Goal: Task Accomplishment & Management: Manage account settings

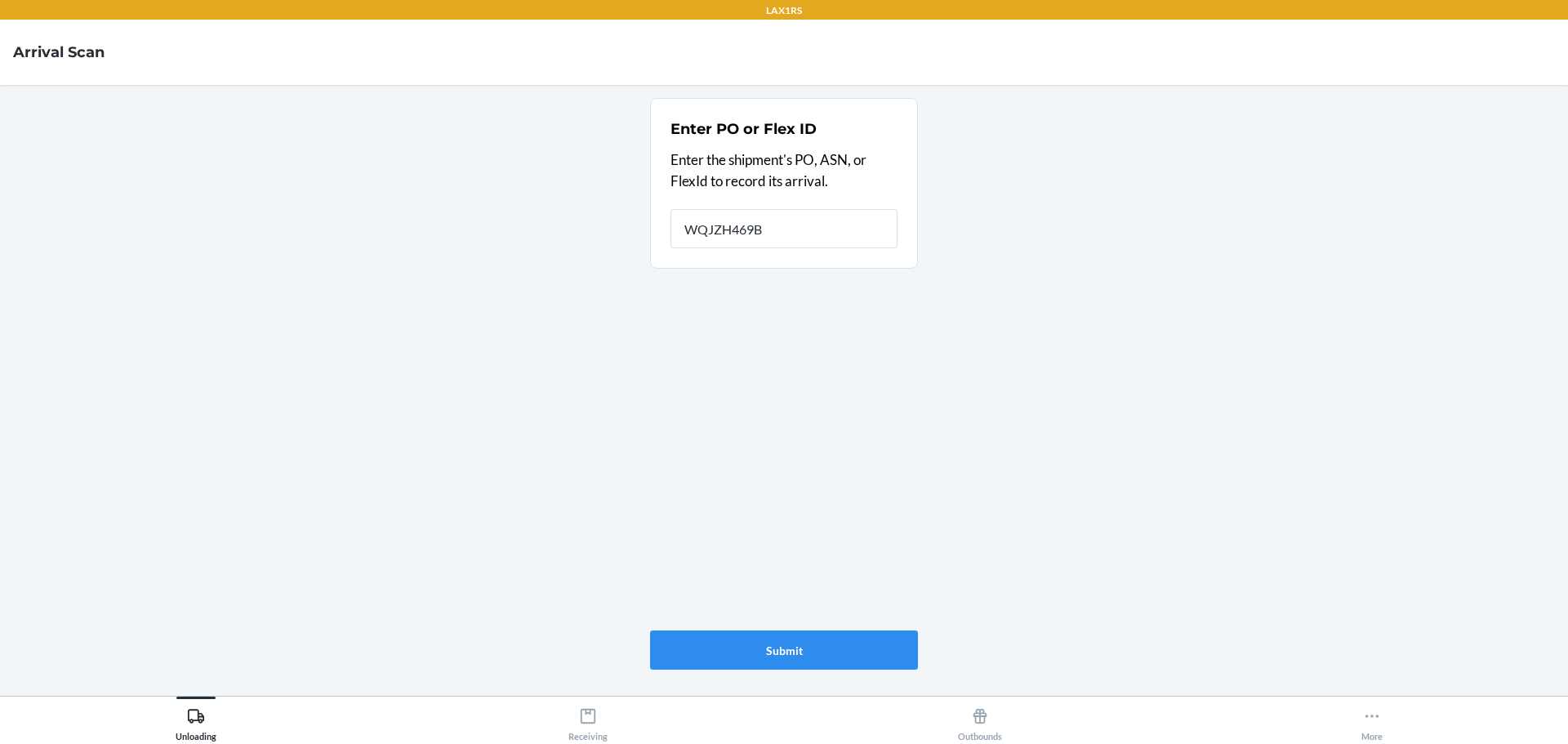
type input "WQJZH469BP"
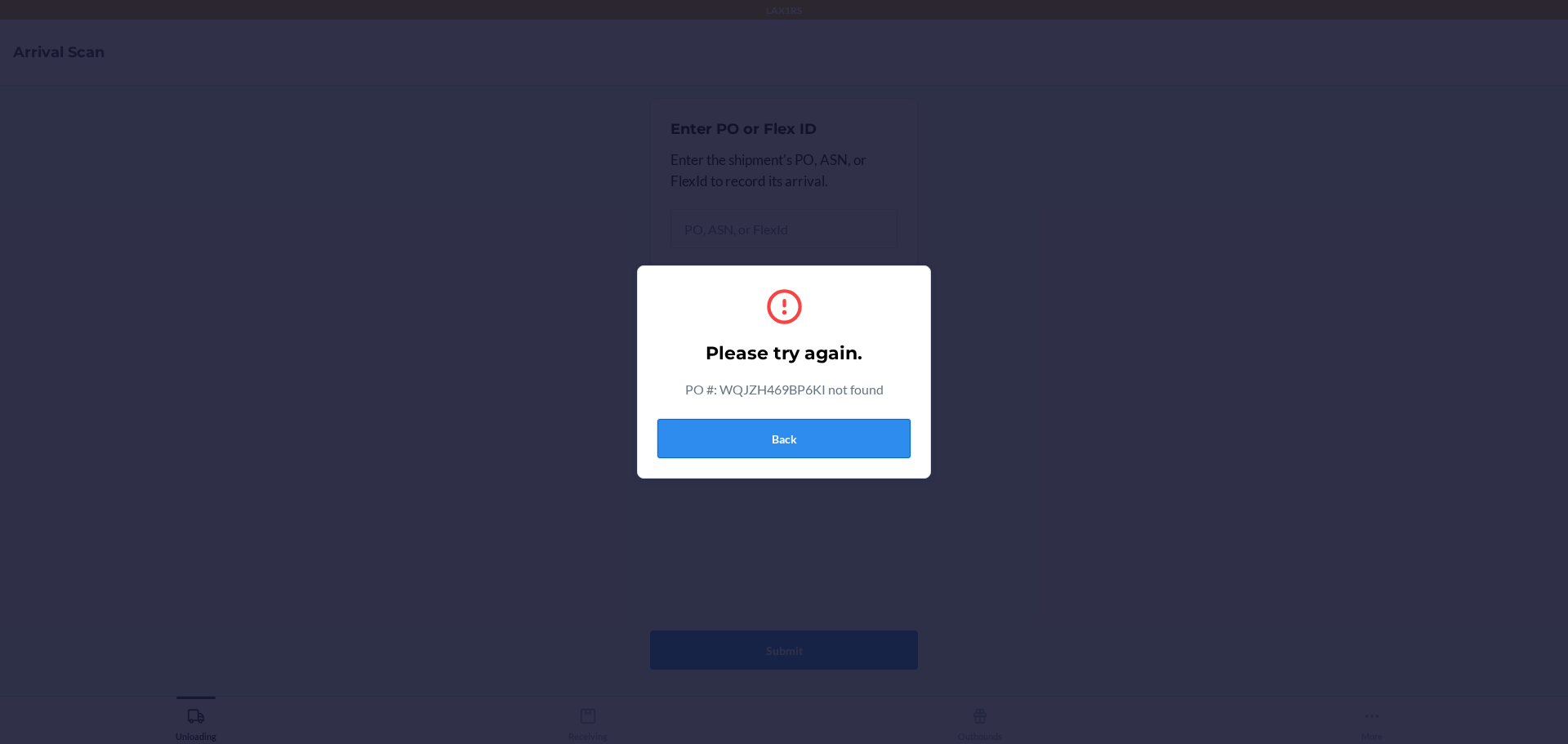
click at [753, 440] on button "Back" at bounding box center [783, 439] width 253 height 39
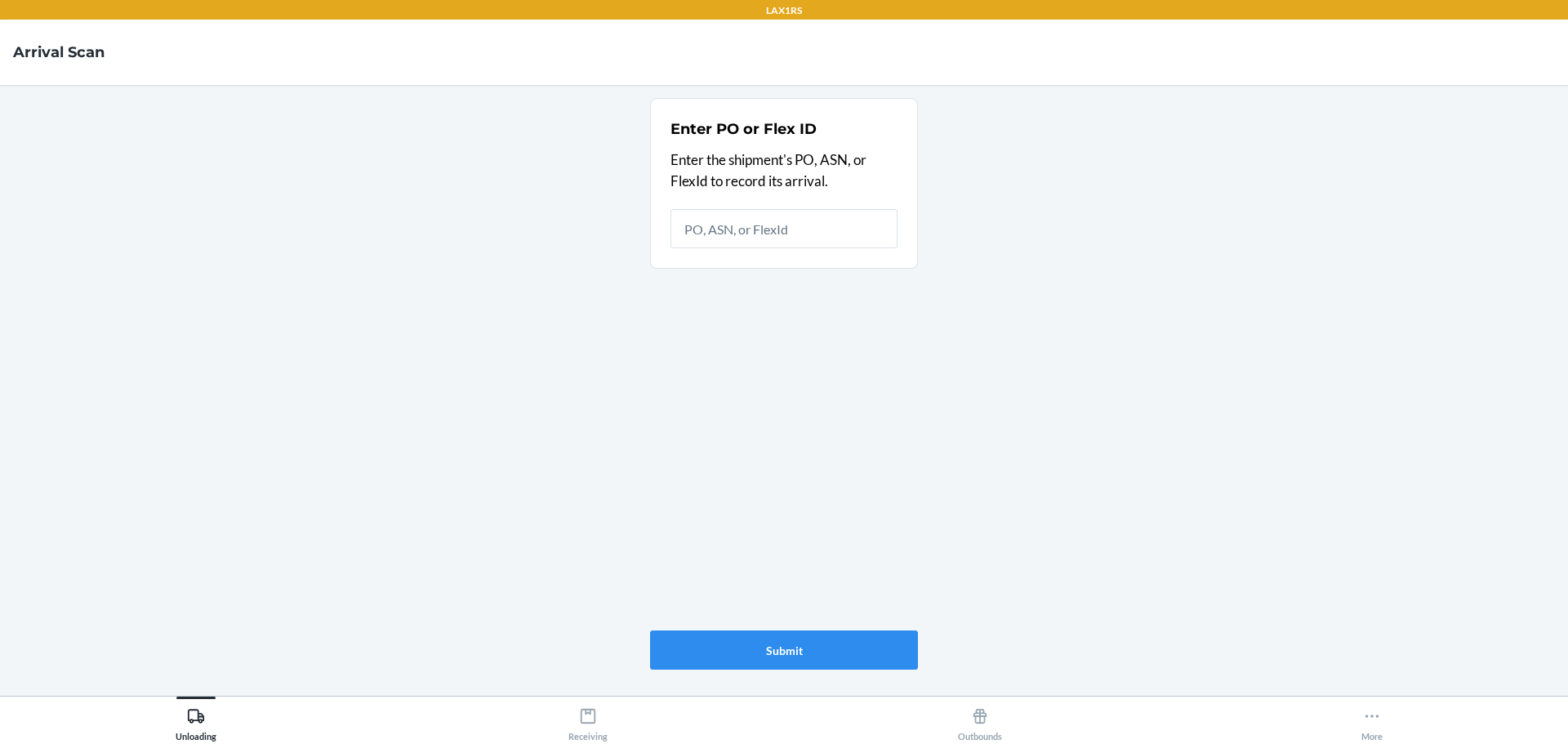
click at [1027, 543] on main "Enter PO or Flex ID Enter the shipment's PO, ASN, or FlexId to record its arriv…" at bounding box center [784, 390] width 1568 height 611
click at [534, 558] on main "Enter PO or Flex ID Enter the shipment's PO, ASN, or FlexId to record its arriv…" at bounding box center [784, 390] width 1568 height 611
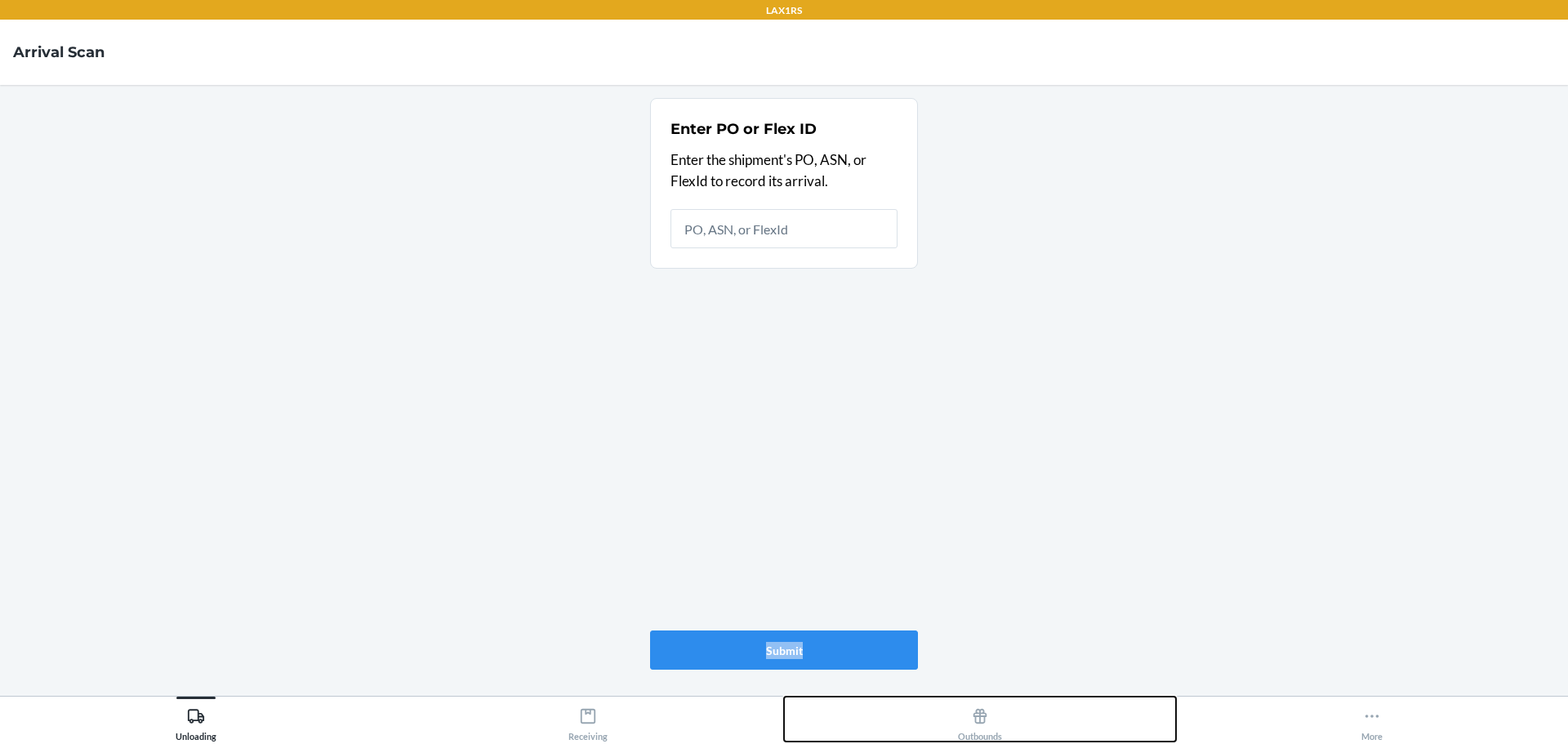
click at [1133, 719] on button "Outbounds" at bounding box center [980, 719] width 392 height 45
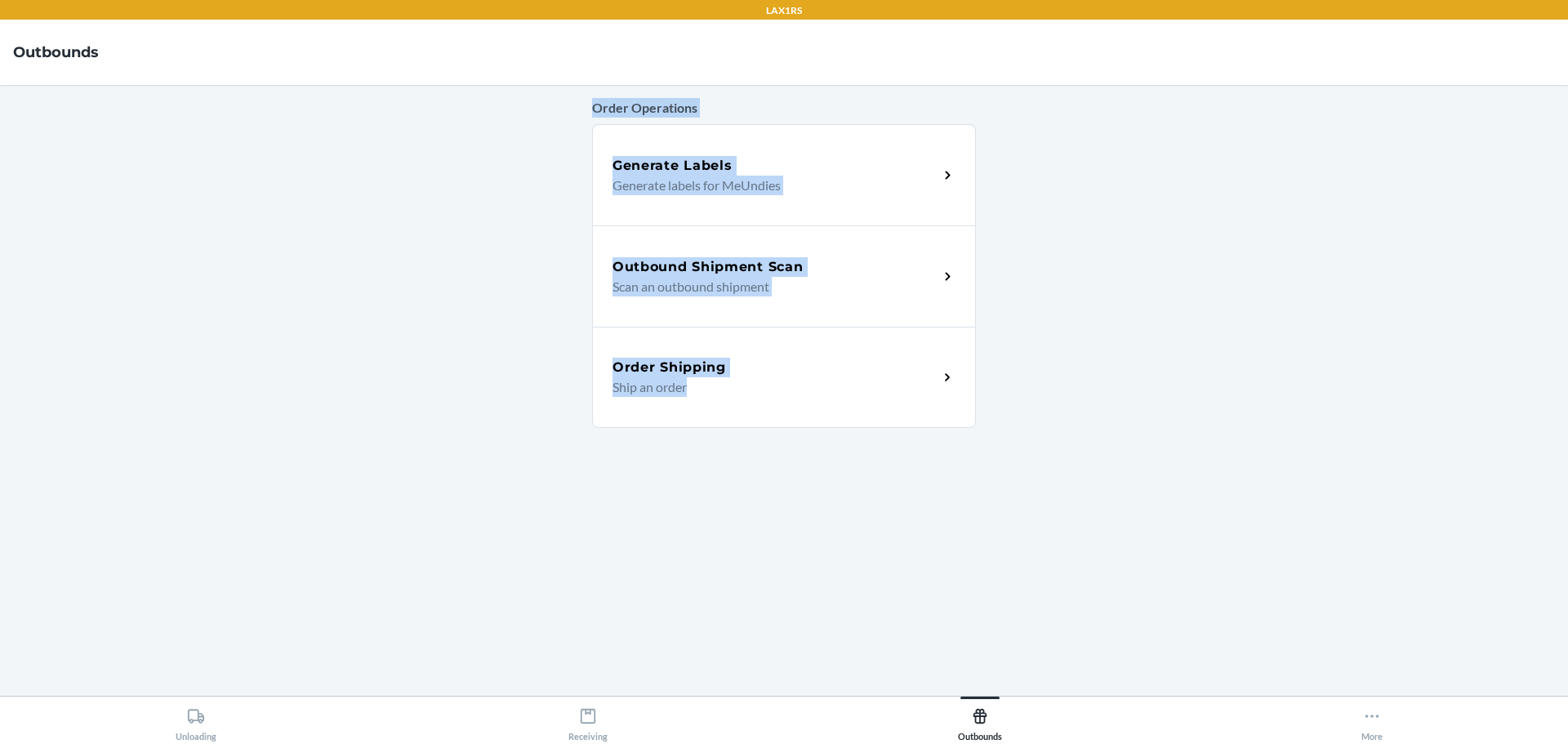
click at [529, 186] on main "Order Operations Generate Labels Generate labels for MeUndies Outbound Shipment…" at bounding box center [784, 390] width 1568 height 611
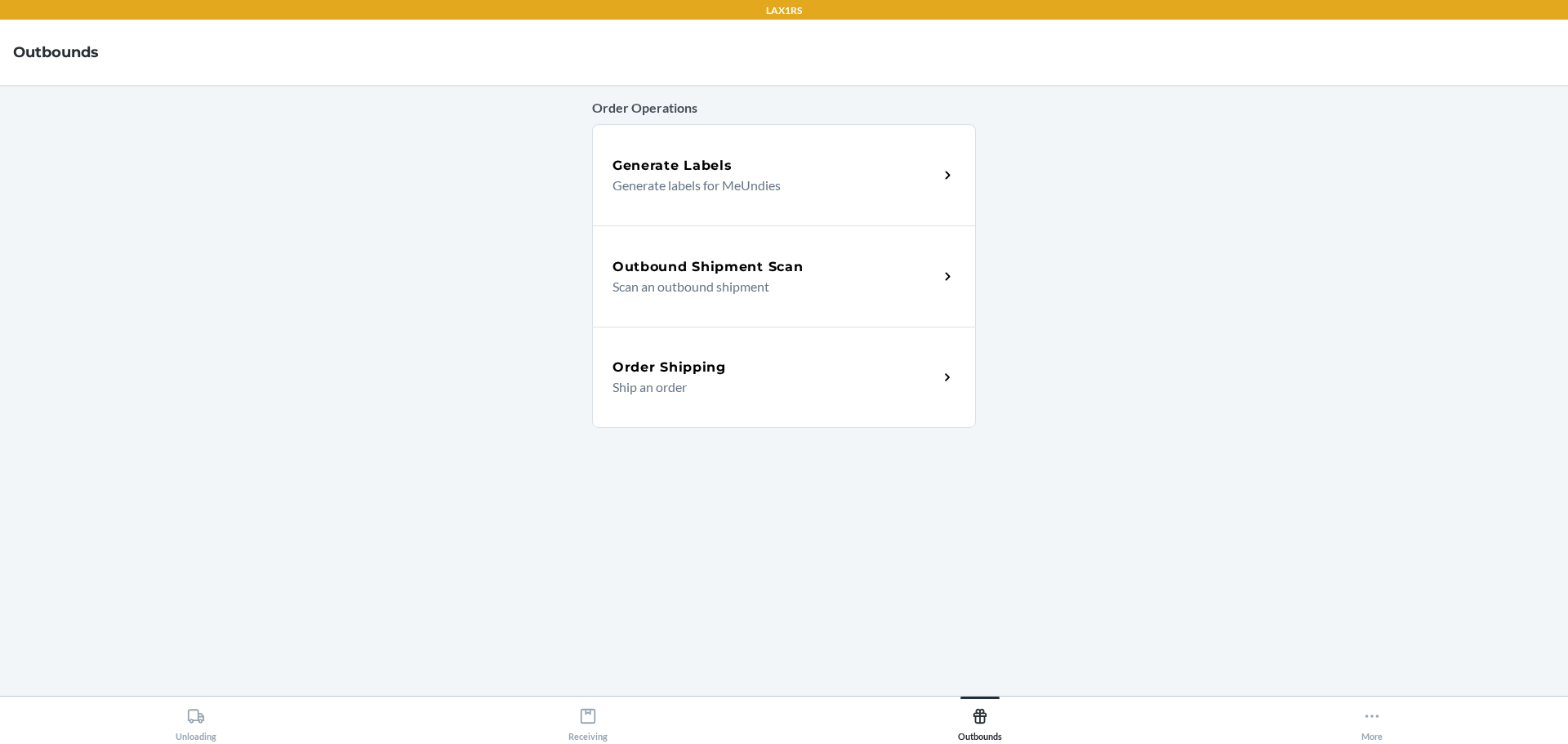
click at [756, 262] on h5 "Outbound Shipment Scan" at bounding box center [707, 267] width 190 height 20
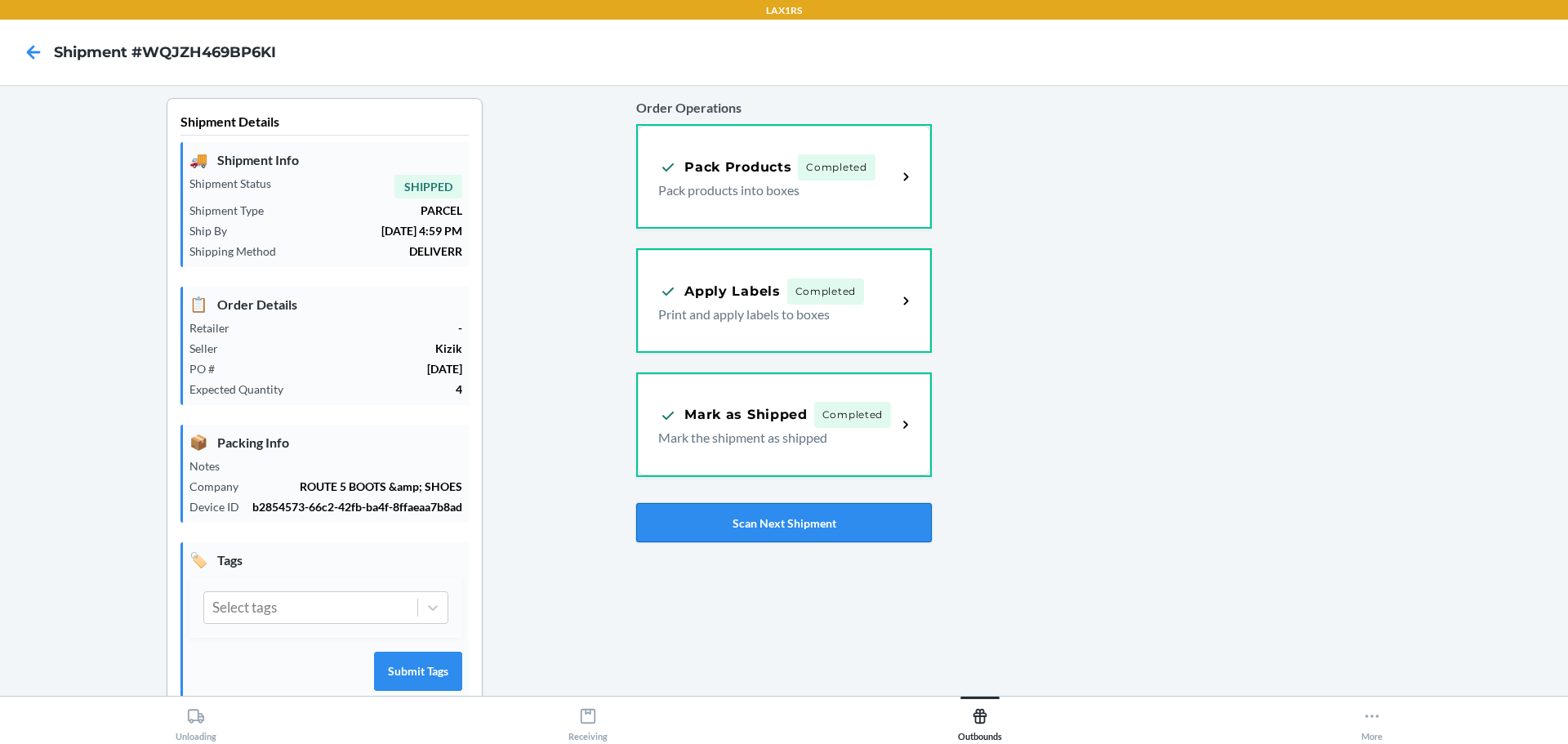
click at [807, 523] on button "Scan Next Shipment" at bounding box center [783, 523] width 295 height 39
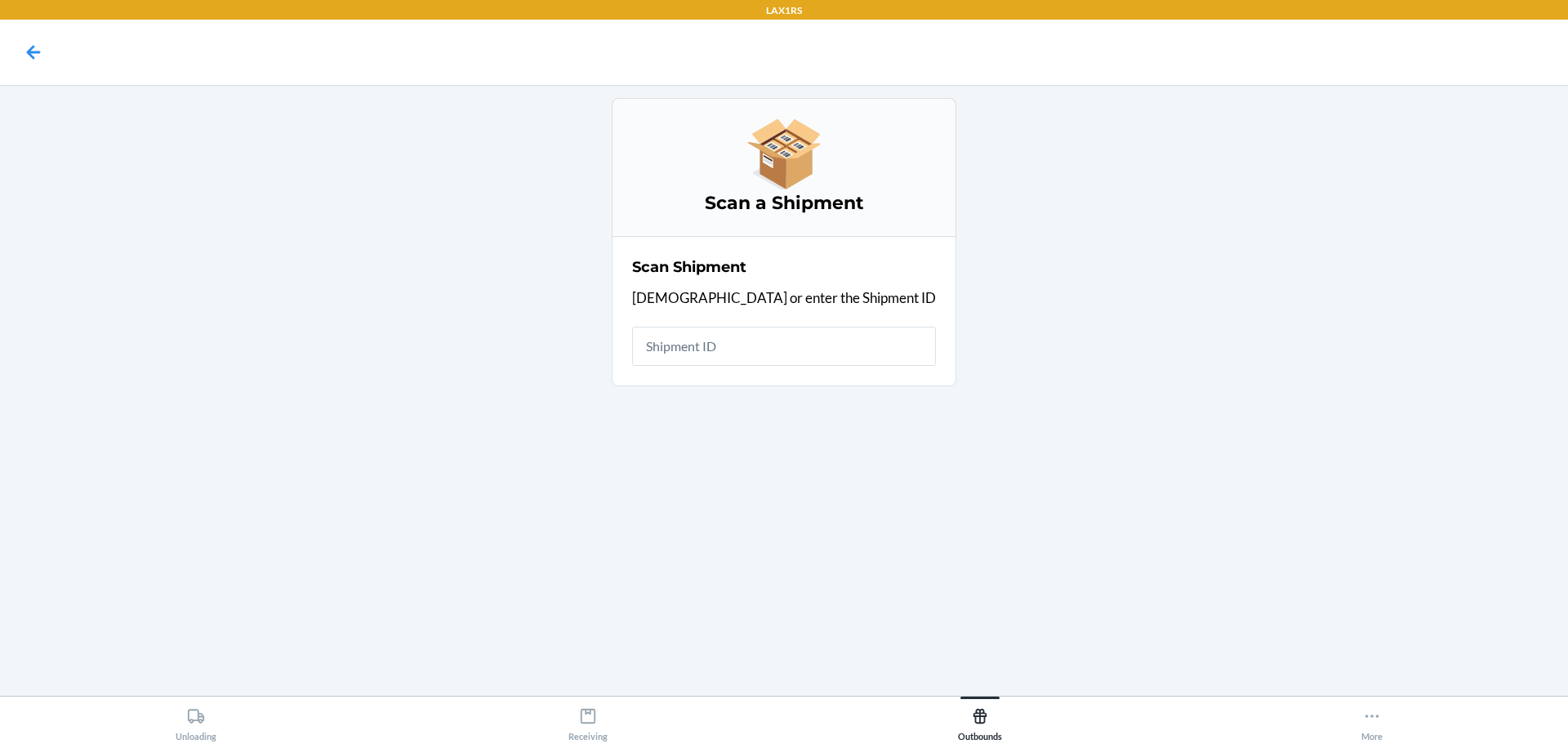
click at [903, 403] on div "Scan a Shipment Scan Shipment Scan or enter the Shipment ID" at bounding box center [784, 390] width 1542 height 584
click at [718, 352] on input "text" at bounding box center [783, 346] width 304 height 39
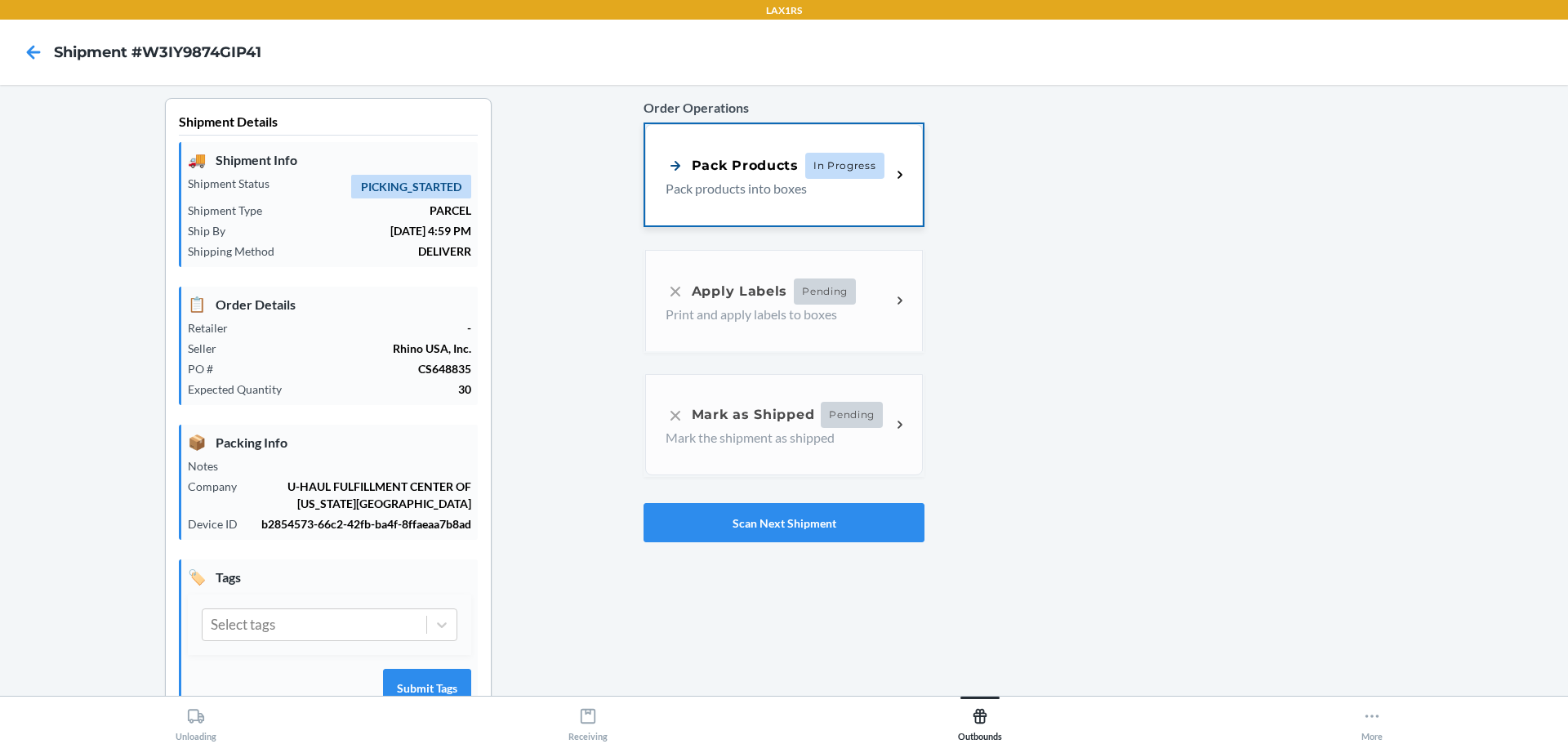
click at [822, 149] on div "Pack Products In Progress Pack products into boxes" at bounding box center [783, 175] width 277 height 101
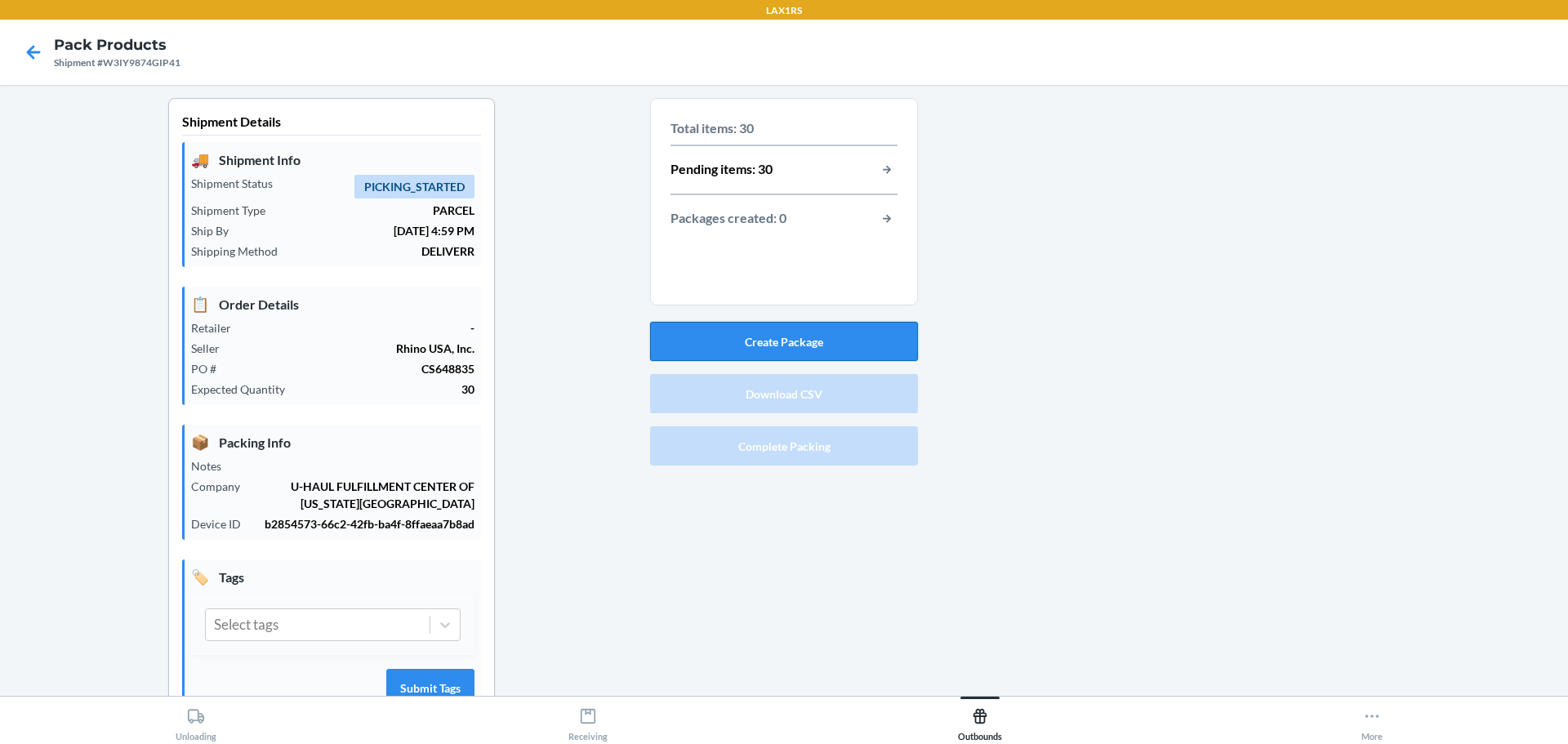
click at [802, 334] on button "Create Package" at bounding box center [783, 341] width 268 height 39
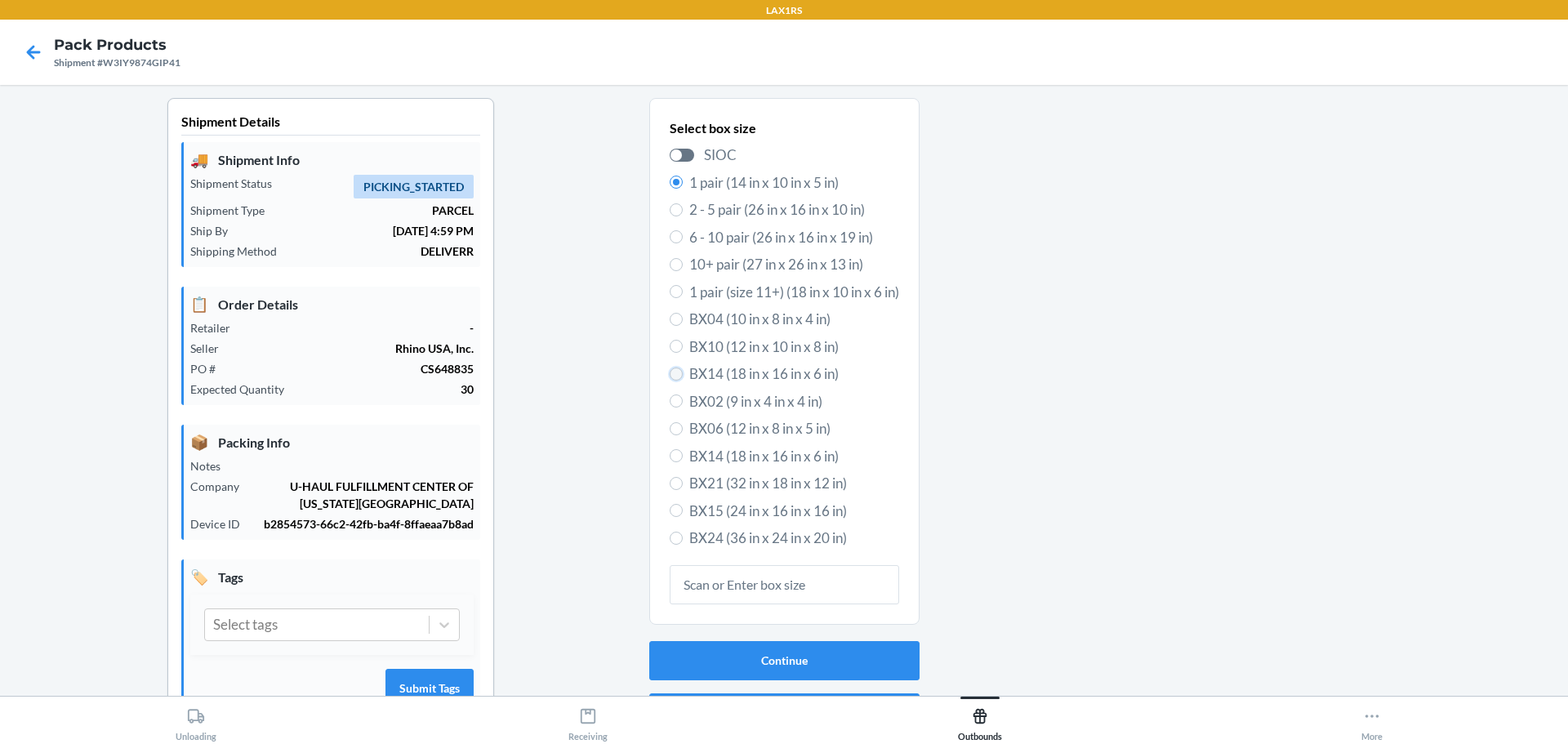
click at [669, 372] on input "BX14 (18 in x 16 in x 6 in)" at bounding box center [676, 374] width 13 height 13
radio input "true"
radio input "false"
click at [746, 672] on button "Continue" at bounding box center [784, 661] width 270 height 39
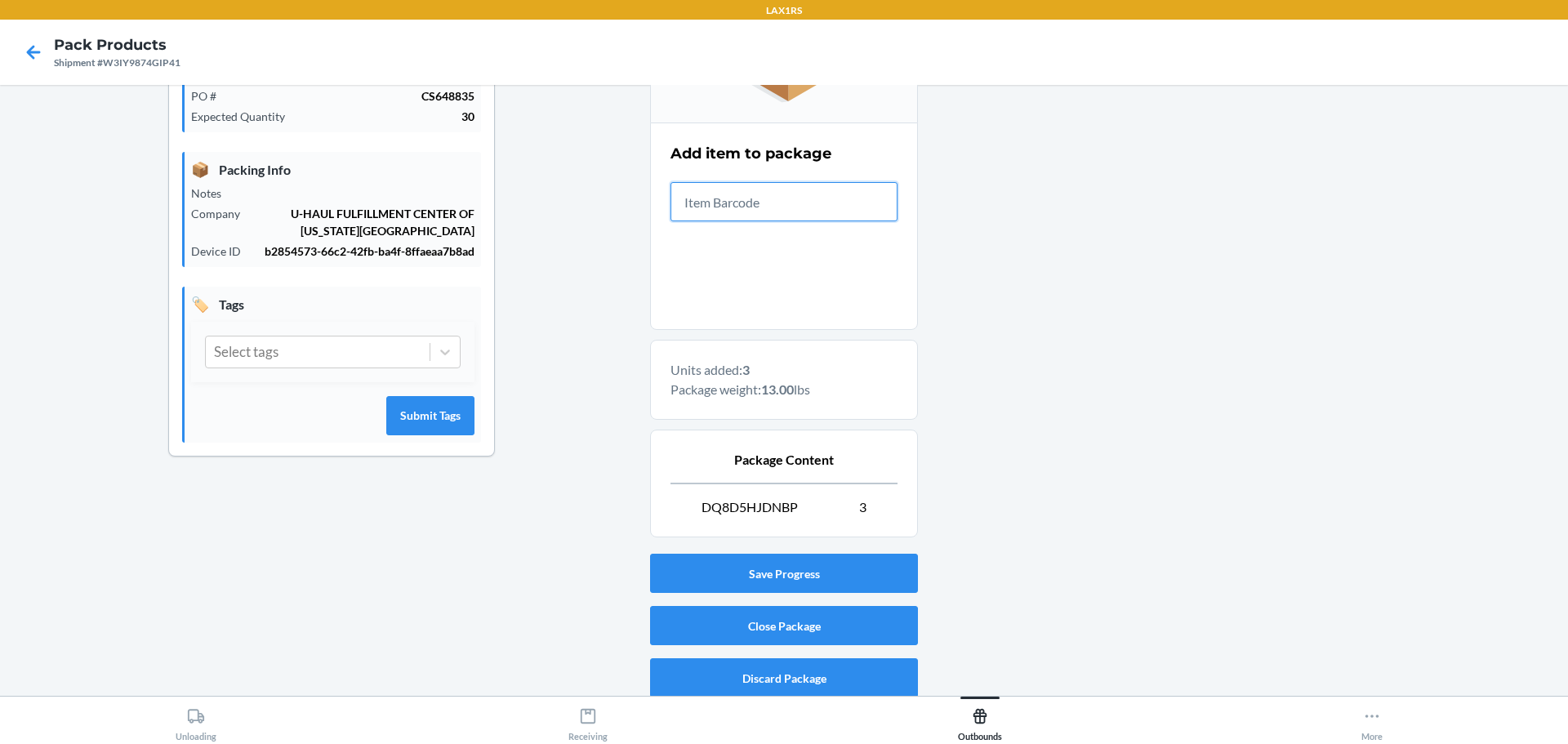
scroll to position [281, 0]
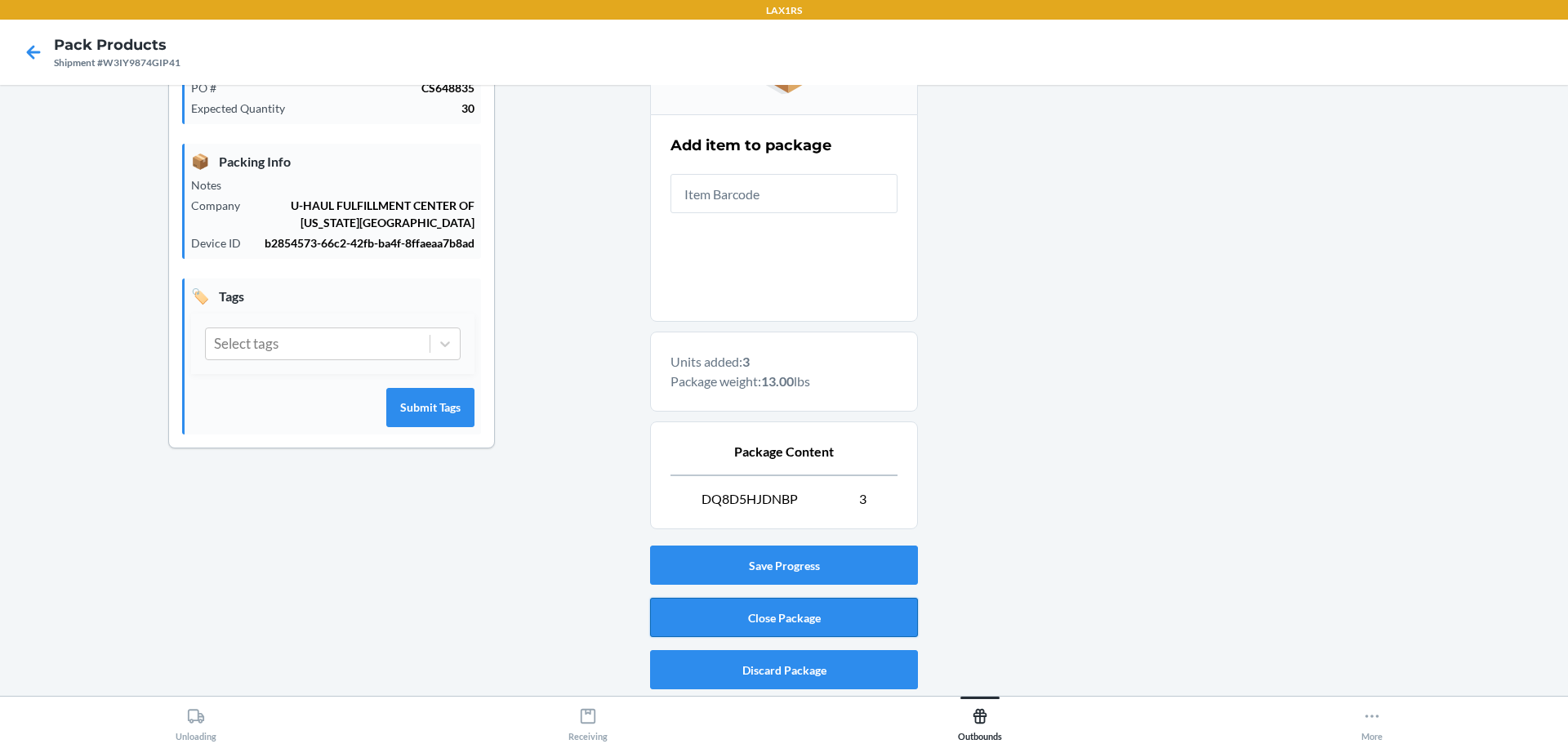
click at [835, 620] on button "Close Package" at bounding box center [783, 617] width 268 height 39
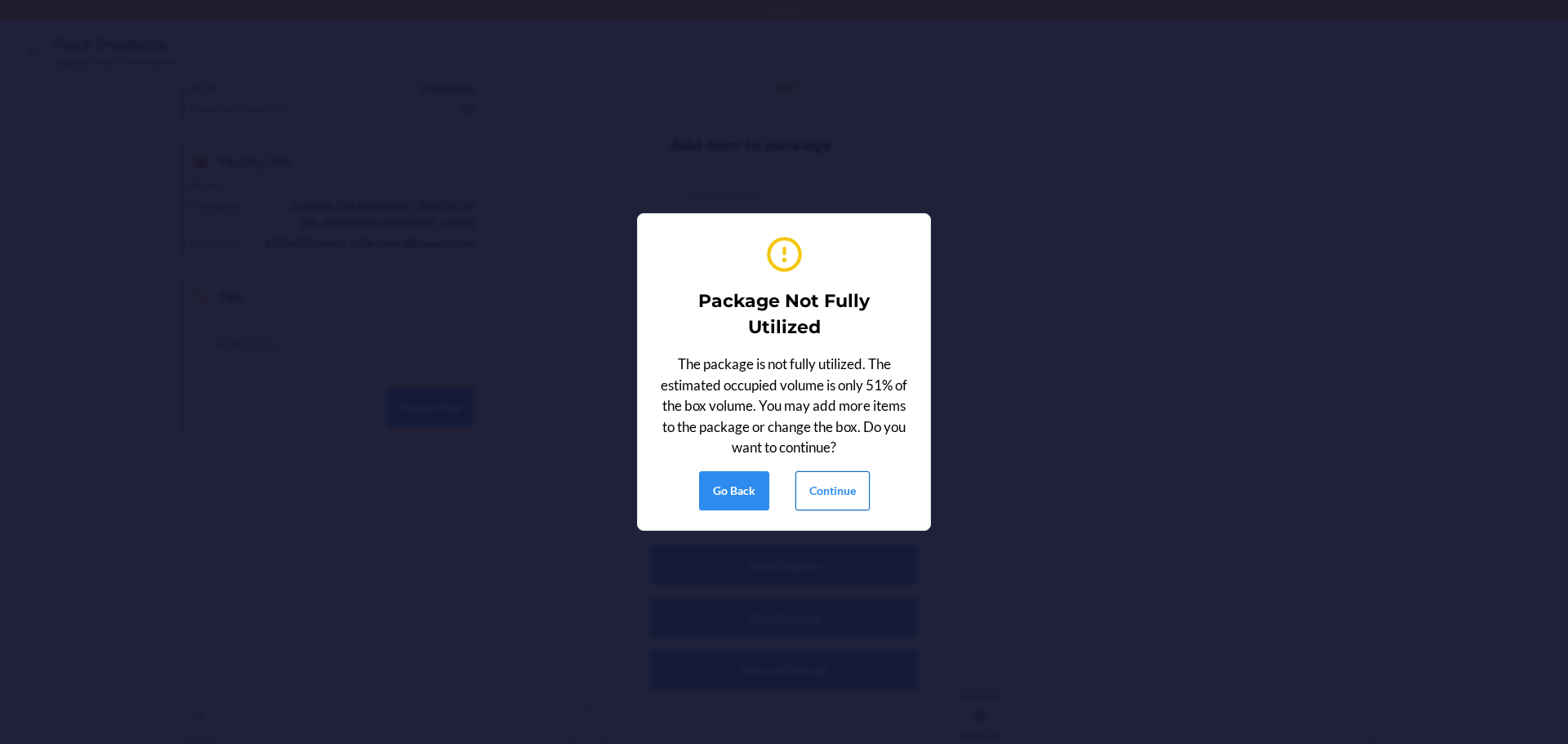
click at [831, 494] on button "Continue" at bounding box center [832, 491] width 74 height 39
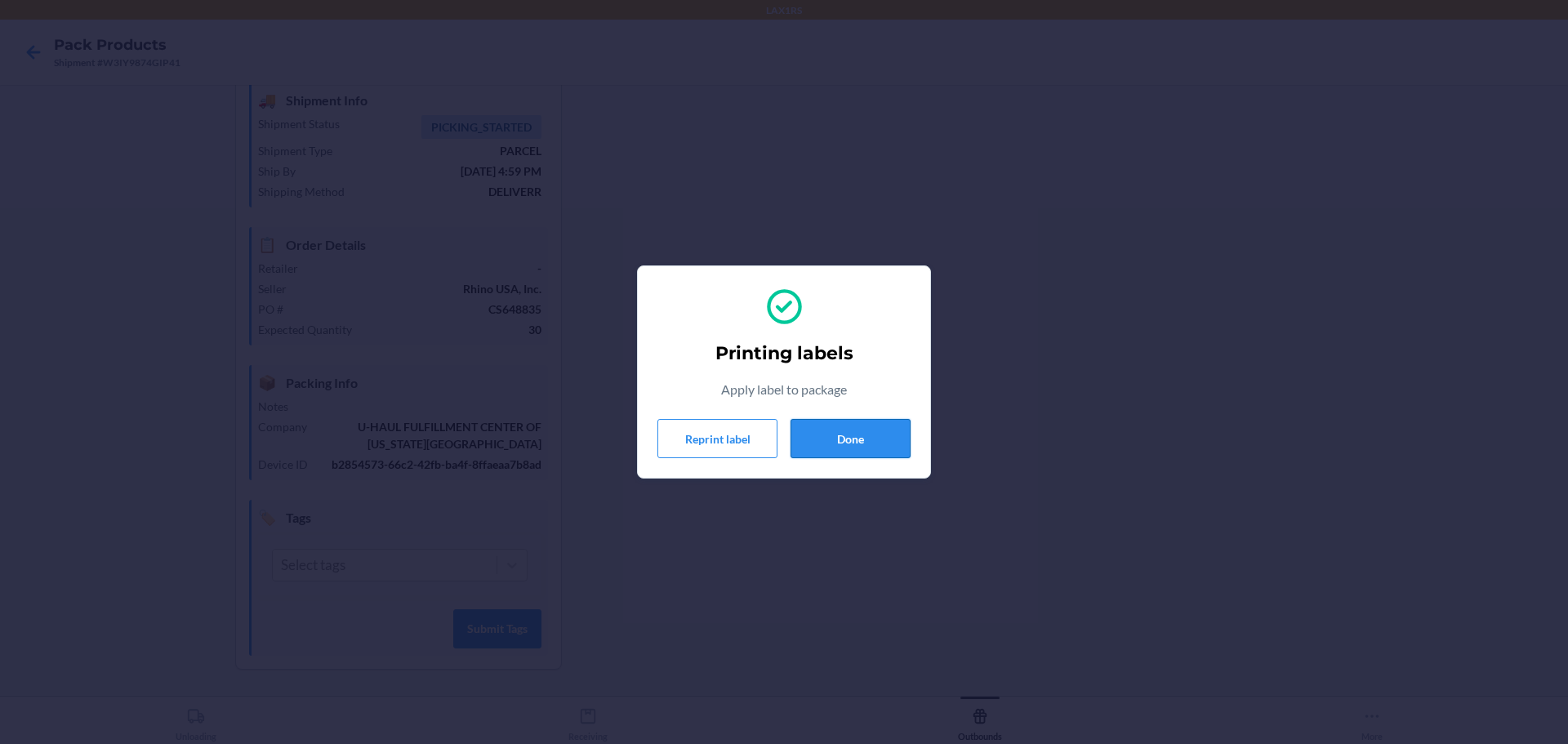
click at [863, 442] on button "Done" at bounding box center [850, 439] width 120 height 39
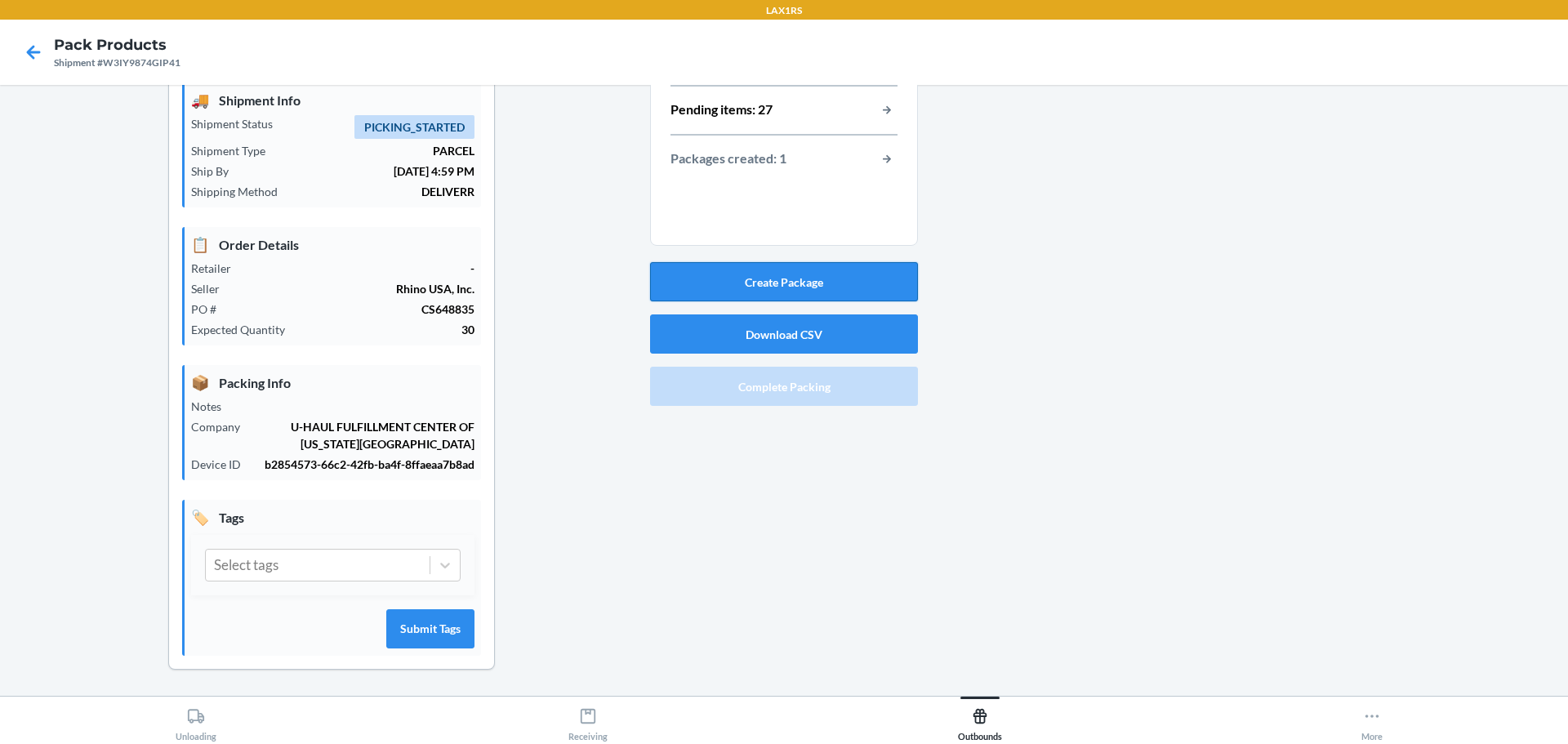
scroll to position [0, 0]
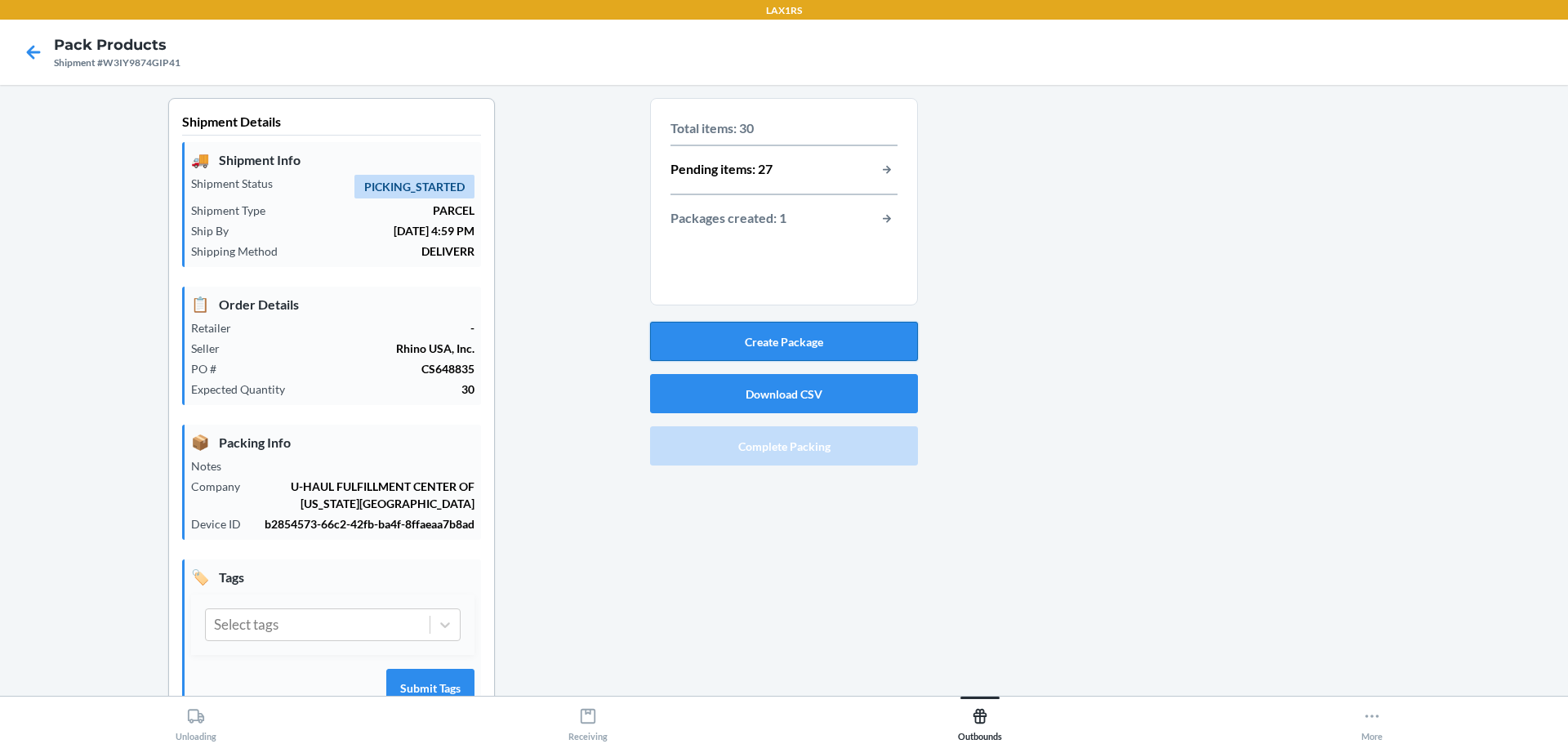
click at [784, 343] on button "Create Package" at bounding box center [783, 341] width 268 height 39
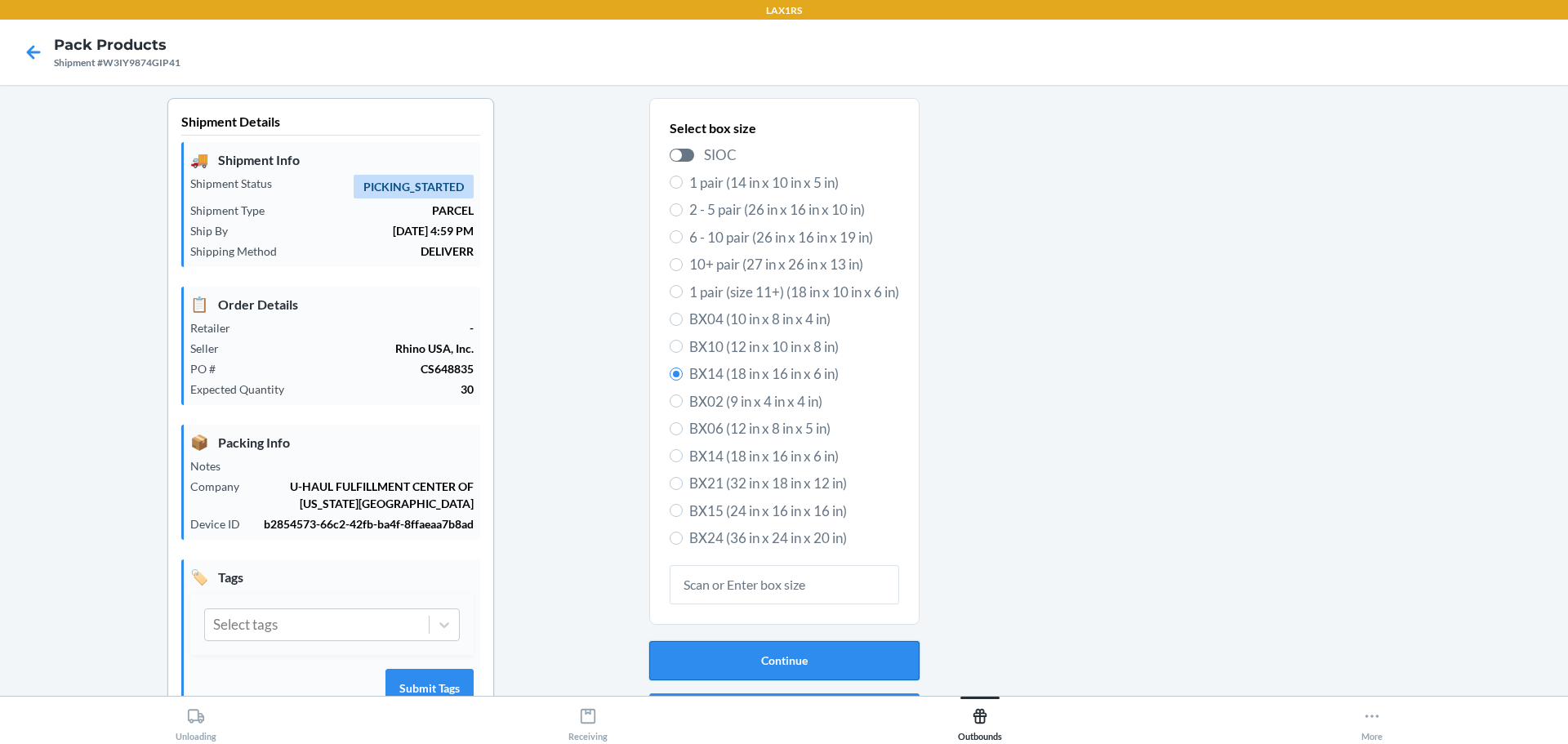
click at [773, 657] on button "Continue" at bounding box center [784, 661] width 270 height 39
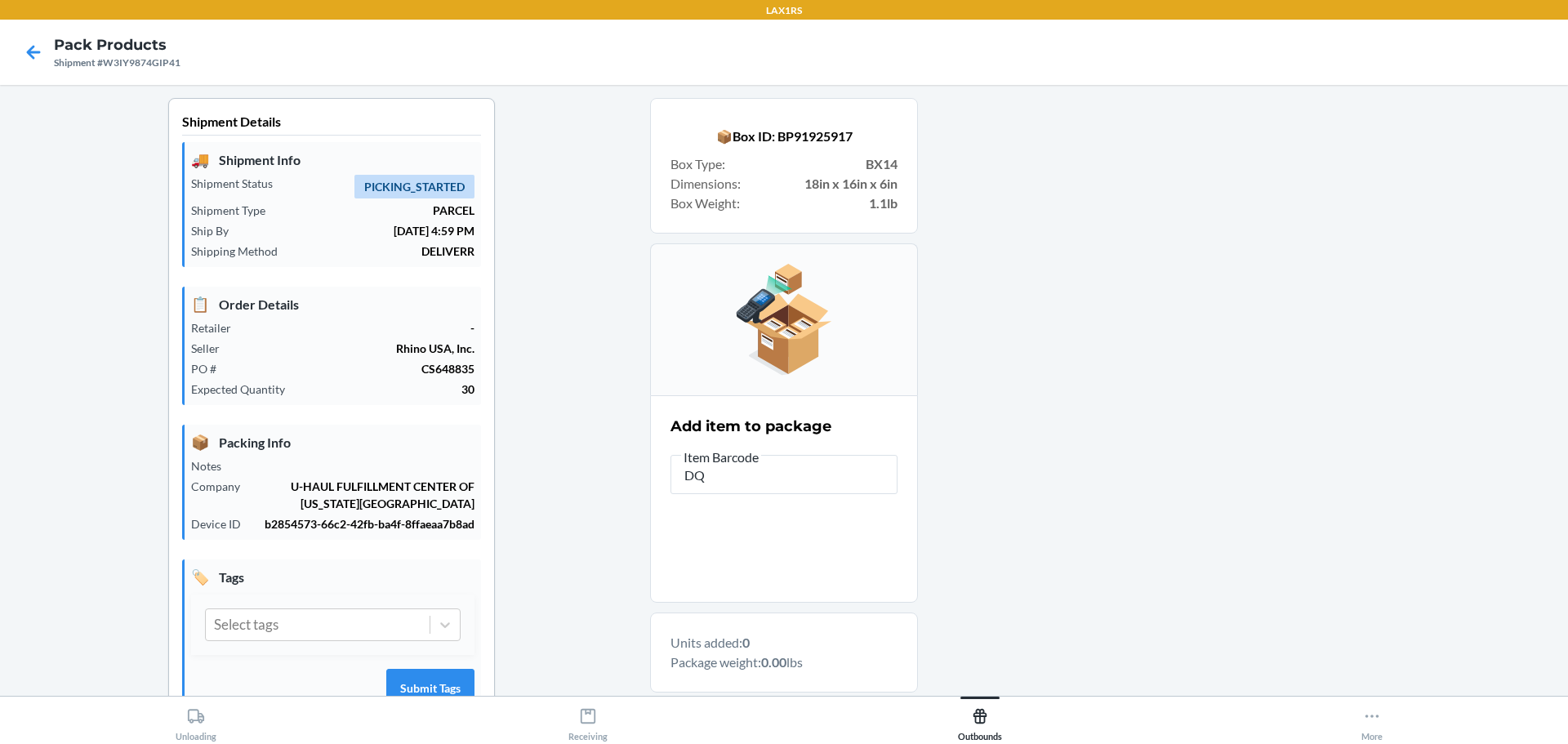
type input "D"
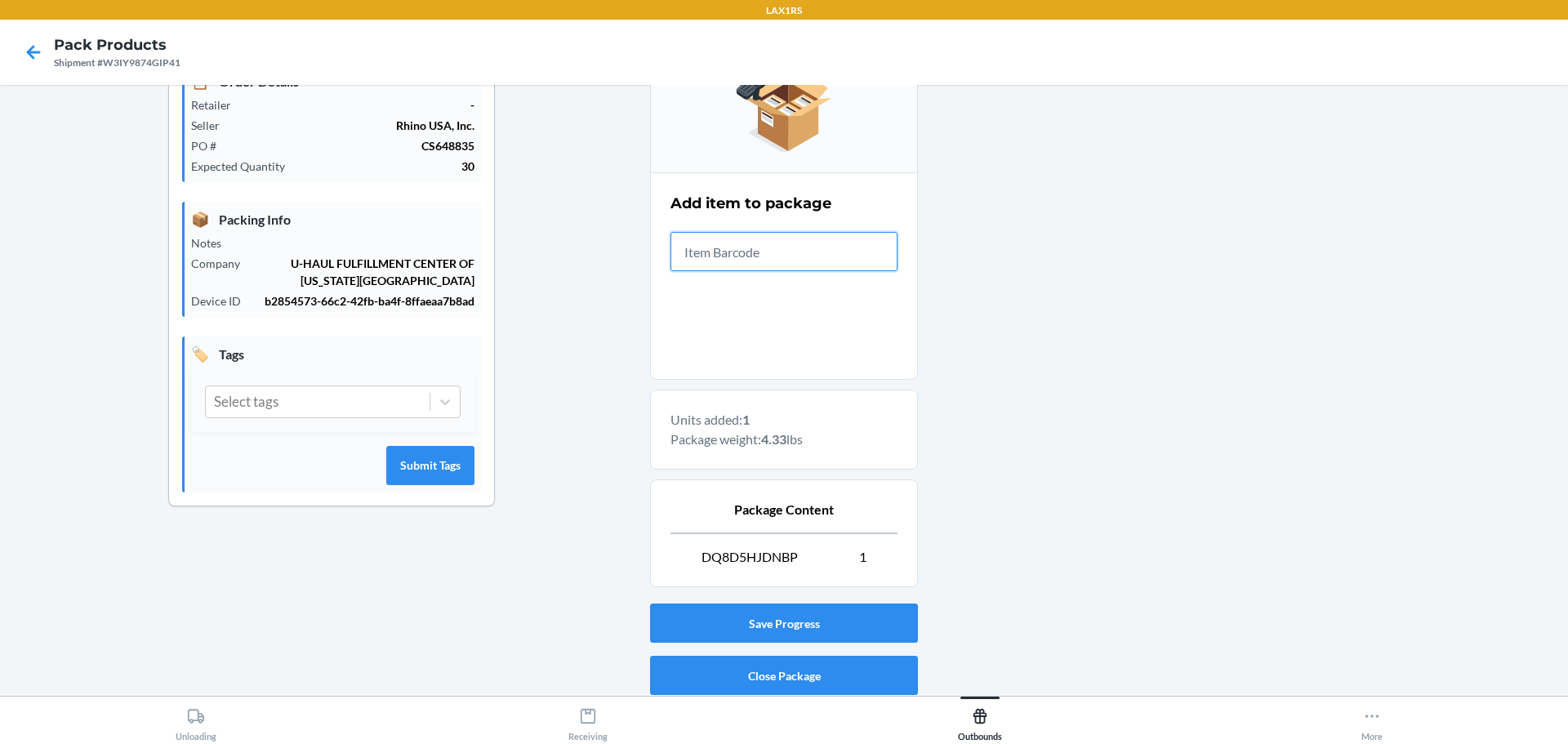
scroll to position [281, 0]
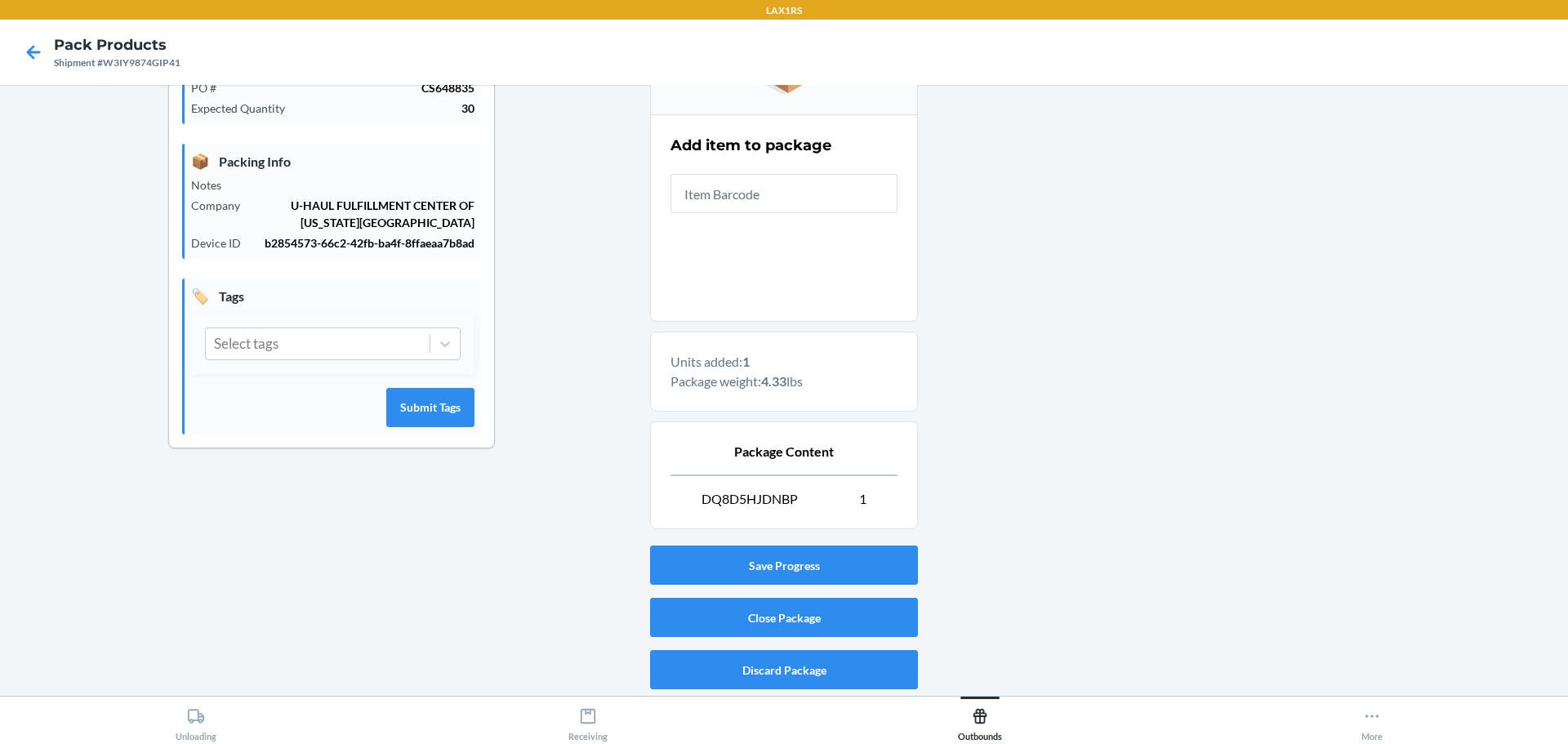
click at [790, 506] on p "DQ8D5HJDNBP 1" at bounding box center [783, 499] width 227 height 20
click at [786, 502] on p "DQ8D5HJDNBP 1" at bounding box center [783, 499] width 227 height 20
click at [795, 499] on p "DQ8D5HJDNBP 1" at bounding box center [783, 499] width 227 height 20
drag, startPoint x: 795, startPoint y: 499, endPoint x: 718, endPoint y: 503, distance: 77.1
click at [718, 503] on p "DQ8D5HJDNBP 1" at bounding box center [783, 499] width 227 height 20
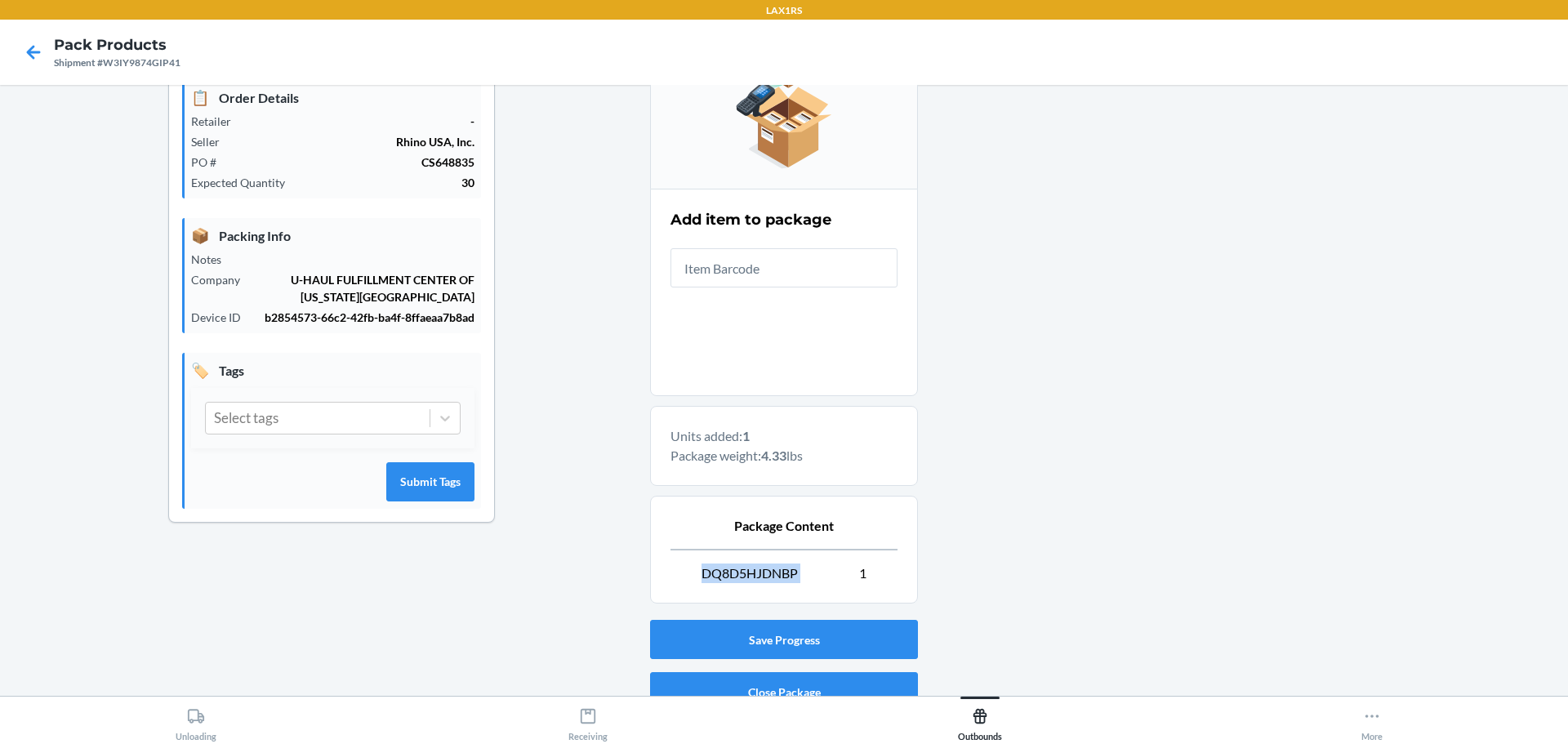
scroll to position [118, 0]
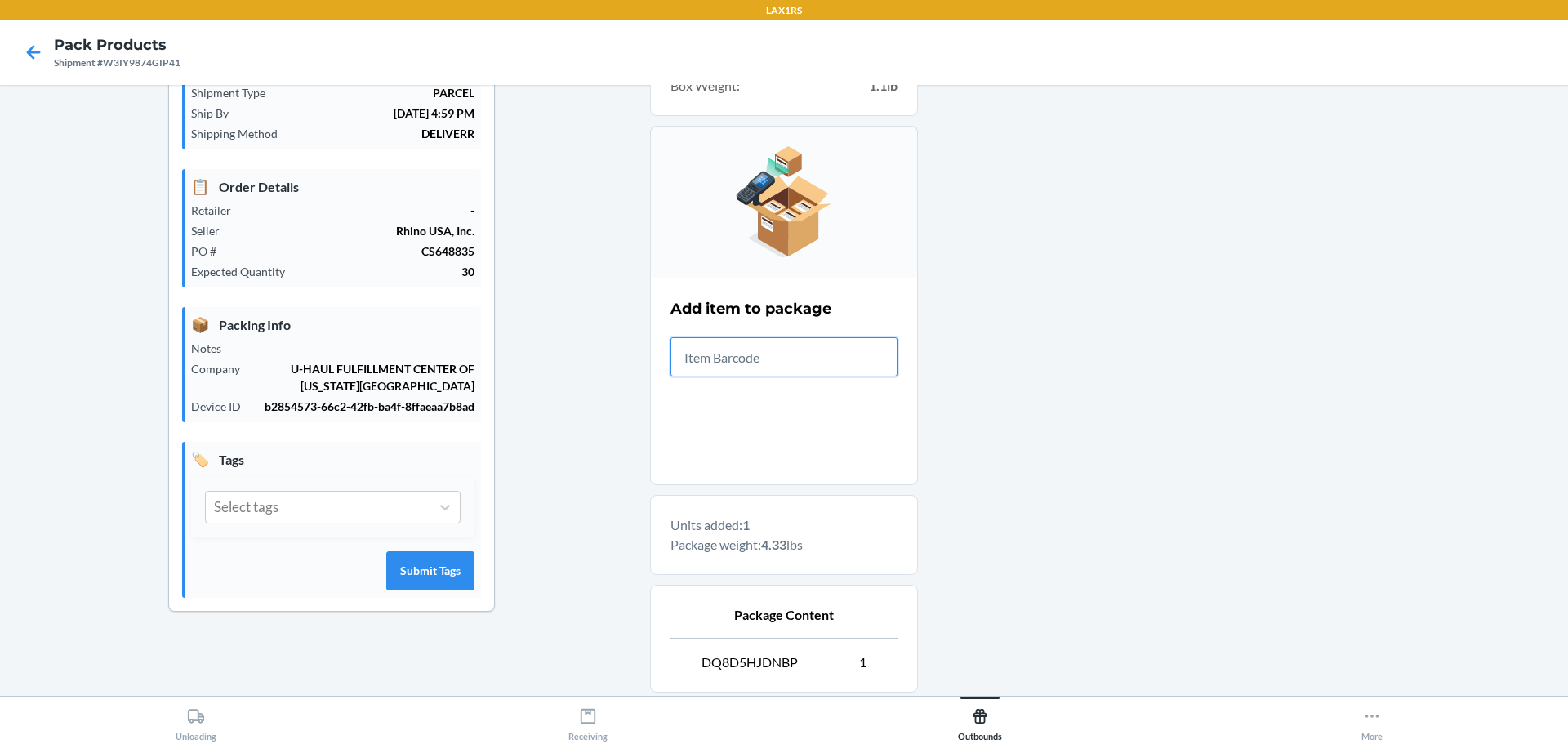
click at [765, 357] on input "text" at bounding box center [783, 357] width 227 height 39
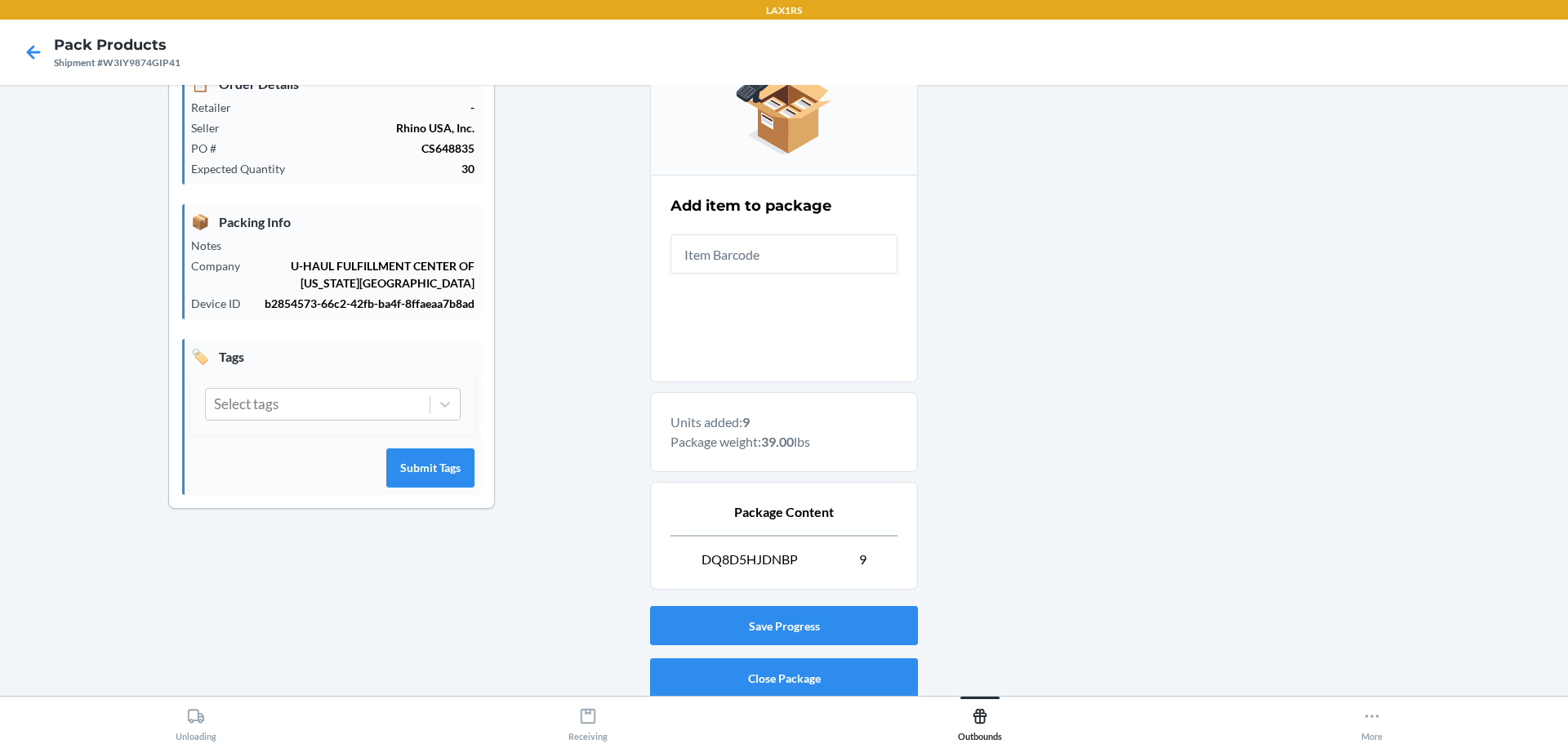
scroll to position [281, 0]
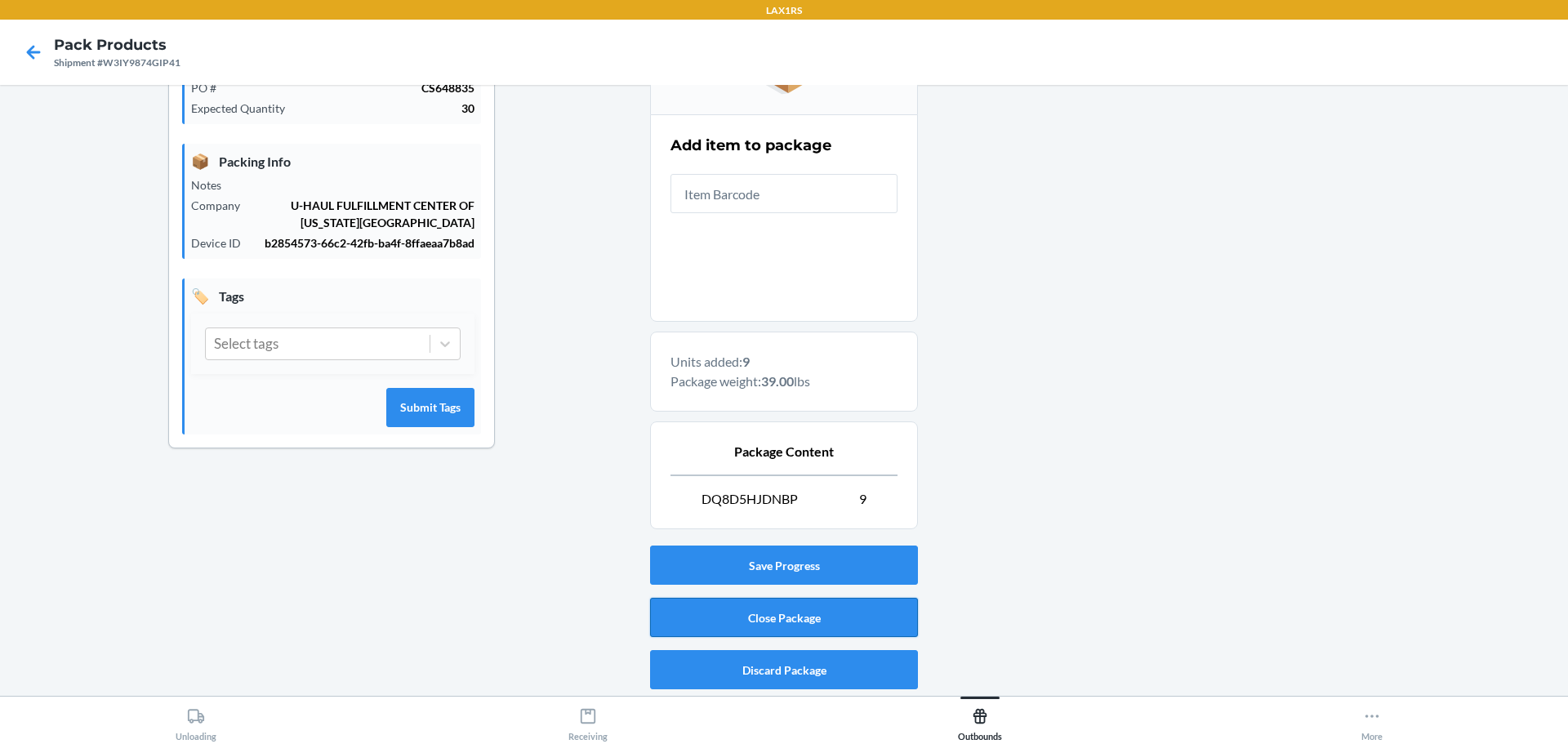
click at [809, 620] on button "Close Package" at bounding box center [783, 617] width 268 height 39
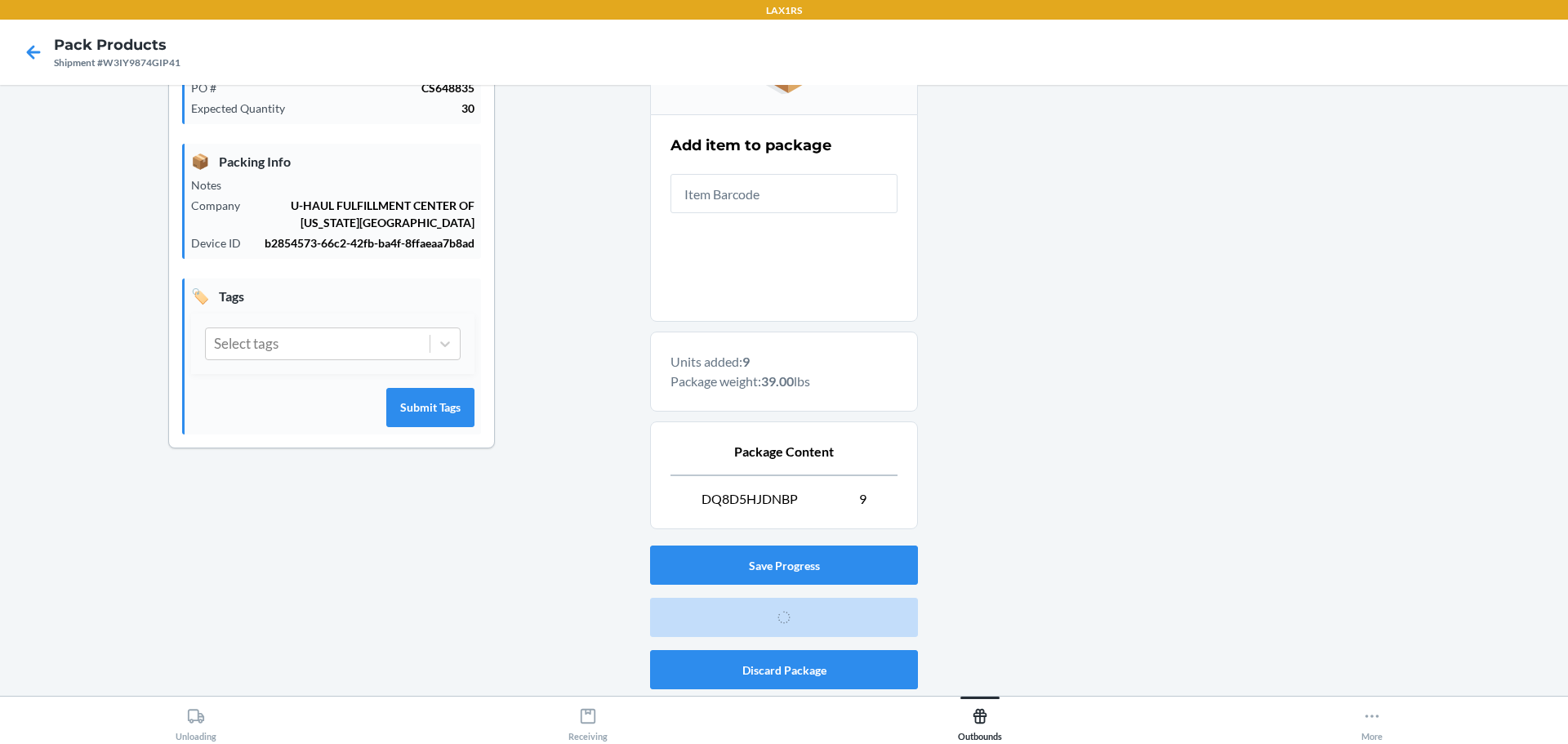
scroll to position [60, 0]
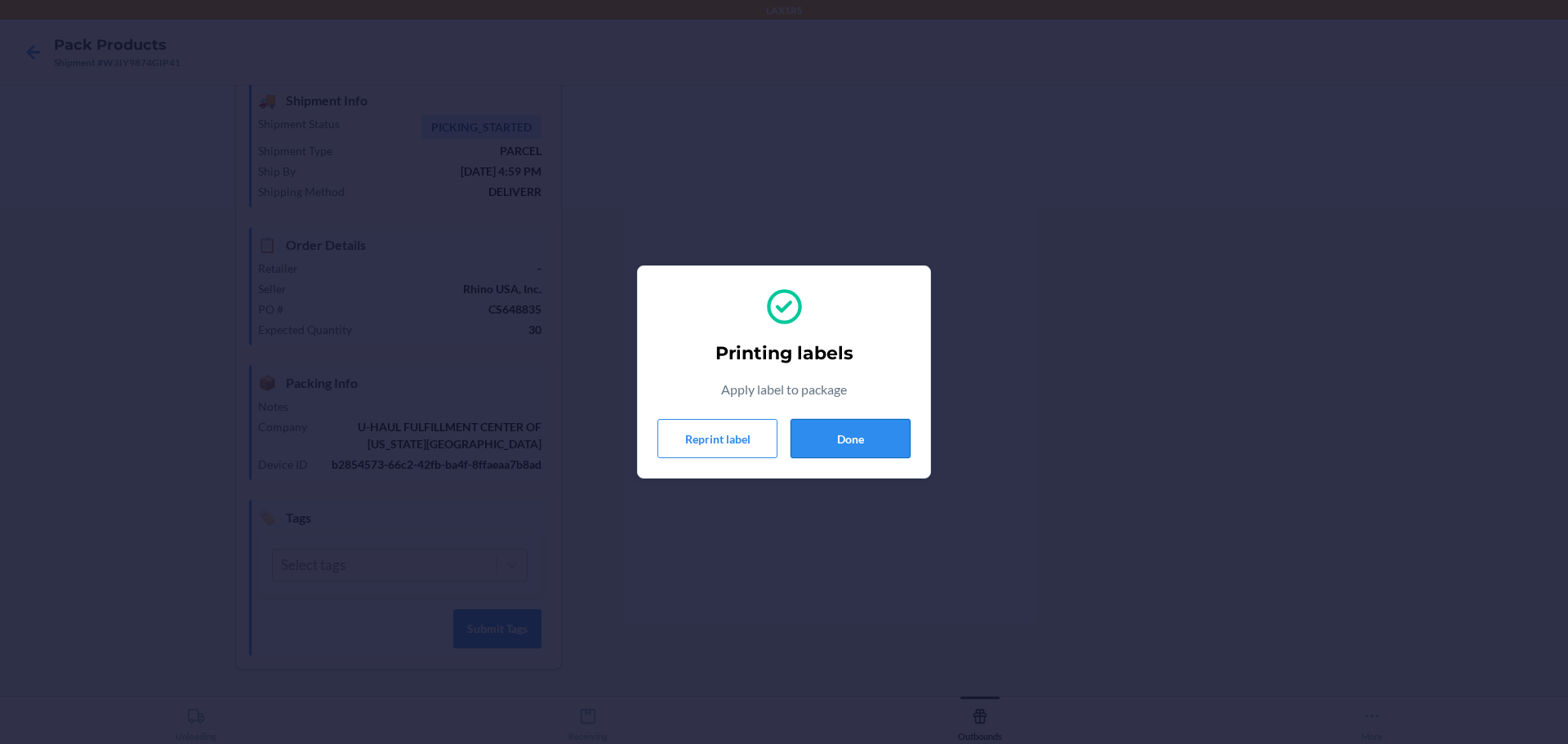
click at [873, 435] on button "Done" at bounding box center [850, 439] width 120 height 39
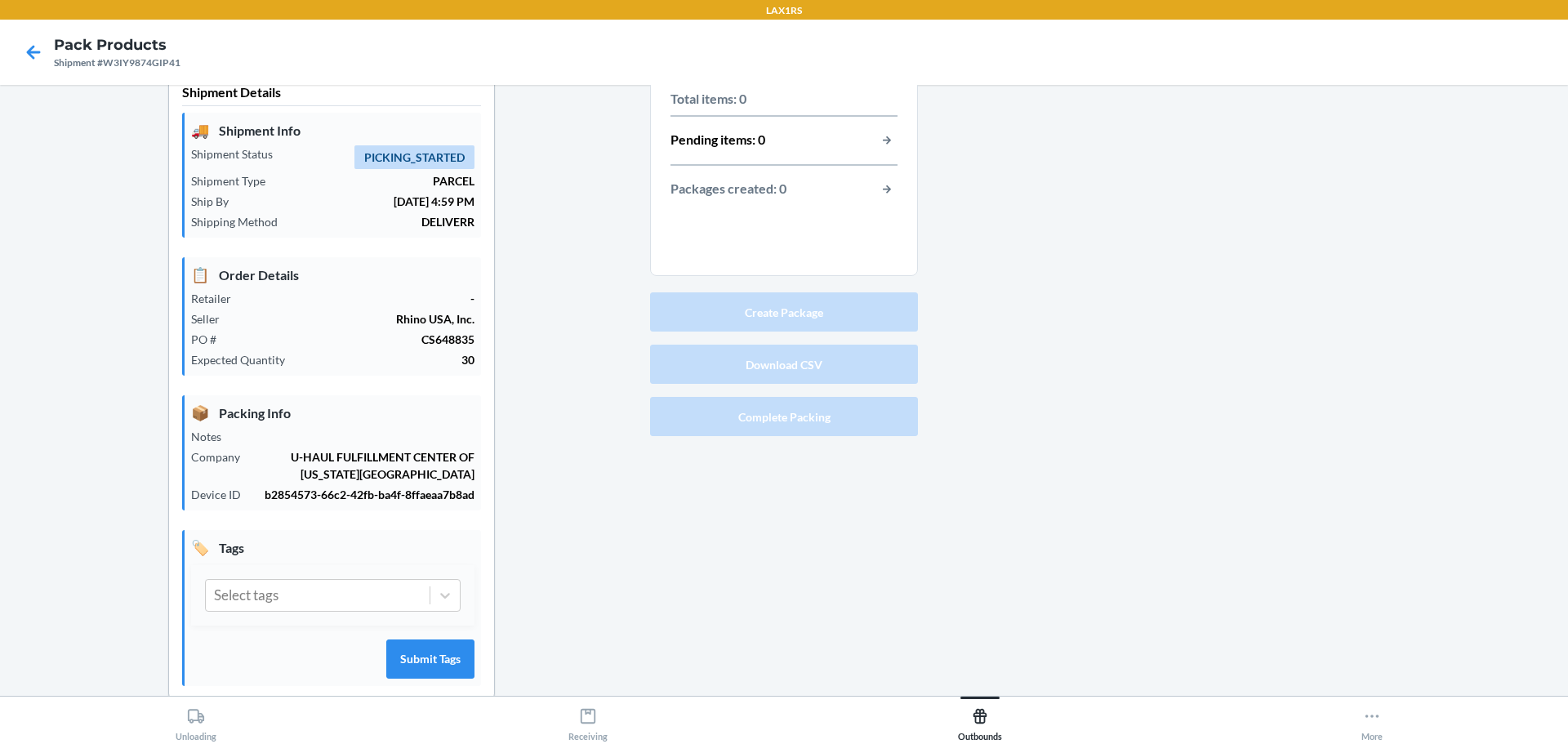
scroll to position [0, 0]
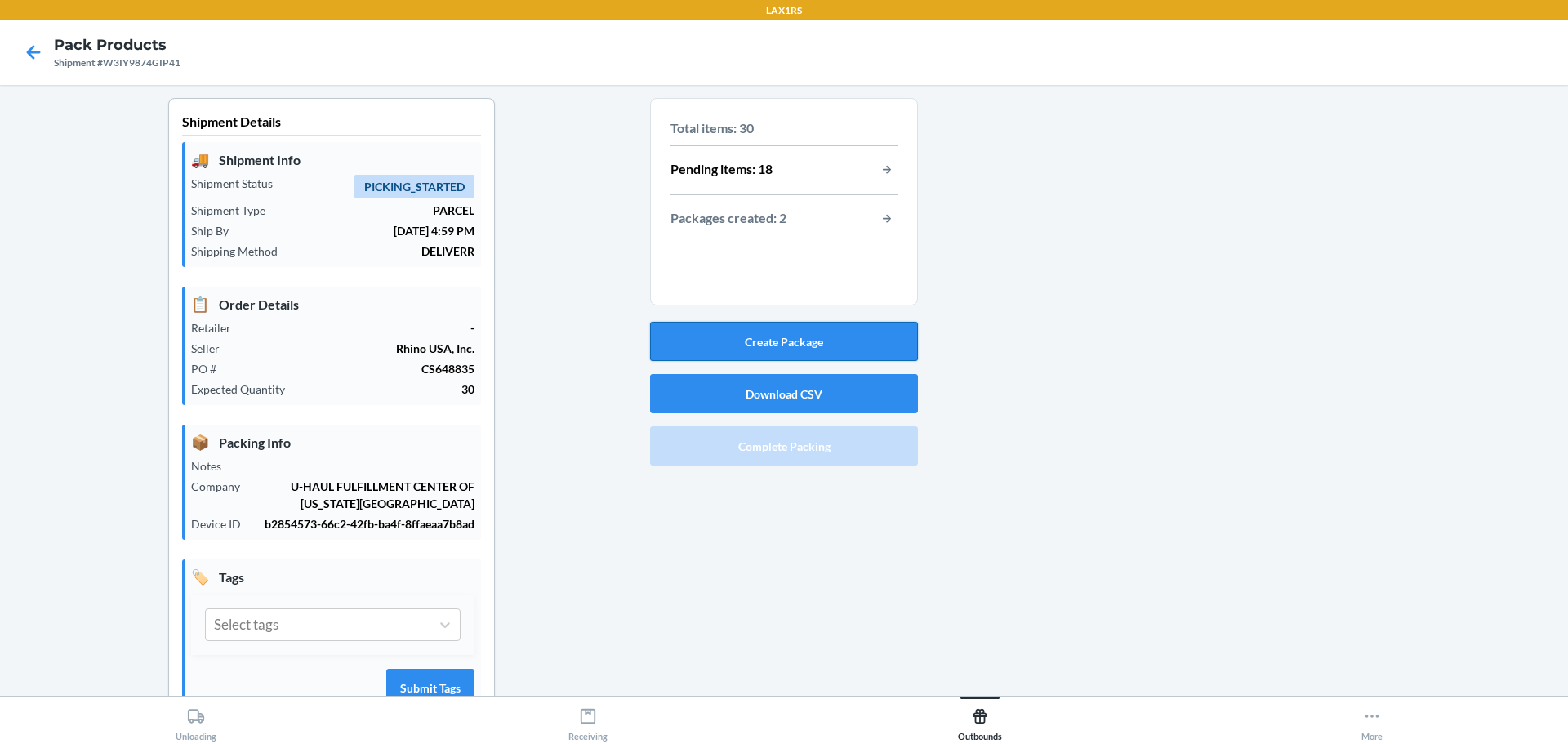
click at [799, 341] on button "Create Package" at bounding box center [783, 341] width 268 height 39
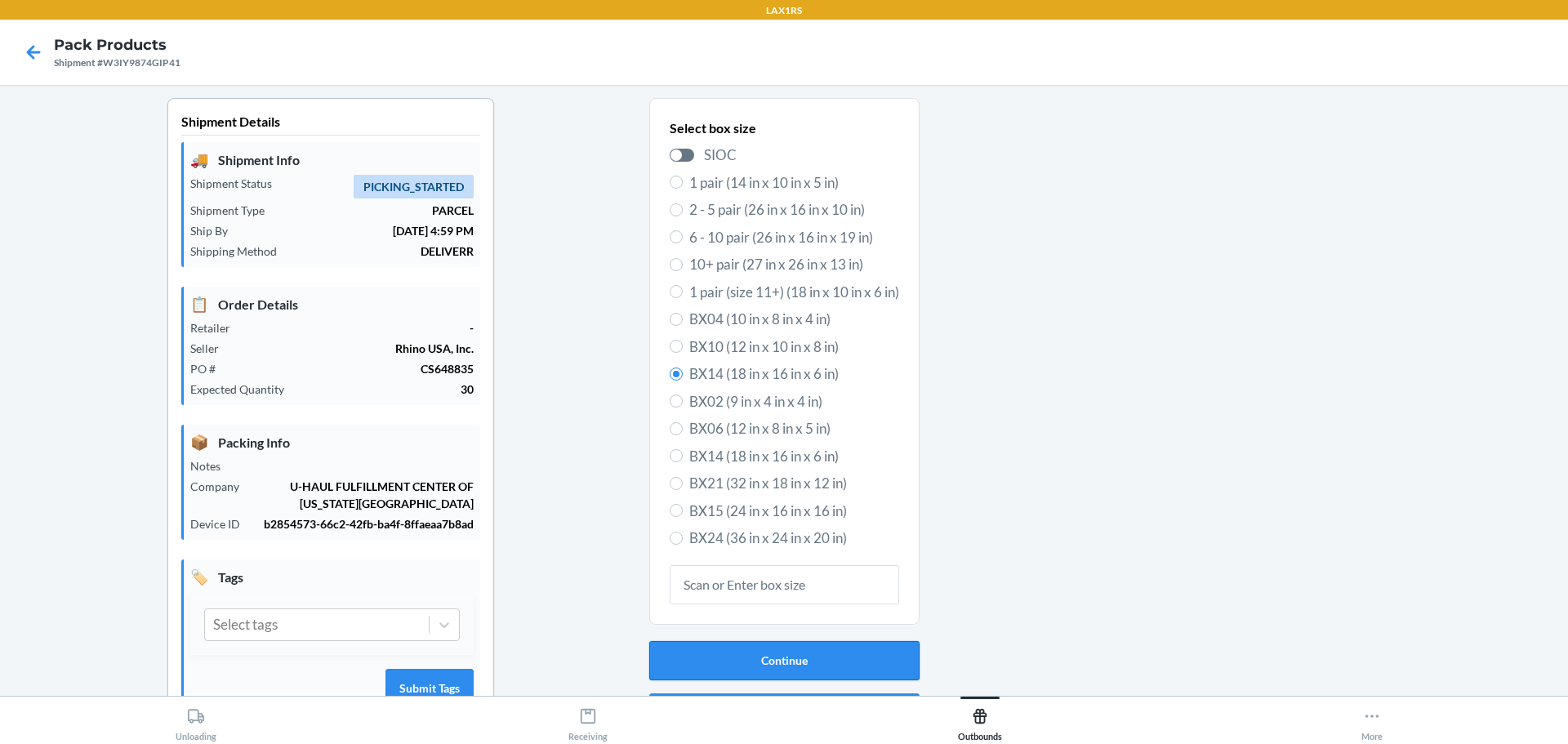
click at [826, 663] on button "Continue" at bounding box center [784, 661] width 270 height 39
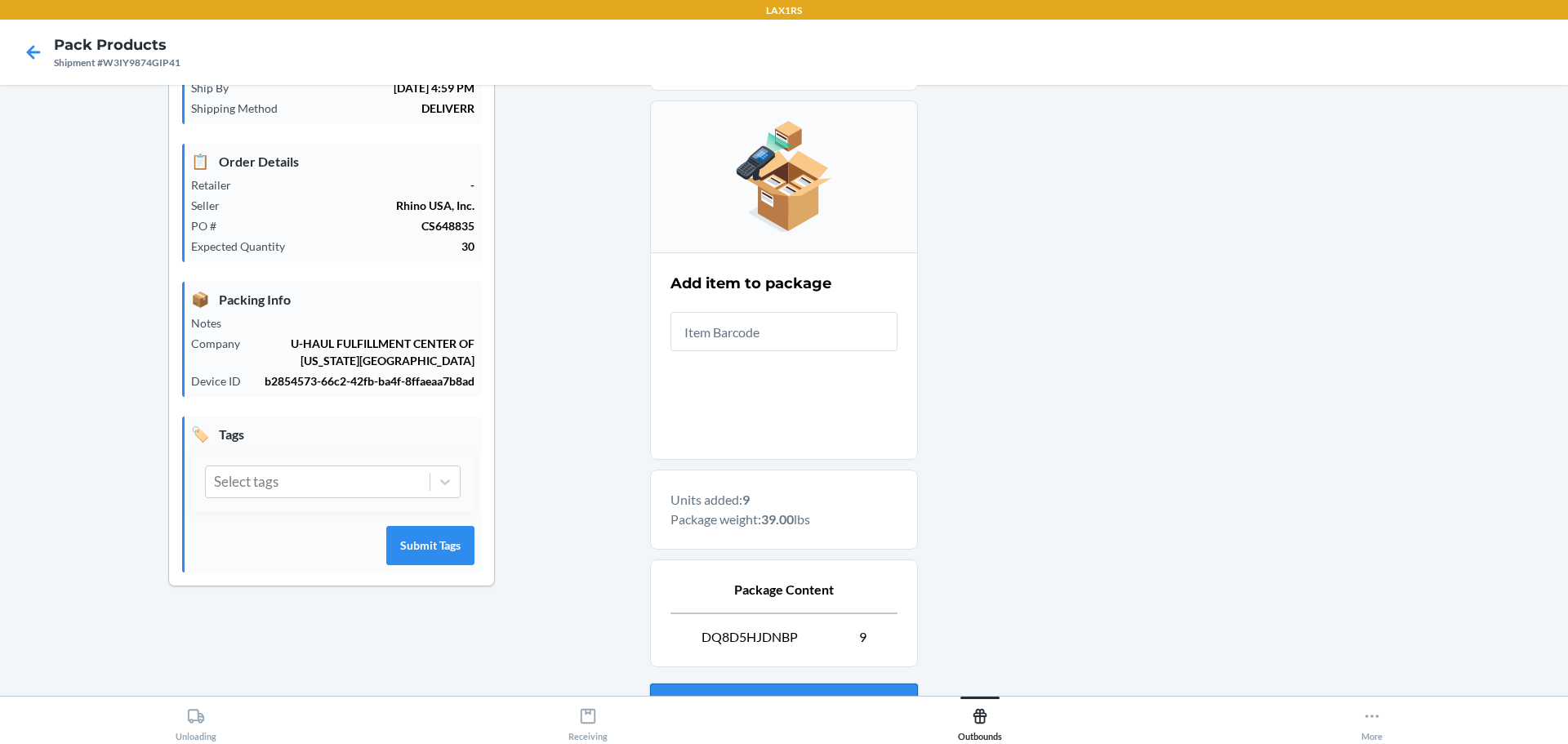
scroll to position [245, 0]
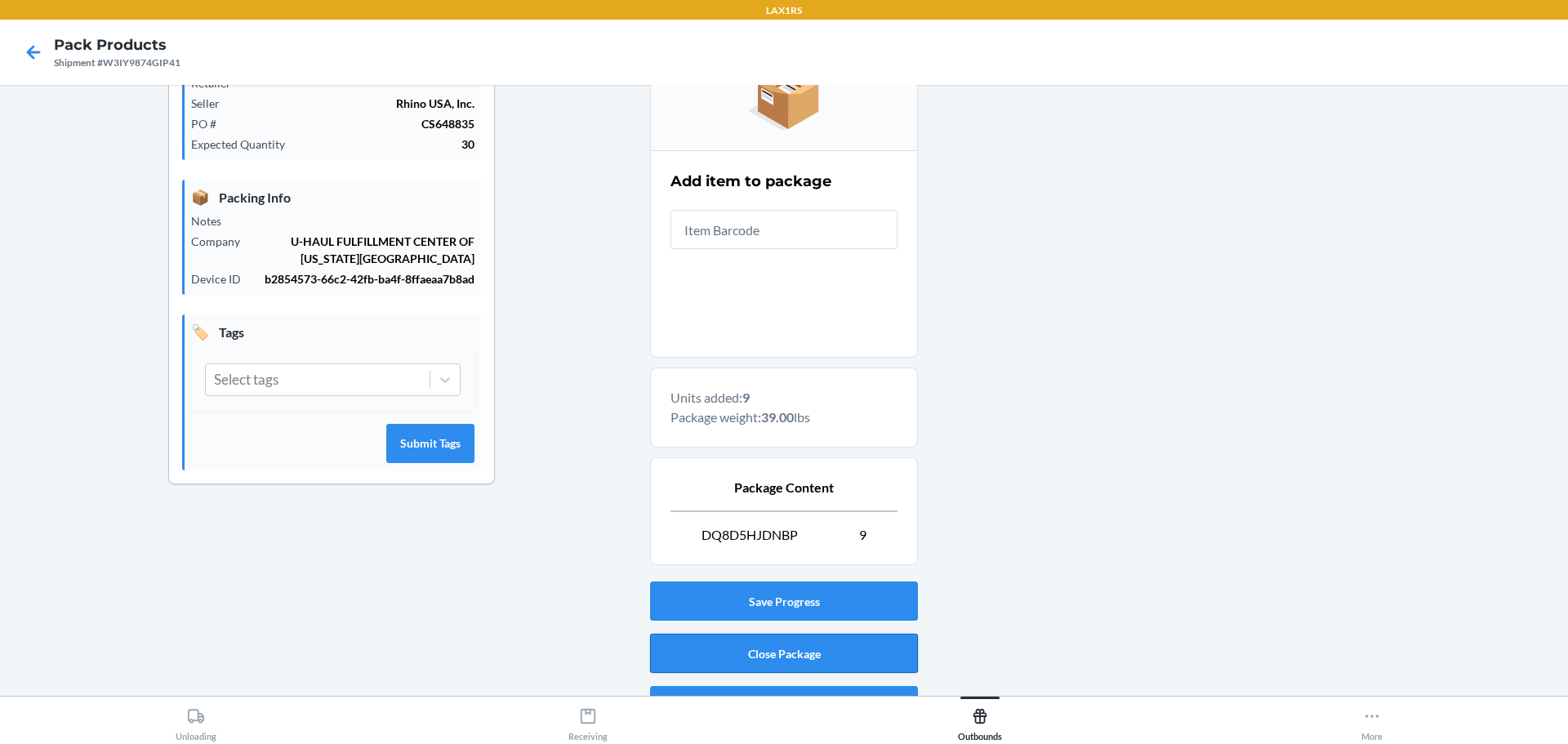
click at [852, 652] on button "Close Package" at bounding box center [783, 653] width 268 height 39
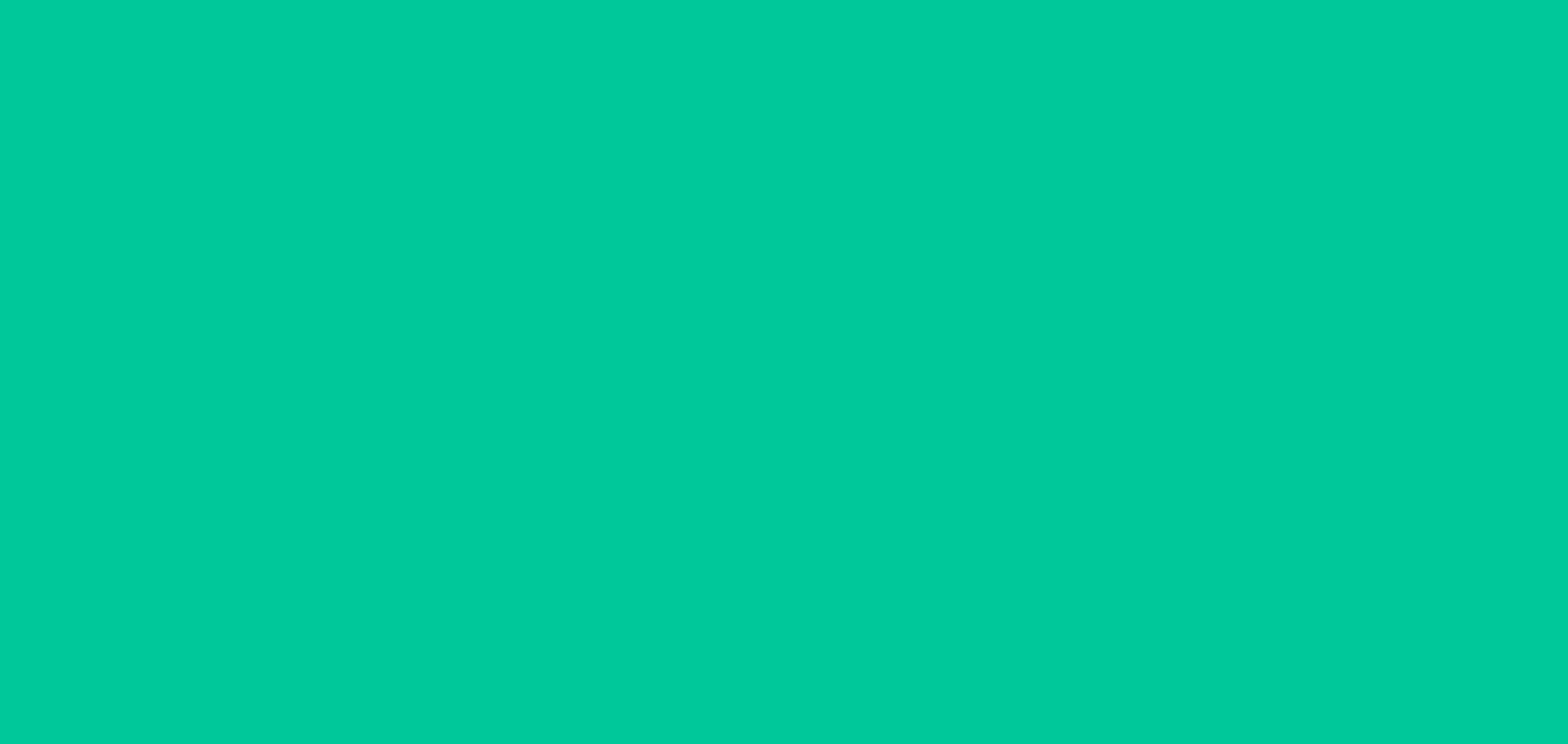
scroll to position [60, 0]
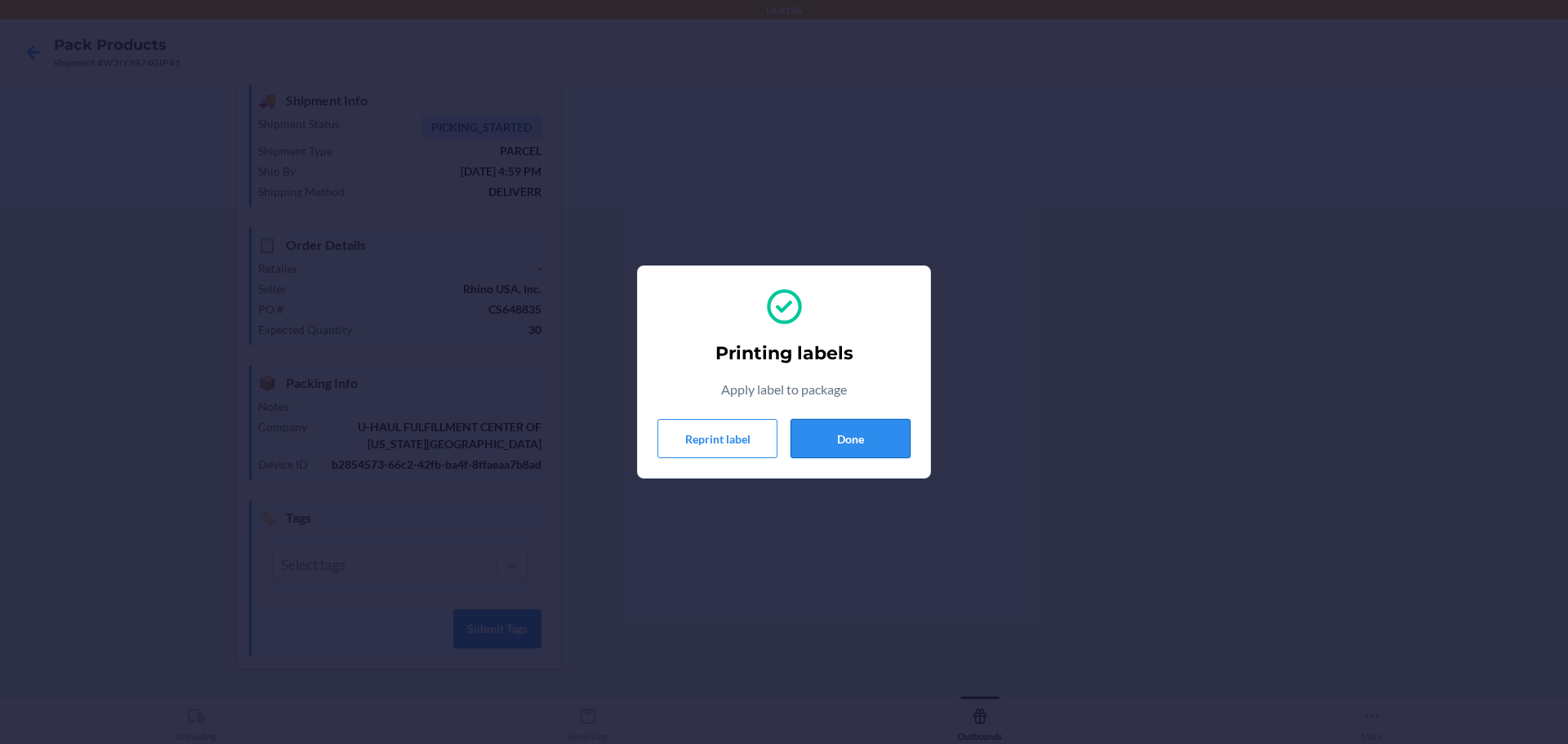
click at [858, 440] on button "Done" at bounding box center [850, 439] width 120 height 39
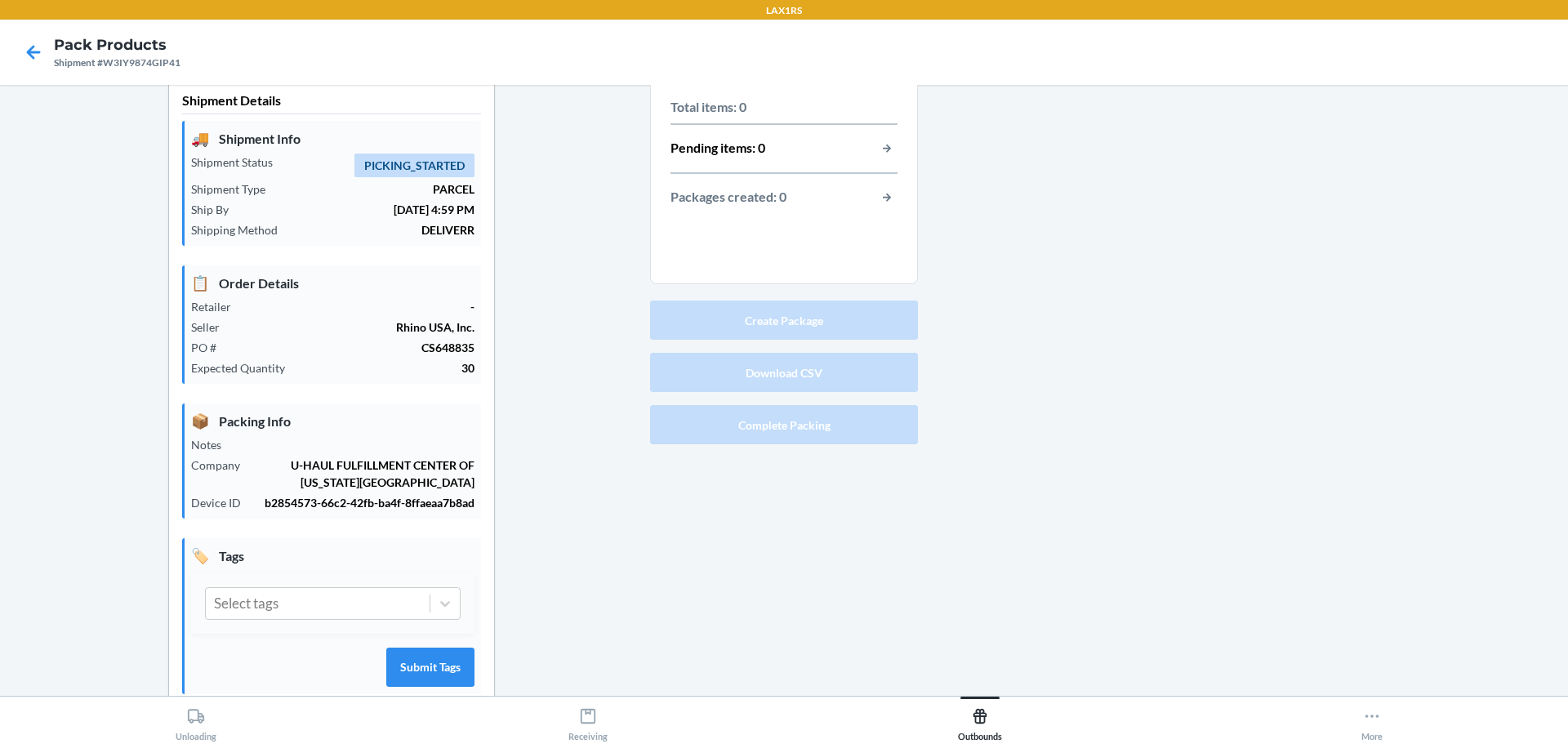
scroll to position [0, 0]
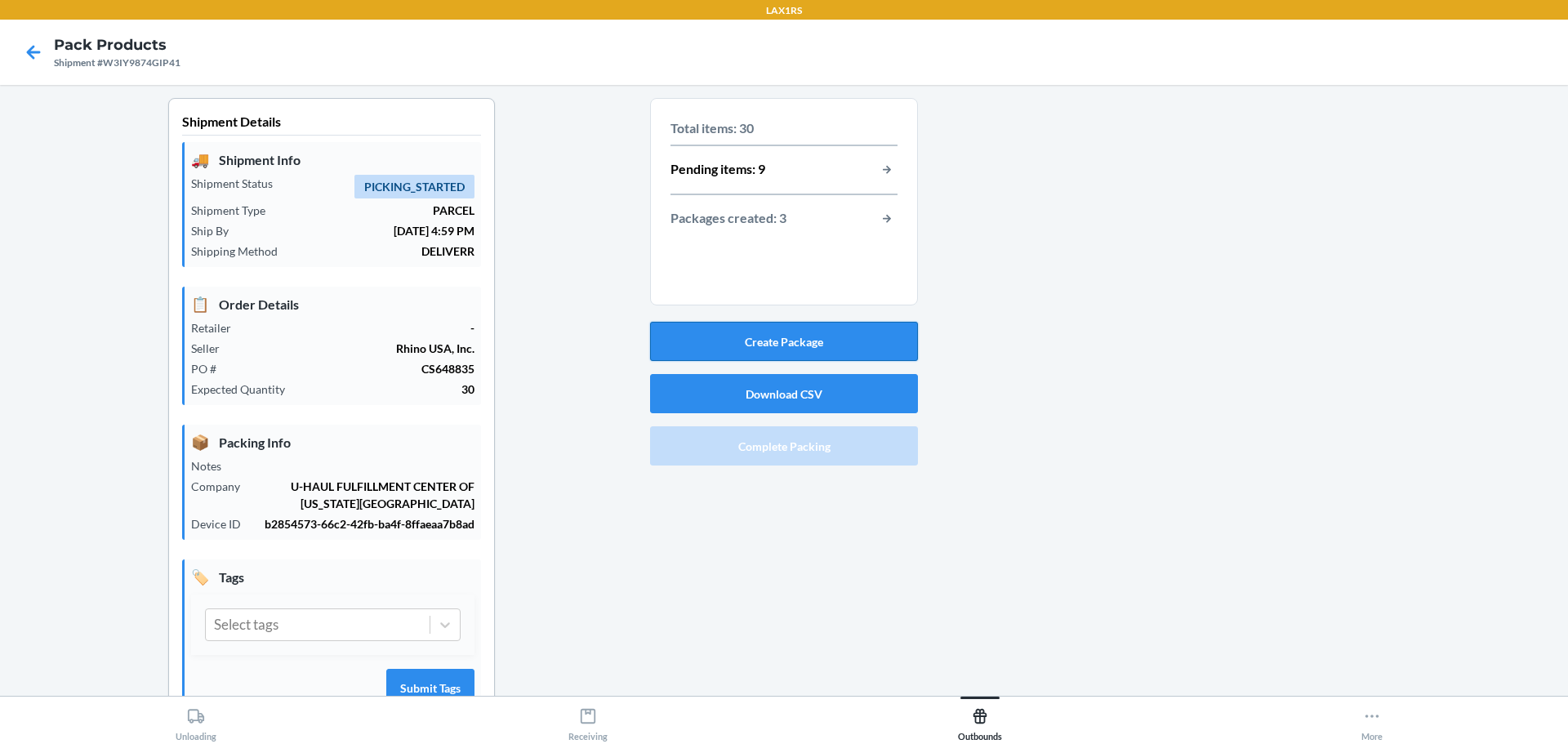
click at [797, 339] on button "Create Package" at bounding box center [783, 341] width 268 height 39
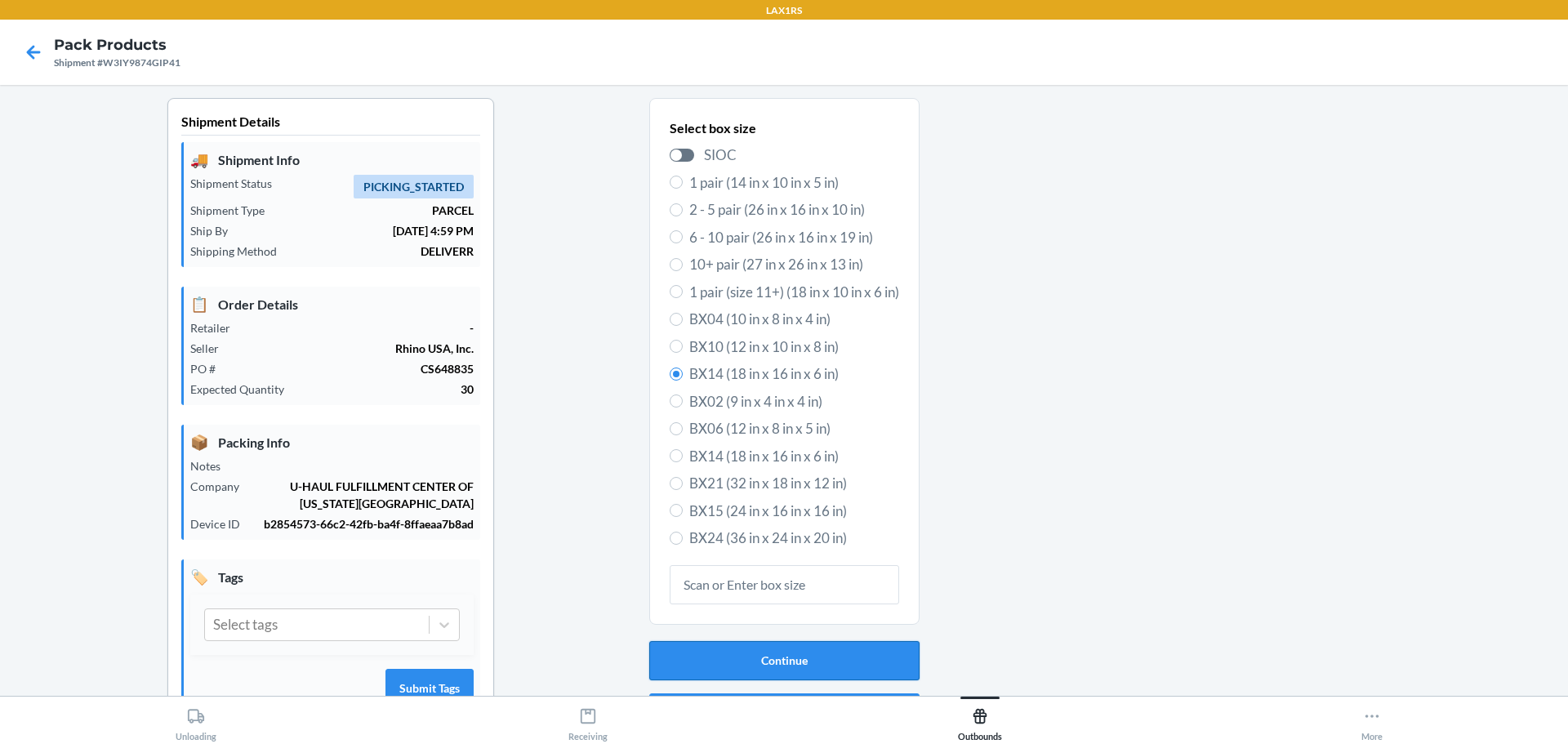
click at [808, 654] on button "Continue" at bounding box center [784, 661] width 270 height 39
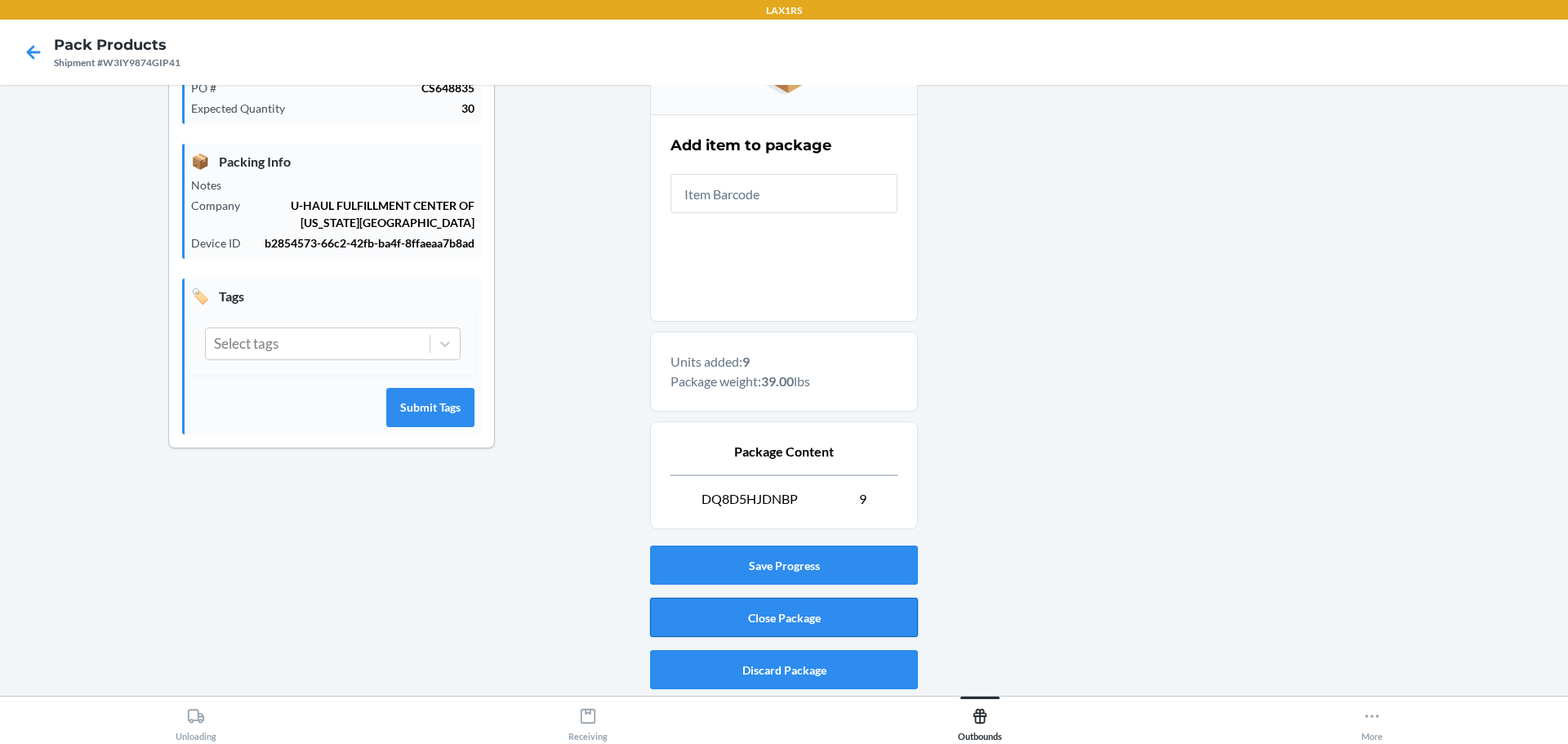
click at [787, 615] on button "Close Package" at bounding box center [783, 617] width 268 height 39
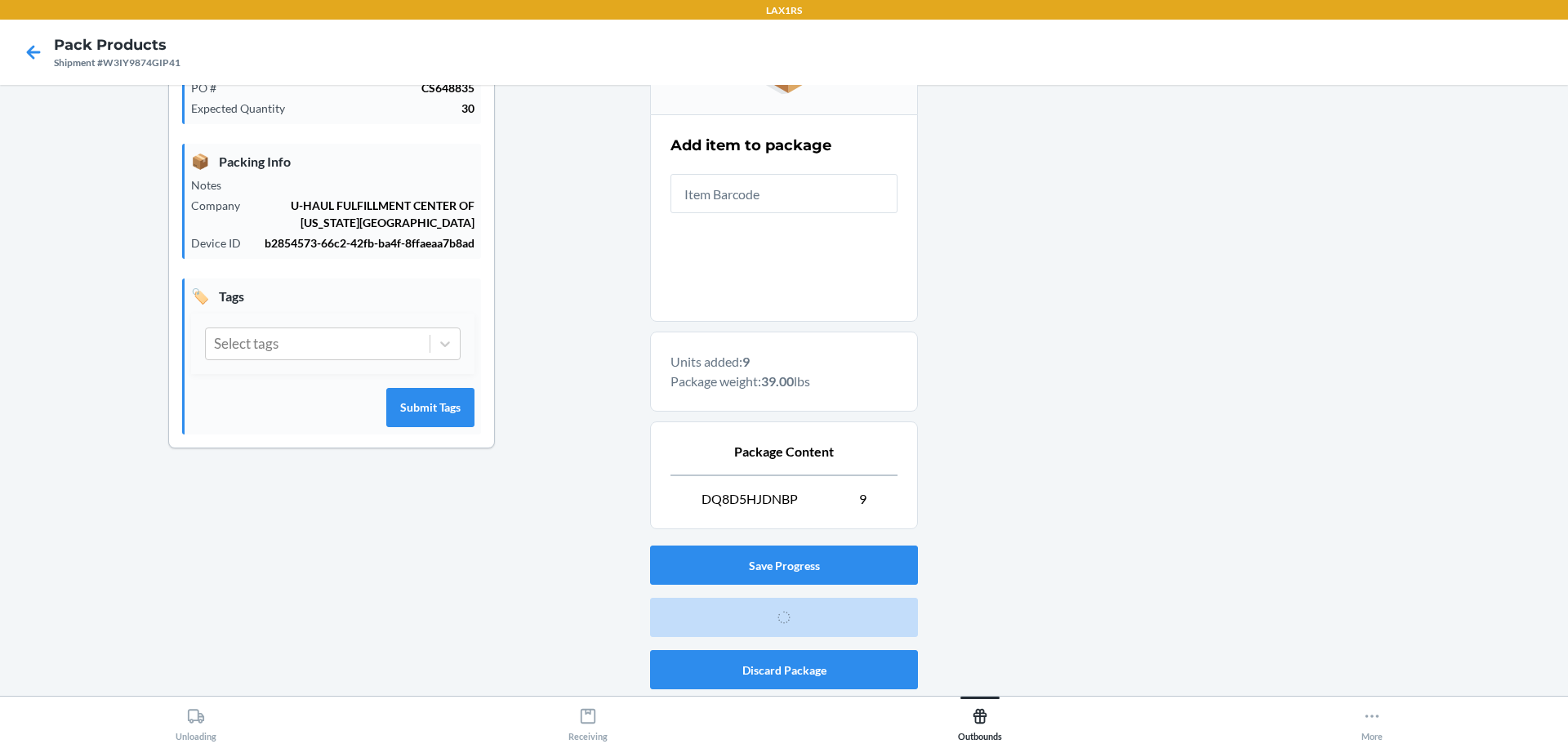
scroll to position [60, 0]
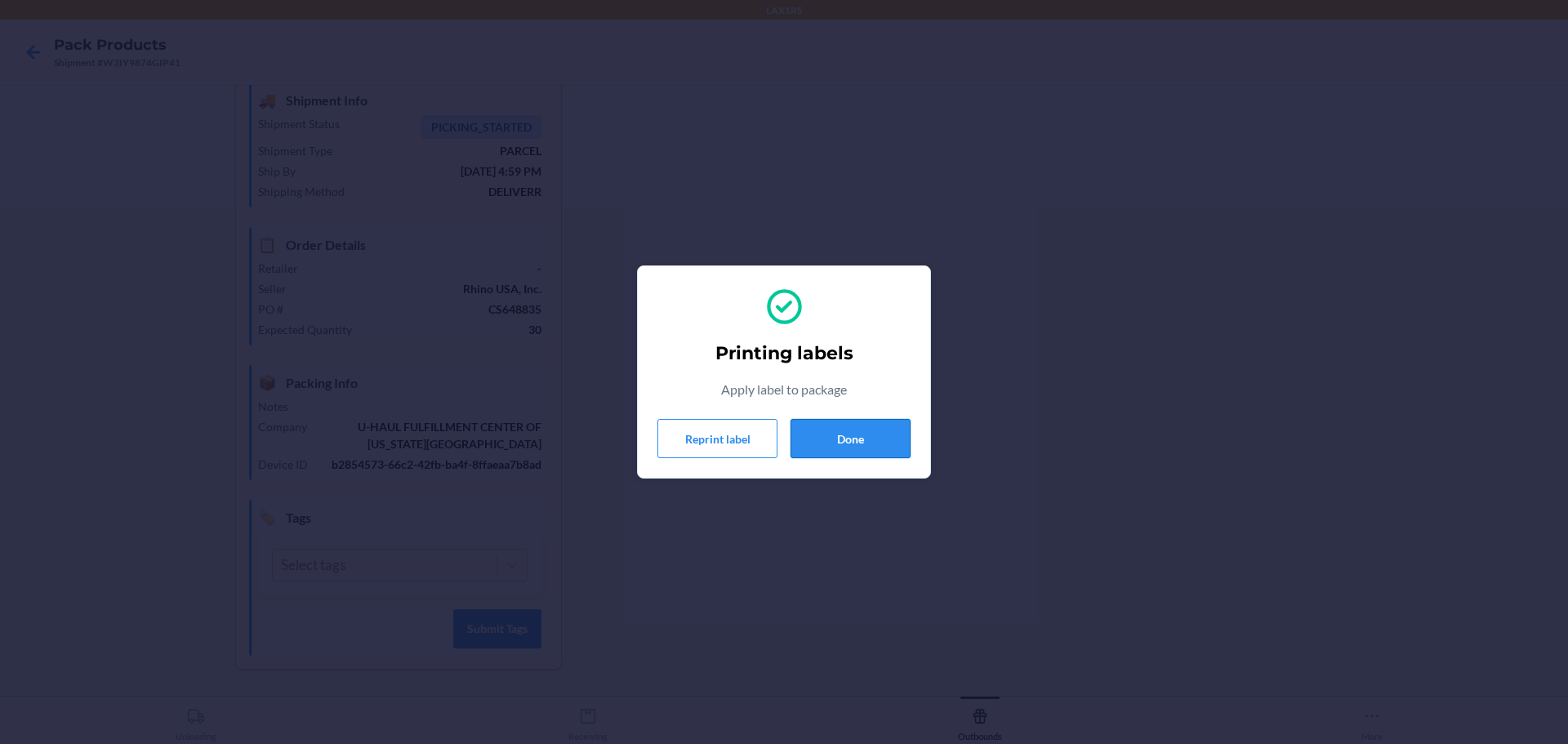
click at [881, 434] on button "Done" at bounding box center [850, 439] width 120 height 39
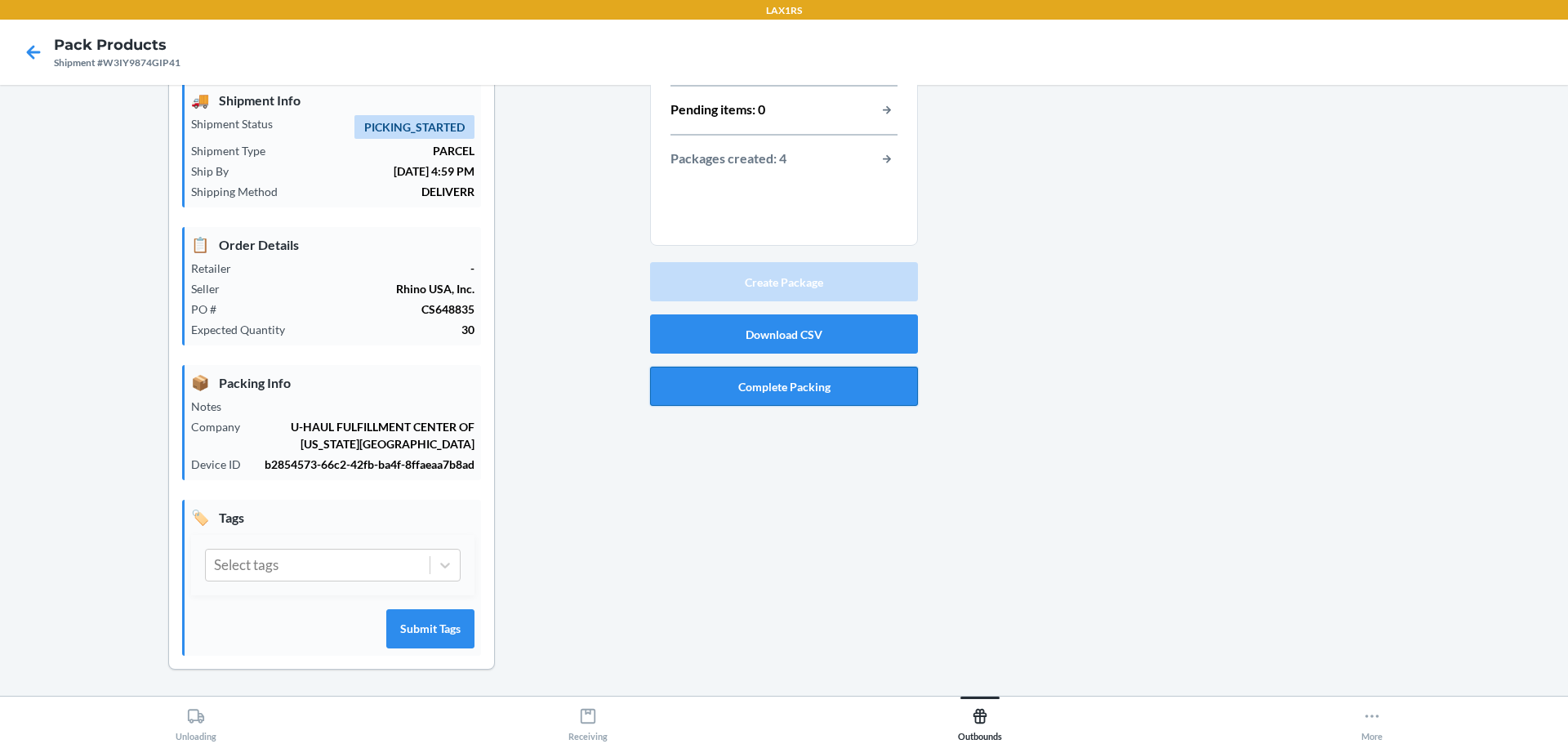
click at [782, 391] on button "Complete Packing" at bounding box center [783, 386] width 268 height 39
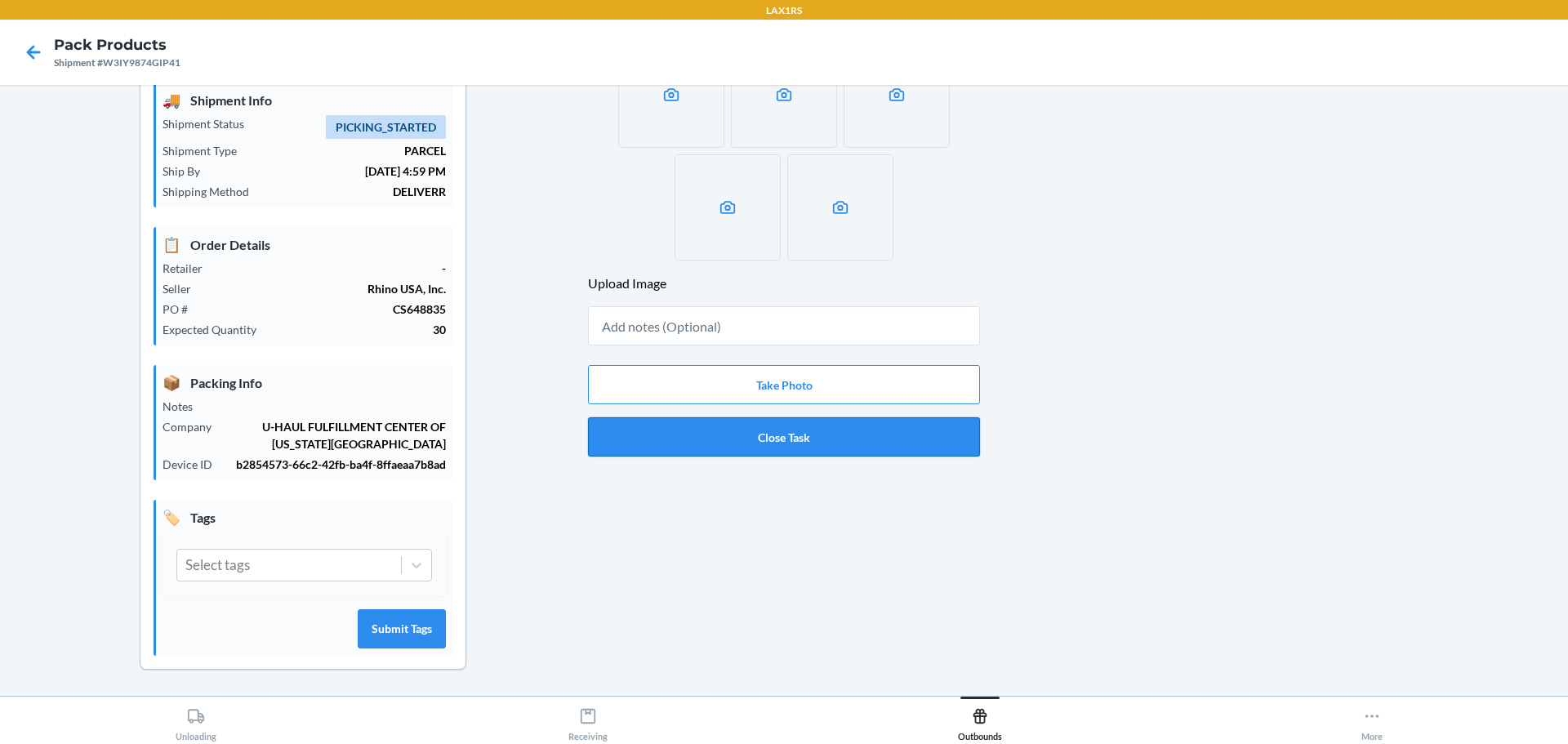
click at [781, 435] on button "Close Task" at bounding box center [783, 437] width 392 height 39
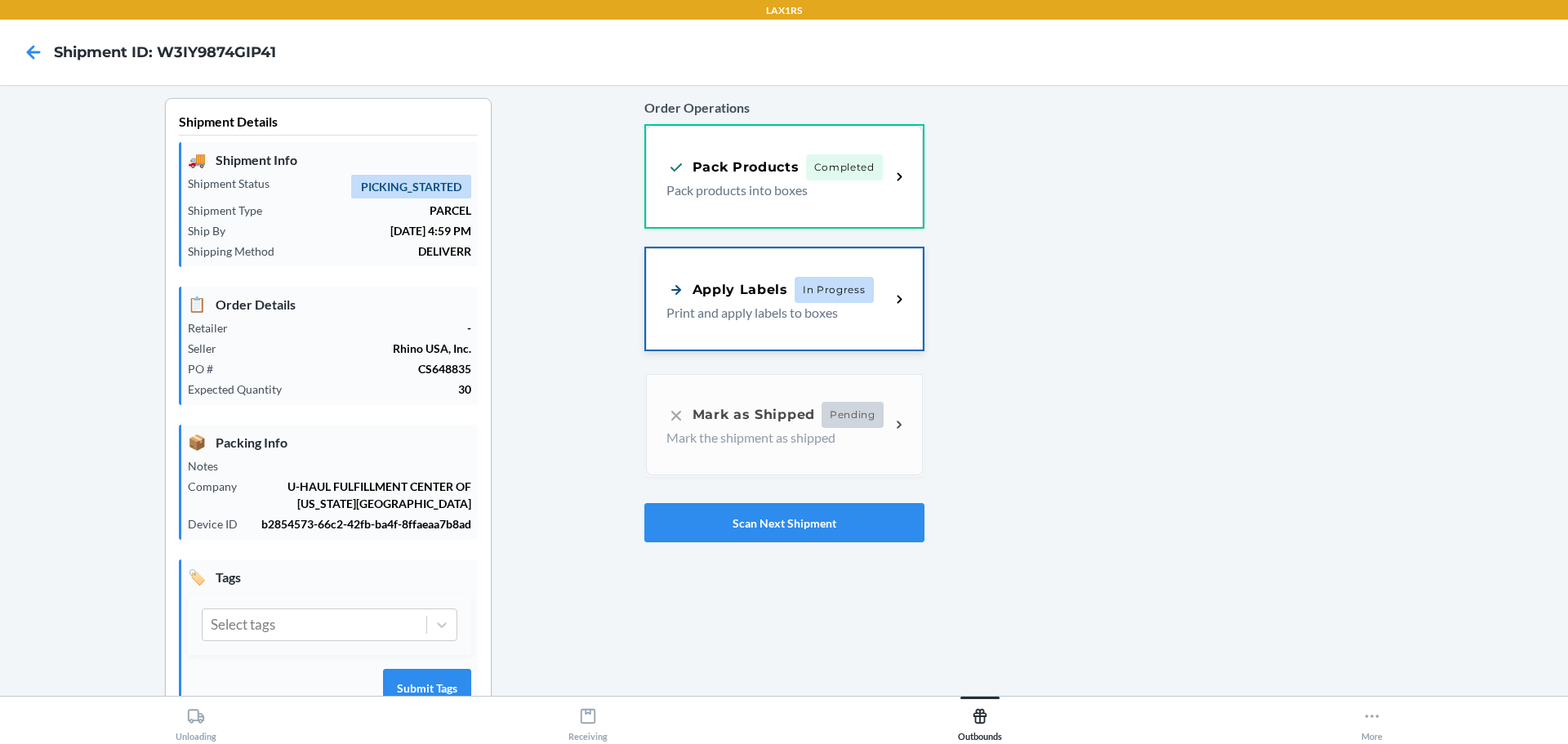
click at [800, 273] on div "Apply Labels In Progress Print and apply labels to boxes" at bounding box center [784, 299] width 277 height 101
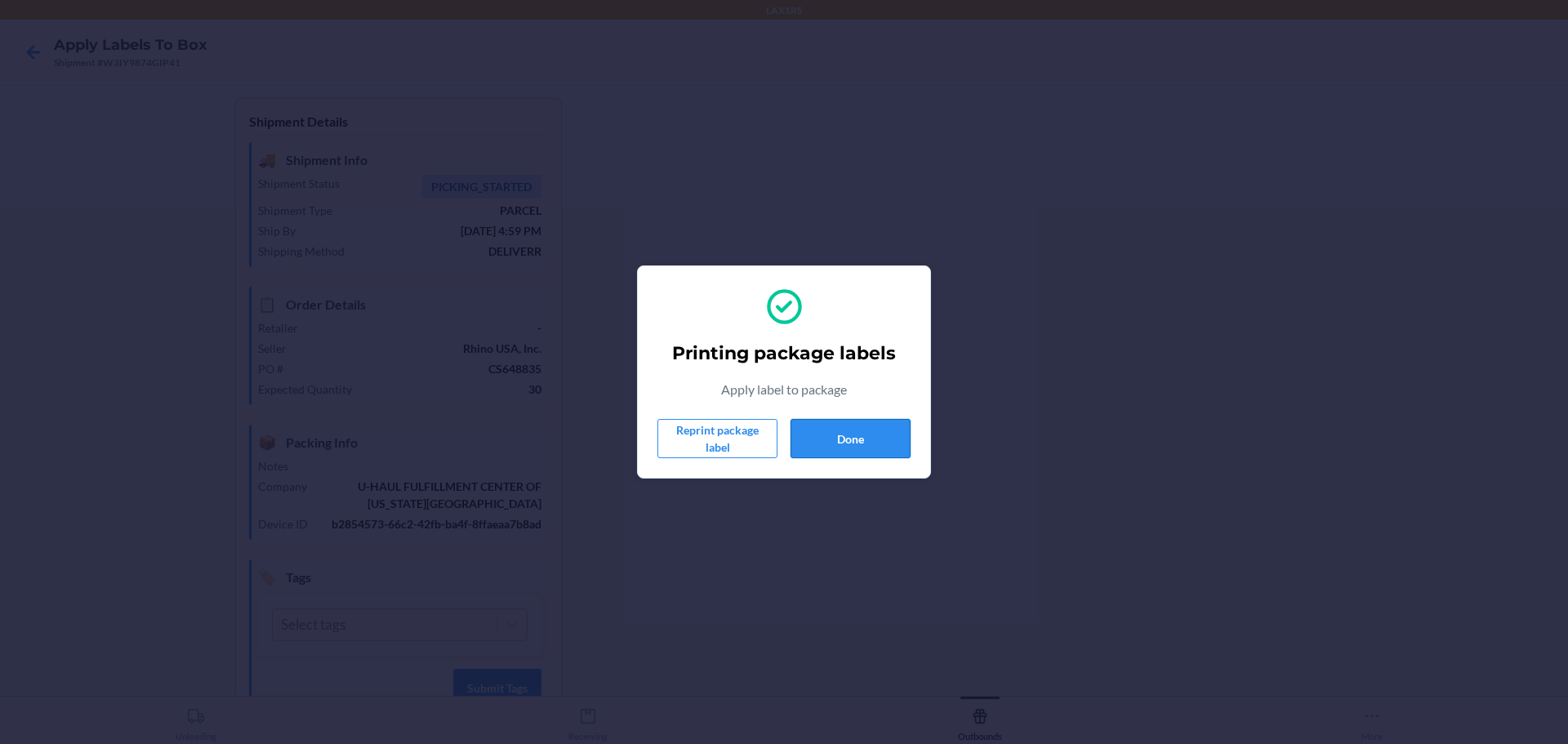
click at [865, 440] on button "Done" at bounding box center [850, 439] width 120 height 39
click at [849, 443] on button "Done" at bounding box center [850, 439] width 120 height 39
click at [845, 436] on button "Done" at bounding box center [850, 439] width 120 height 39
click at [862, 441] on button "Done" at bounding box center [850, 439] width 120 height 39
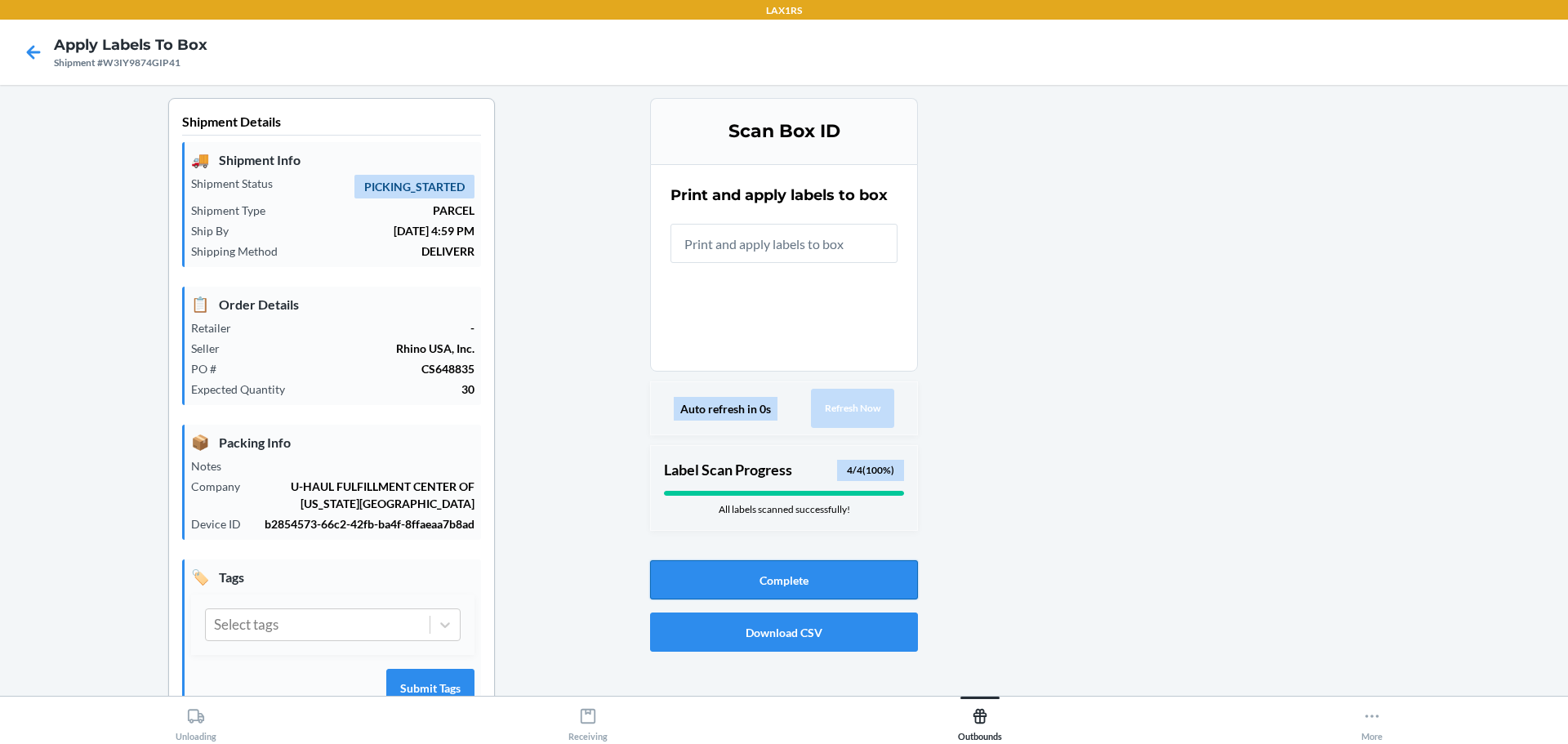
click at [850, 578] on button "Complete" at bounding box center [783, 580] width 268 height 39
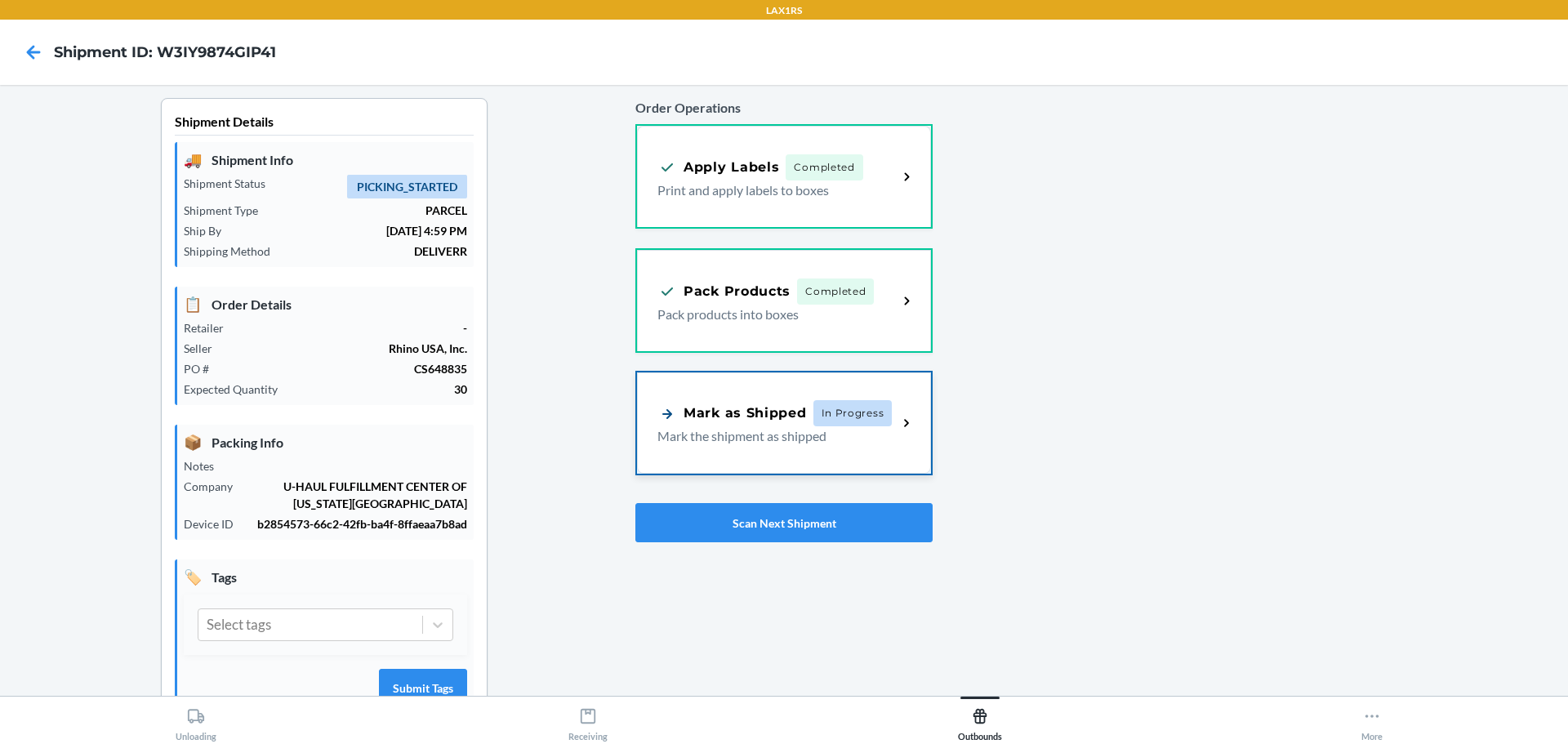
click at [782, 422] on div "Mark as Shipped" at bounding box center [732, 413] width 150 height 20
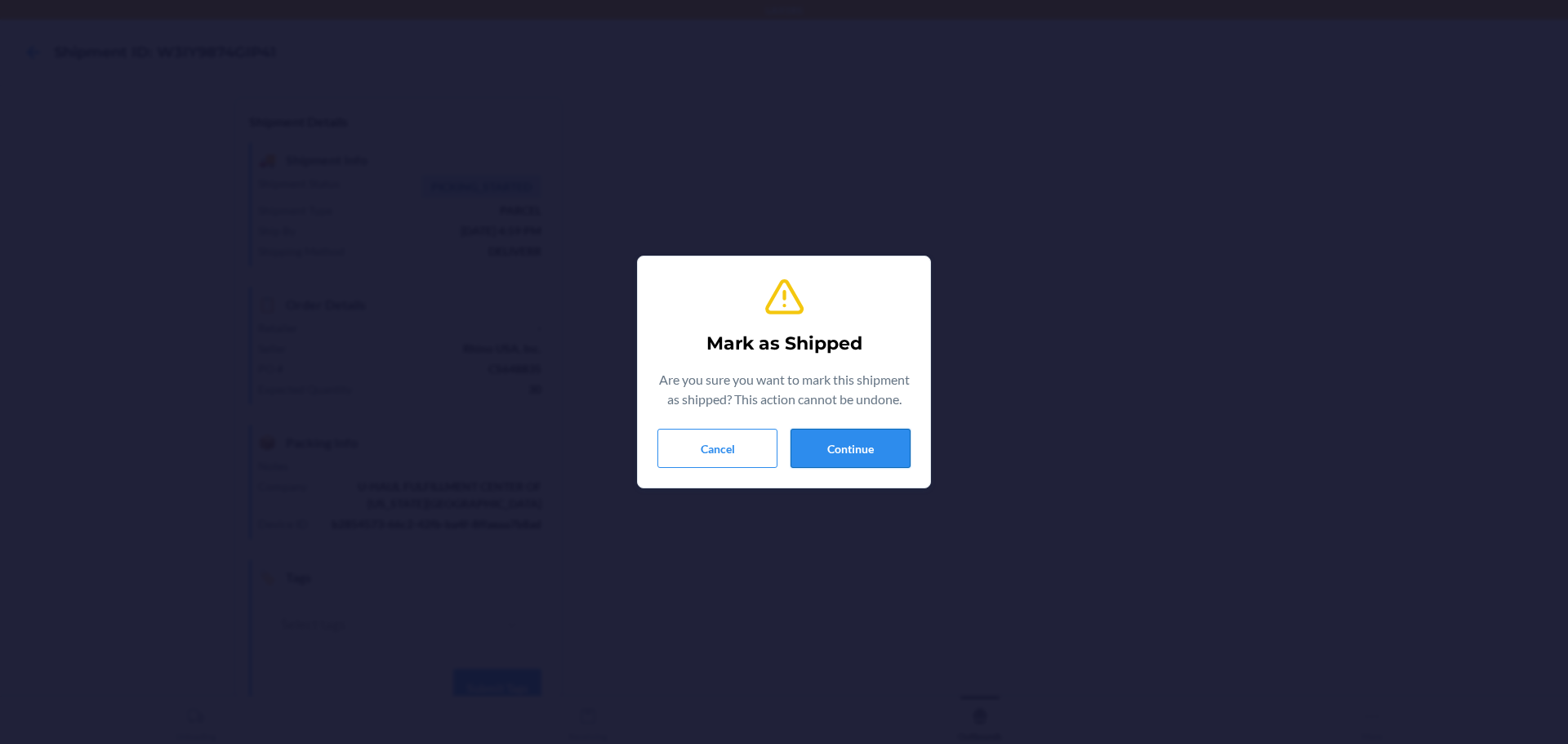
click at [866, 454] on button "Continue" at bounding box center [850, 449] width 120 height 39
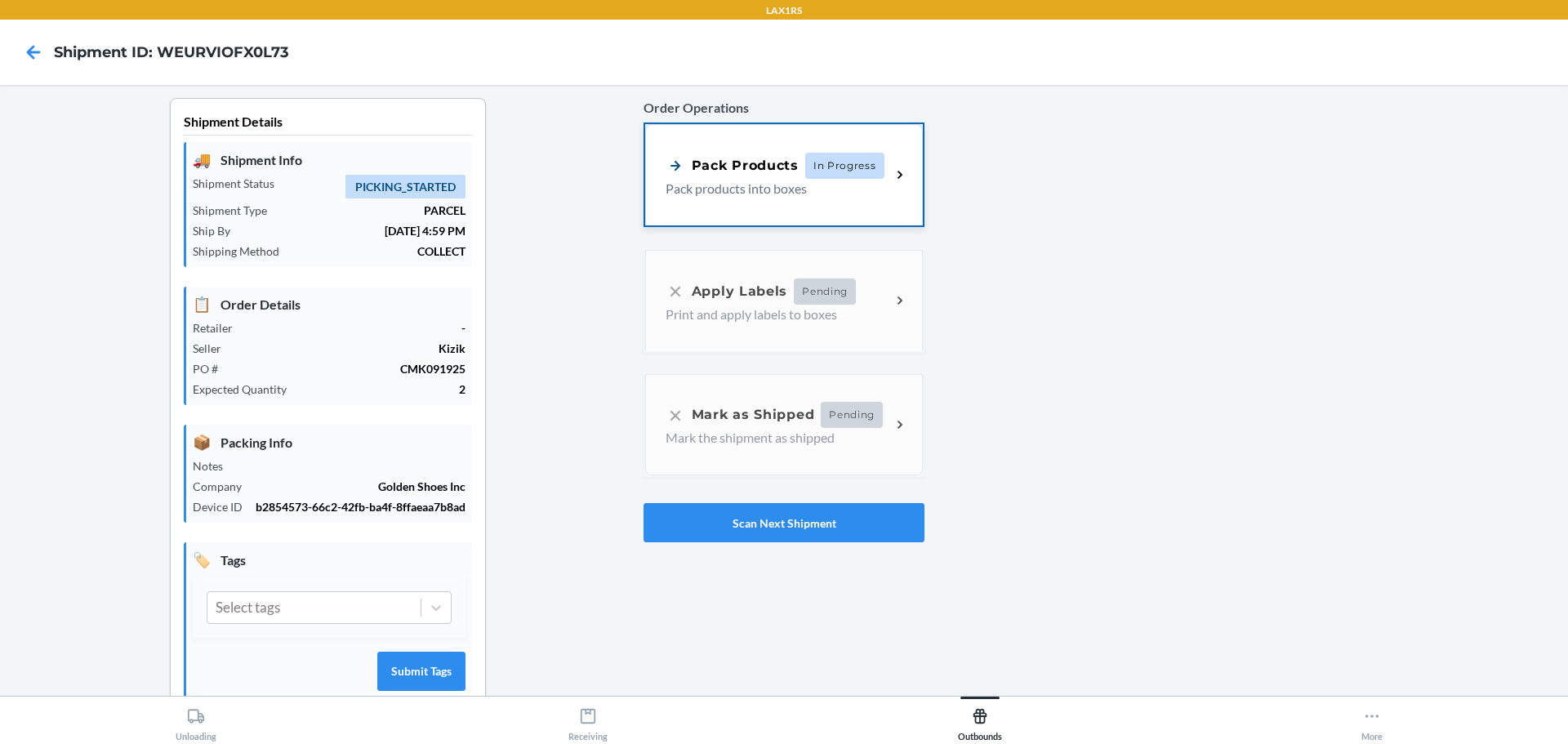
click at [840, 207] on div "Pack Products In Progress Pack products into boxes" at bounding box center [783, 175] width 277 height 101
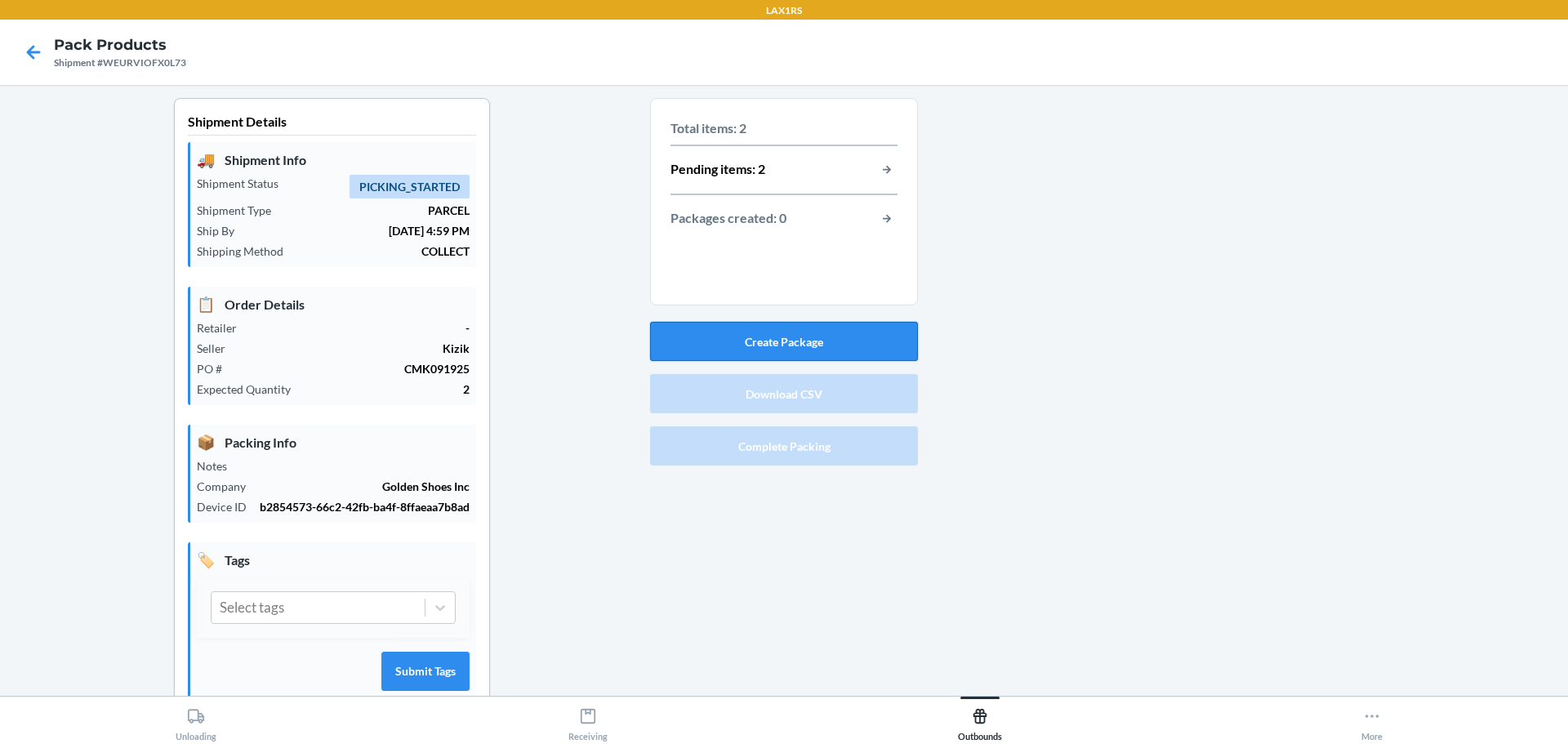
click at [823, 343] on button "Create Package" at bounding box center [783, 341] width 268 height 39
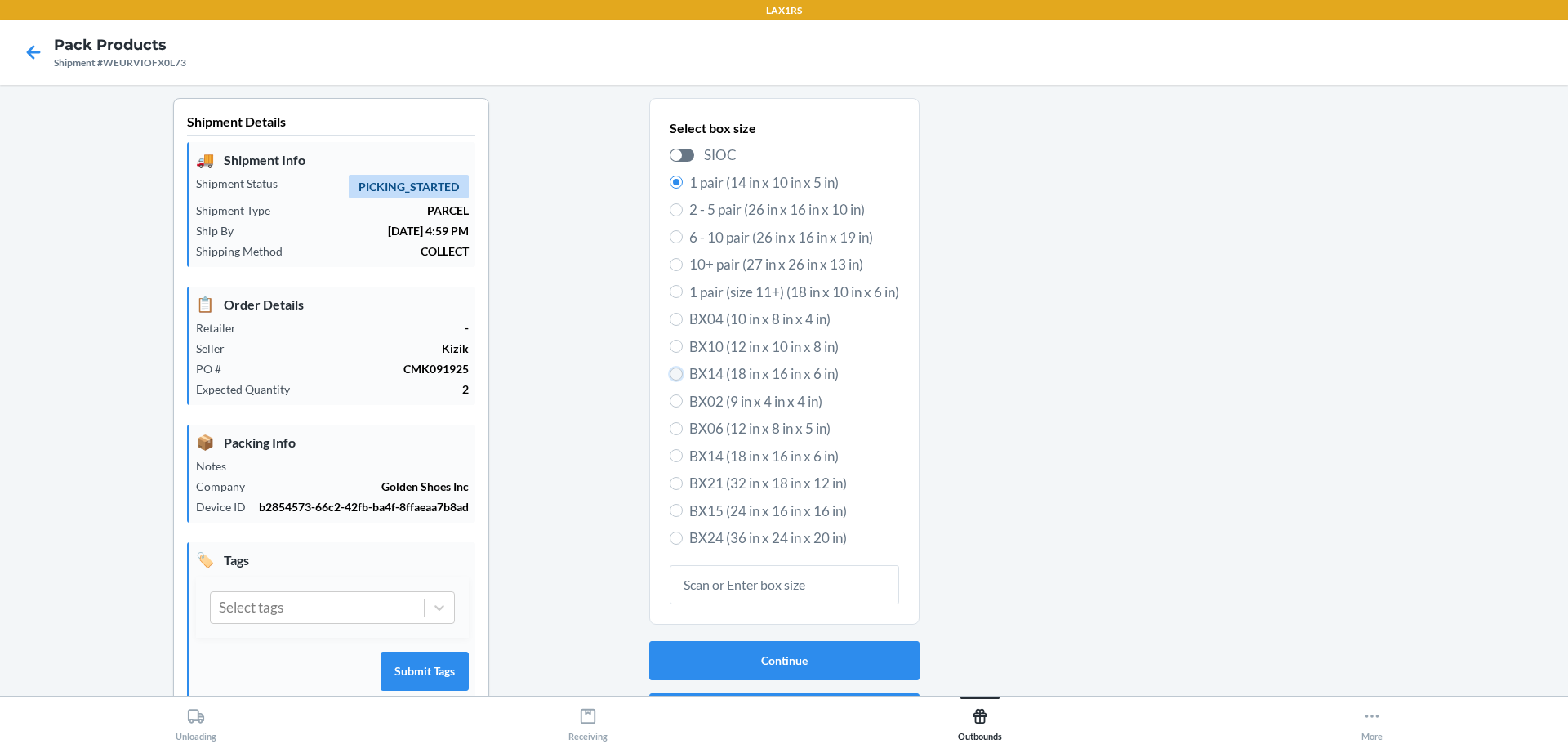
click at [669, 368] on input "BX14 (18 in x 16 in x 6 in)" at bounding box center [676, 374] width 13 height 13
radio input "true"
radio input "false"
click at [785, 656] on button "Continue" at bounding box center [784, 661] width 270 height 39
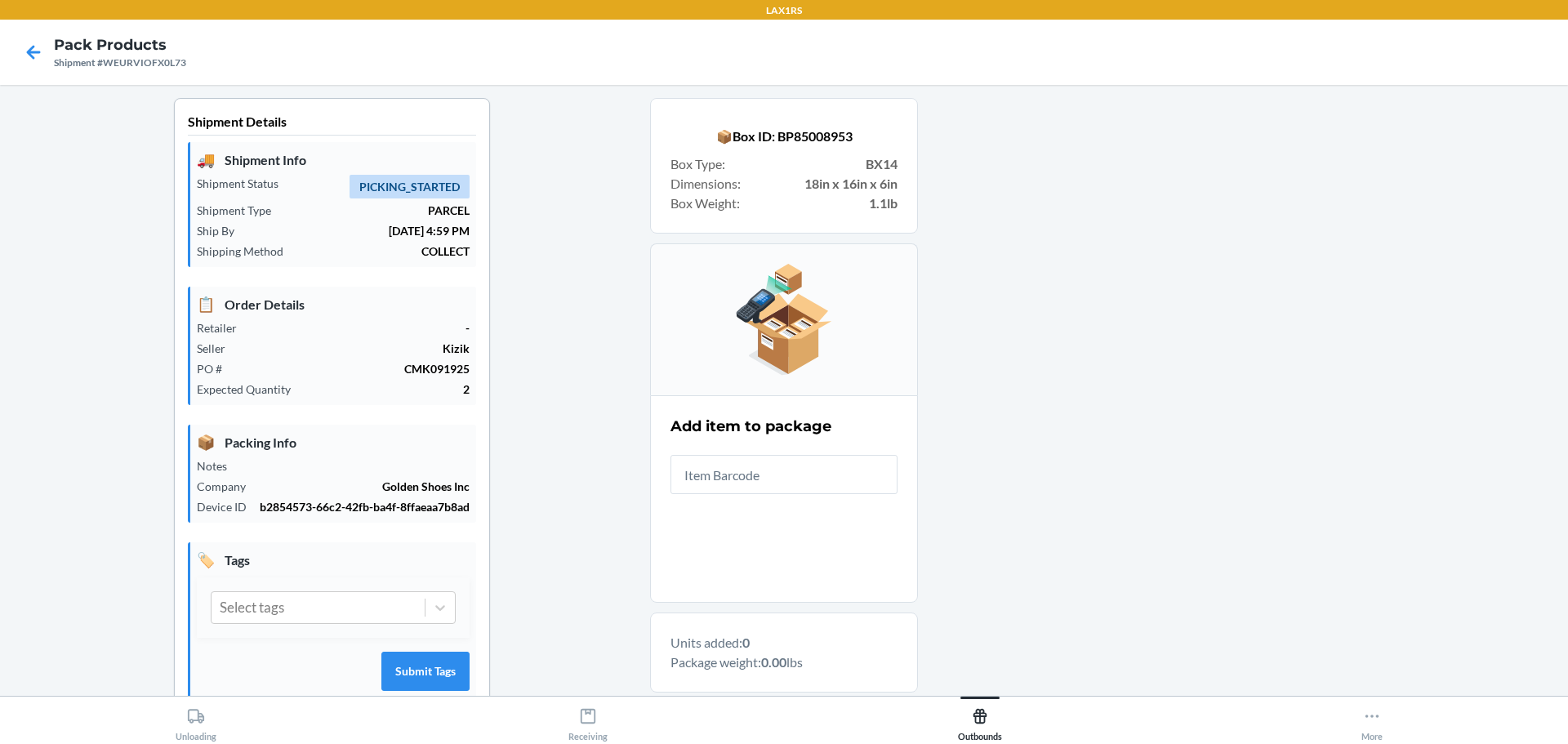
scroll to position [248, 0]
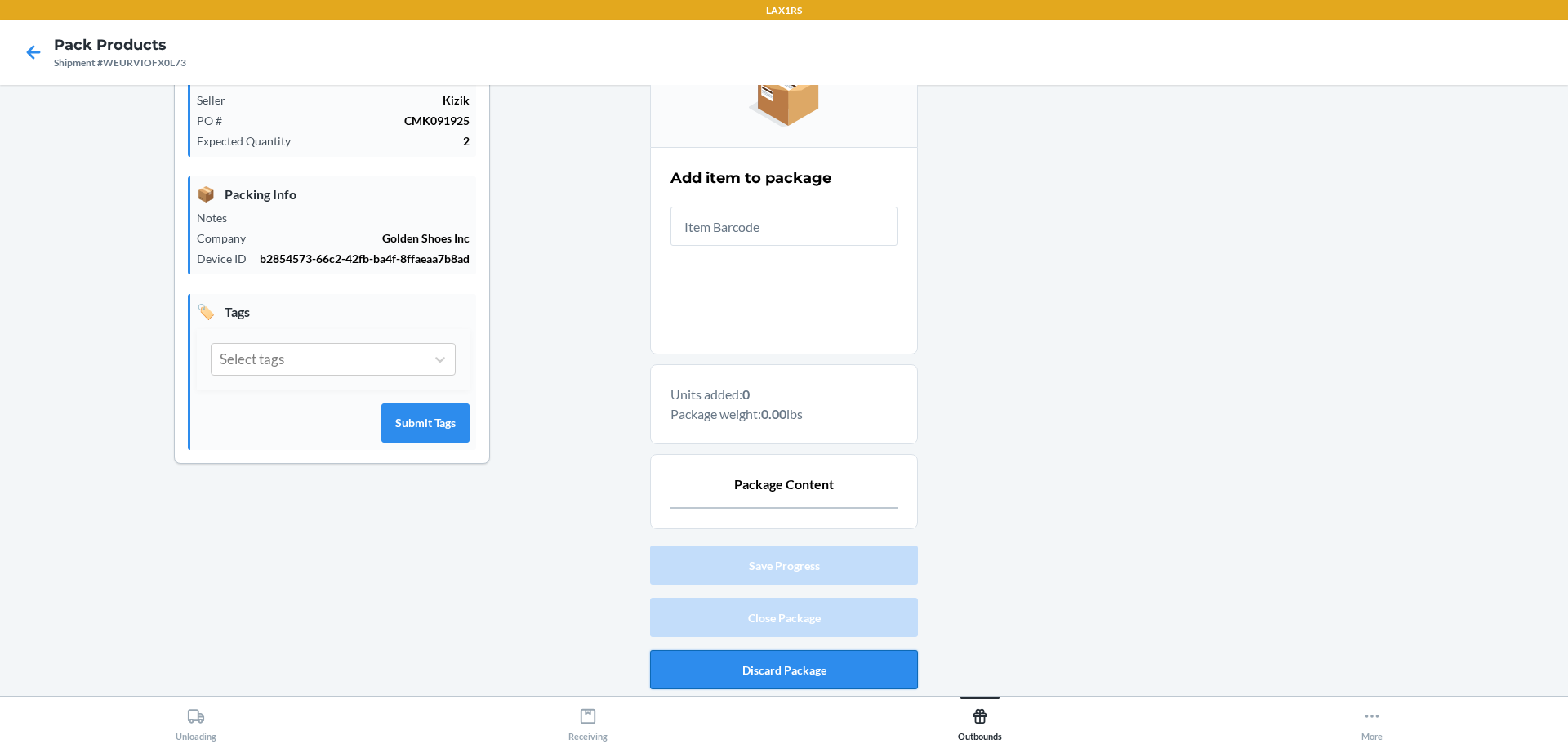
click at [836, 673] on button "Discard Package" at bounding box center [783, 670] width 268 height 39
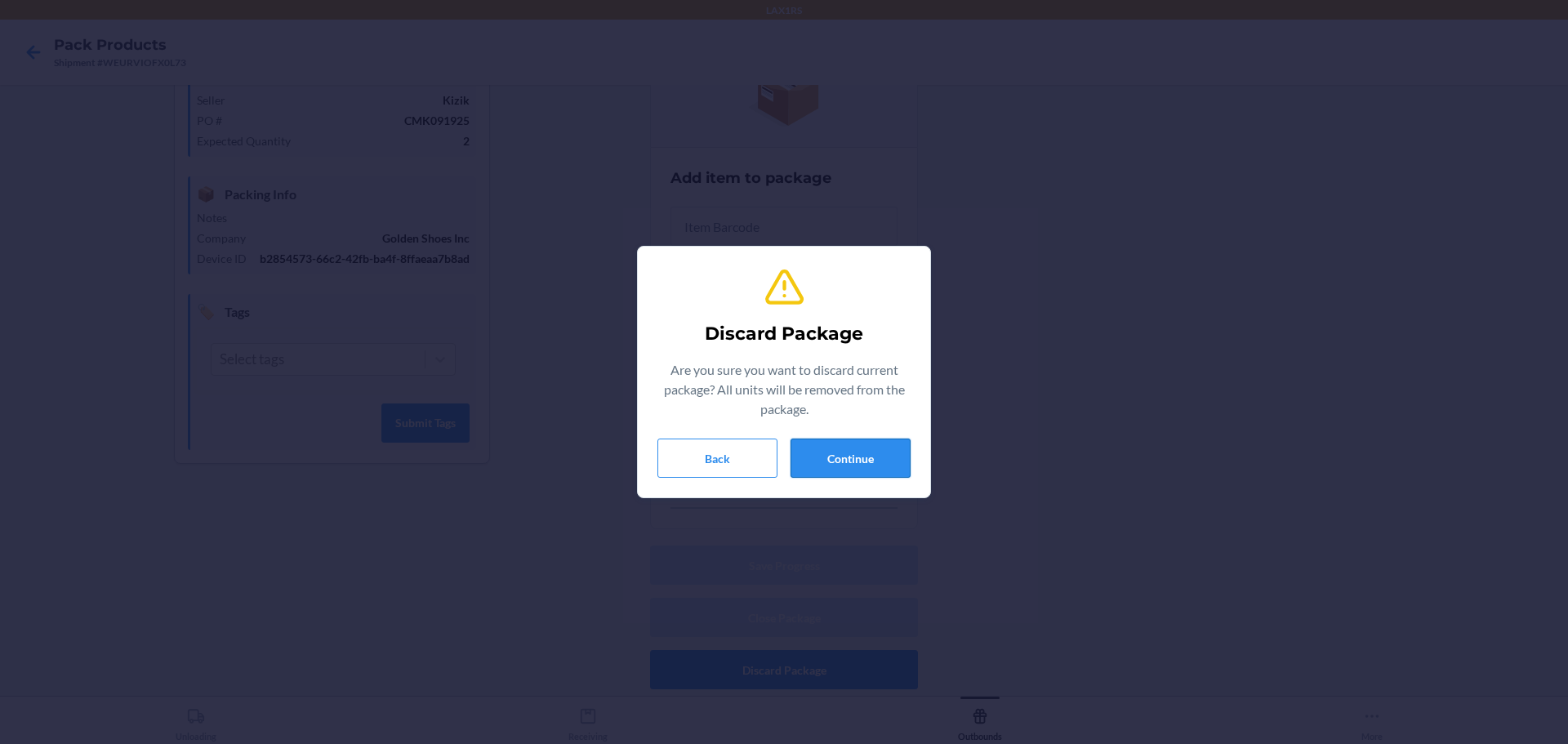
click at [853, 454] on button "Continue" at bounding box center [850, 458] width 120 height 39
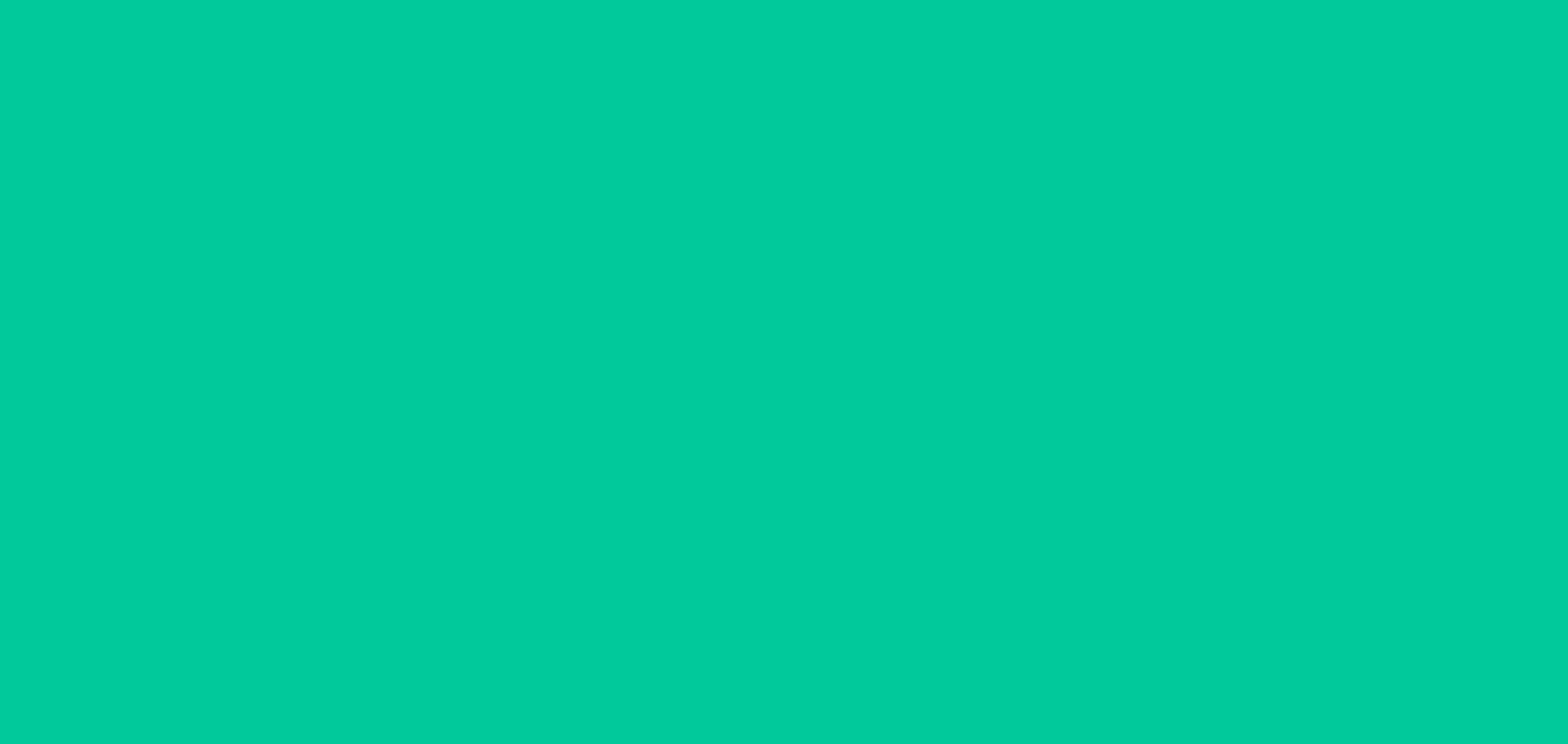
scroll to position [43, 0]
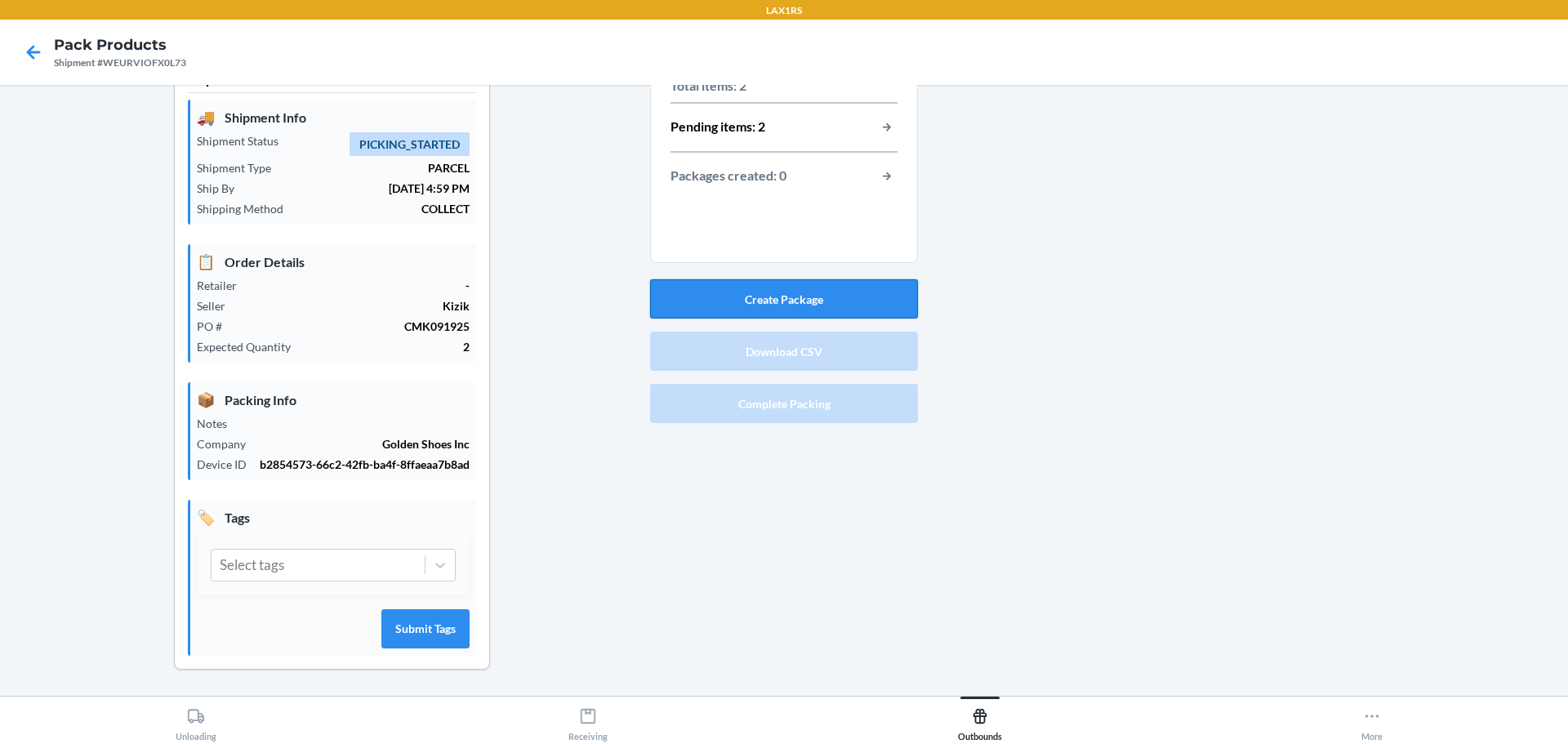
click at [867, 311] on button "Create Package" at bounding box center [783, 299] width 268 height 39
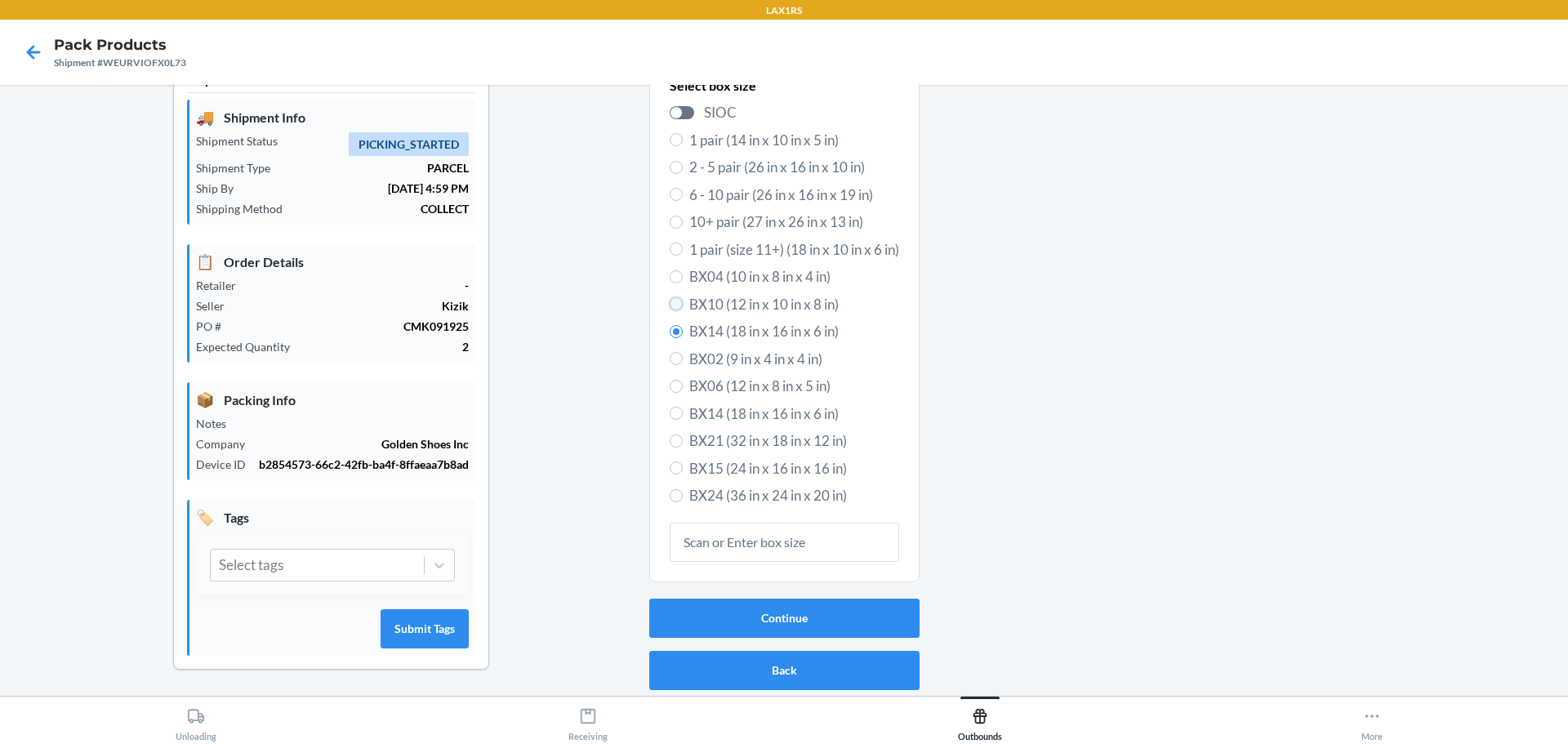
click at [669, 307] on input "BX10 (12 in x 10 in x 8 in)" at bounding box center [676, 304] width 13 height 13
radio input "true"
radio input "false"
click at [790, 607] on button "Continue" at bounding box center [784, 618] width 270 height 39
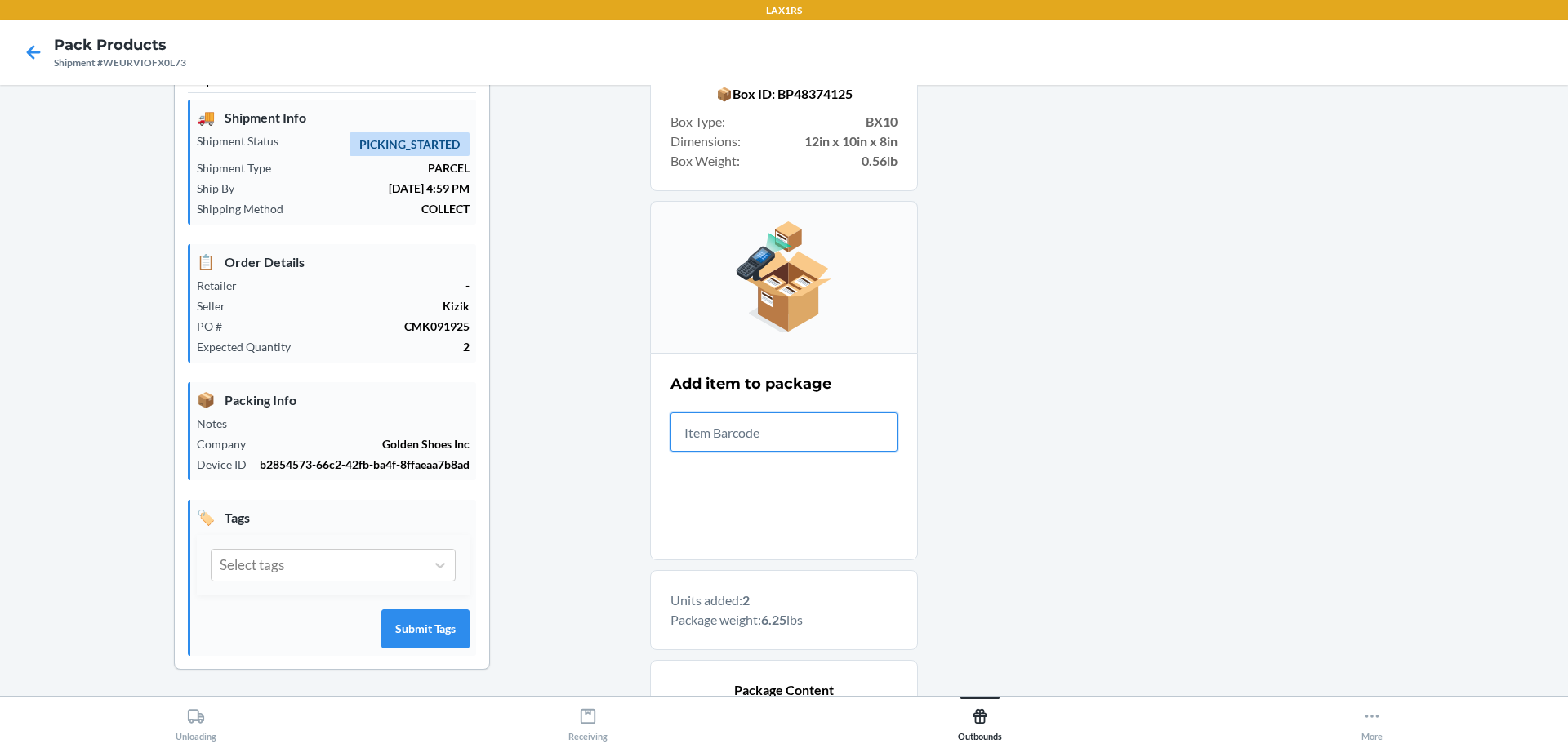
scroll to position [281, 0]
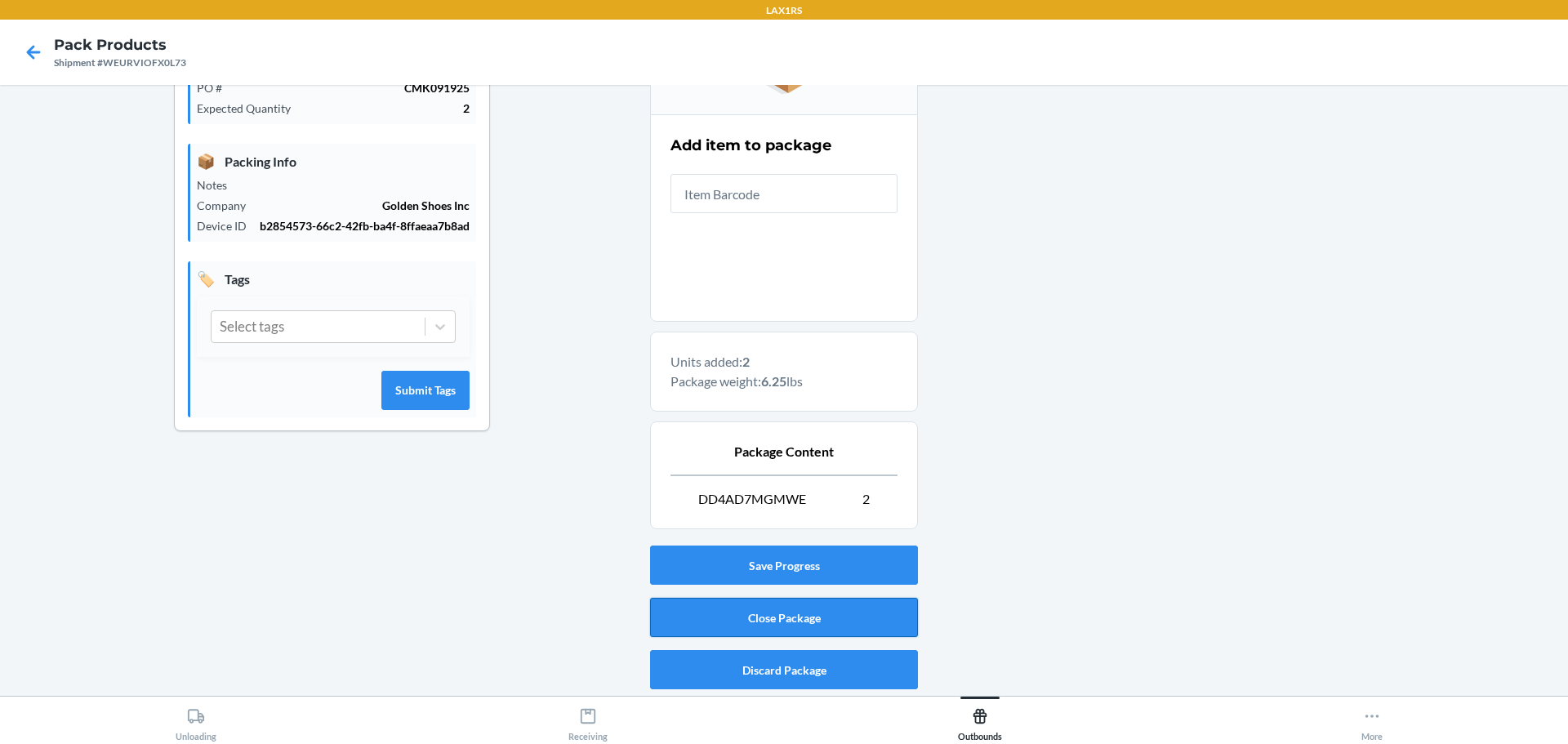
click at [822, 615] on button "Close Package" at bounding box center [783, 617] width 268 height 39
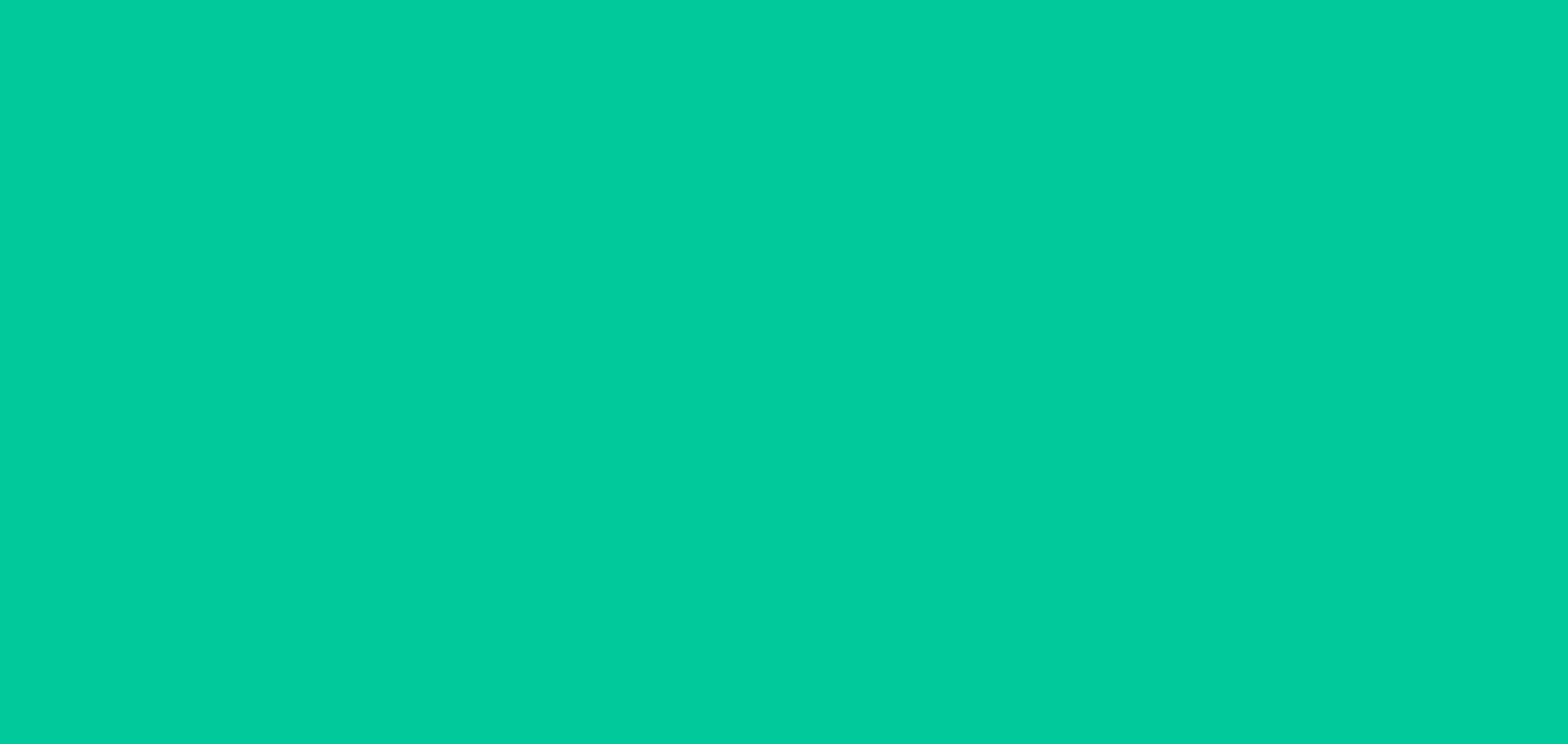
scroll to position [43, 0]
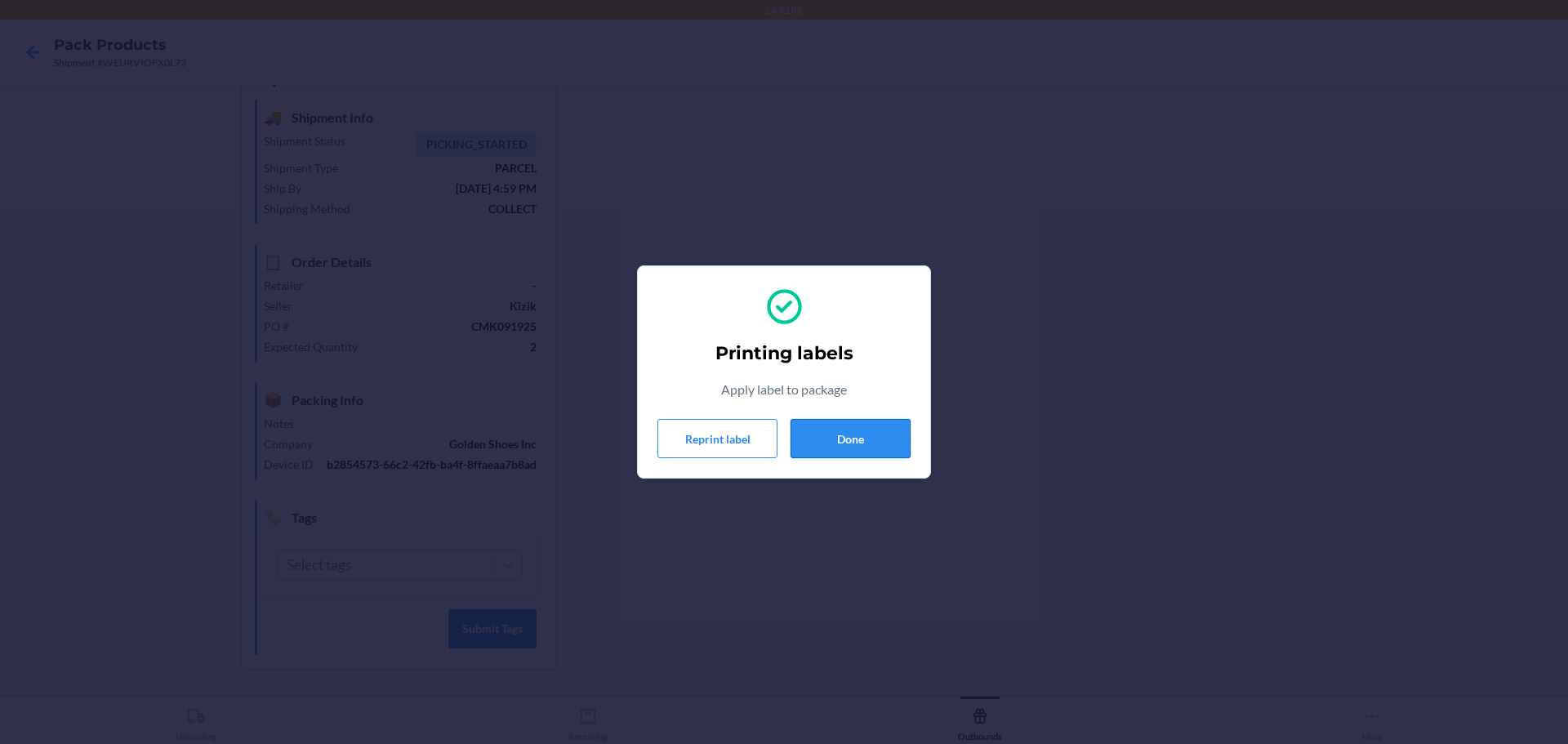
click at [839, 437] on button "Done" at bounding box center [850, 439] width 120 height 39
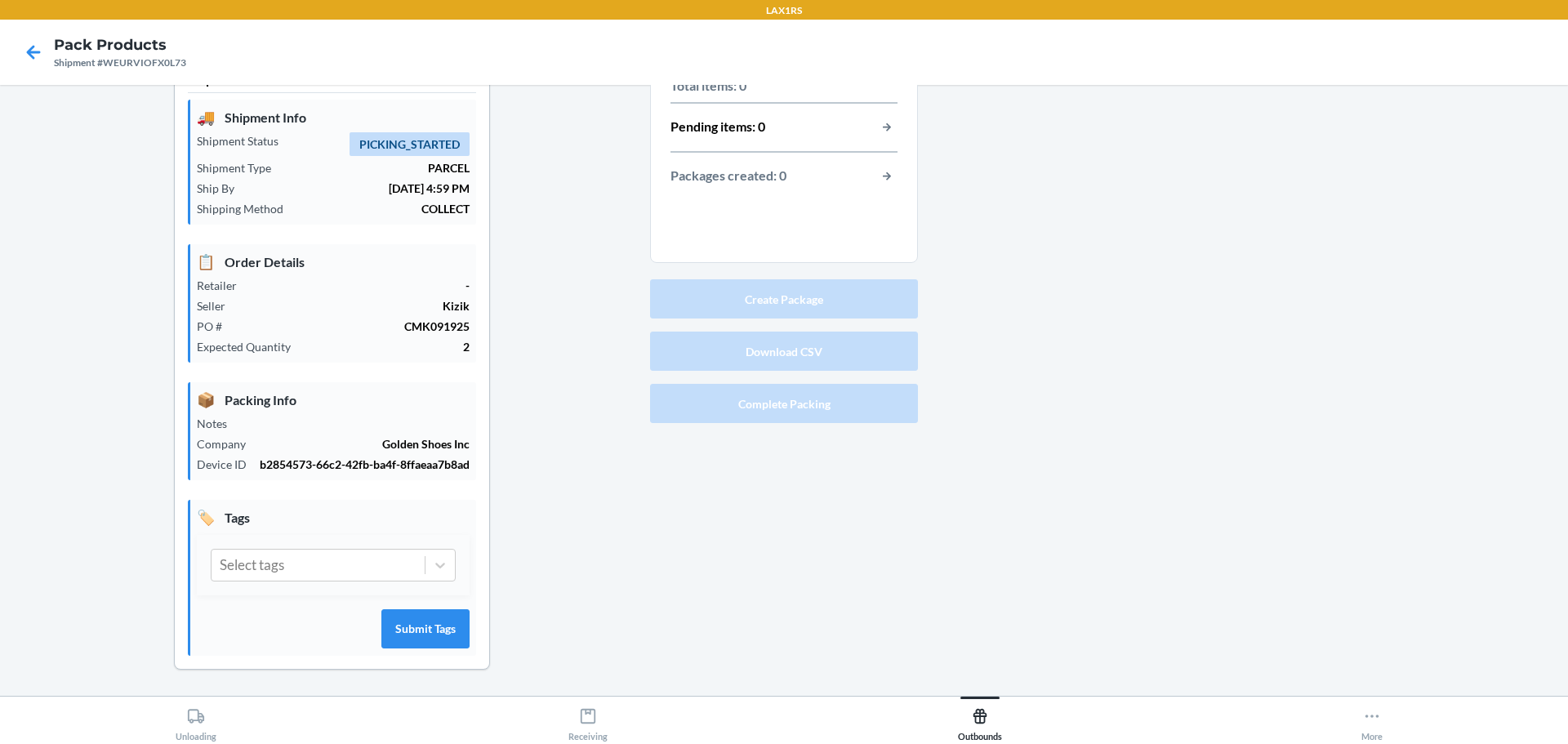
scroll to position [0, 0]
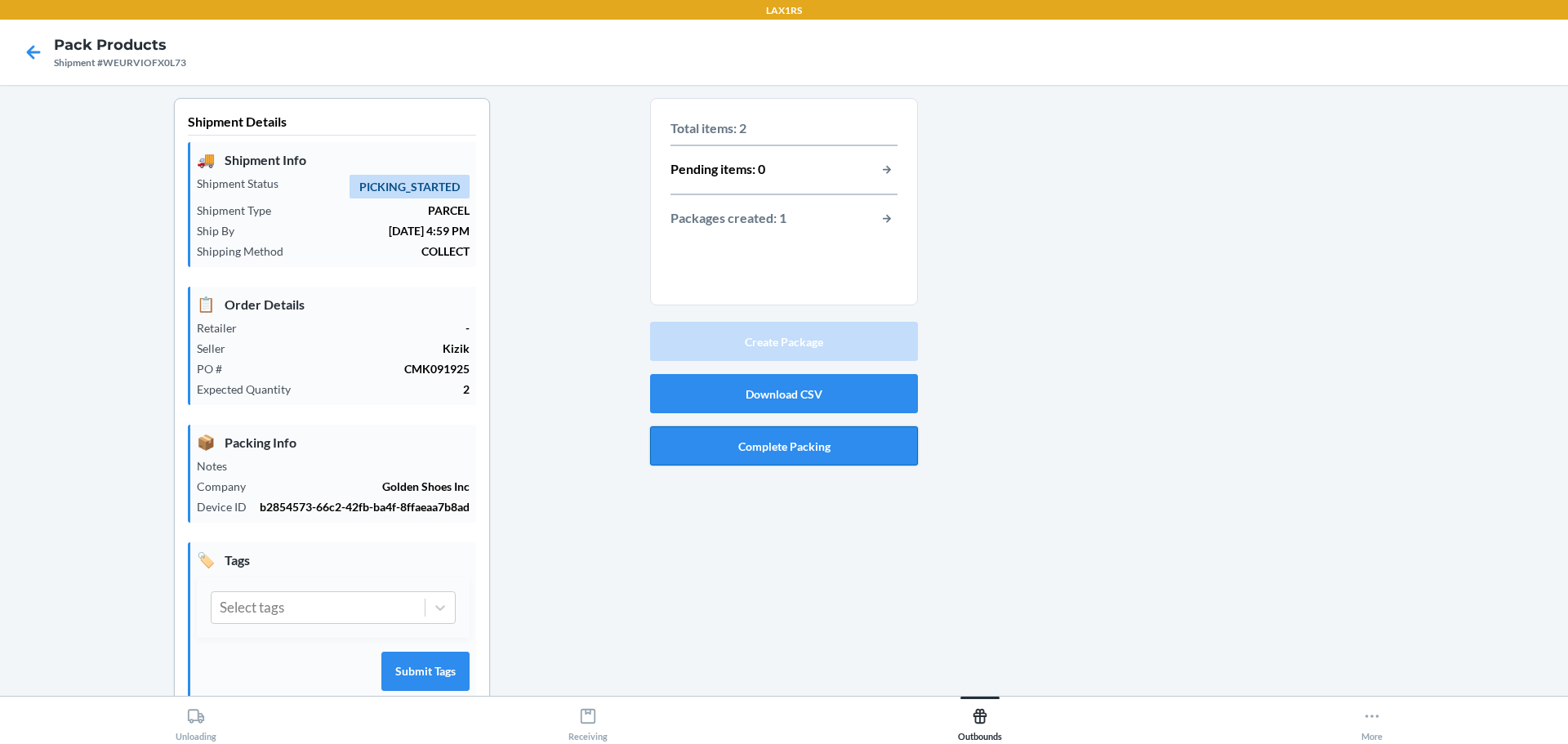
click at [809, 431] on button "Complete Packing" at bounding box center [783, 446] width 268 height 39
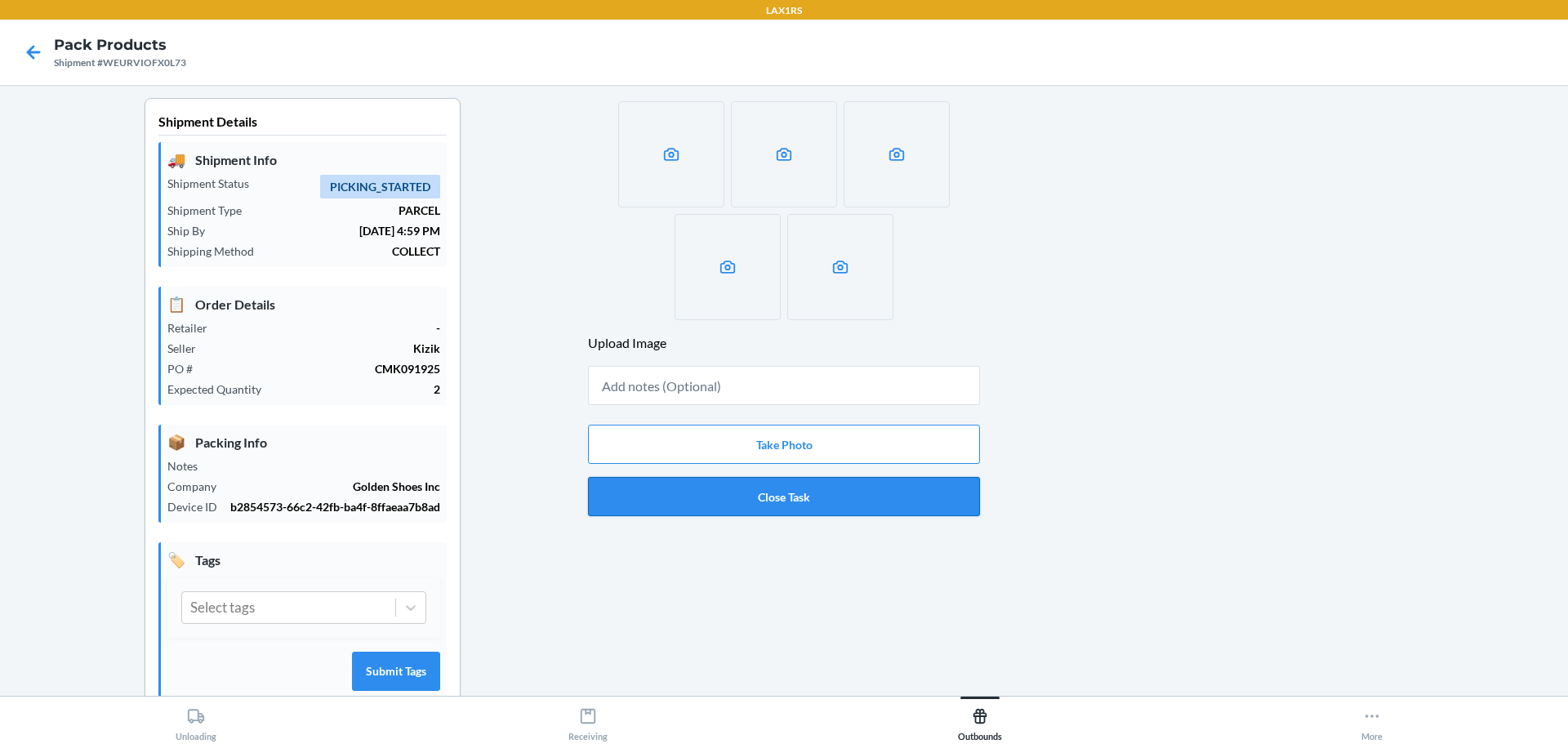
click at [835, 498] on button "Close Task" at bounding box center [783, 497] width 392 height 39
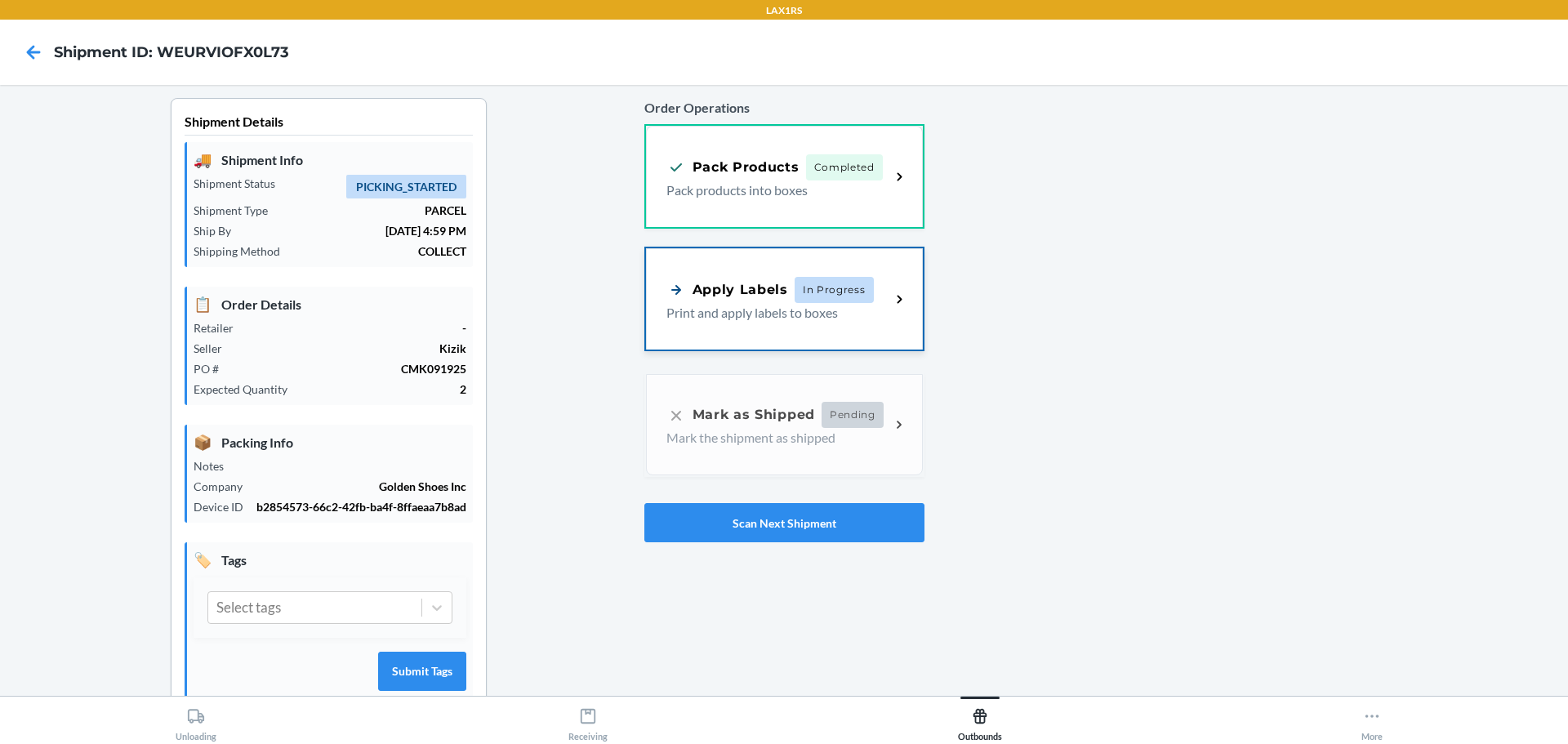
click at [755, 304] on p "Print and apply labels to boxes" at bounding box center [772, 313] width 211 height 20
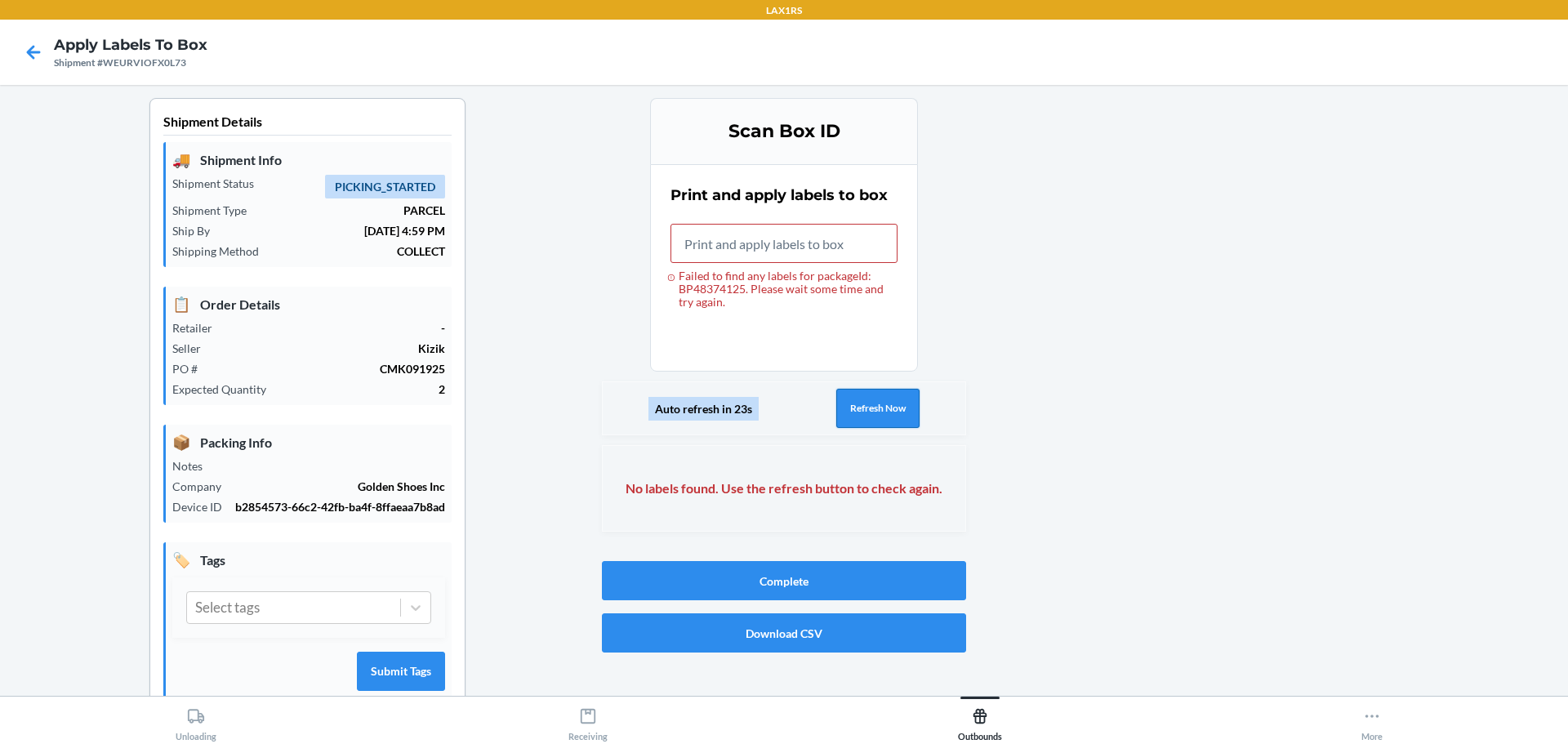
click at [890, 420] on button "Refresh Now" at bounding box center [878, 408] width 83 height 39
click at [34, 51] on icon at bounding box center [34, 52] width 28 height 28
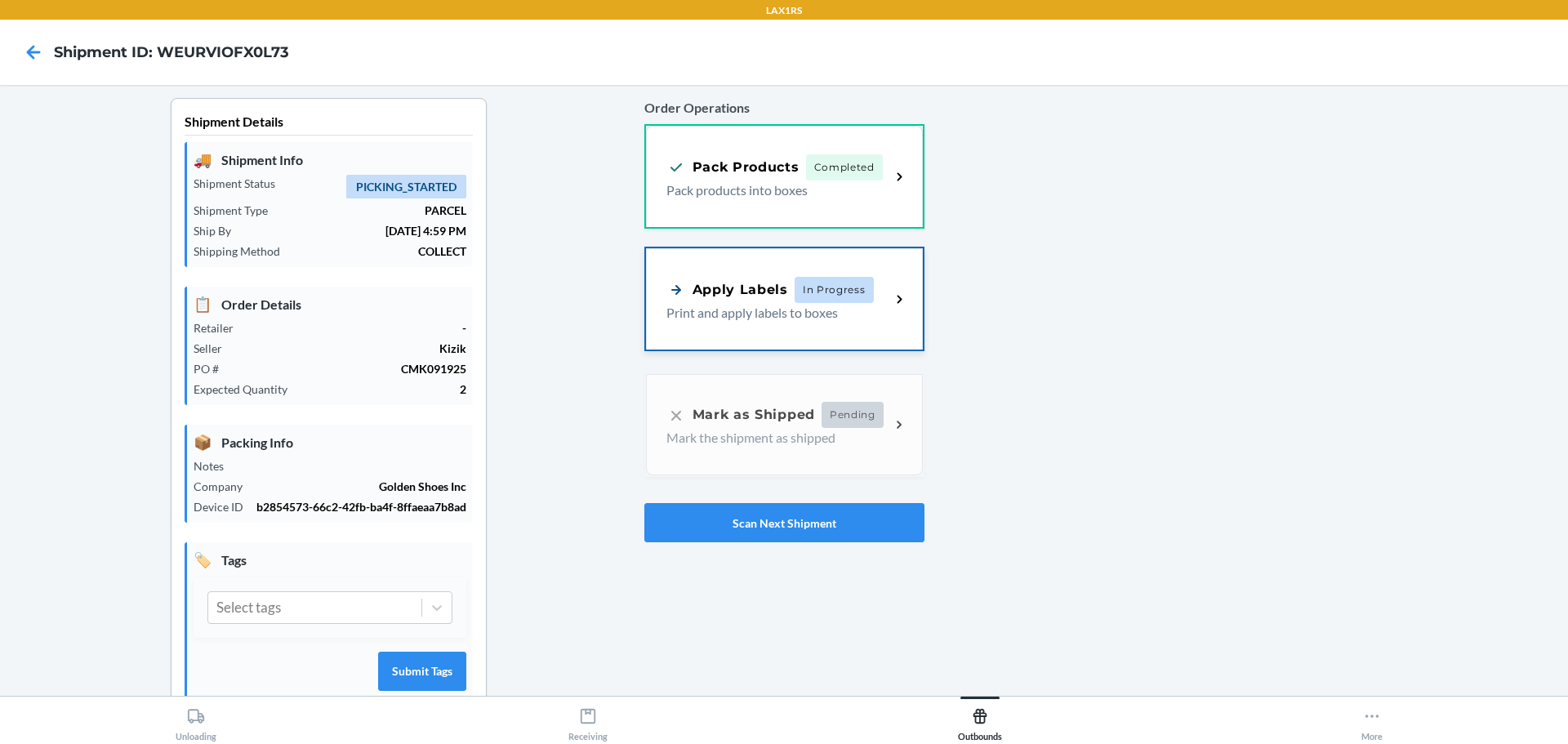
click at [715, 295] on div "Apply Labels" at bounding box center [727, 289] width 122 height 20
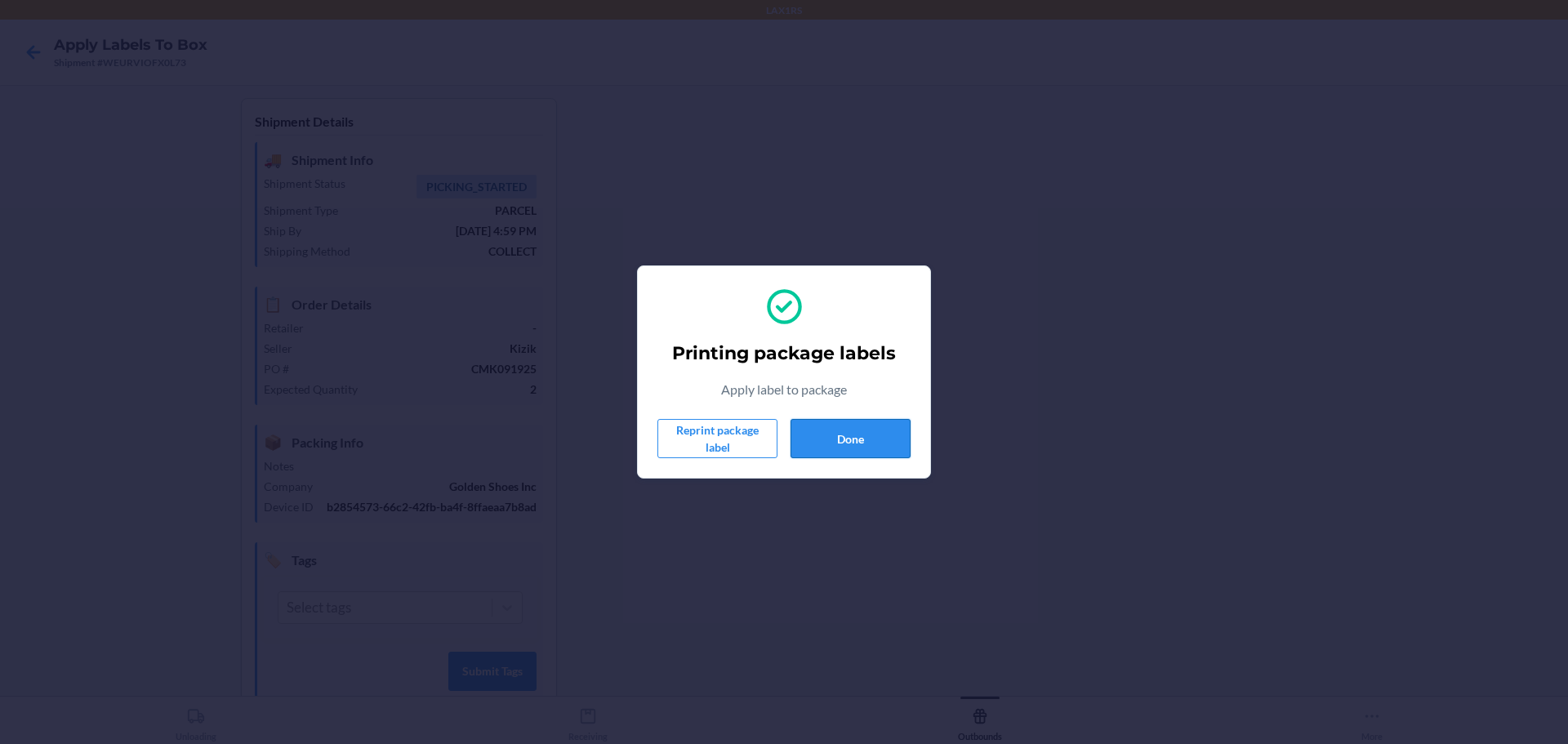
click at [858, 449] on button "Done" at bounding box center [850, 439] width 120 height 39
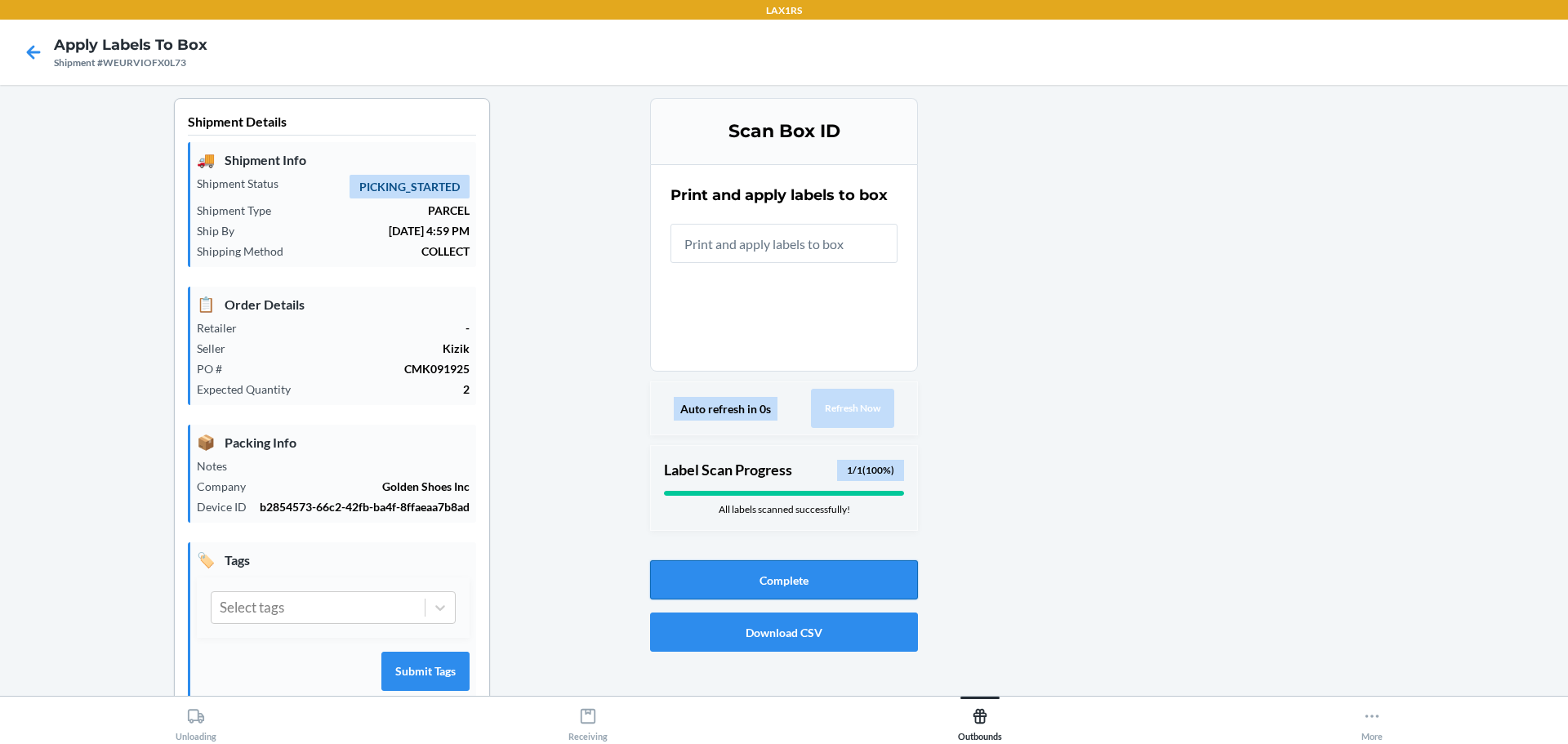
click at [803, 573] on button "Complete" at bounding box center [783, 580] width 268 height 39
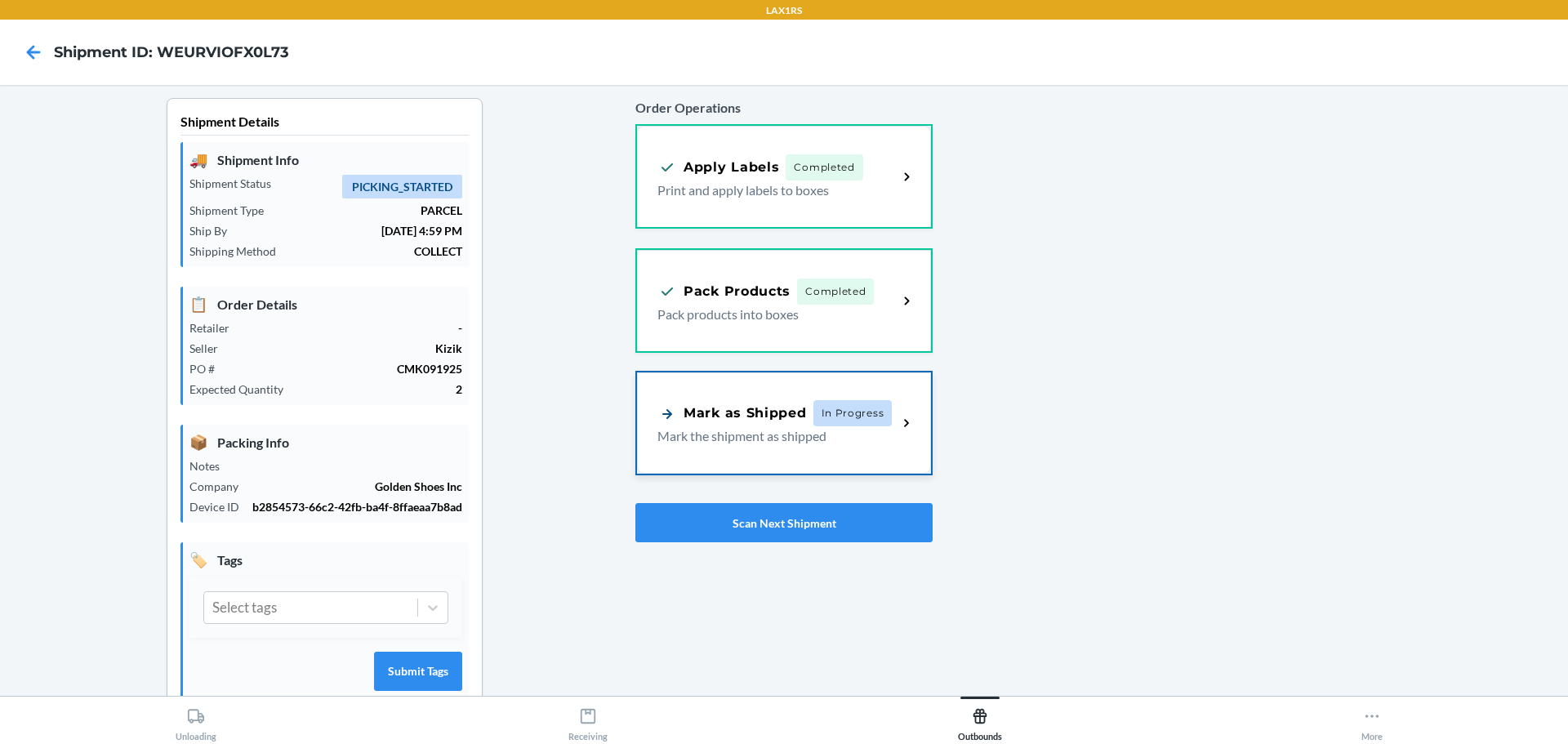
click at [828, 449] on div "Mark as Shipped In Progress Mark the shipment as shipped" at bounding box center [783, 423] width 294 height 101
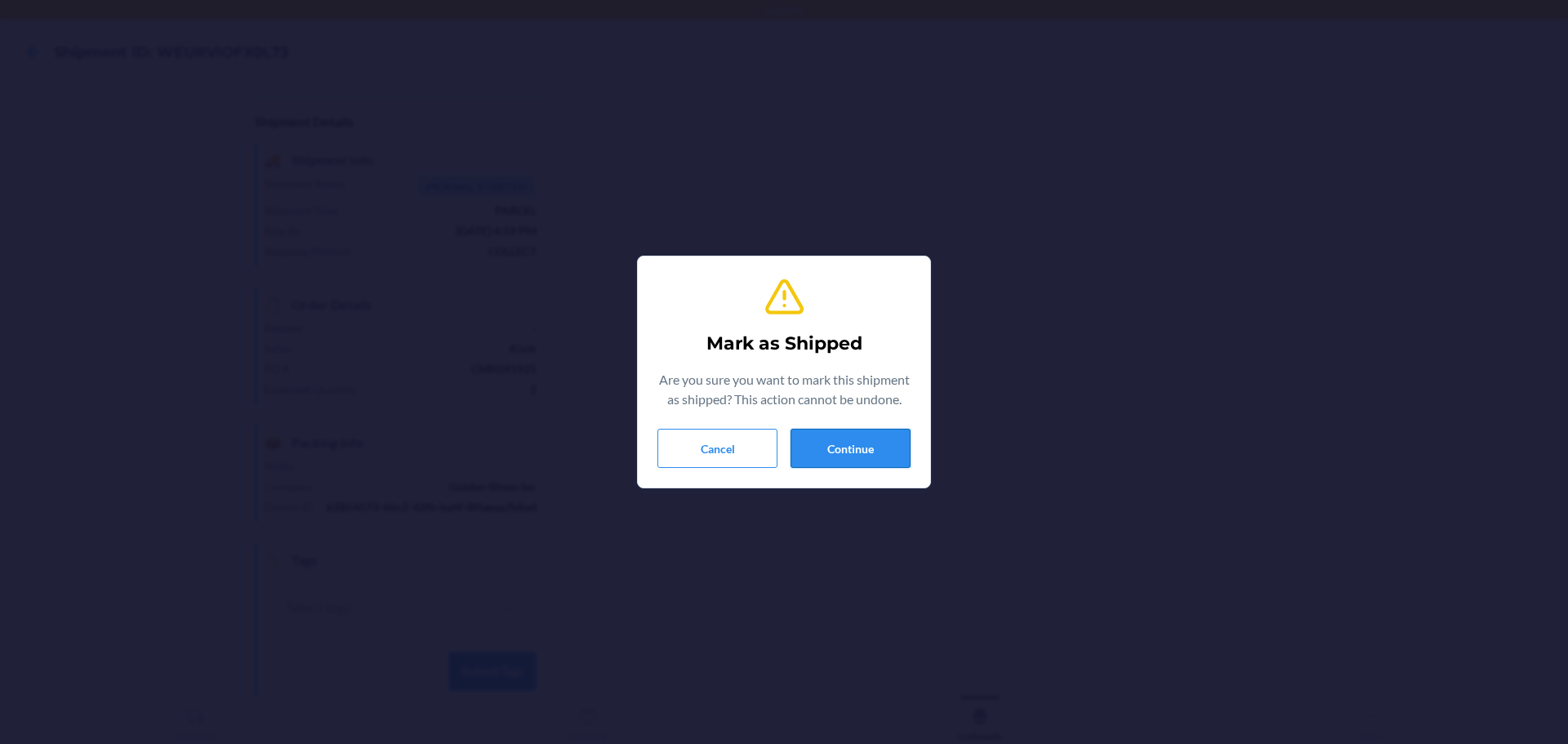
click at [870, 446] on button "Continue" at bounding box center [850, 449] width 120 height 39
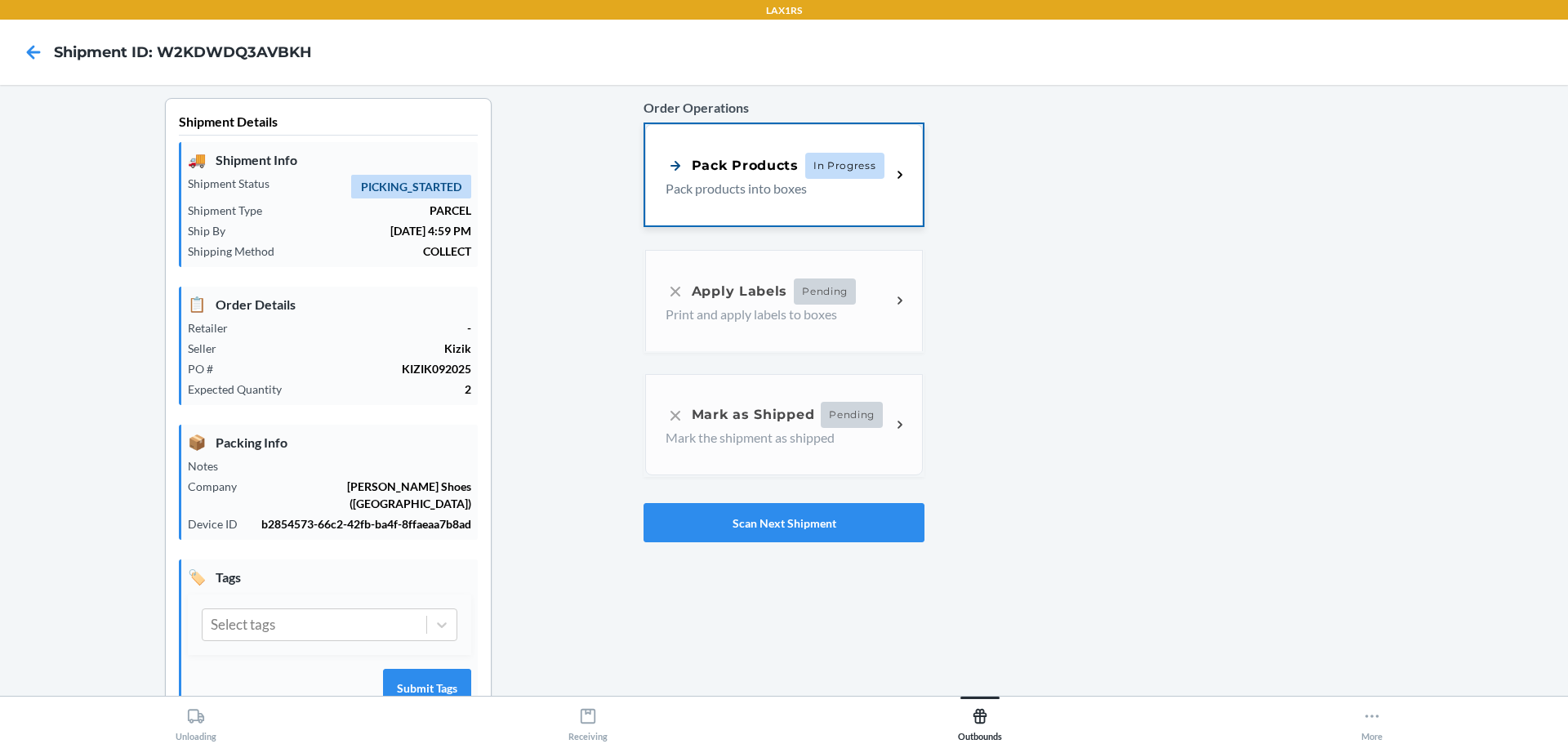
click at [808, 196] on p "Pack products into boxes" at bounding box center [771, 189] width 212 height 20
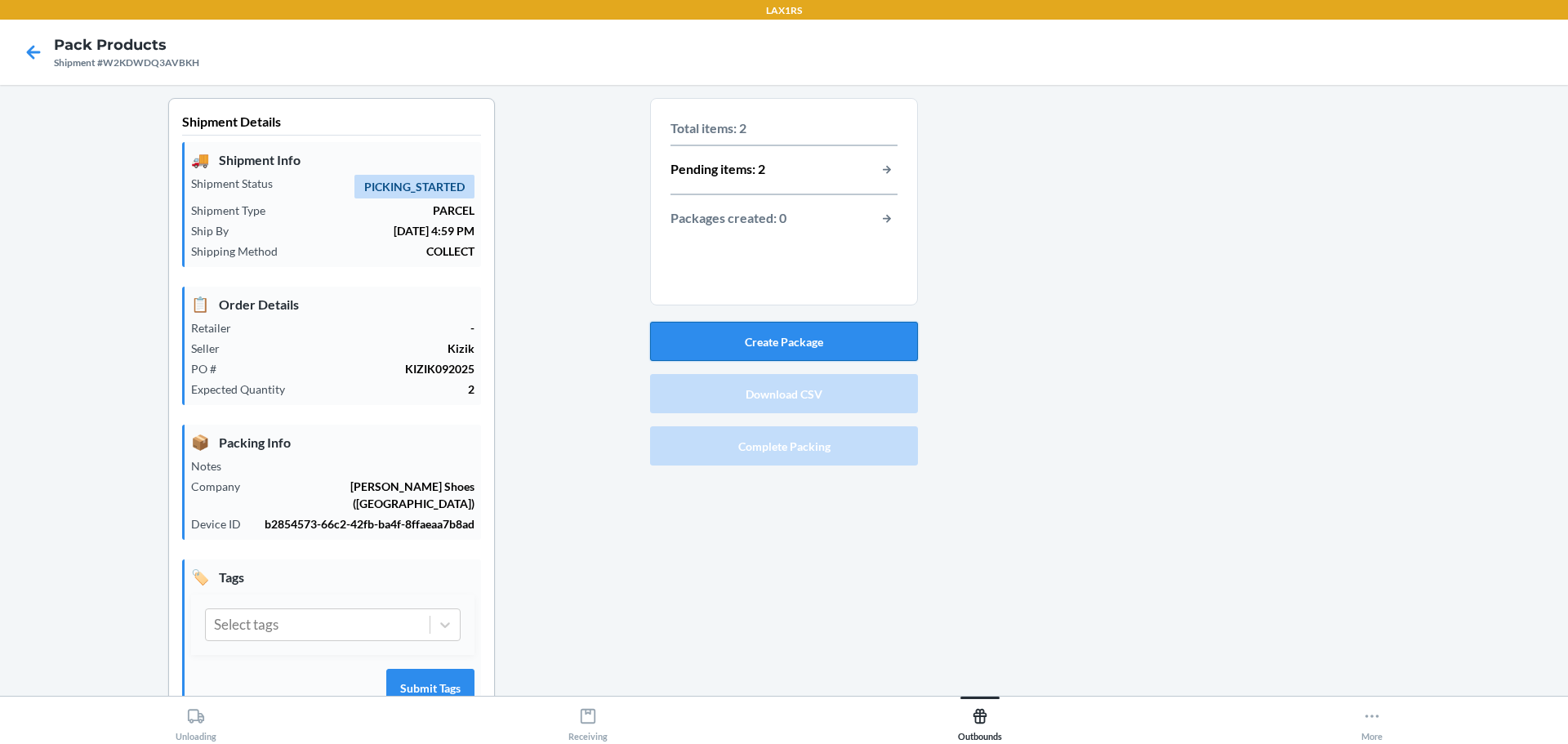
click at [851, 331] on button "Create Package" at bounding box center [783, 341] width 268 height 39
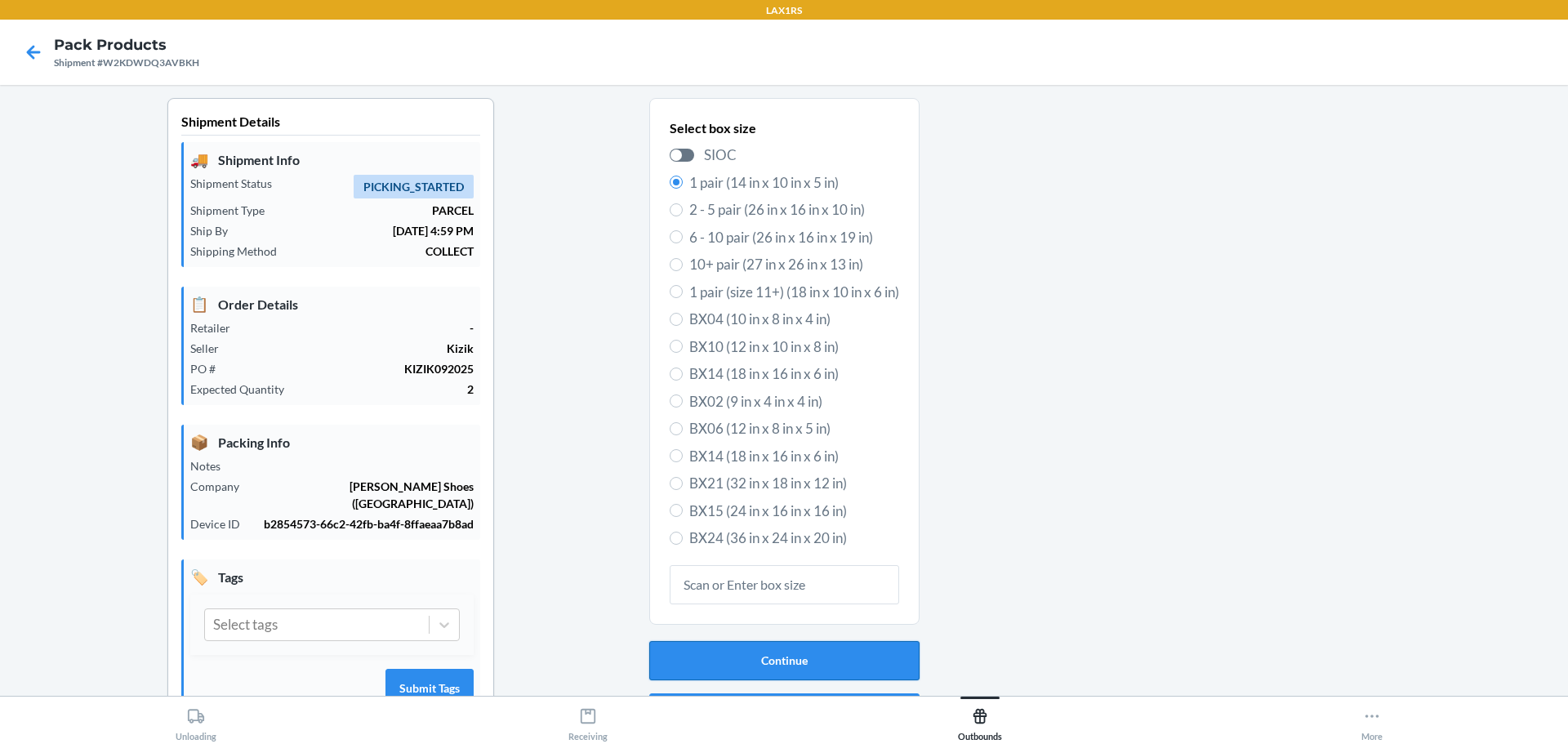
click at [800, 659] on button "Continue" at bounding box center [784, 661] width 270 height 39
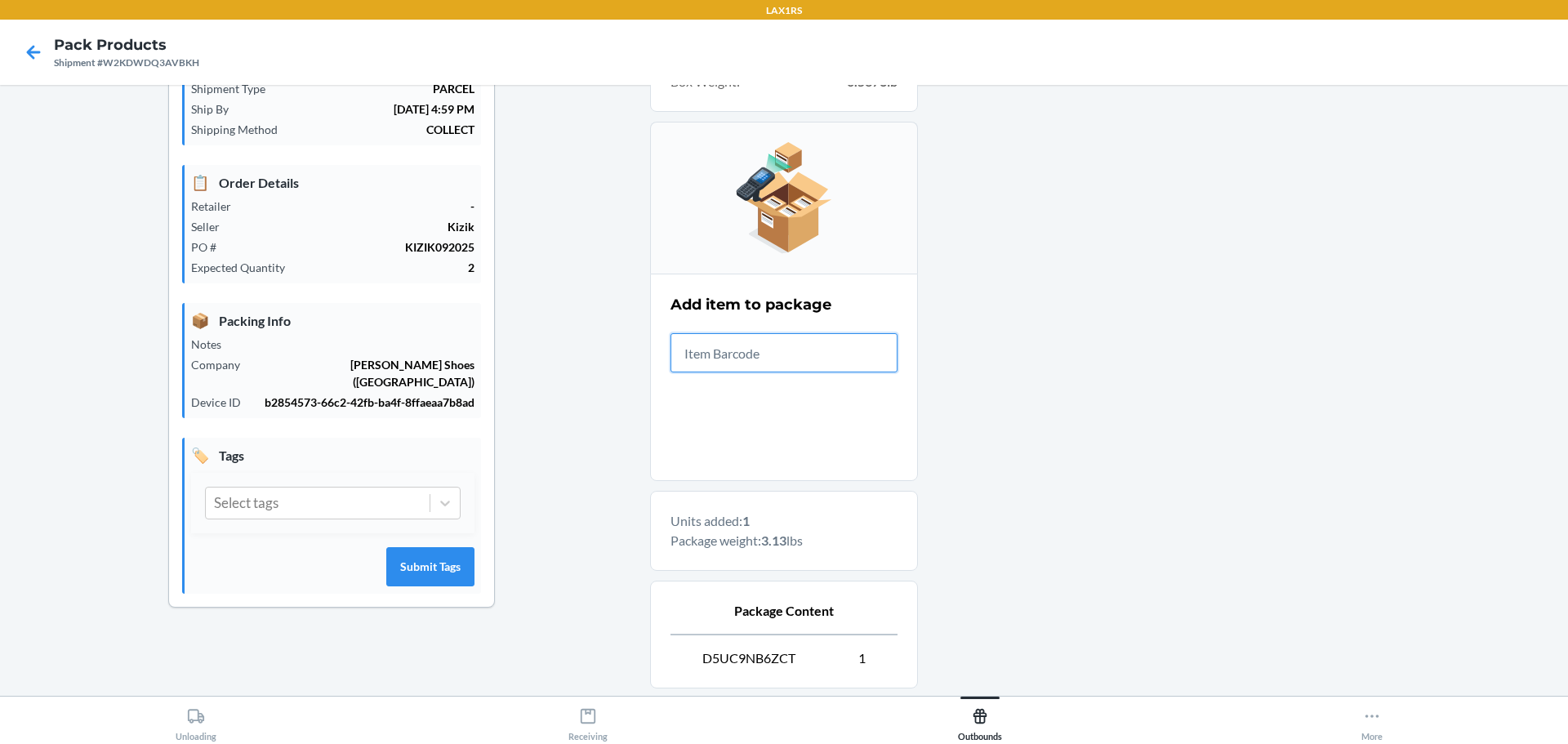
scroll to position [281, 0]
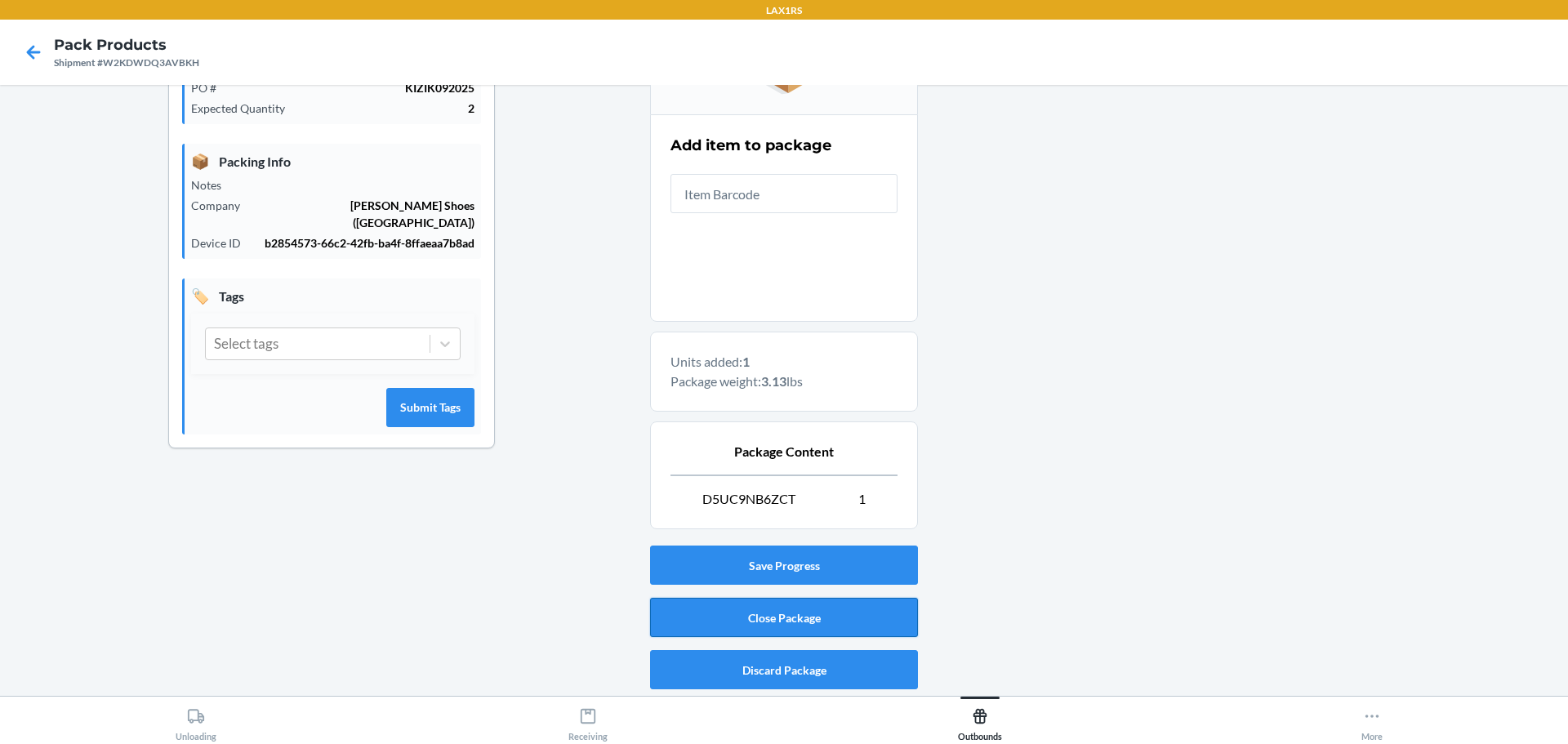
click at [752, 620] on button "Close Package" at bounding box center [783, 617] width 268 height 39
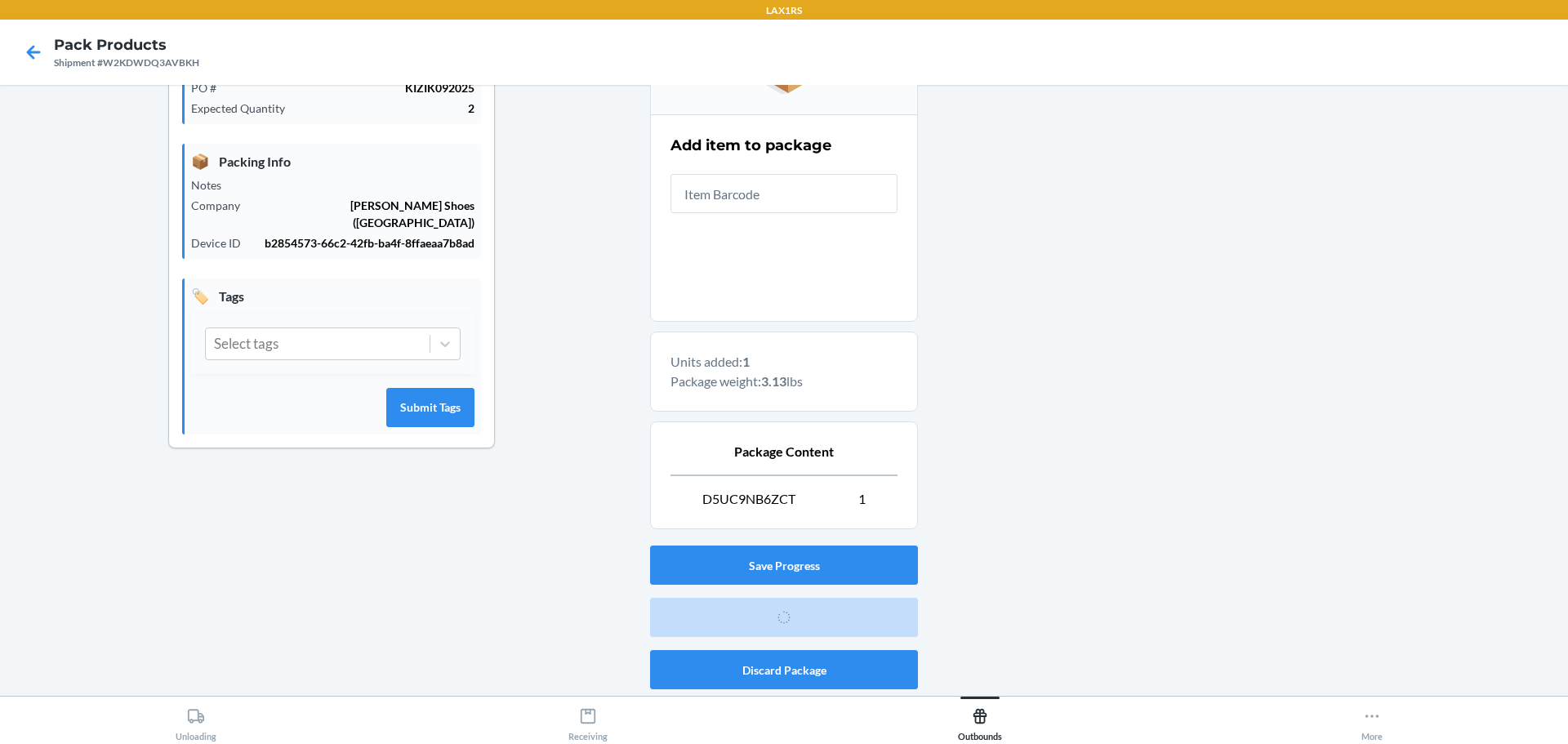
scroll to position [43, 0]
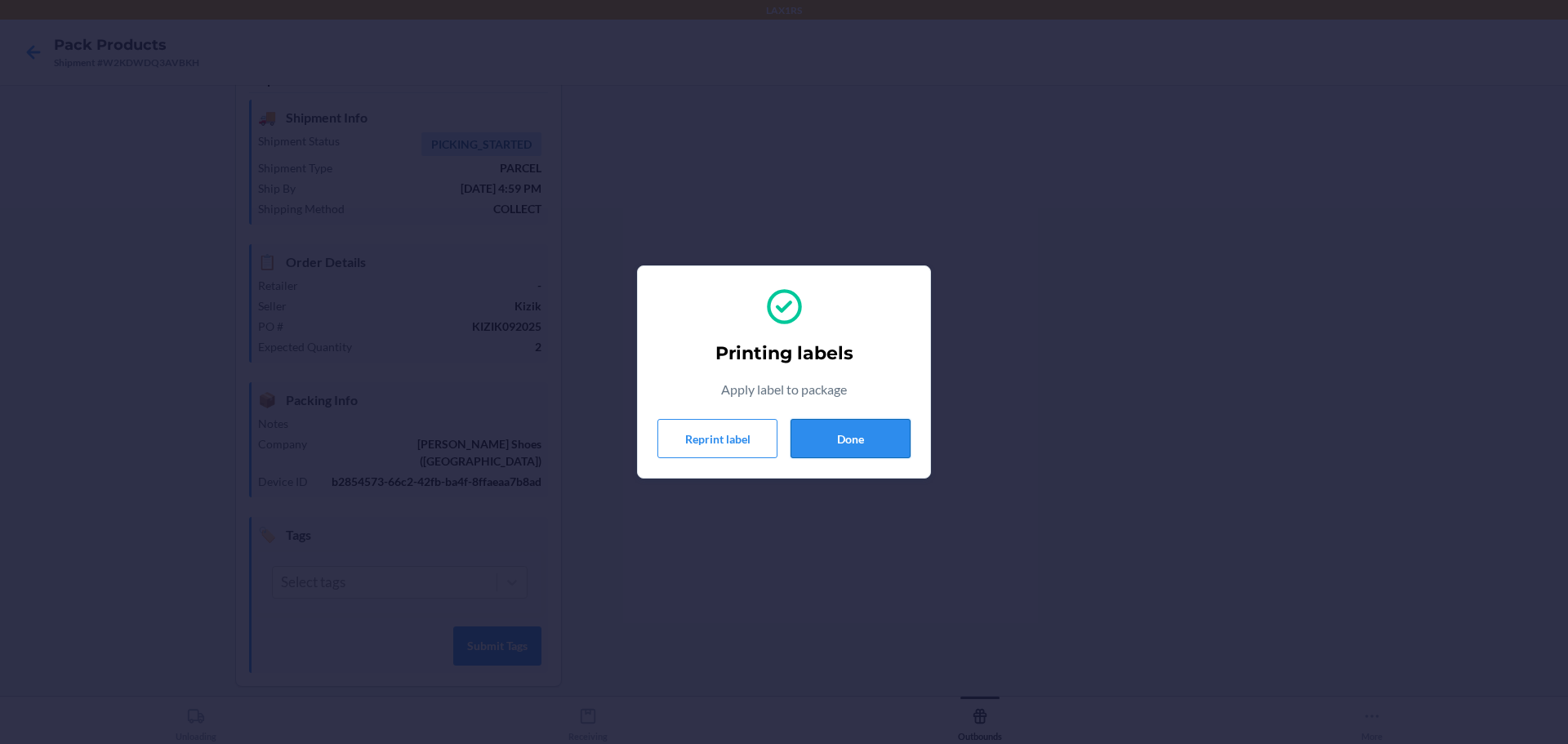
click at [841, 440] on button "Done" at bounding box center [850, 439] width 120 height 39
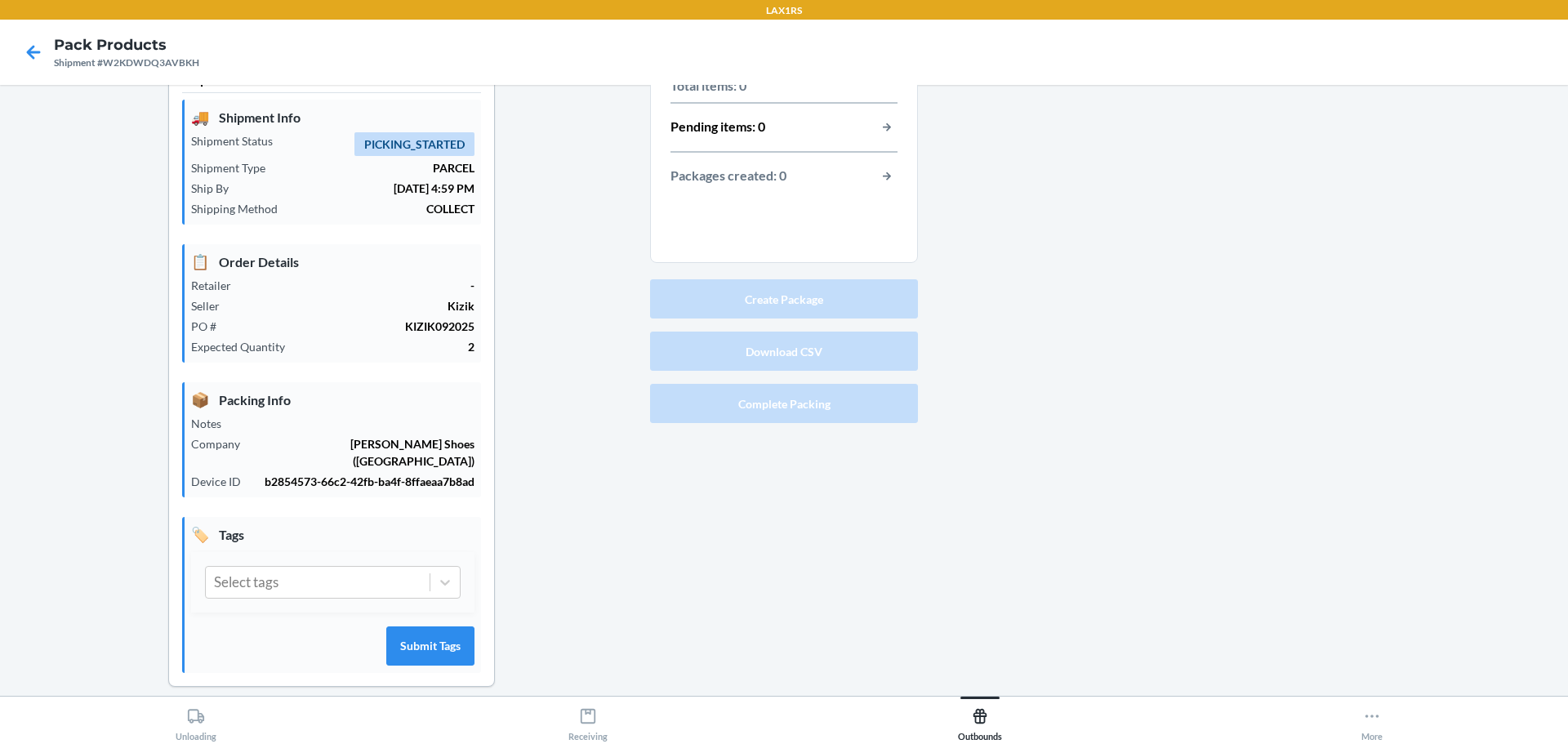
scroll to position [0, 0]
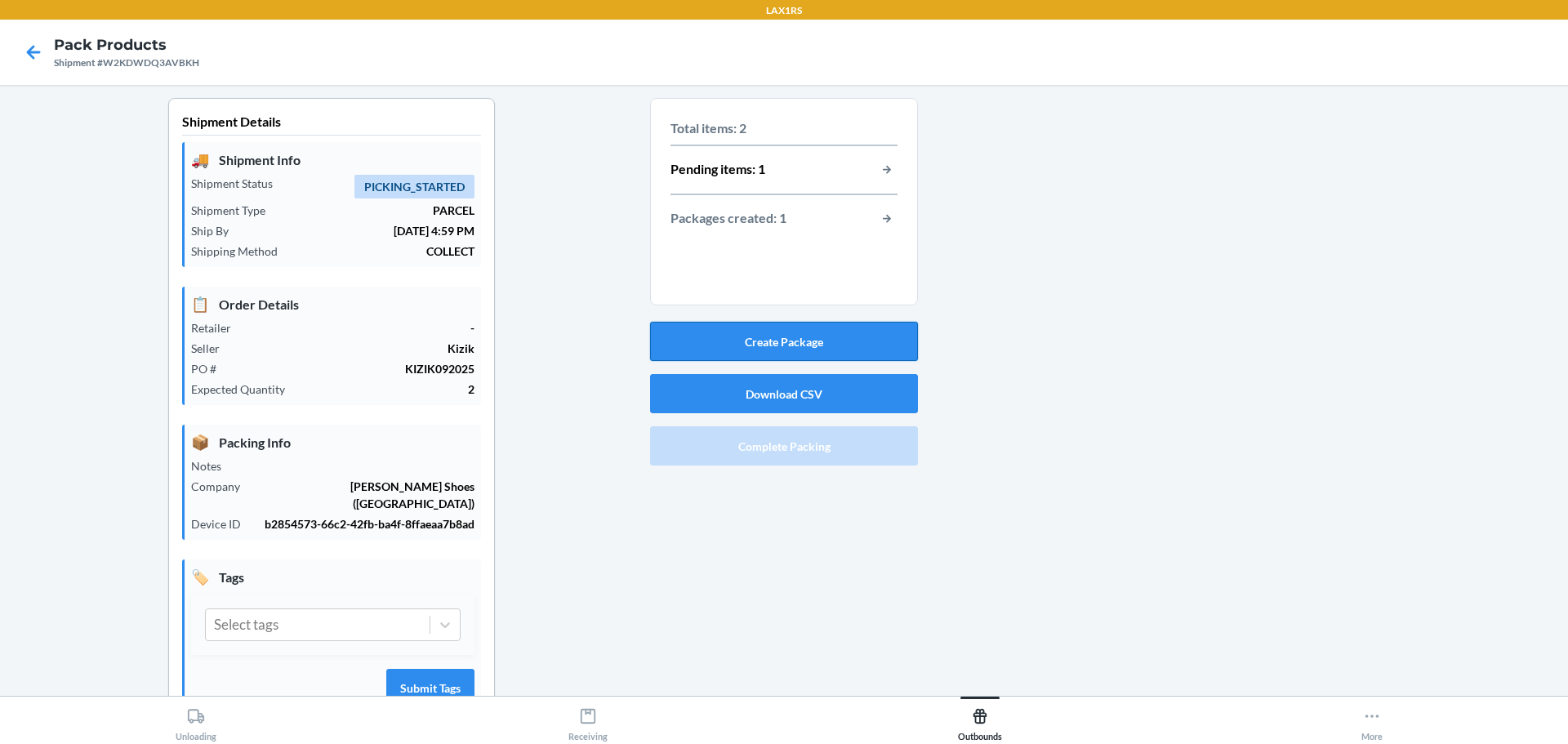
click at [781, 339] on button "Create Package" at bounding box center [783, 341] width 268 height 39
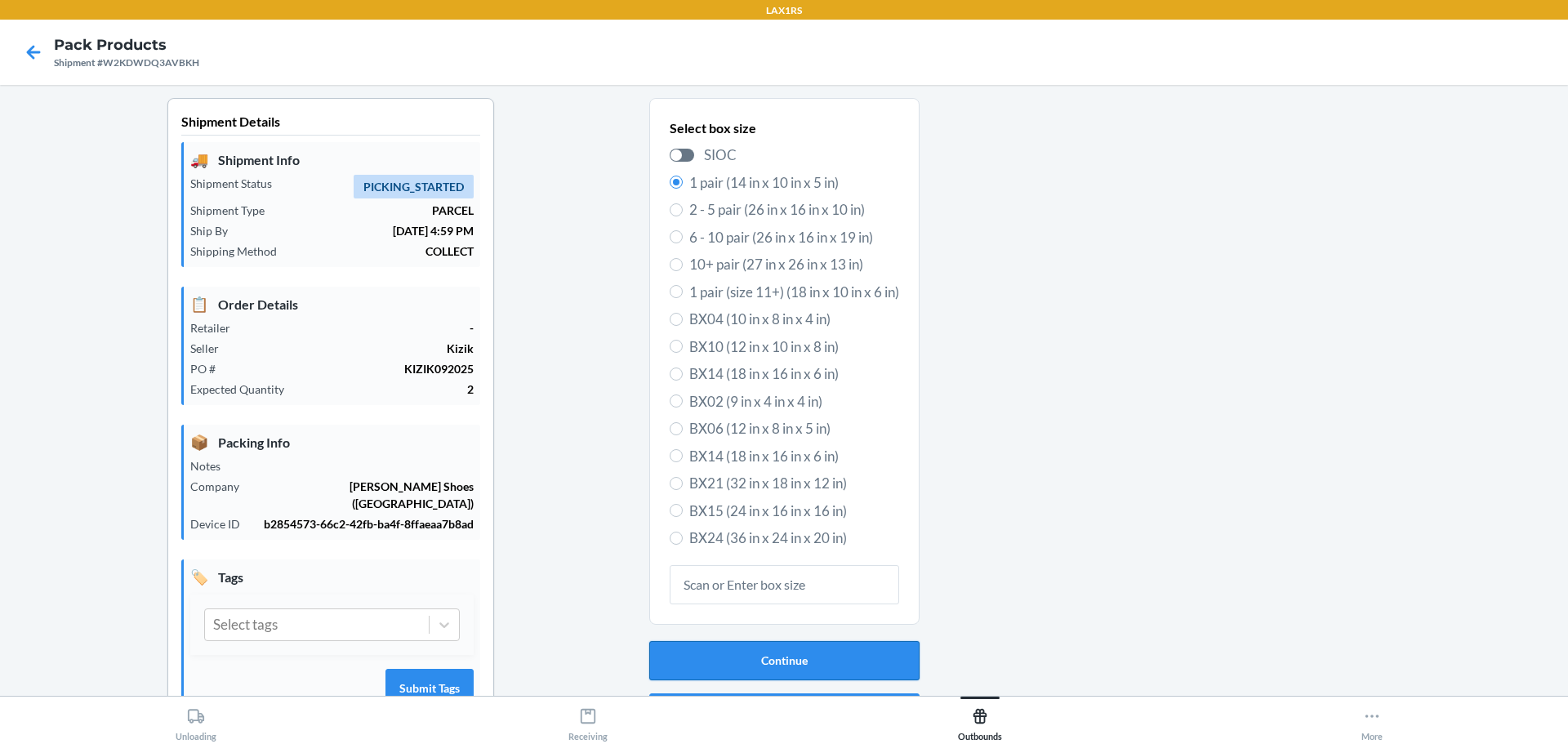
click at [816, 661] on button "Continue" at bounding box center [784, 661] width 270 height 39
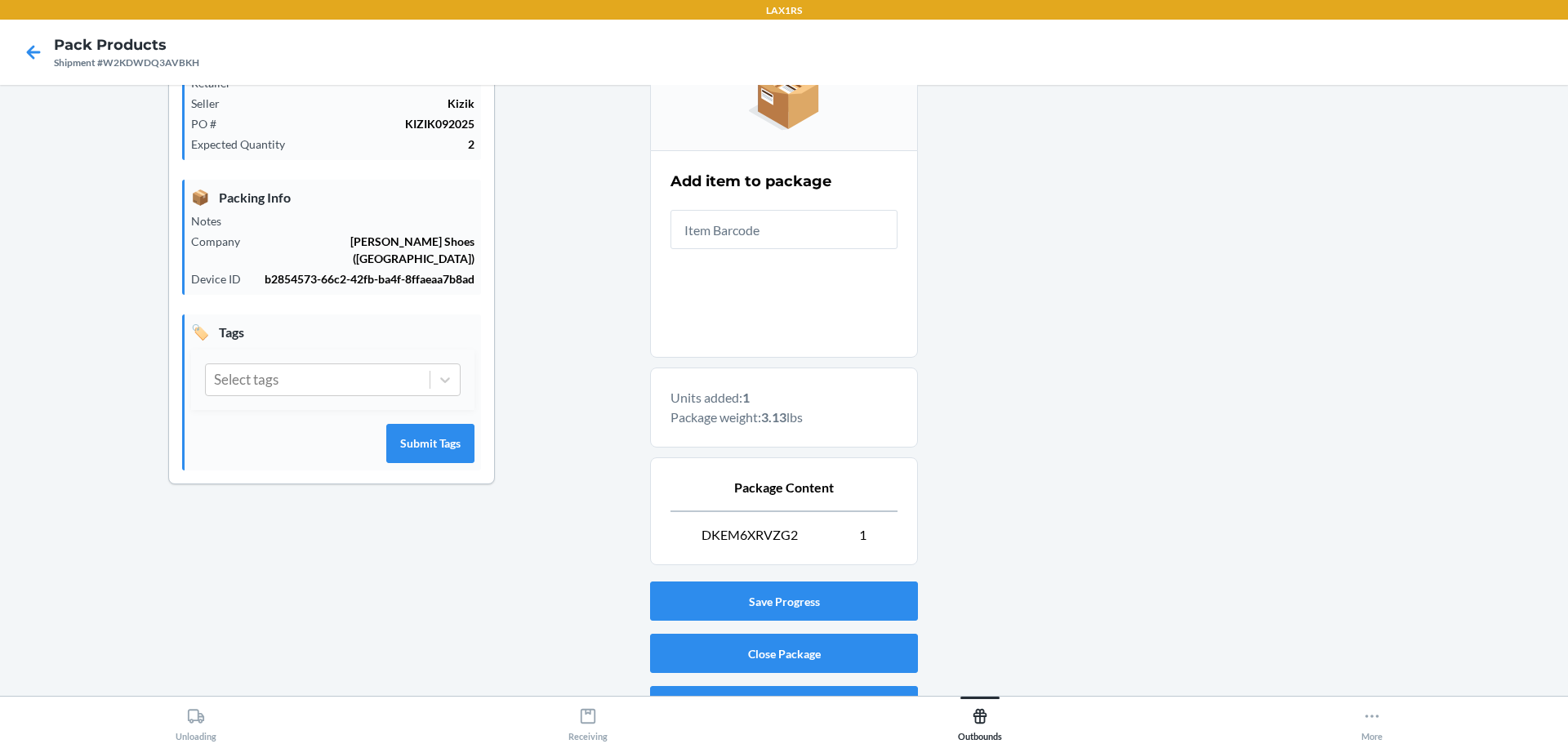
scroll to position [281, 0]
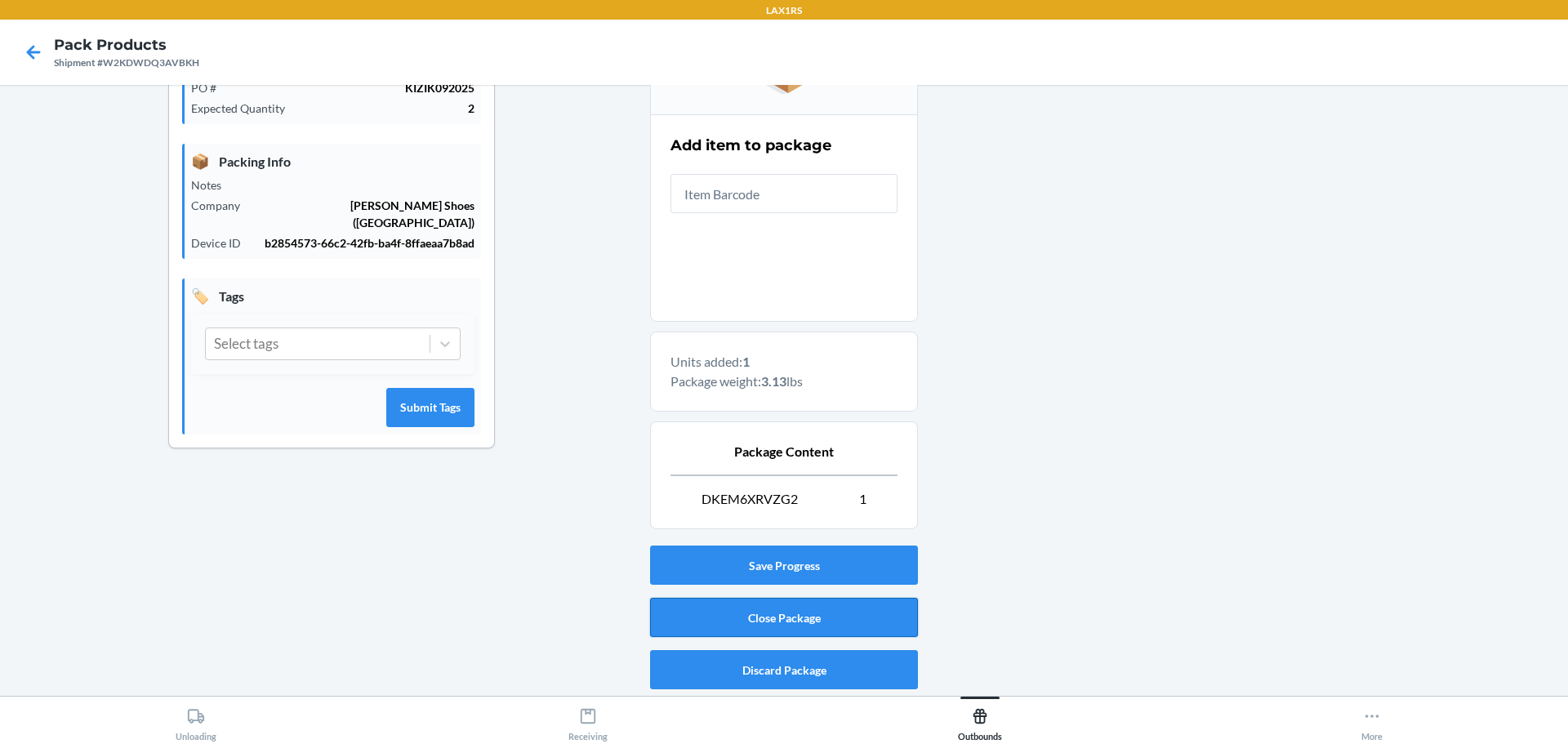
click at [743, 612] on button "Close Package" at bounding box center [783, 617] width 268 height 39
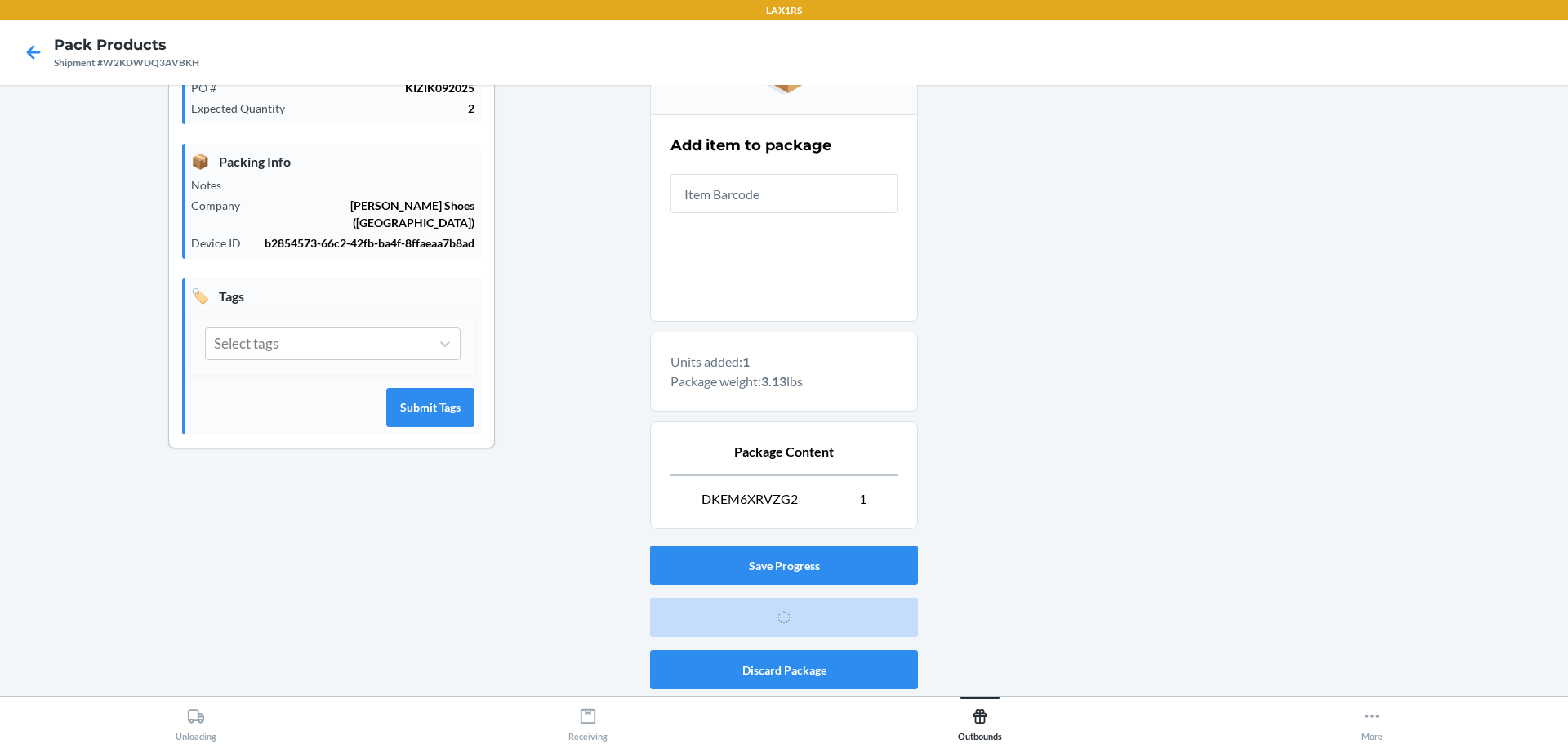
scroll to position [43, 0]
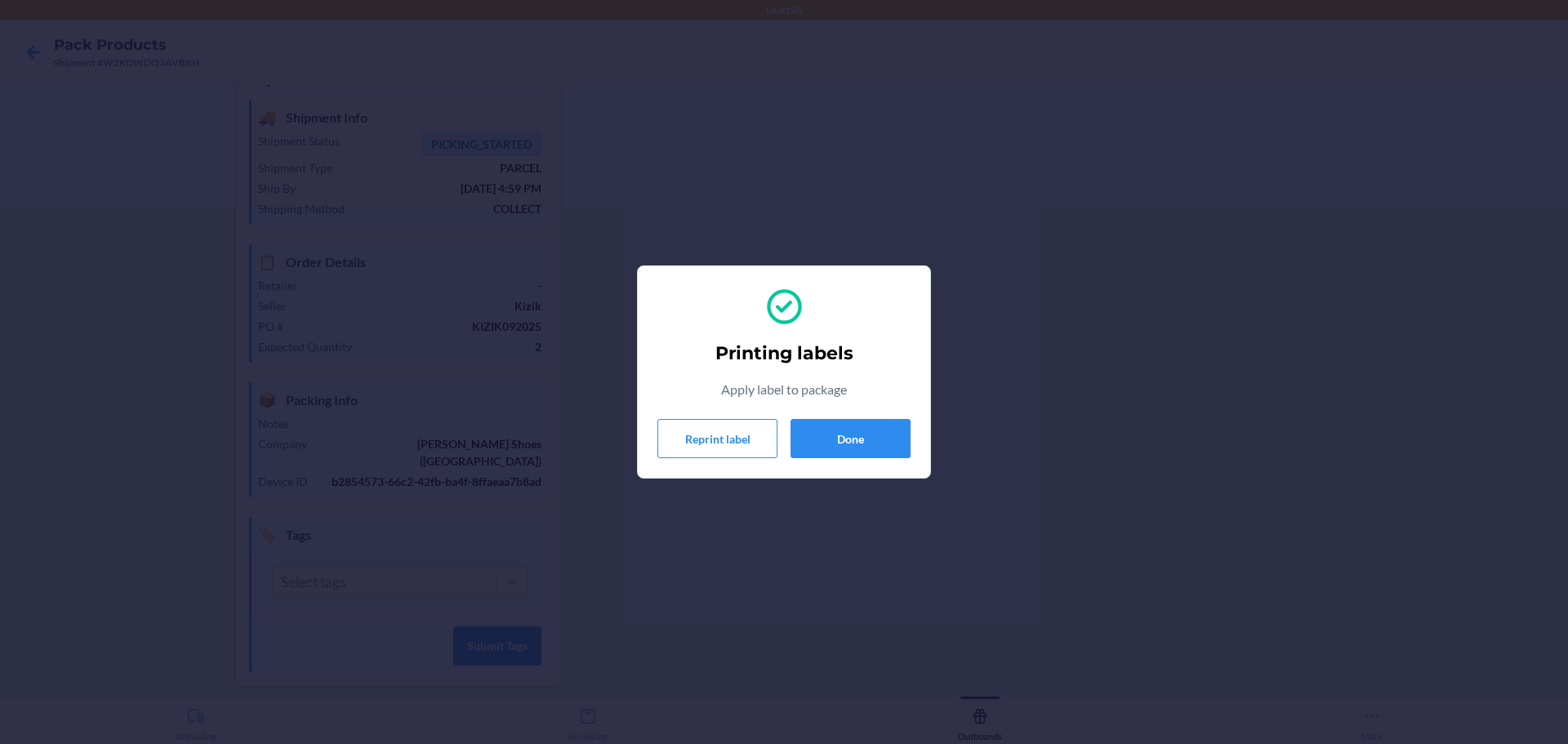
click at [876, 461] on div "Printing labels Apply label to package Reprint label Done" at bounding box center [783, 372] width 253 height 186
click at [876, 436] on button "Done" at bounding box center [850, 439] width 120 height 39
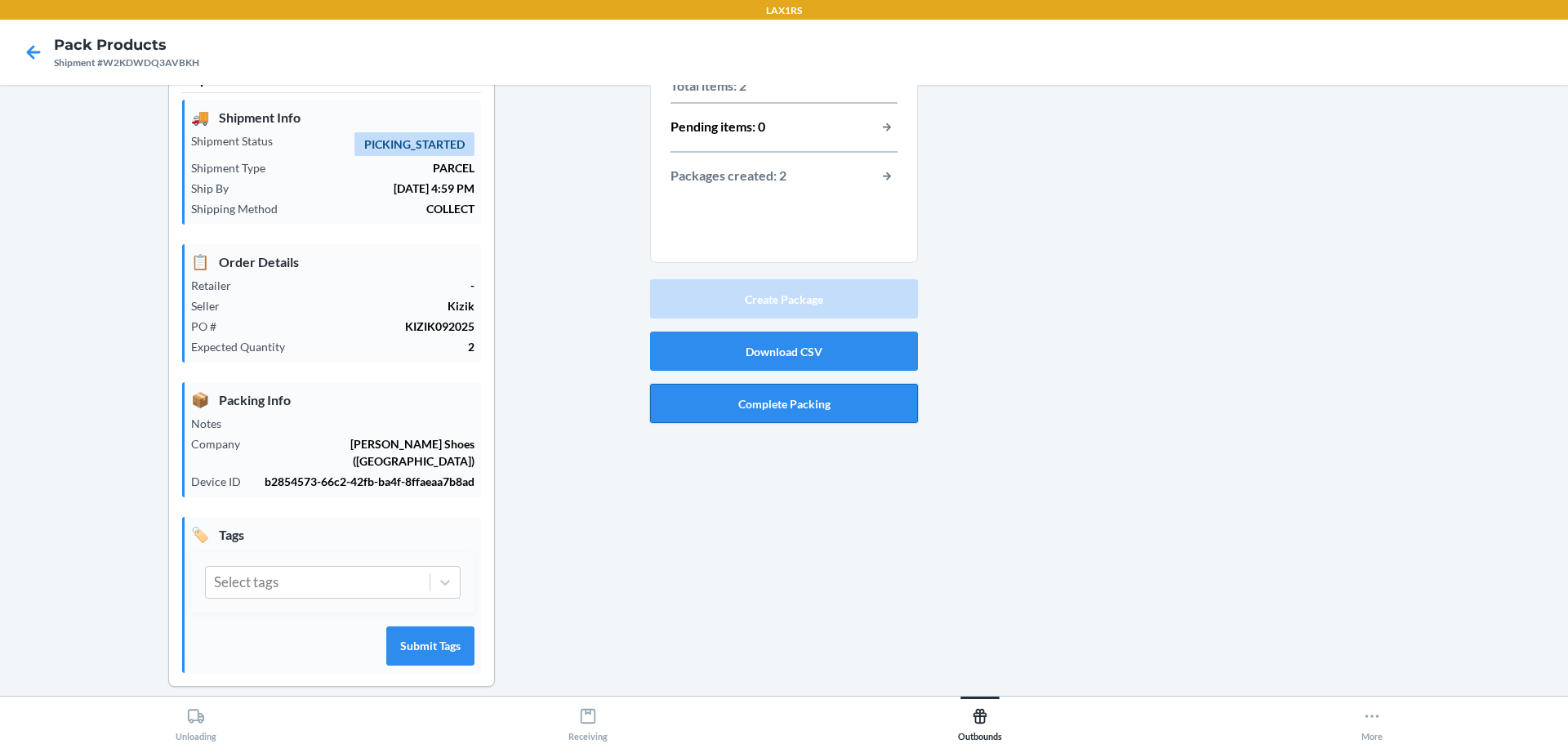
click at [809, 399] on button "Complete Packing" at bounding box center [783, 404] width 268 height 39
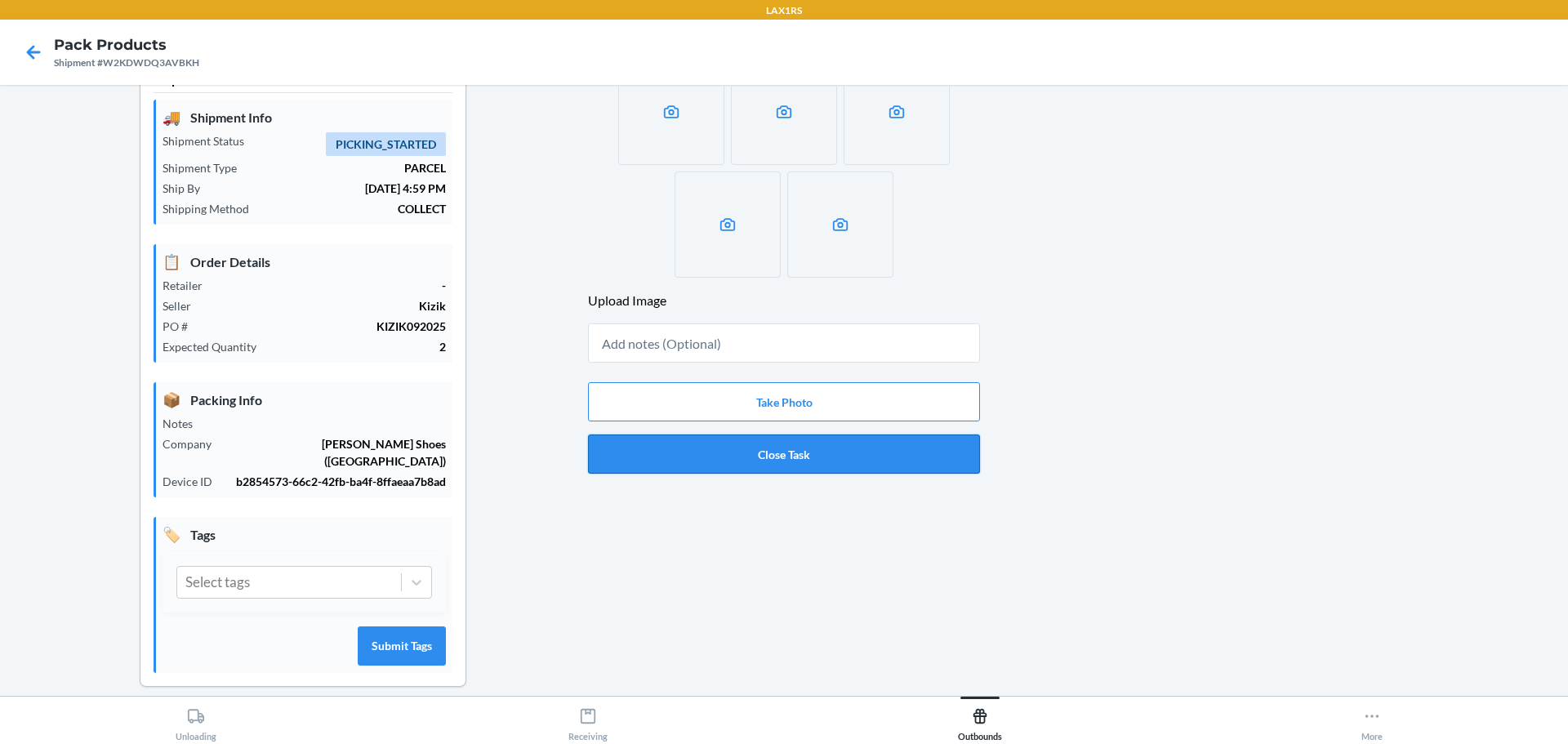
click at [809, 448] on button "Close Task" at bounding box center [783, 454] width 392 height 39
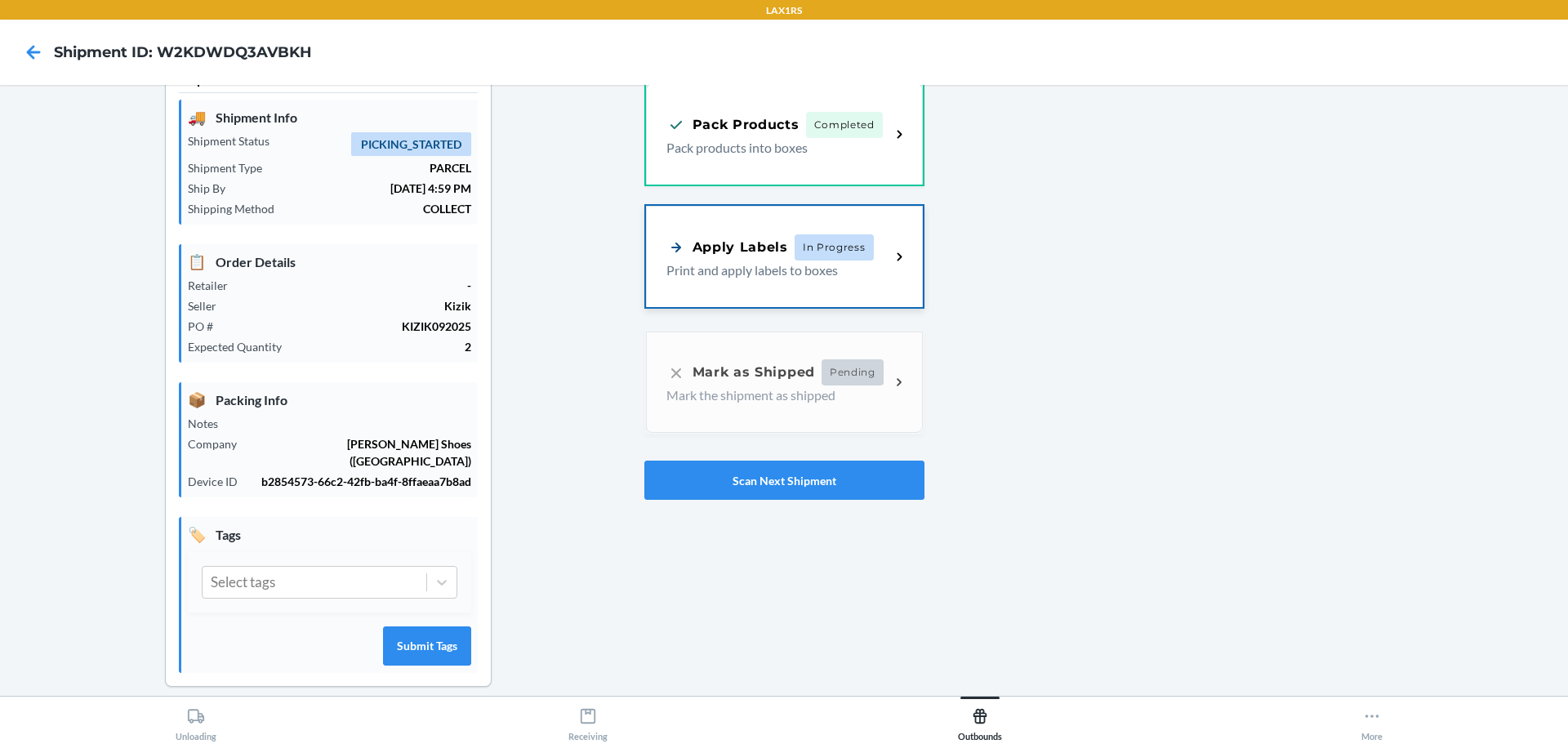
click at [884, 274] on div "Apply Labels In Progress Print and apply labels to boxes" at bounding box center [778, 257] width 224 height 46
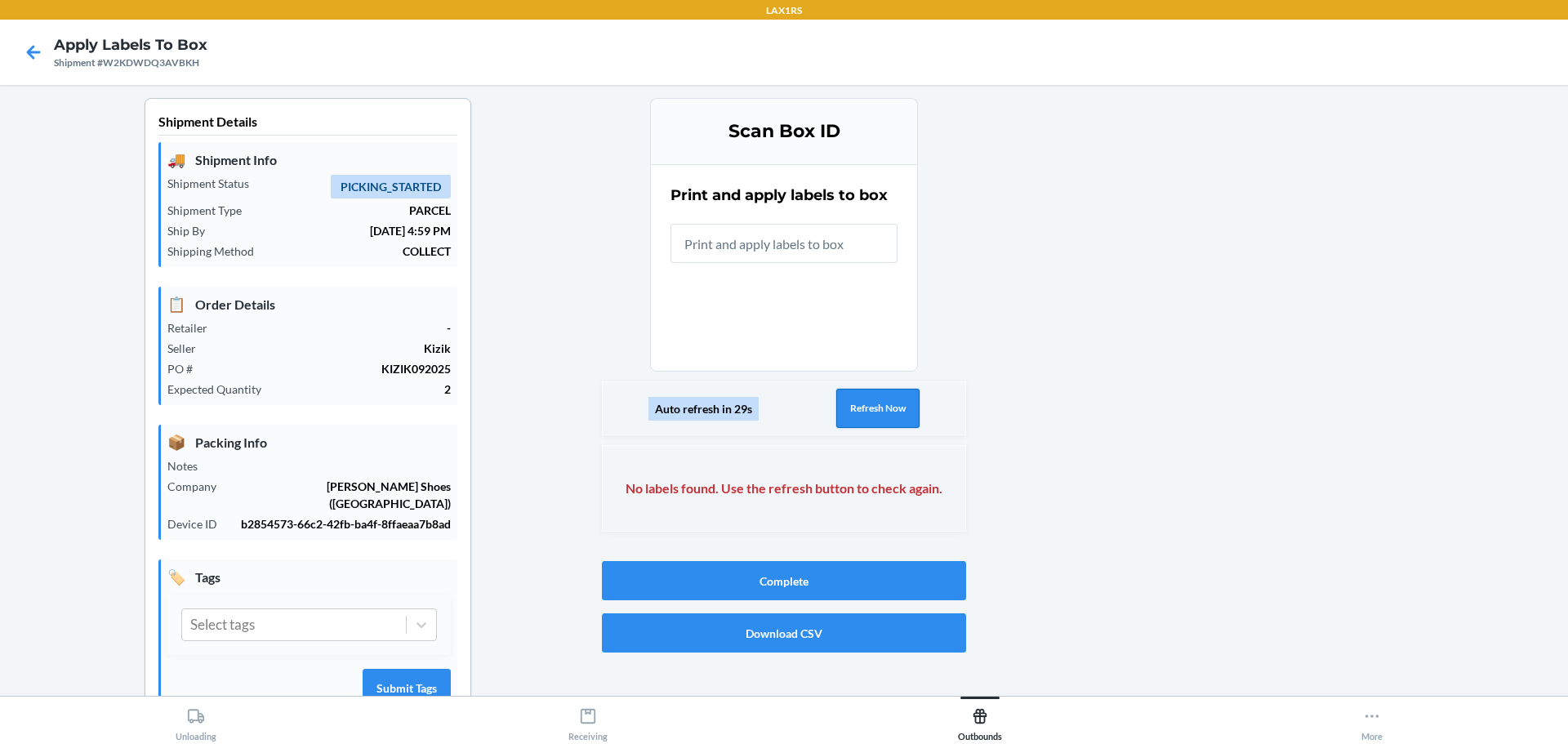
click at [891, 404] on button "Refresh Now" at bounding box center [878, 408] width 83 height 39
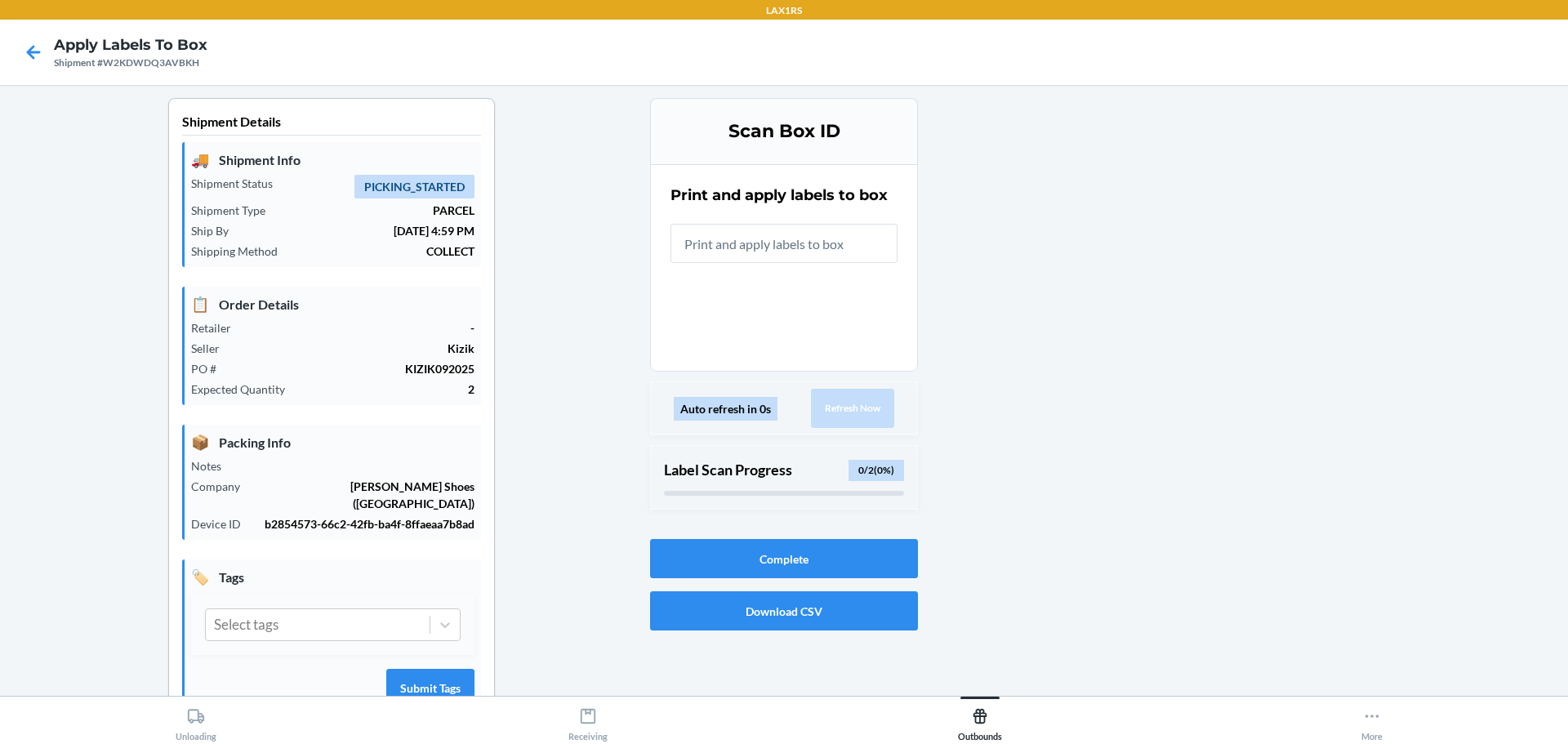
click at [891, 404] on div "Auto refresh in 0s Refresh Now" at bounding box center [783, 408] width 268 height 54
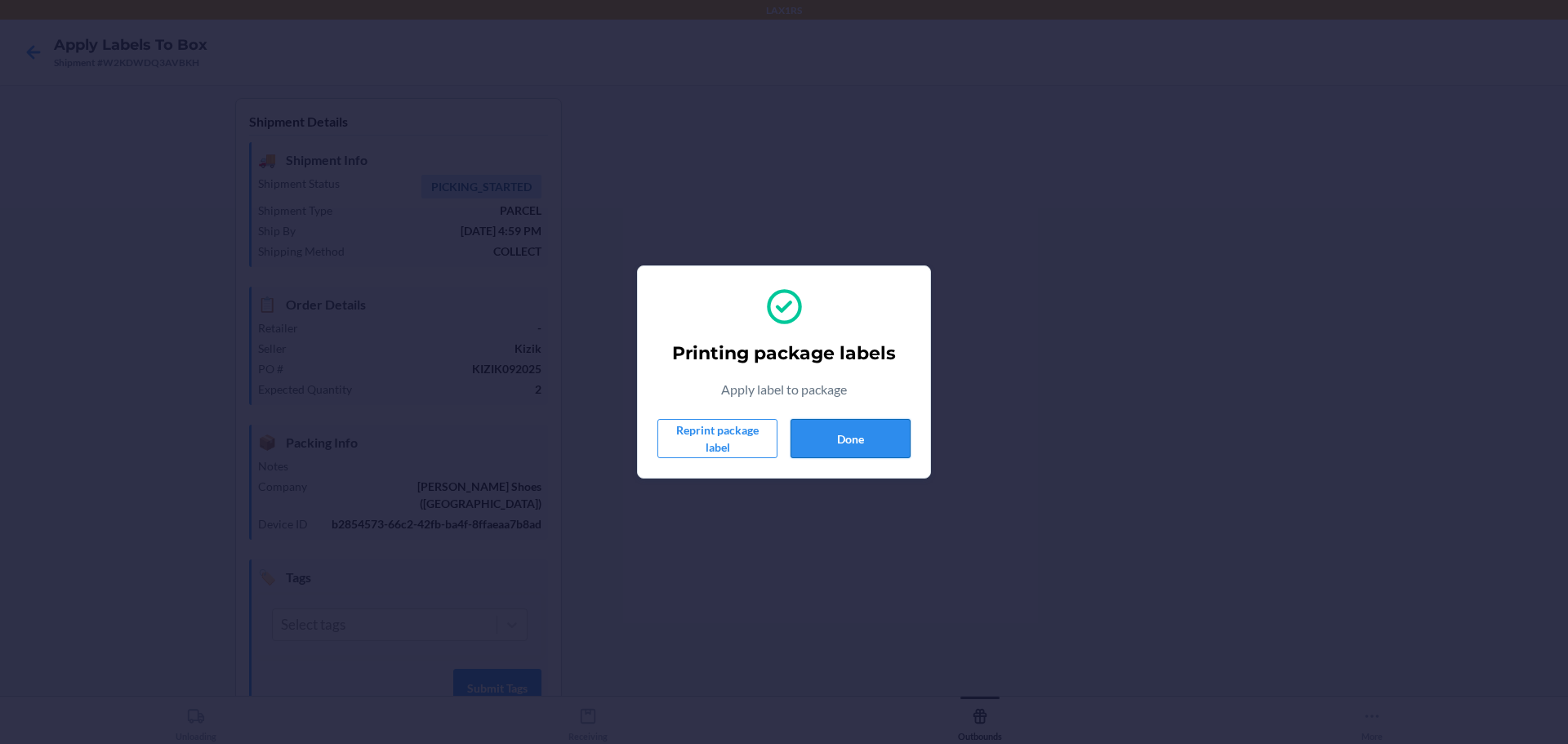
click at [883, 450] on button "Done" at bounding box center [850, 439] width 120 height 39
click at [787, 435] on div "Reprint package label Done" at bounding box center [783, 439] width 253 height 39
click at [815, 435] on button "Done" at bounding box center [850, 439] width 120 height 39
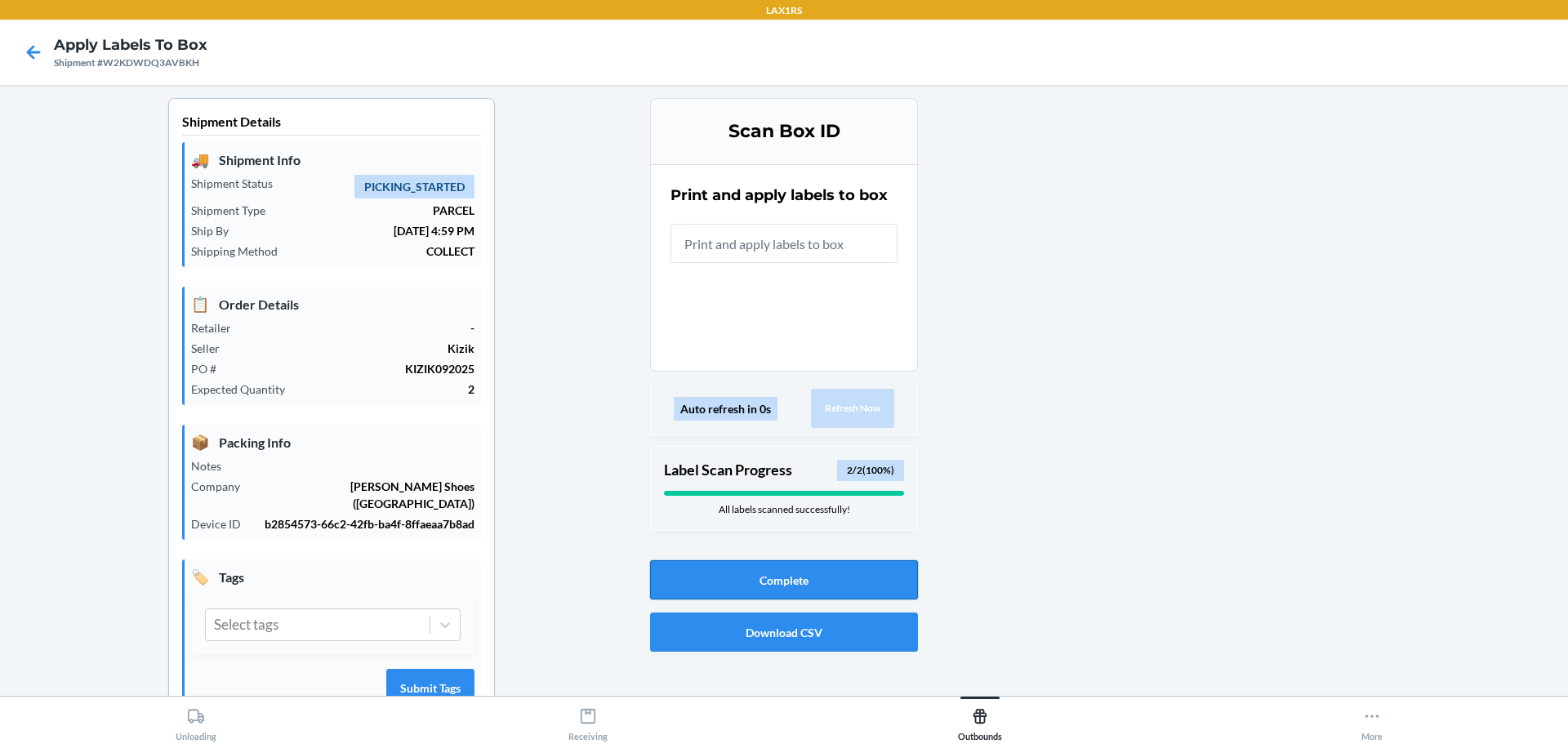
click at [836, 579] on button "Complete" at bounding box center [783, 580] width 268 height 39
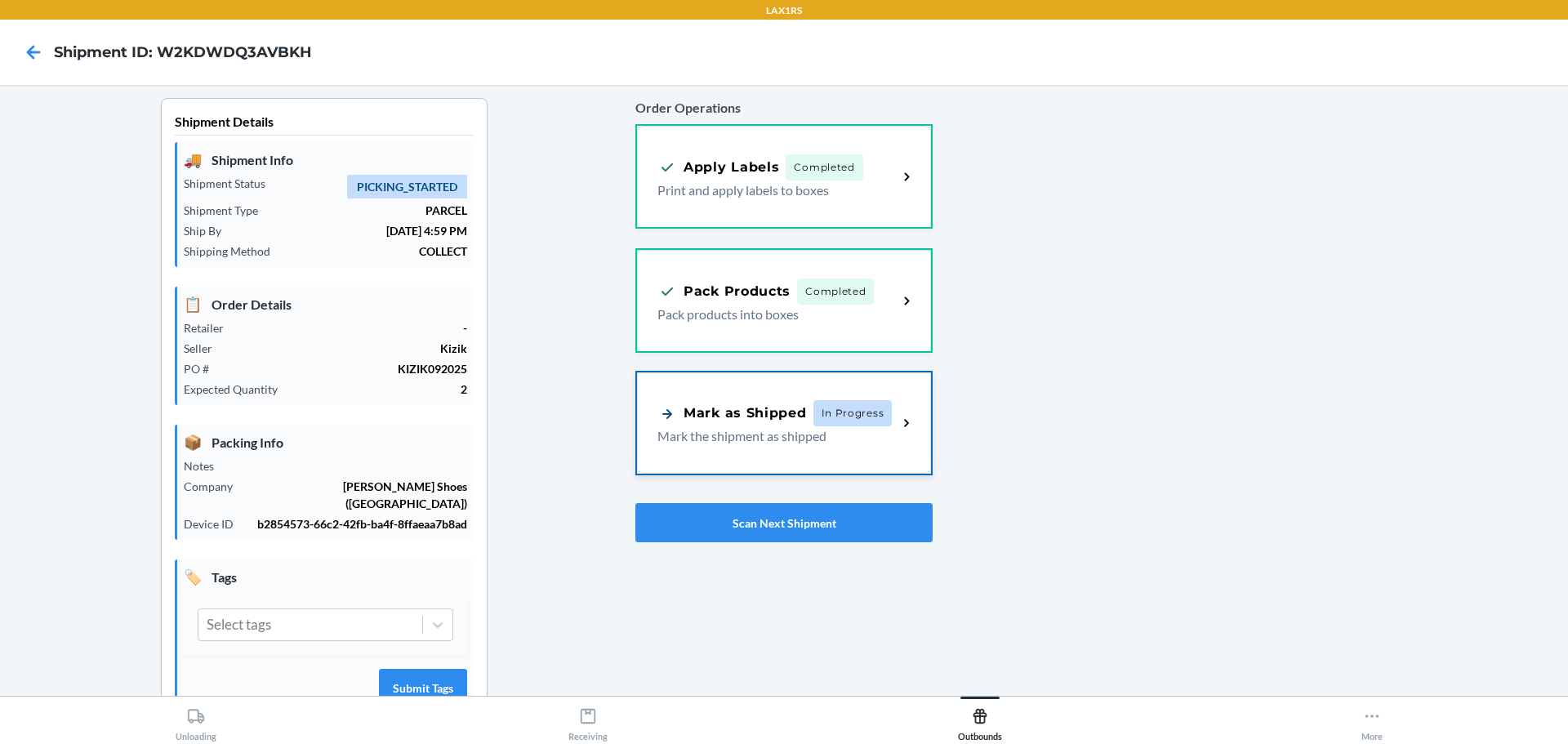
click at [824, 461] on div "Mark as Shipped In Progress Mark the shipment as shipped" at bounding box center [783, 423] width 294 height 101
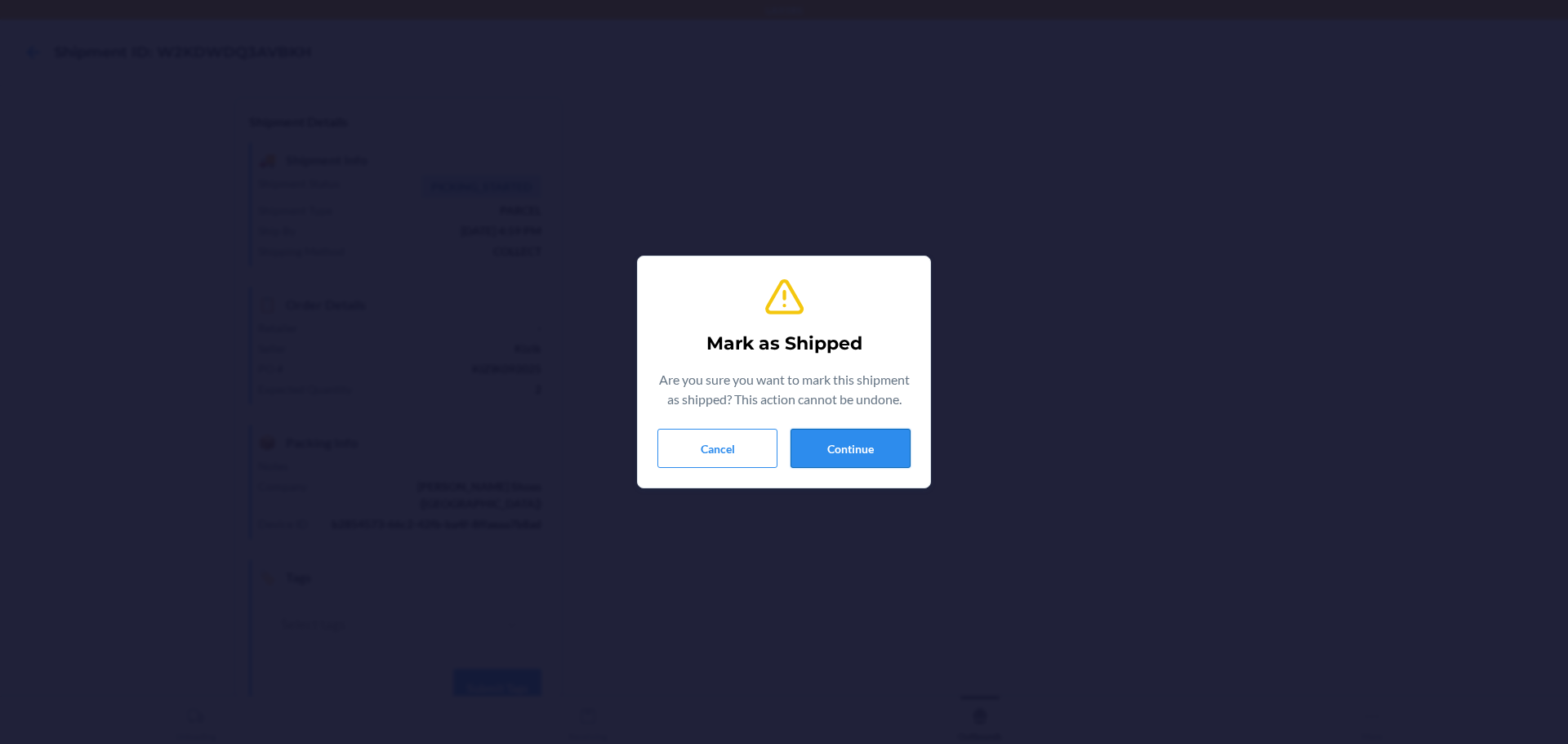
click at [831, 454] on button "Continue" at bounding box center [850, 449] width 120 height 39
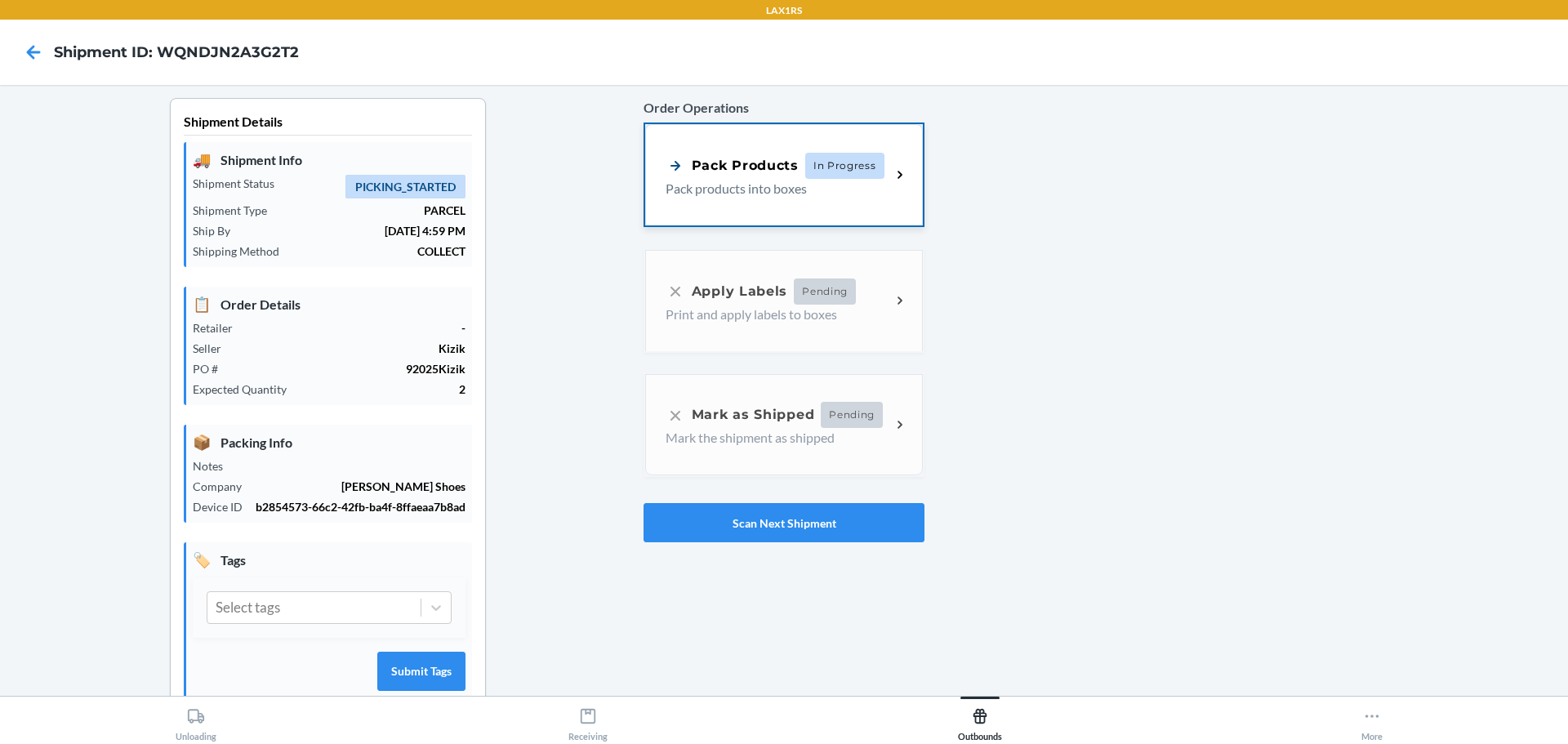
click at [818, 187] on p "Pack products into boxes" at bounding box center [771, 189] width 212 height 20
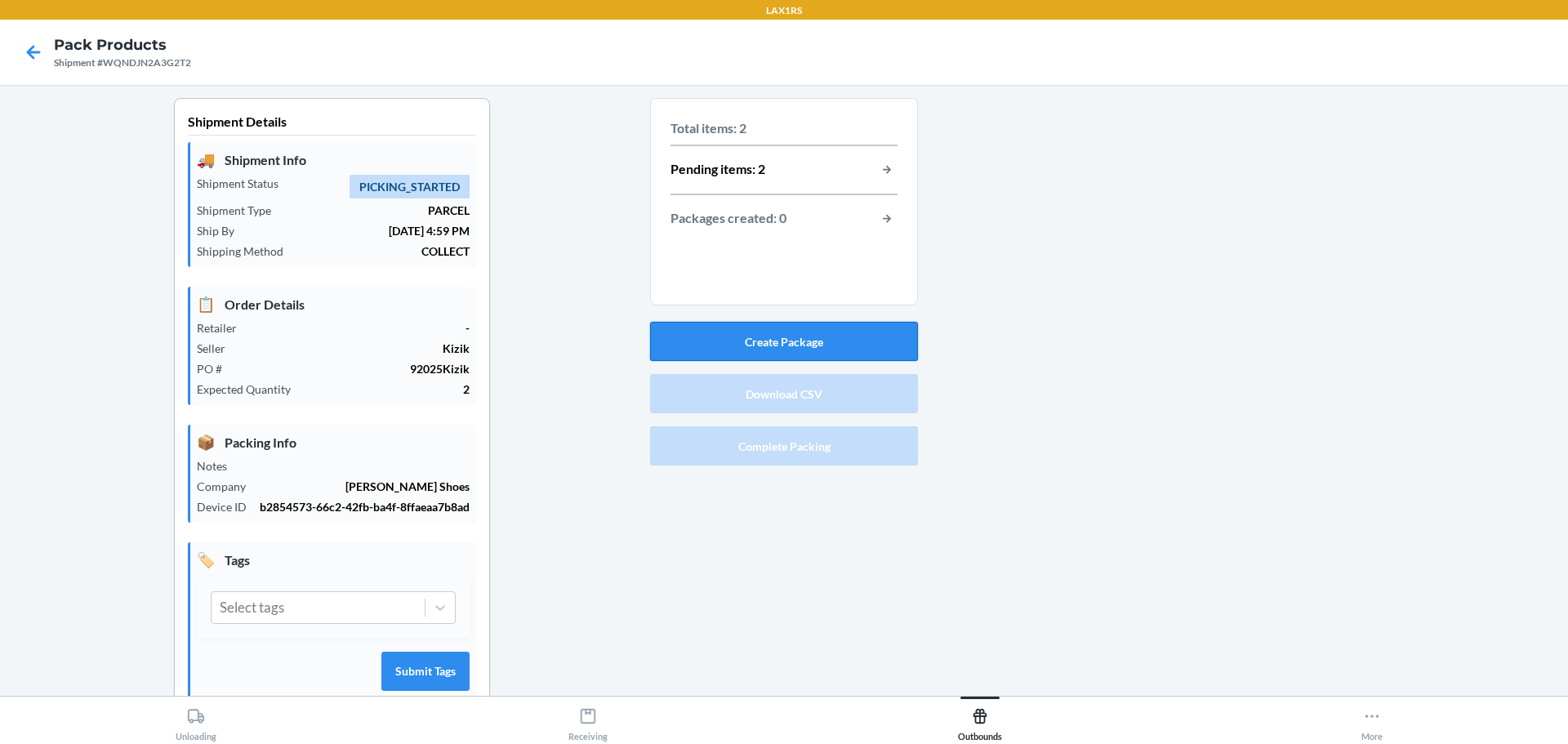
click at [808, 335] on button "Create Package" at bounding box center [783, 341] width 268 height 39
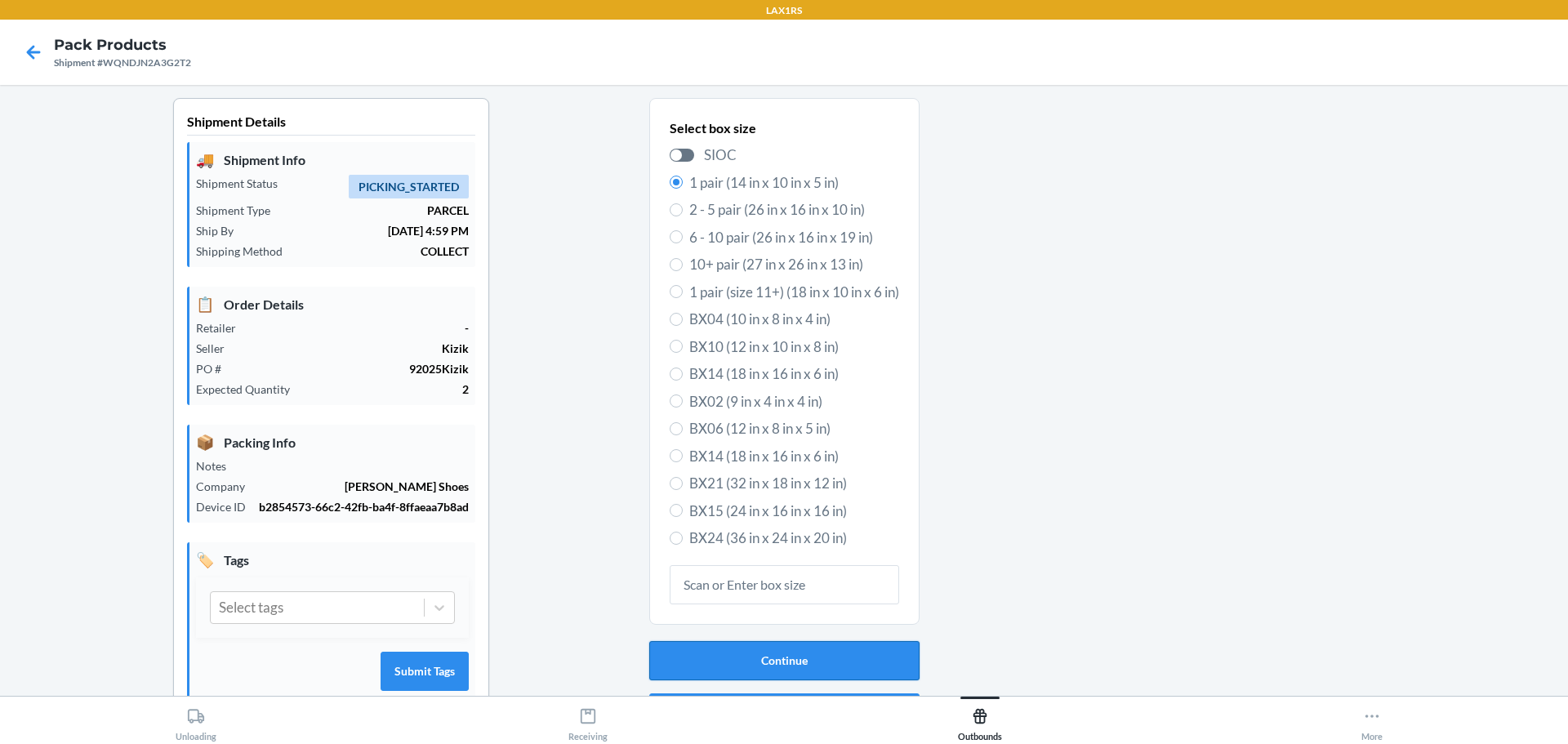
click at [802, 665] on button "Continue" at bounding box center [784, 661] width 270 height 39
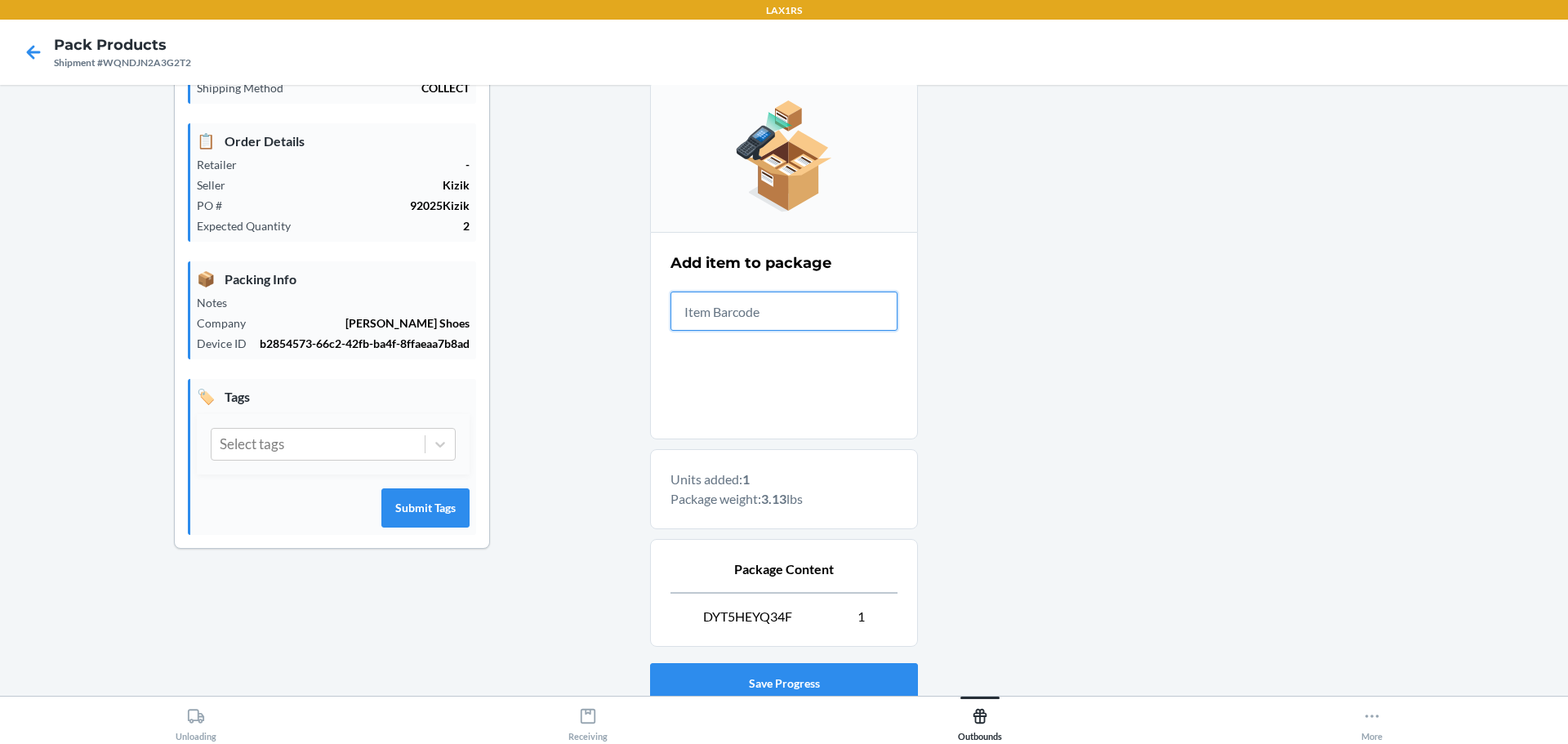
scroll to position [281, 0]
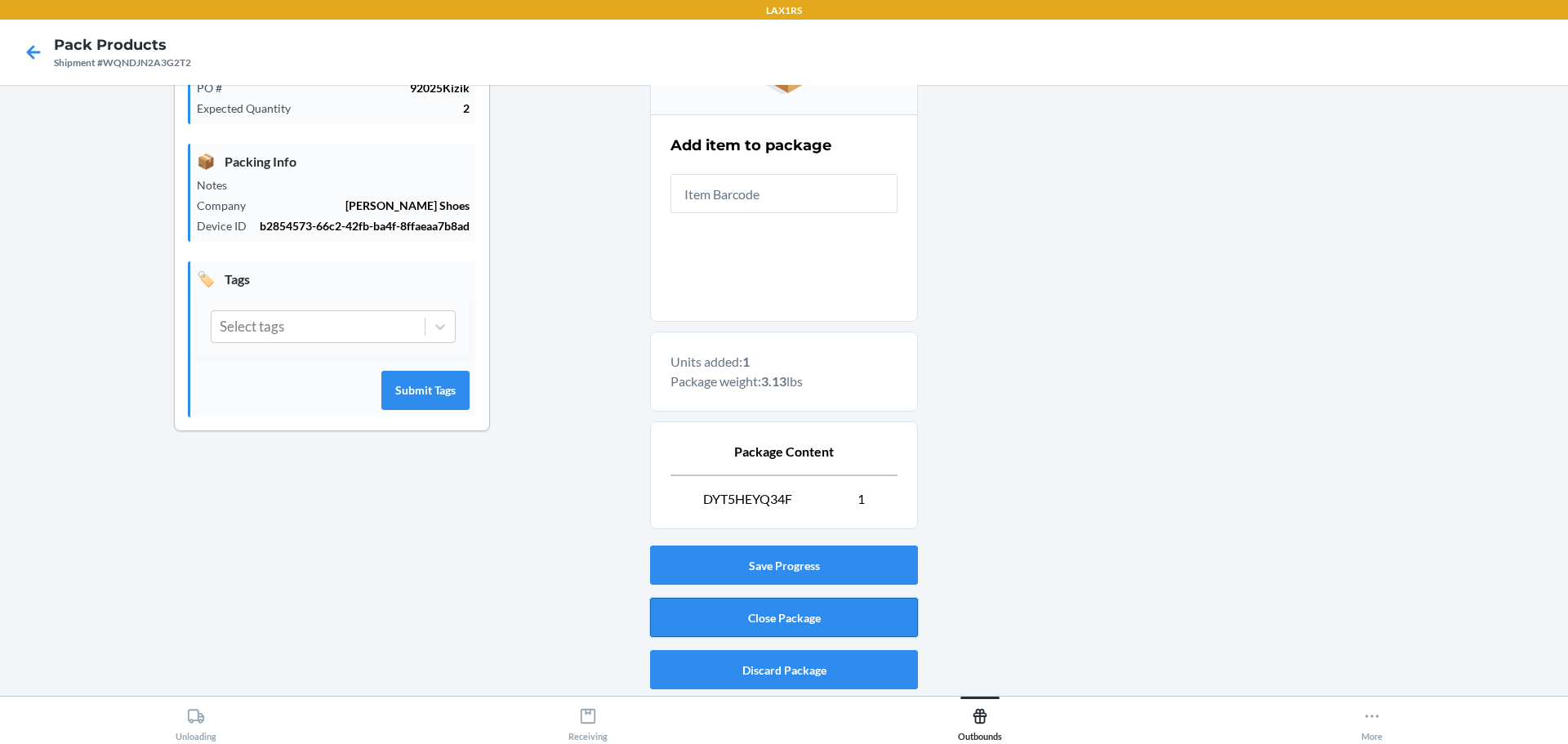
click at [849, 618] on button "Close Package" at bounding box center [783, 617] width 268 height 39
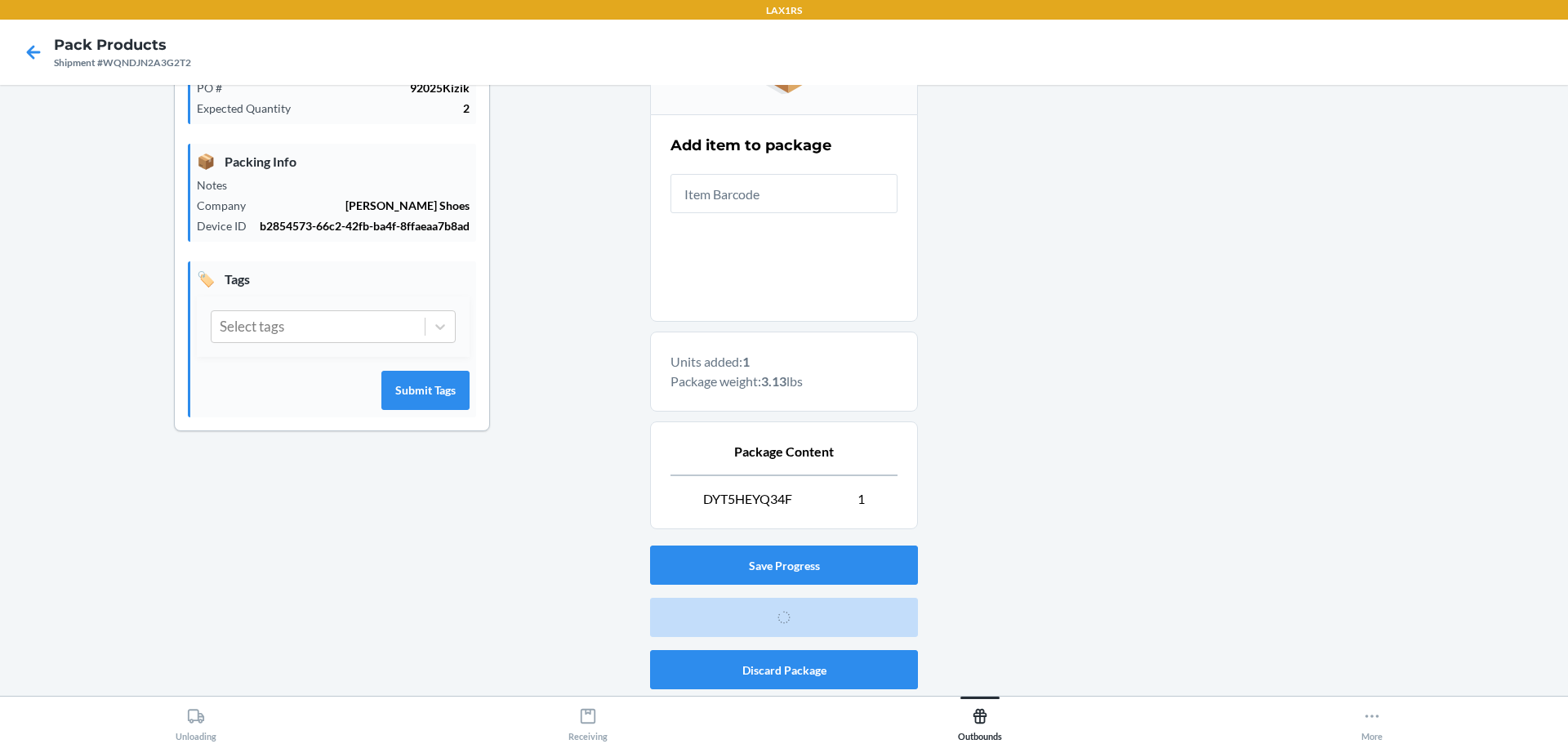
scroll to position [43, 0]
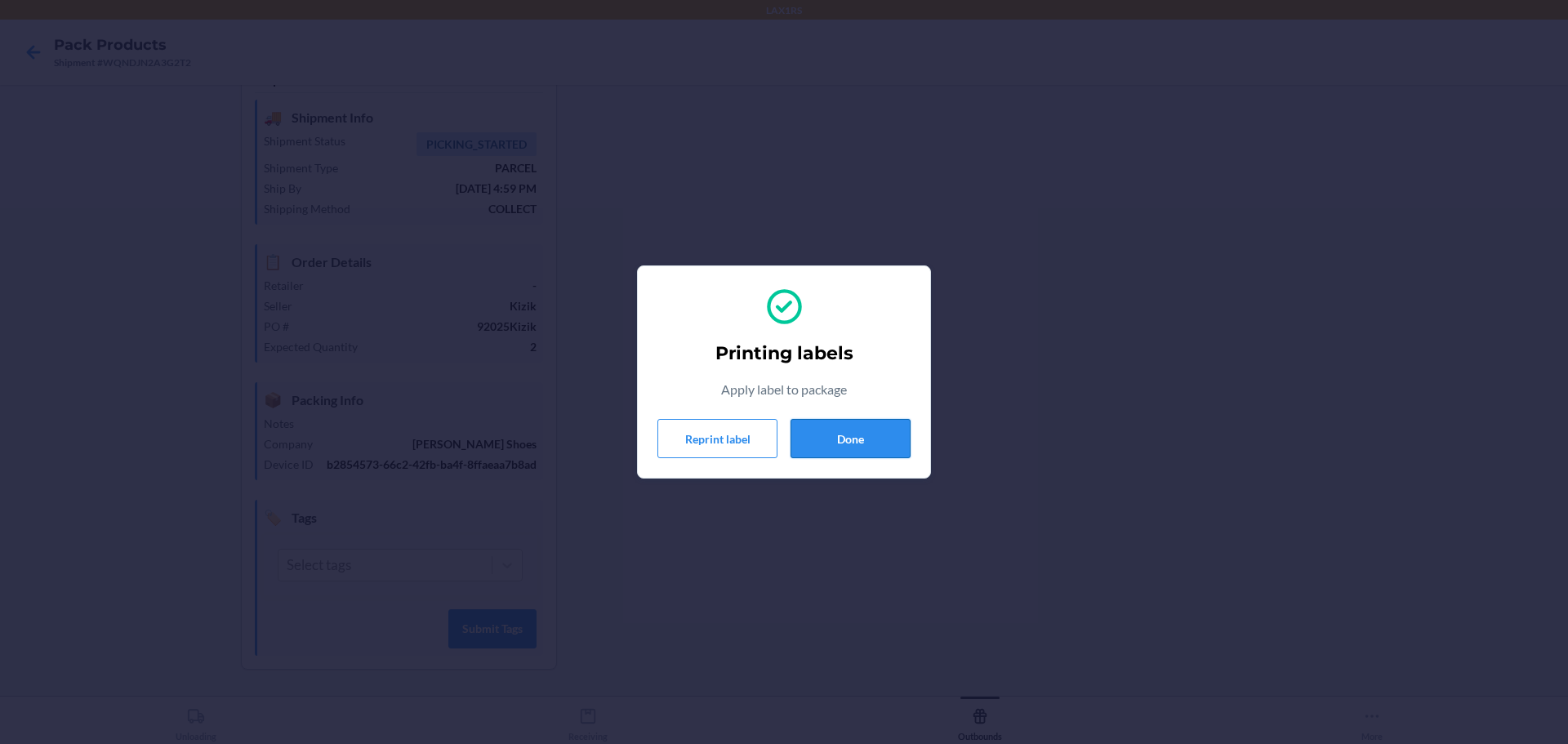
click at [876, 440] on button "Done" at bounding box center [850, 439] width 120 height 39
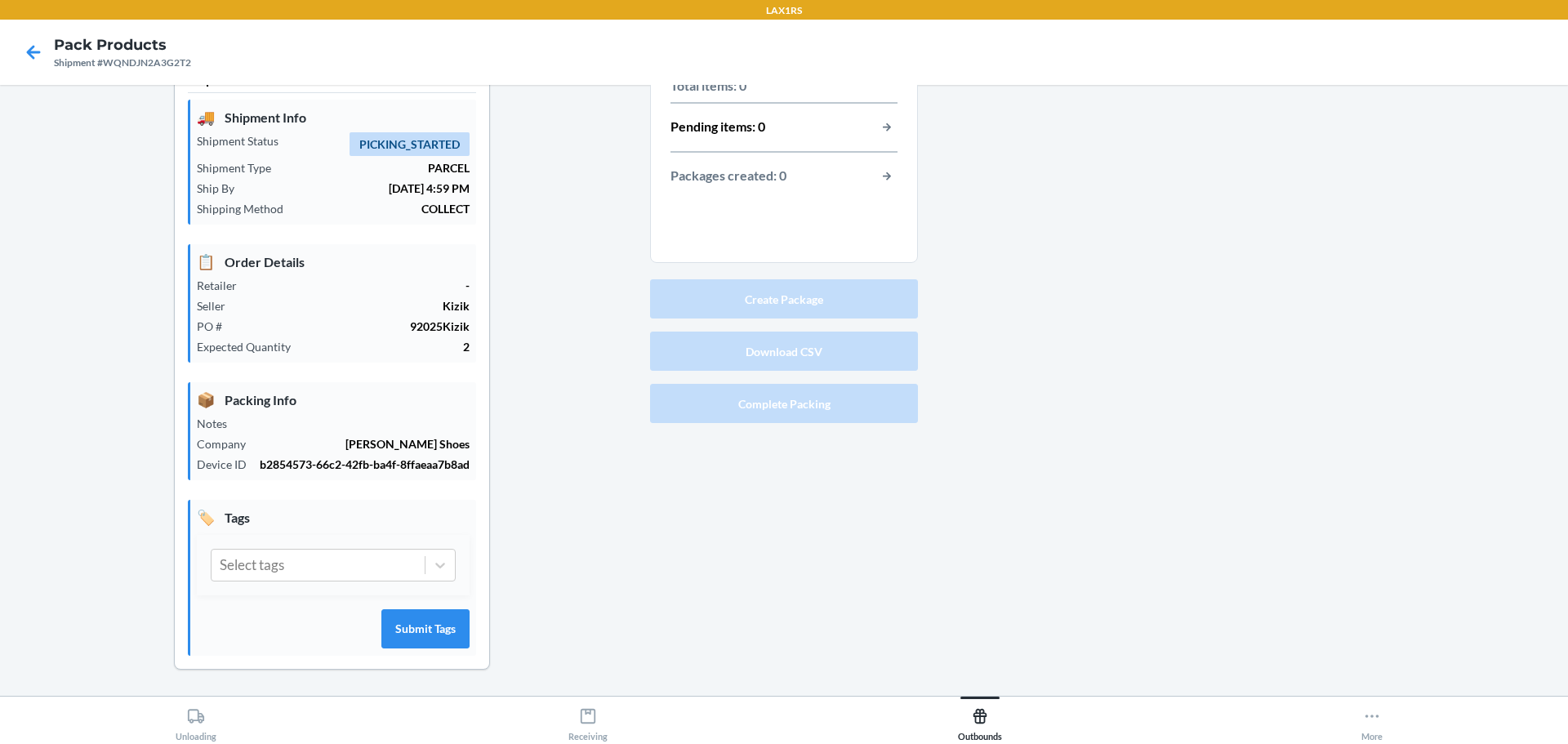
scroll to position [0, 0]
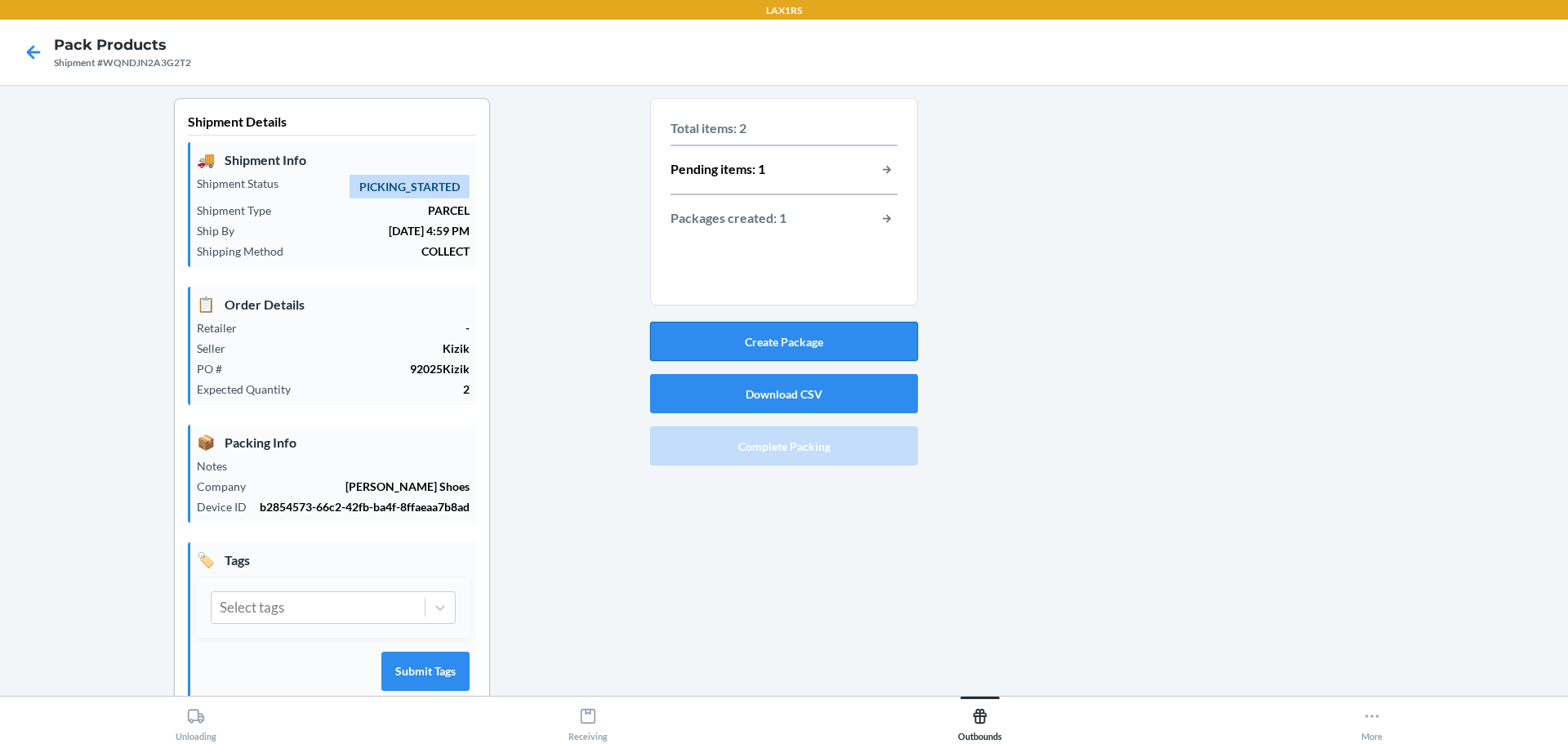
click at [805, 334] on button "Create Package" at bounding box center [783, 341] width 268 height 39
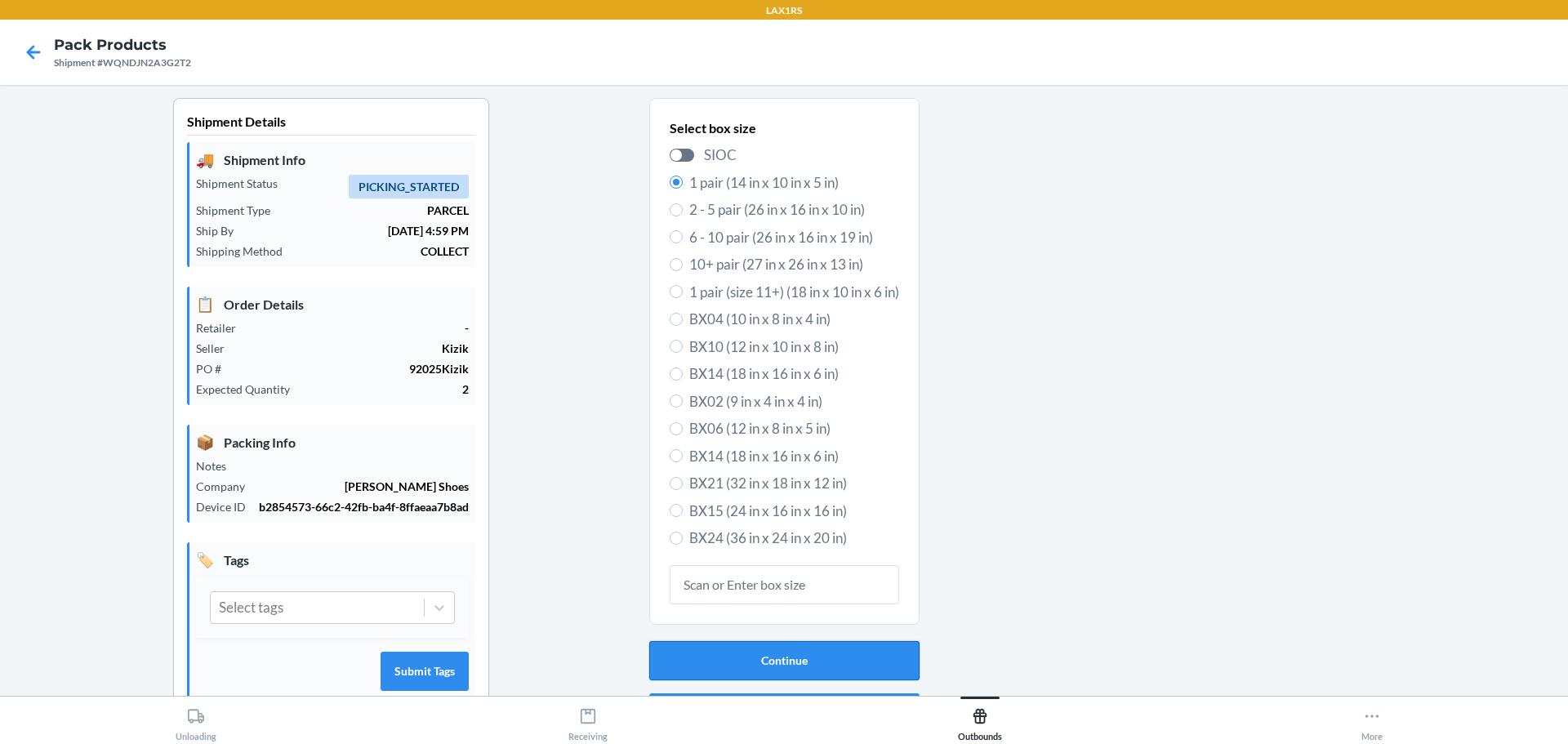
click at [826, 663] on button "Continue" at bounding box center [784, 661] width 270 height 39
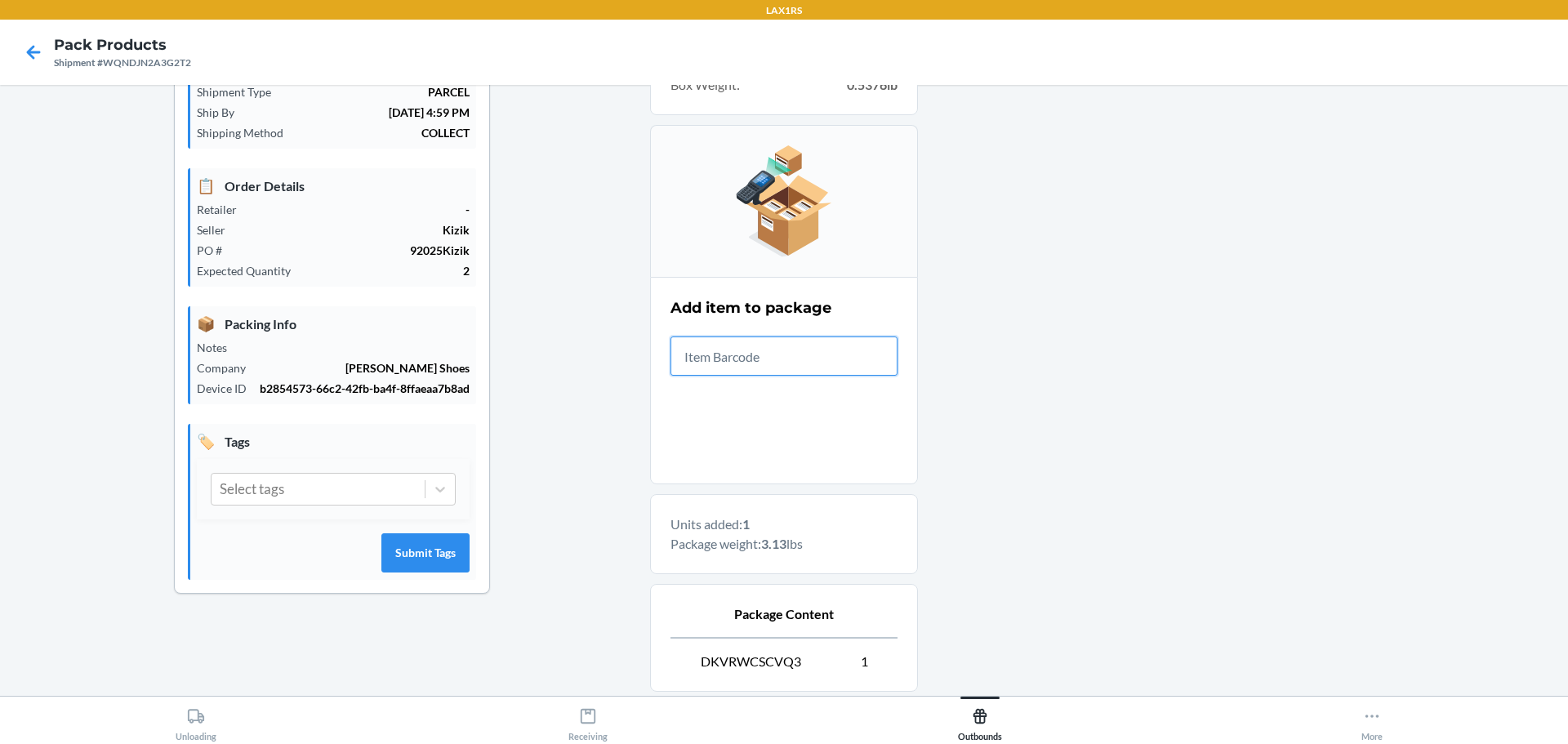
scroll to position [281, 0]
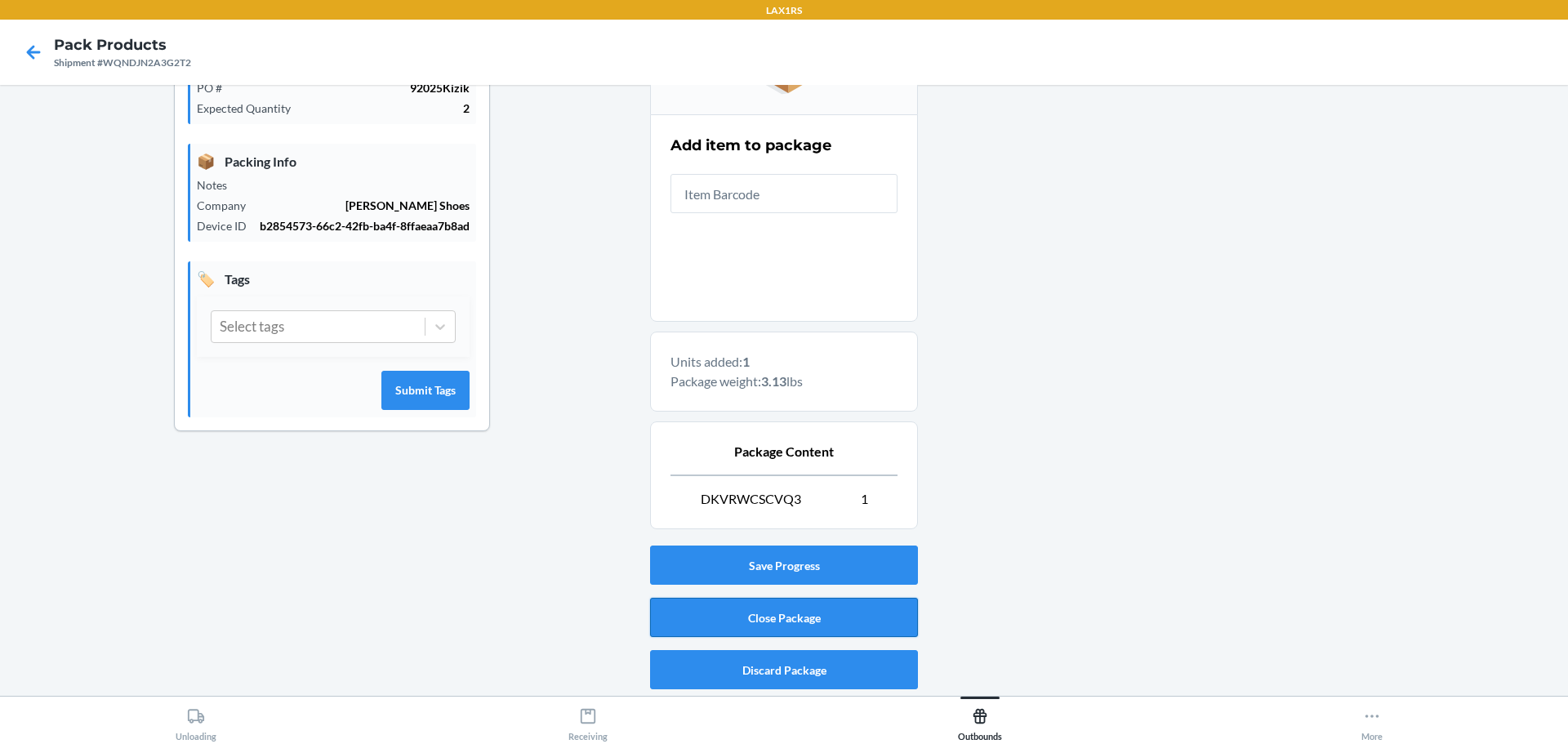
click at [856, 617] on button "Close Package" at bounding box center [783, 617] width 268 height 39
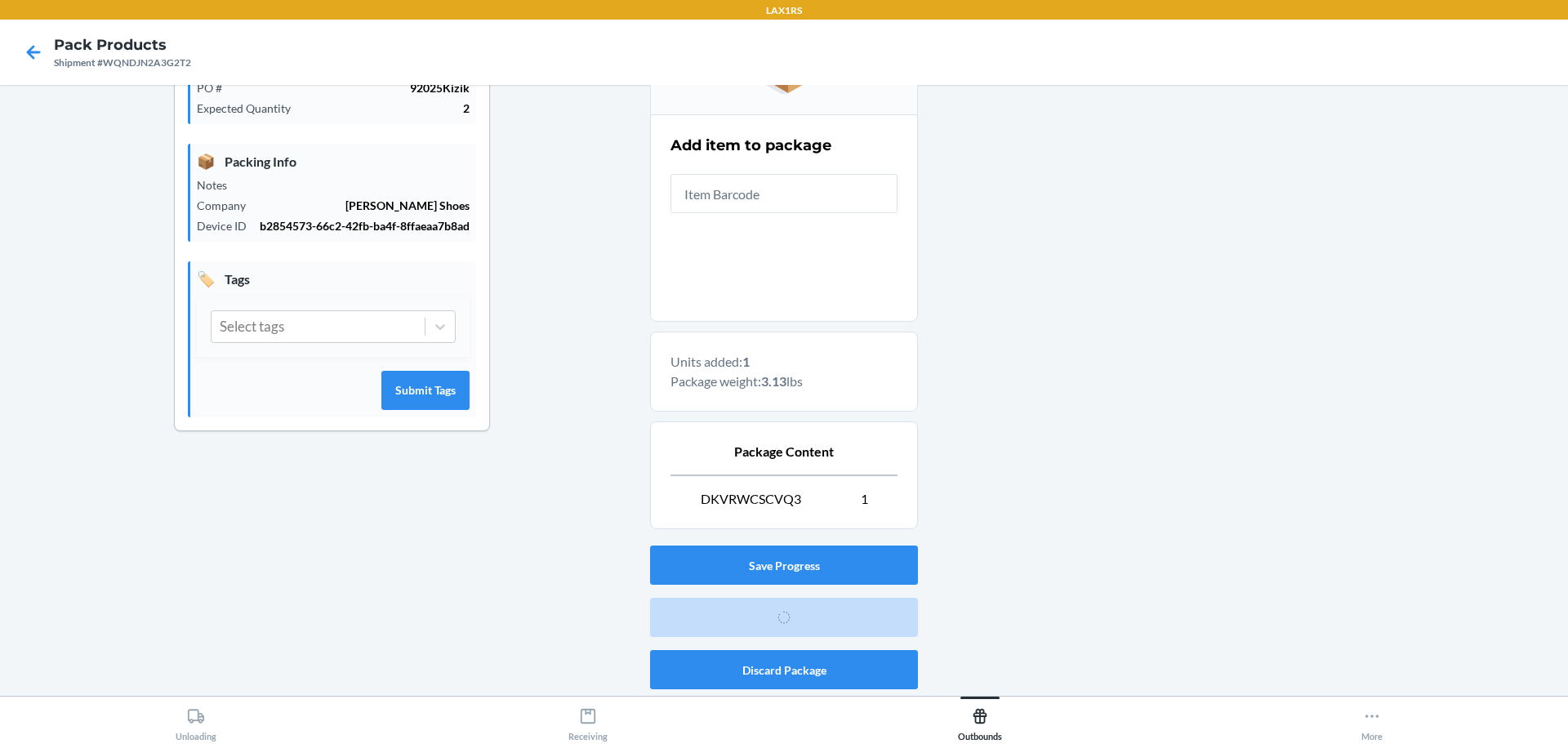
scroll to position [43, 0]
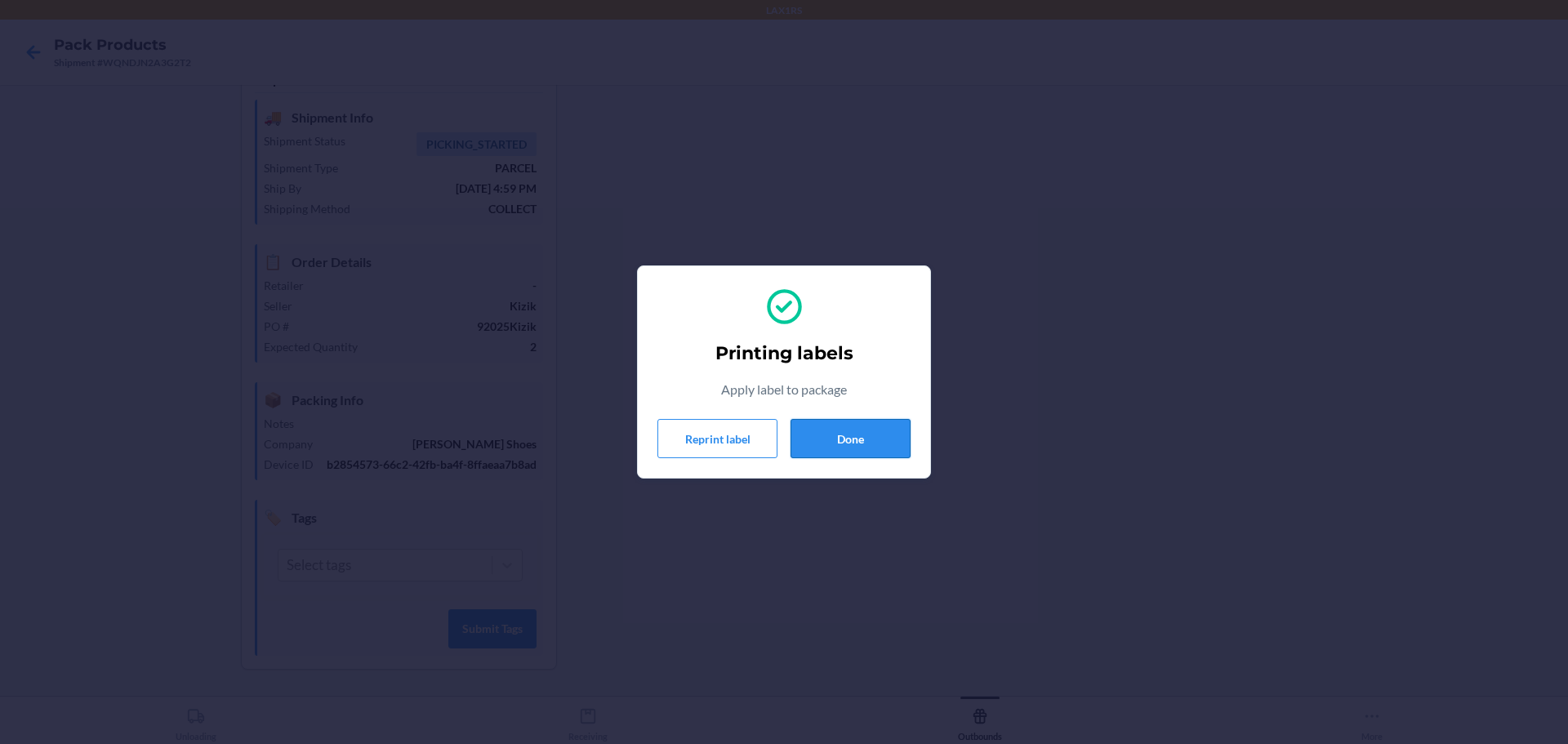
click at [844, 440] on button "Done" at bounding box center [850, 439] width 120 height 39
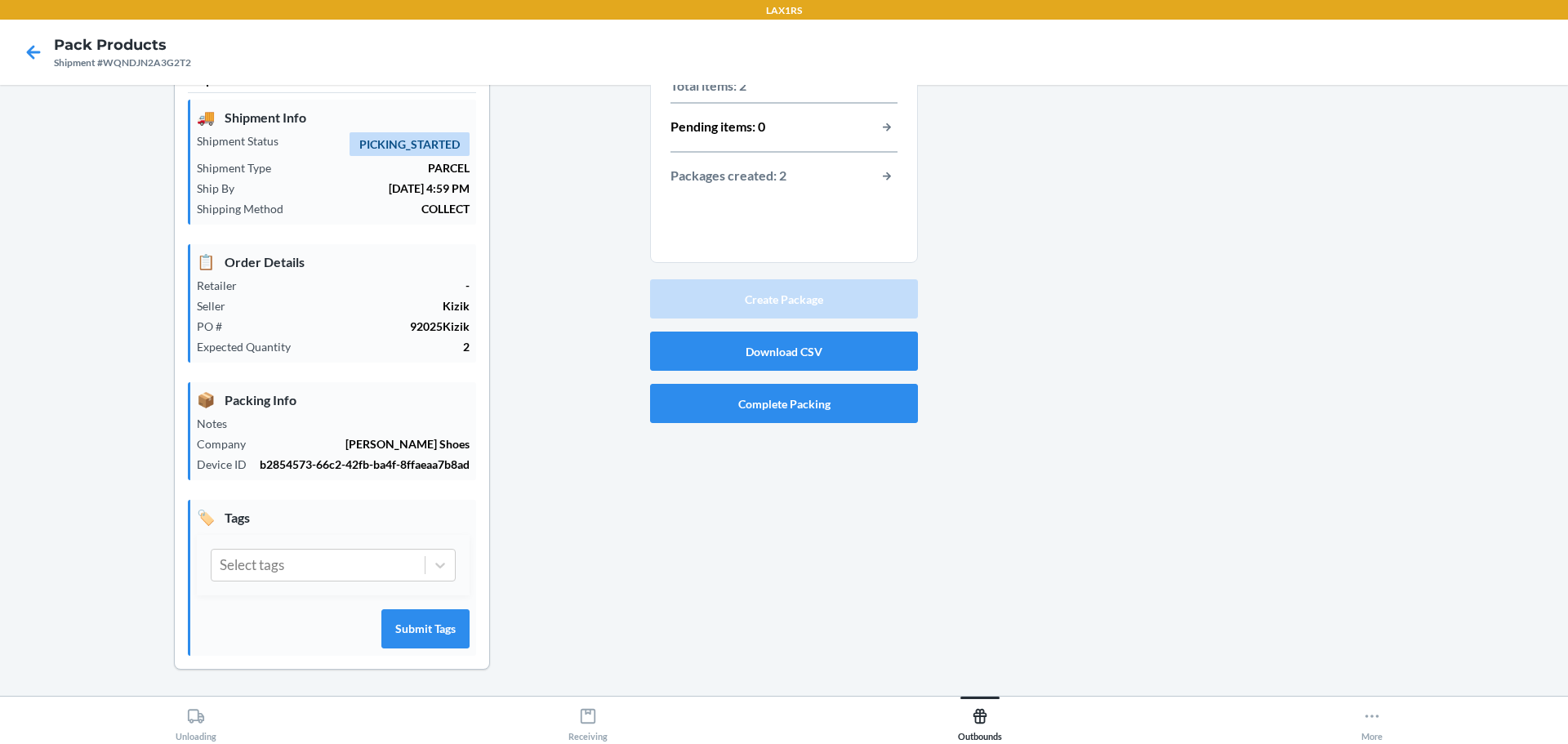
scroll to position [0, 0]
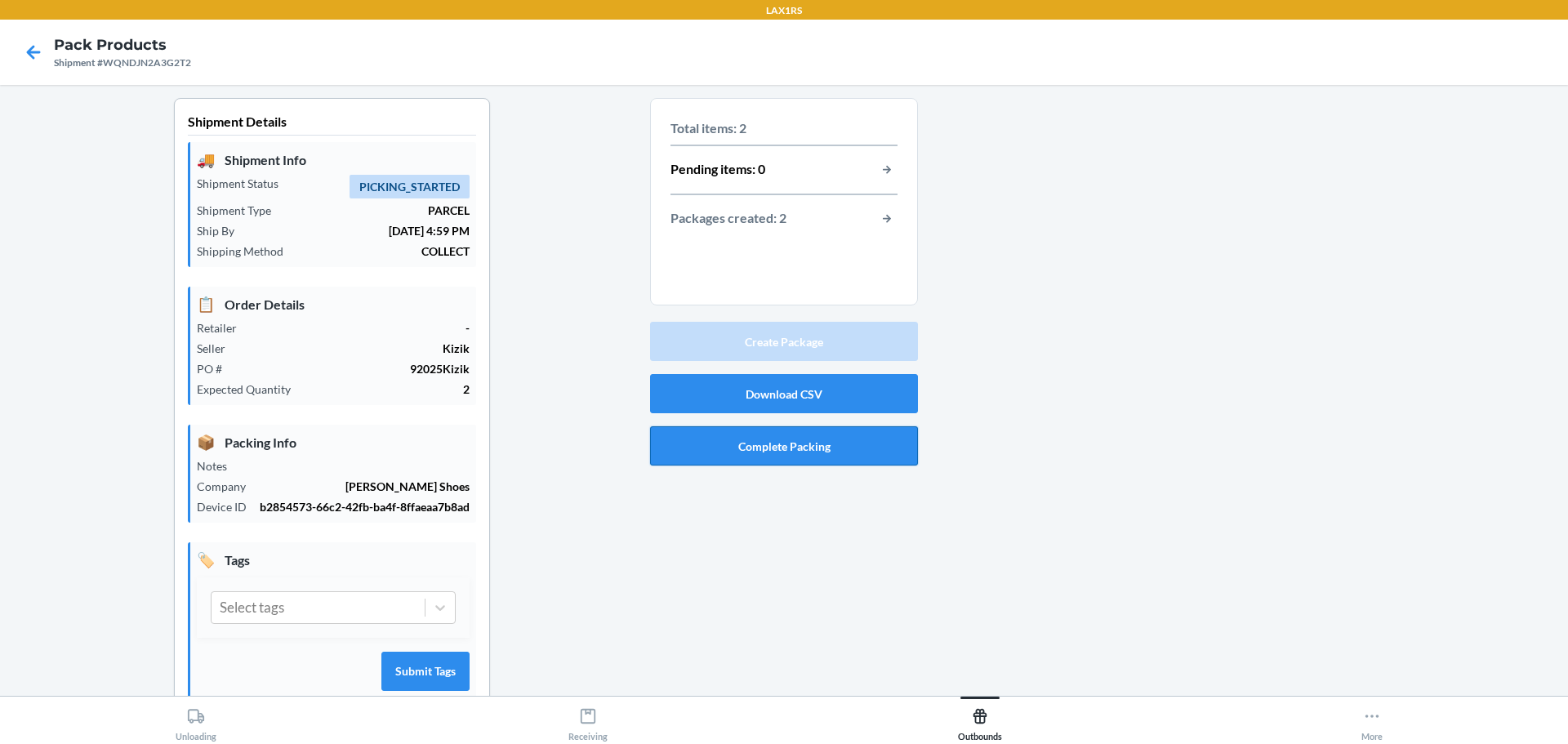
click at [814, 449] on button "Complete Packing" at bounding box center [783, 446] width 268 height 39
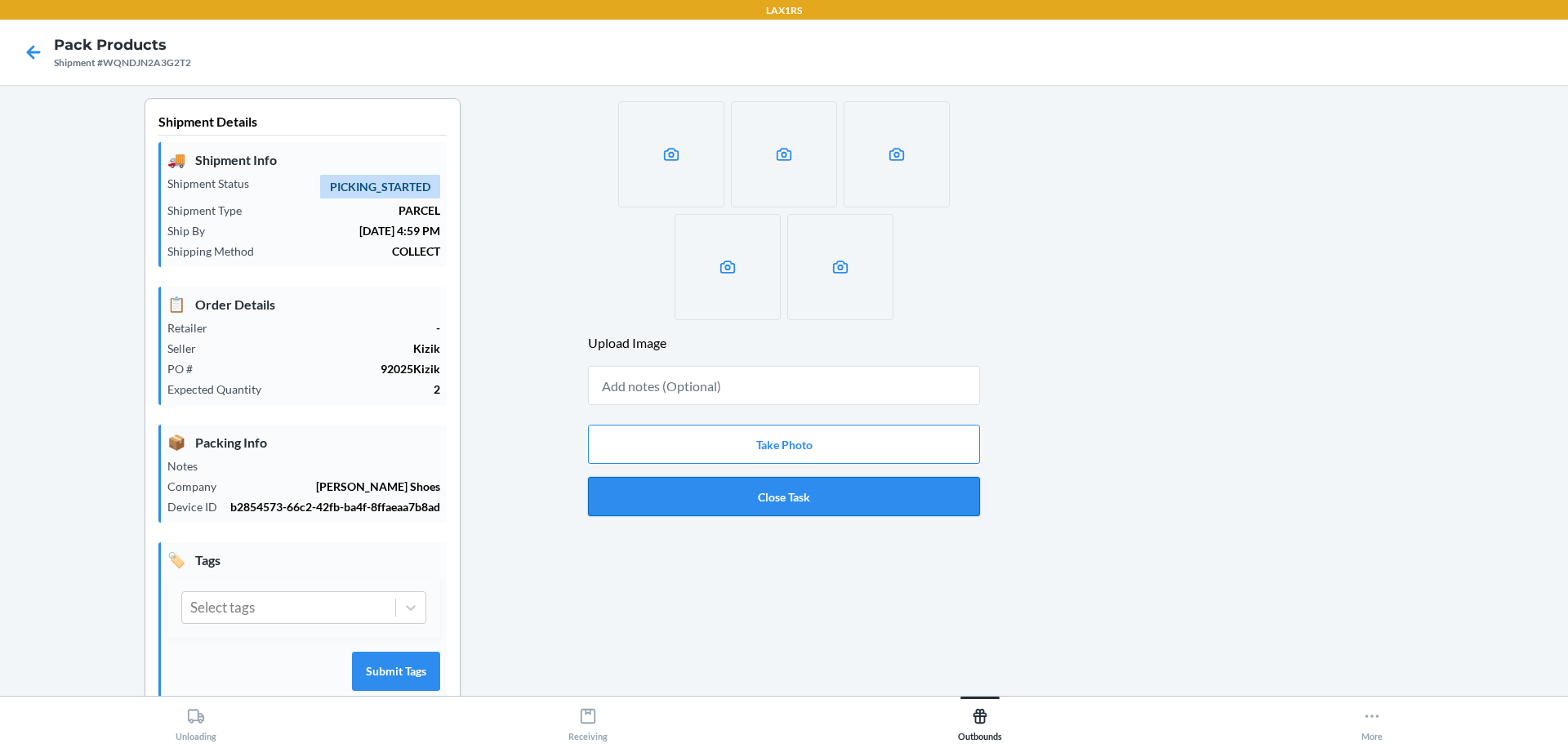
click at [777, 485] on button "Close Task" at bounding box center [783, 497] width 392 height 39
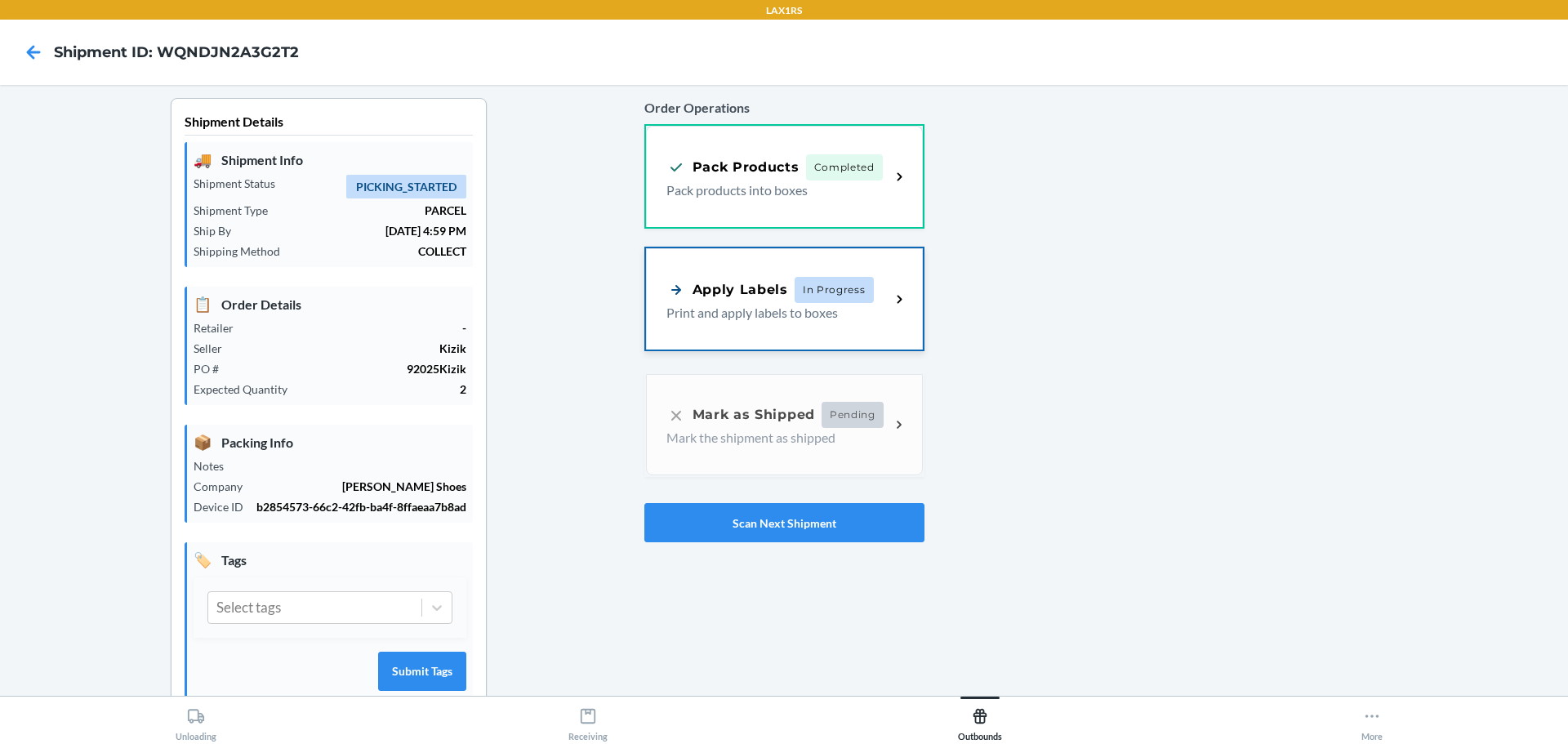
click at [871, 287] on div "Apply Labels In Progress" at bounding box center [778, 290] width 224 height 26
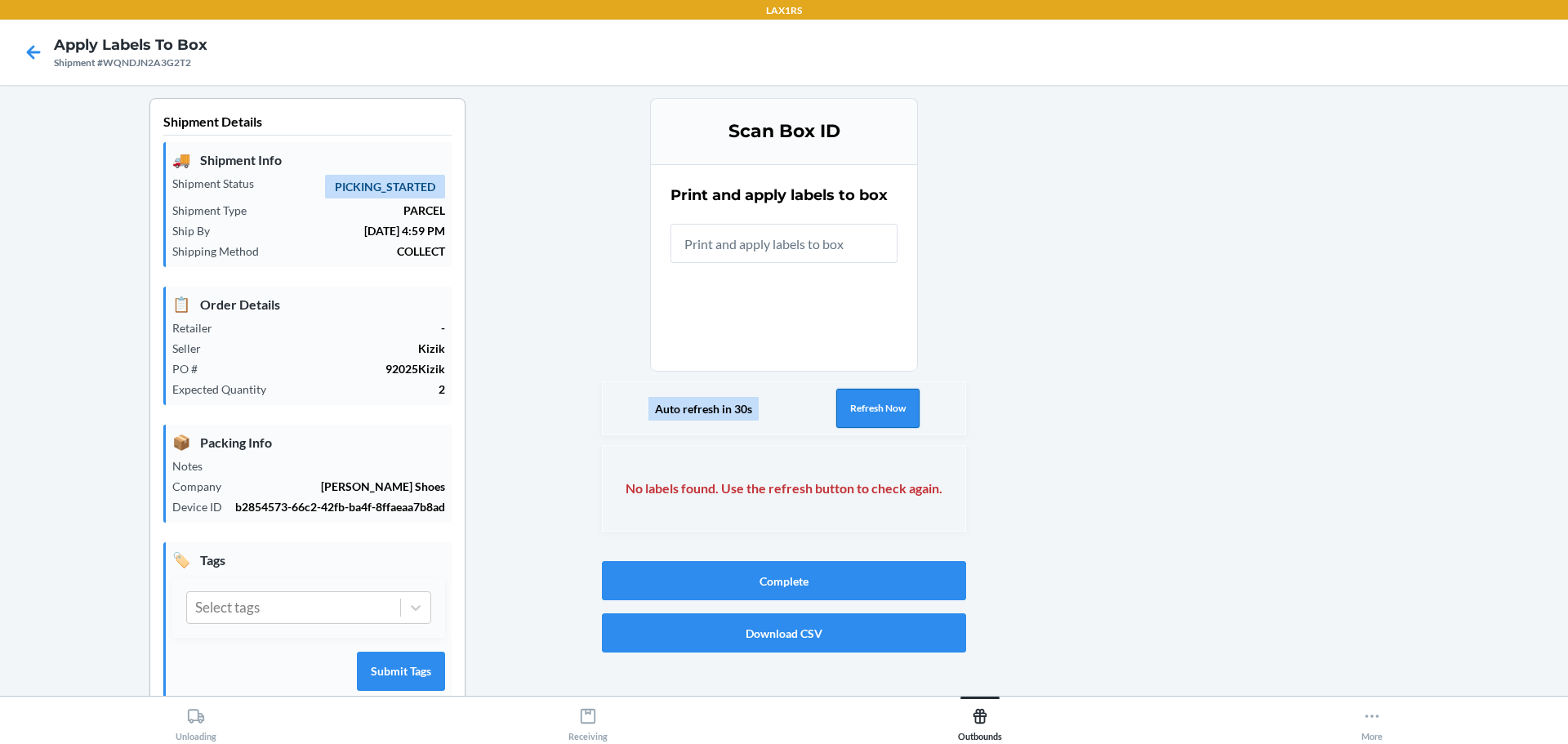
click at [897, 407] on button "Refresh Now" at bounding box center [878, 408] width 83 height 39
click at [886, 404] on button "Refresh Now" at bounding box center [878, 408] width 83 height 39
click at [34, 52] on icon at bounding box center [34, 52] width 14 height 14
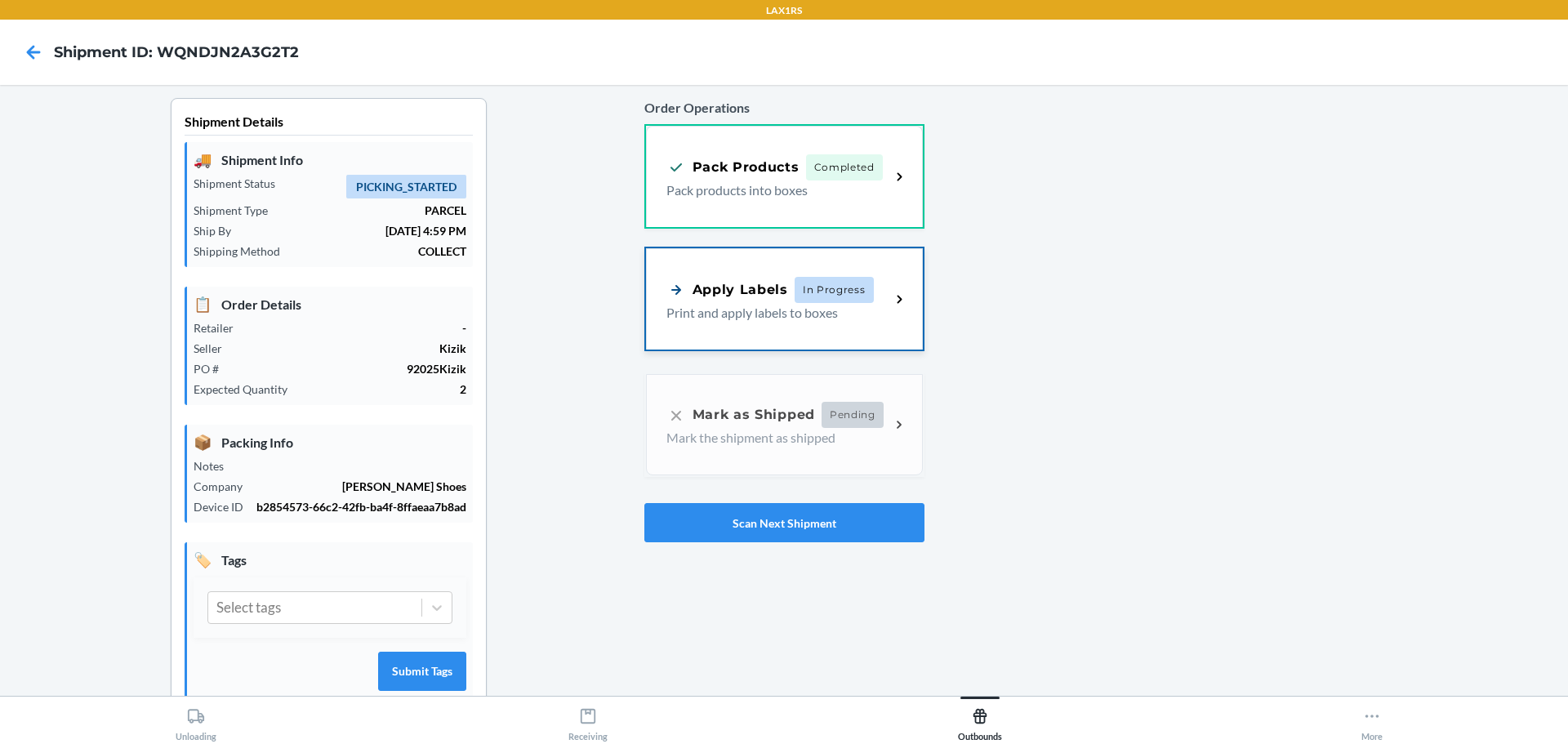
click at [814, 295] on span "In Progress" at bounding box center [834, 290] width 79 height 26
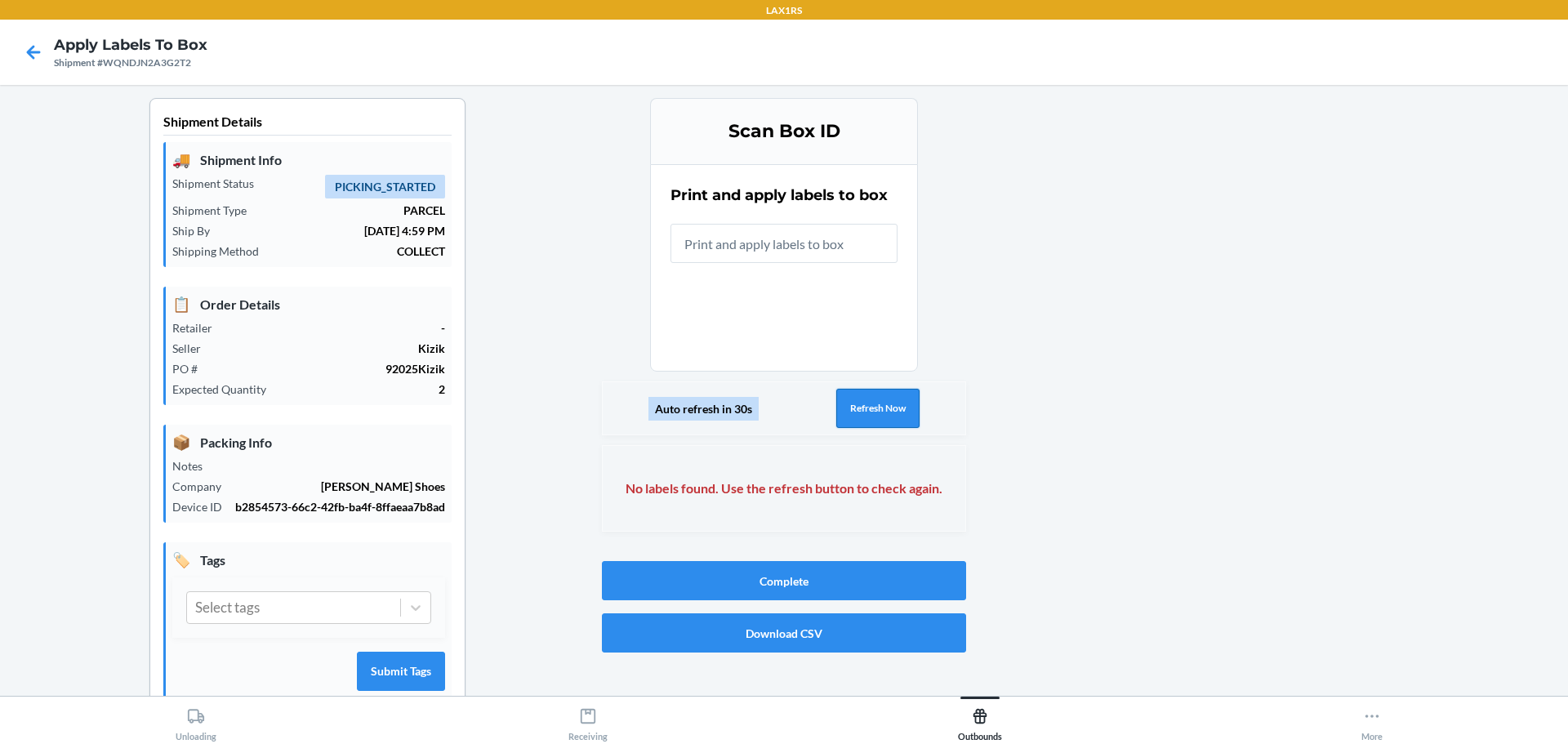
click at [884, 413] on button "Refresh Now" at bounding box center [878, 408] width 83 height 39
click at [25, 50] on icon at bounding box center [34, 52] width 28 height 28
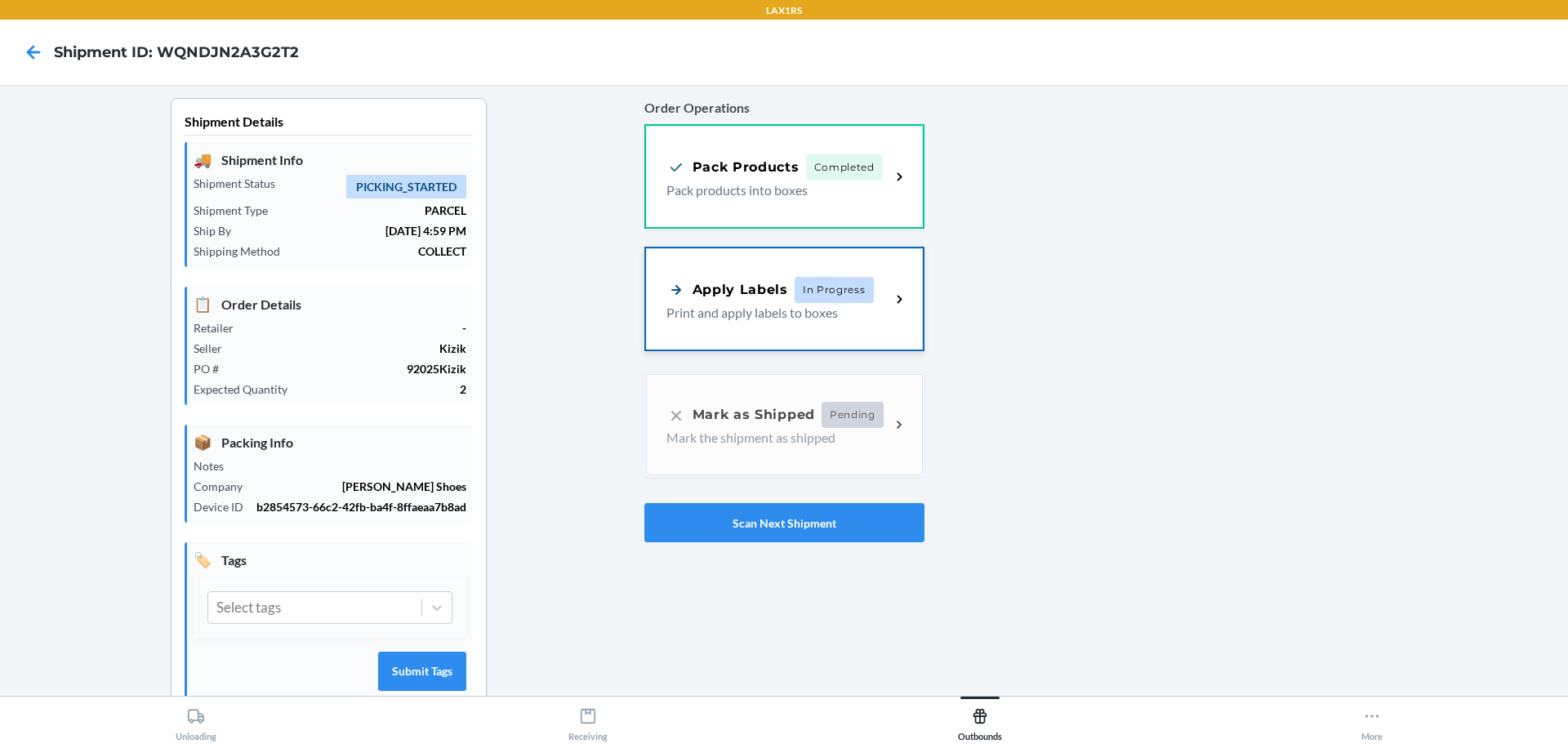
click at [830, 314] on p "Print and apply labels to boxes" at bounding box center [772, 313] width 211 height 20
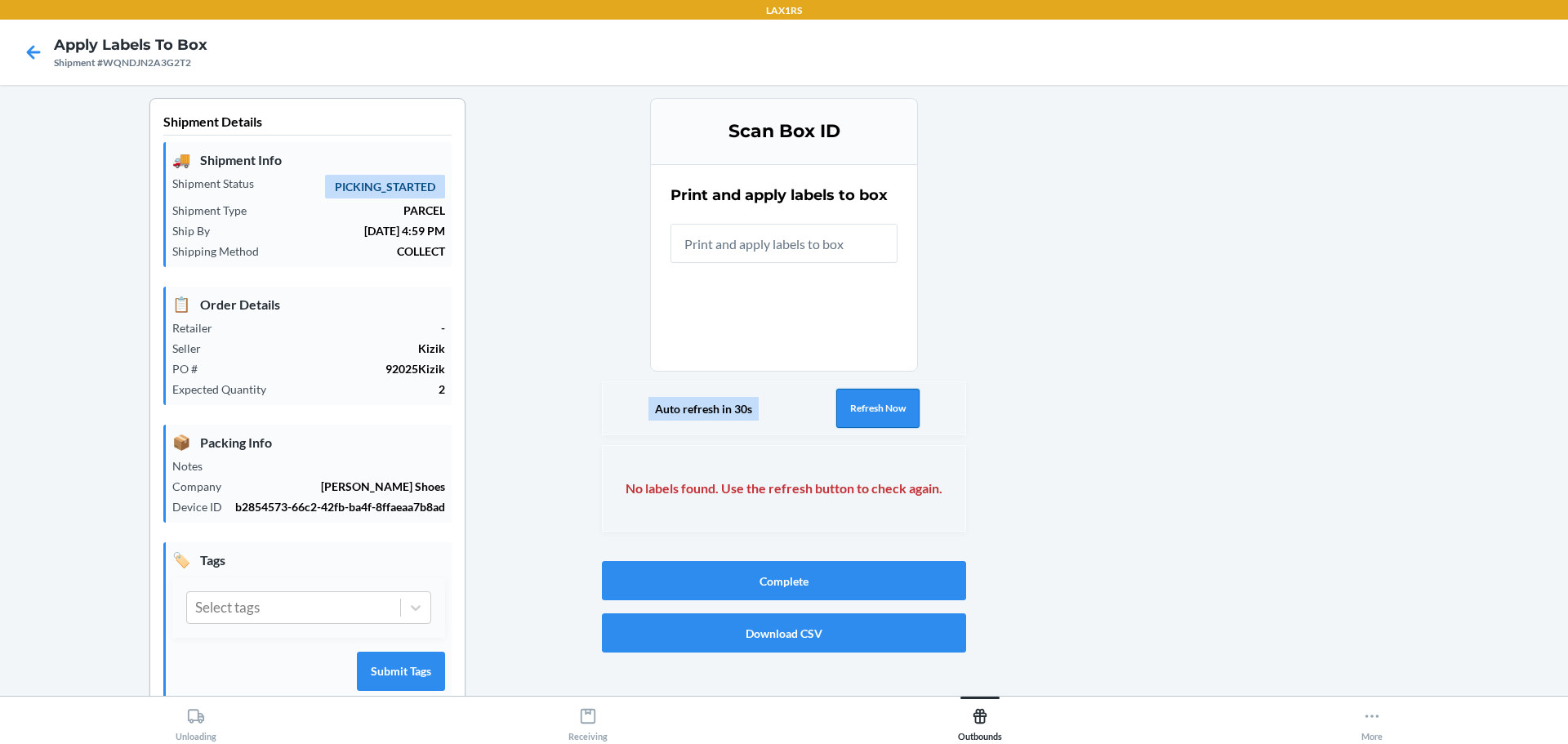
click at [866, 410] on button "Refresh Now" at bounding box center [878, 408] width 83 height 39
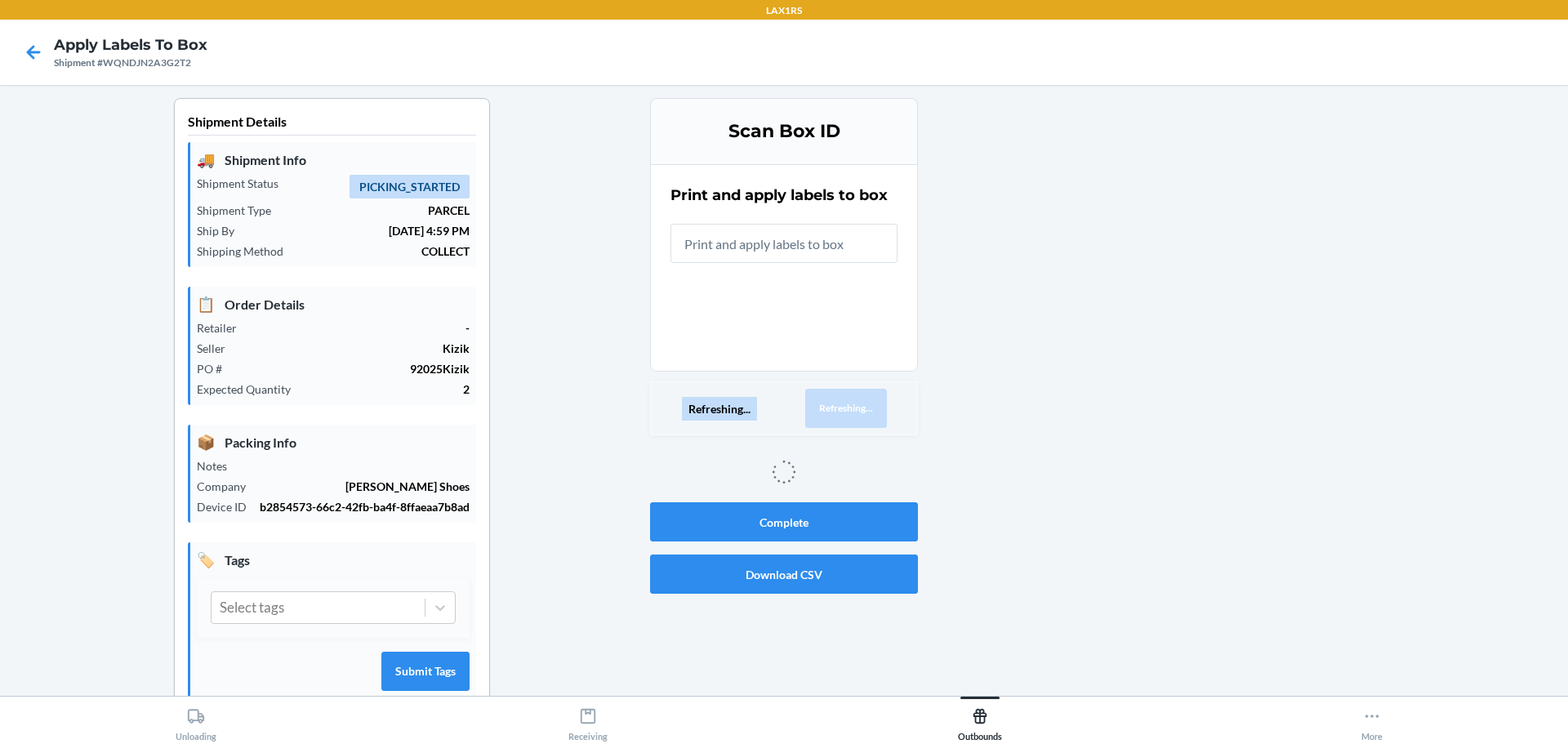
click at [866, 410] on button "Refreshing..." at bounding box center [846, 408] width 82 height 39
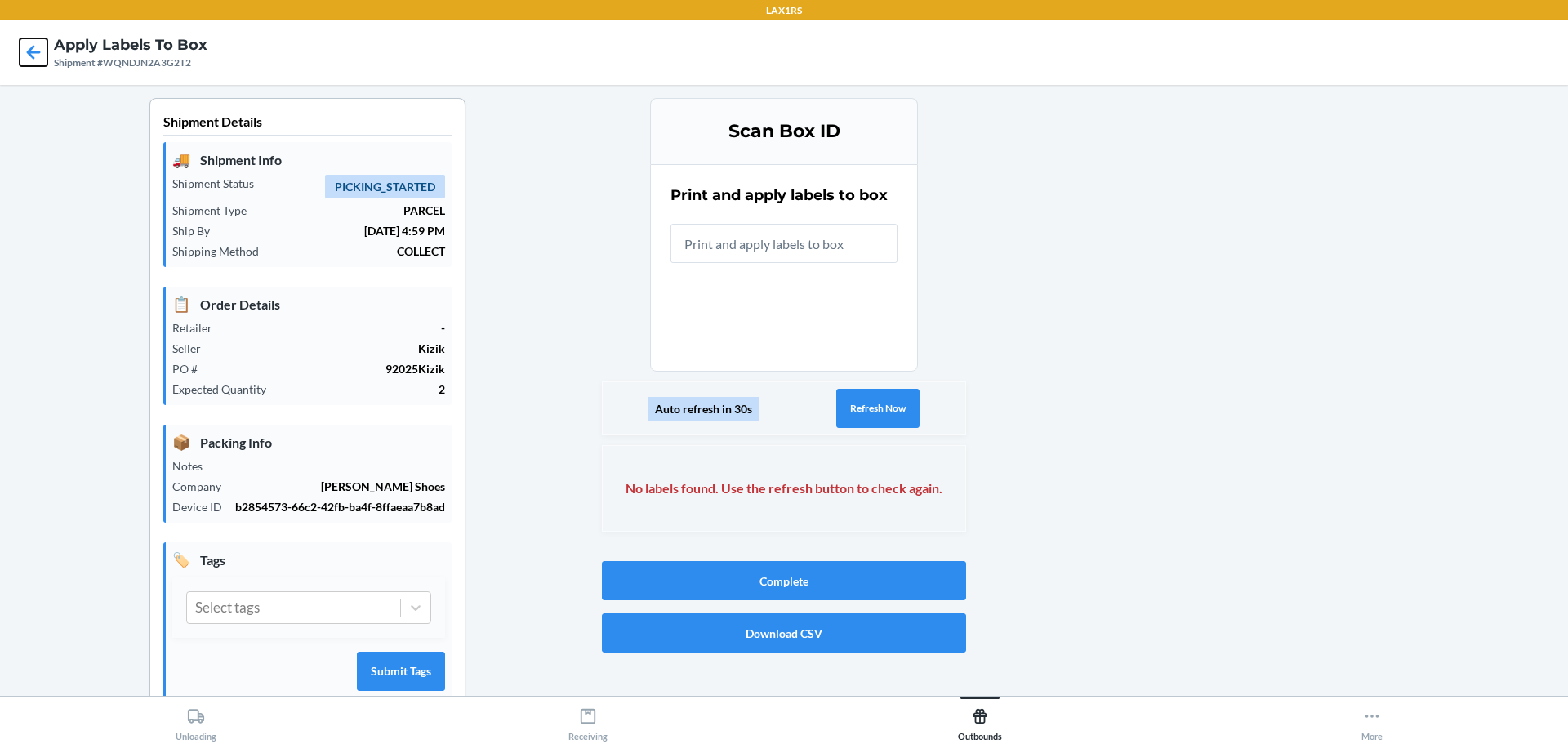
click at [38, 49] on icon at bounding box center [34, 52] width 28 height 28
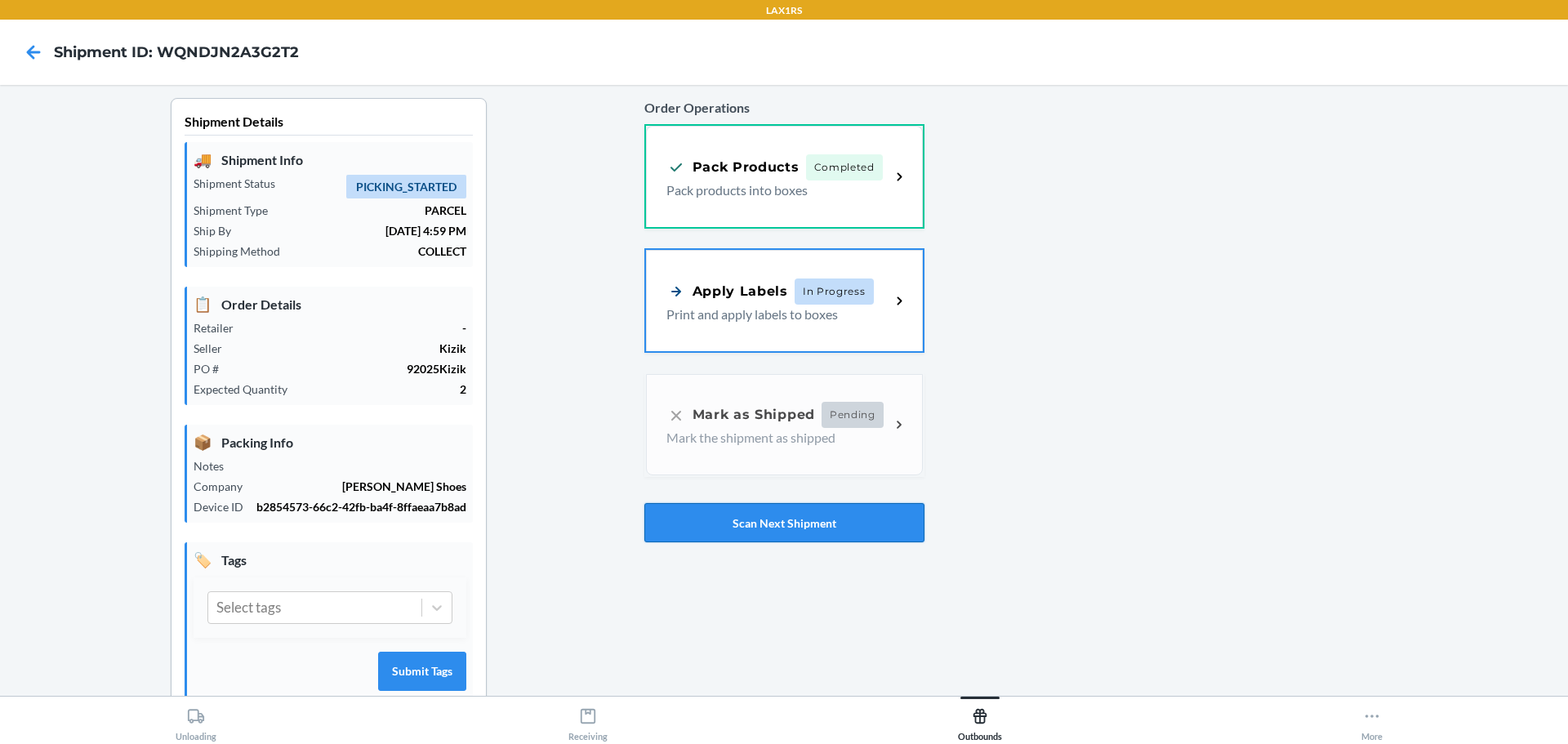
click at [811, 518] on button "Scan Next Shipment" at bounding box center [784, 523] width 280 height 39
click at [753, 297] on div "Apply Labels" at bounding box center [727, 289] width 122 height 20
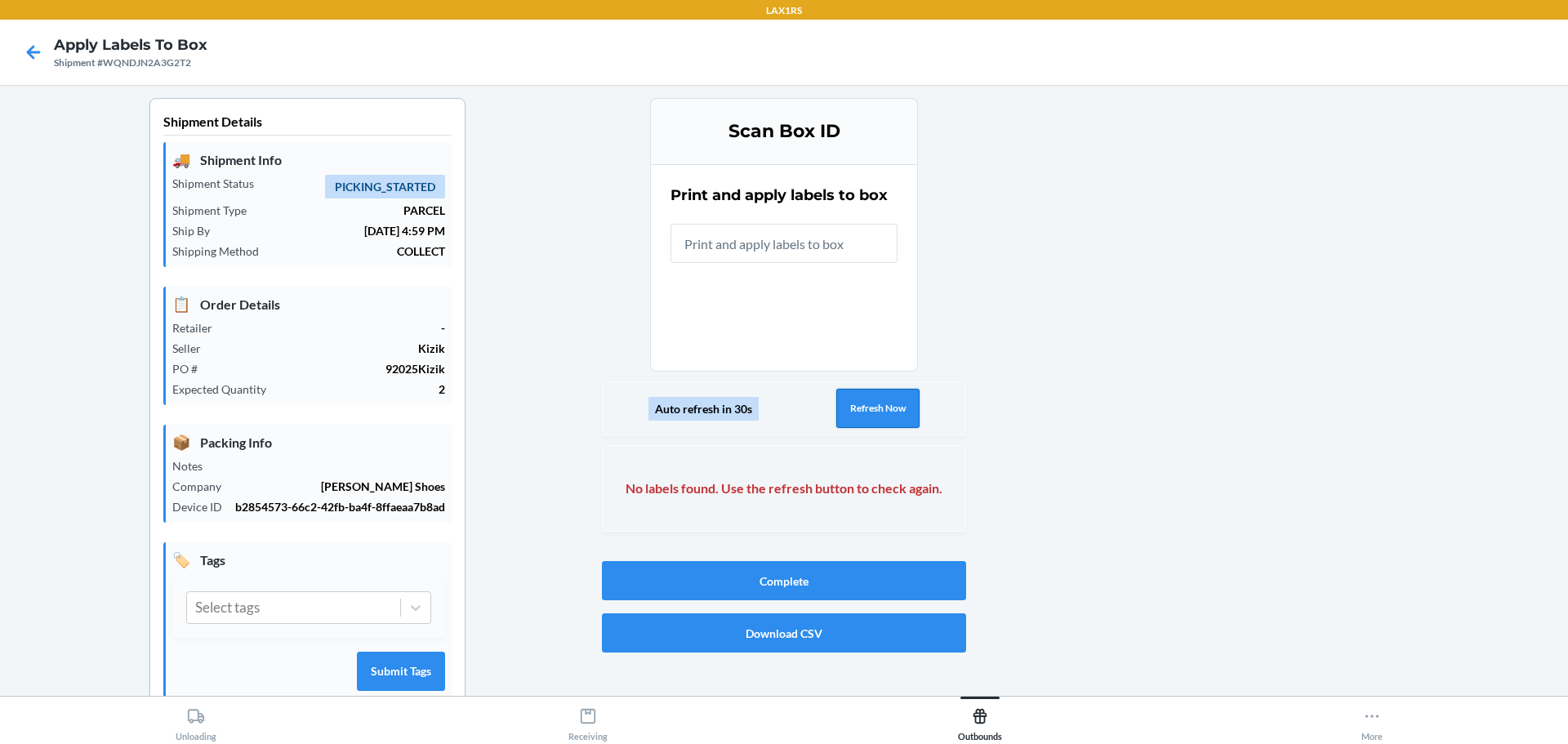
click at [873, 407] on button "Refresh Now" at bounding box center [878, 408] width 83 height 39
click at [872, 402] on button "Refresh Now" at bounding box center [878, 408] width 83 height 39
click at [890, 423] on button "Refresh Now" at bounding box center [878, 408] width 83 height 39
click at [883, 405] on button "Refresh Now" at bounding box center [878, 408] width 83 height 39
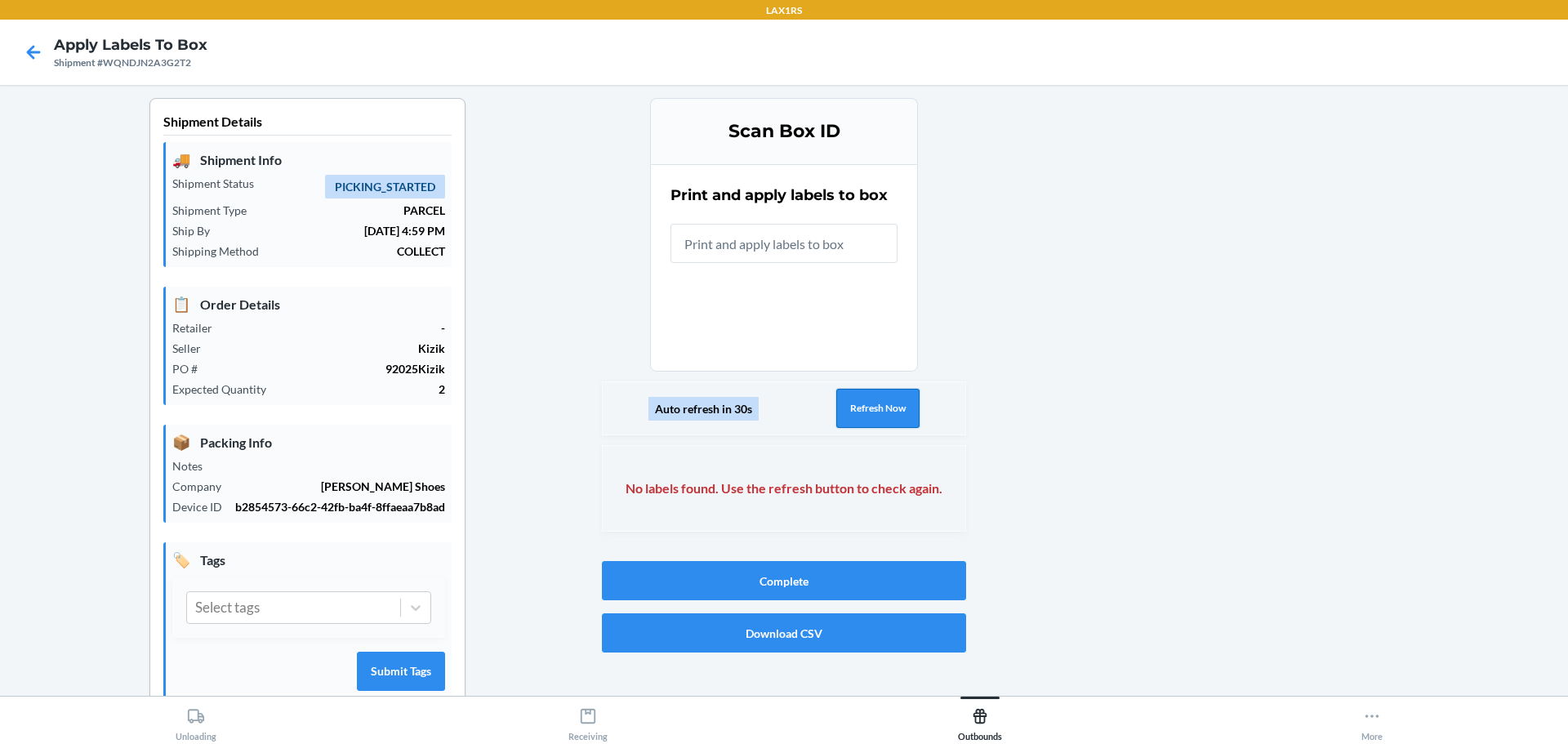
click at [879, 412] on button "Refresh Now" at bounding box center [878, 408] width 83 height 39
click at [879, 411] on button "Refresh Now" at bounding box center [878, 408] width 83 height 39
click at [879, 408] on button "Refresh Now" at bounding box center [878, 408] width 83 height 39
click at [878, 417] on button "Refresh Now" at bounding box center [878, 408] width 83 height 39
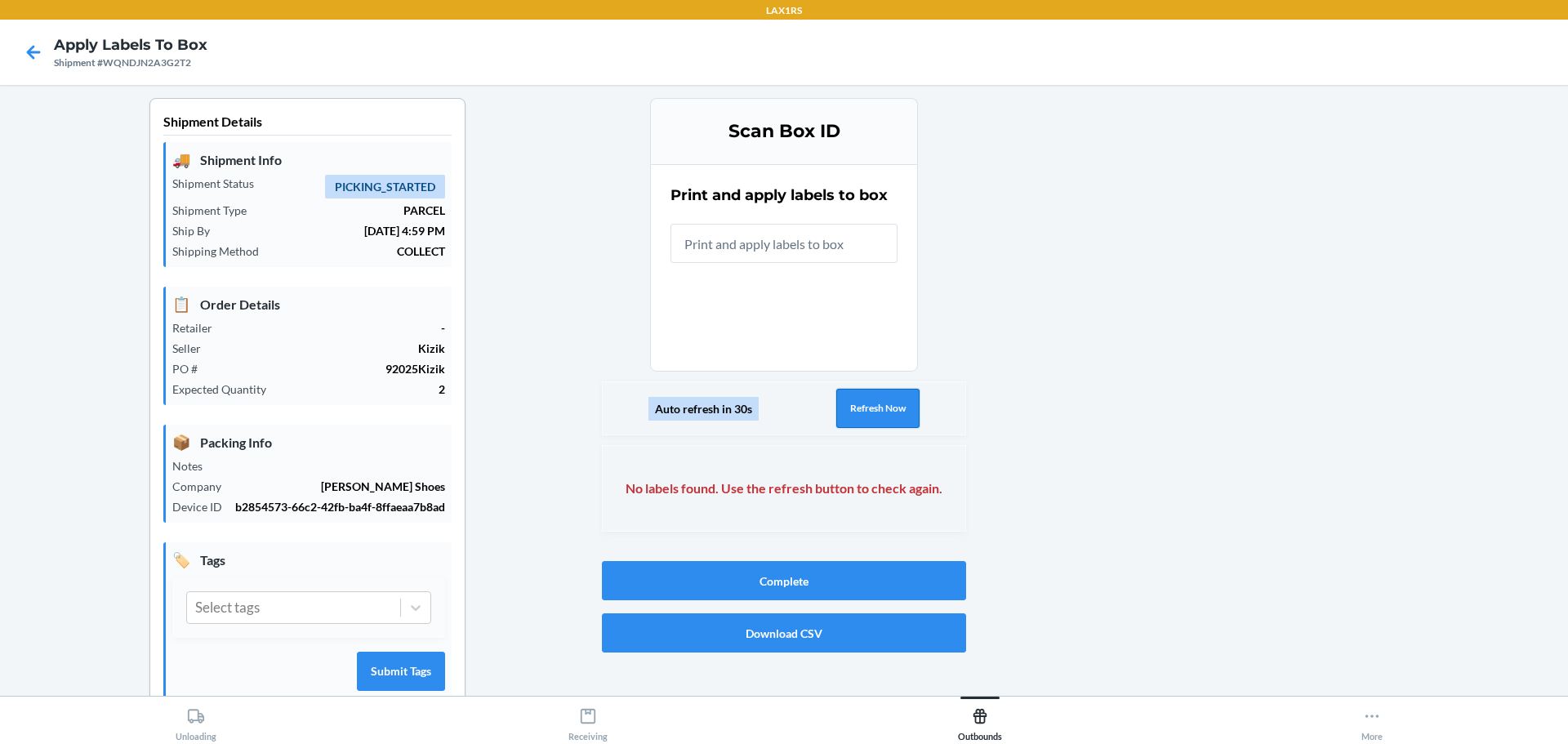
click at [877, 416] on button "Refresh Now" at bounding box center [878, 408] width 83 height 39
click at [876, 415] on button "Refresh Now" at bounding box center [878, 408] width 83 height 39
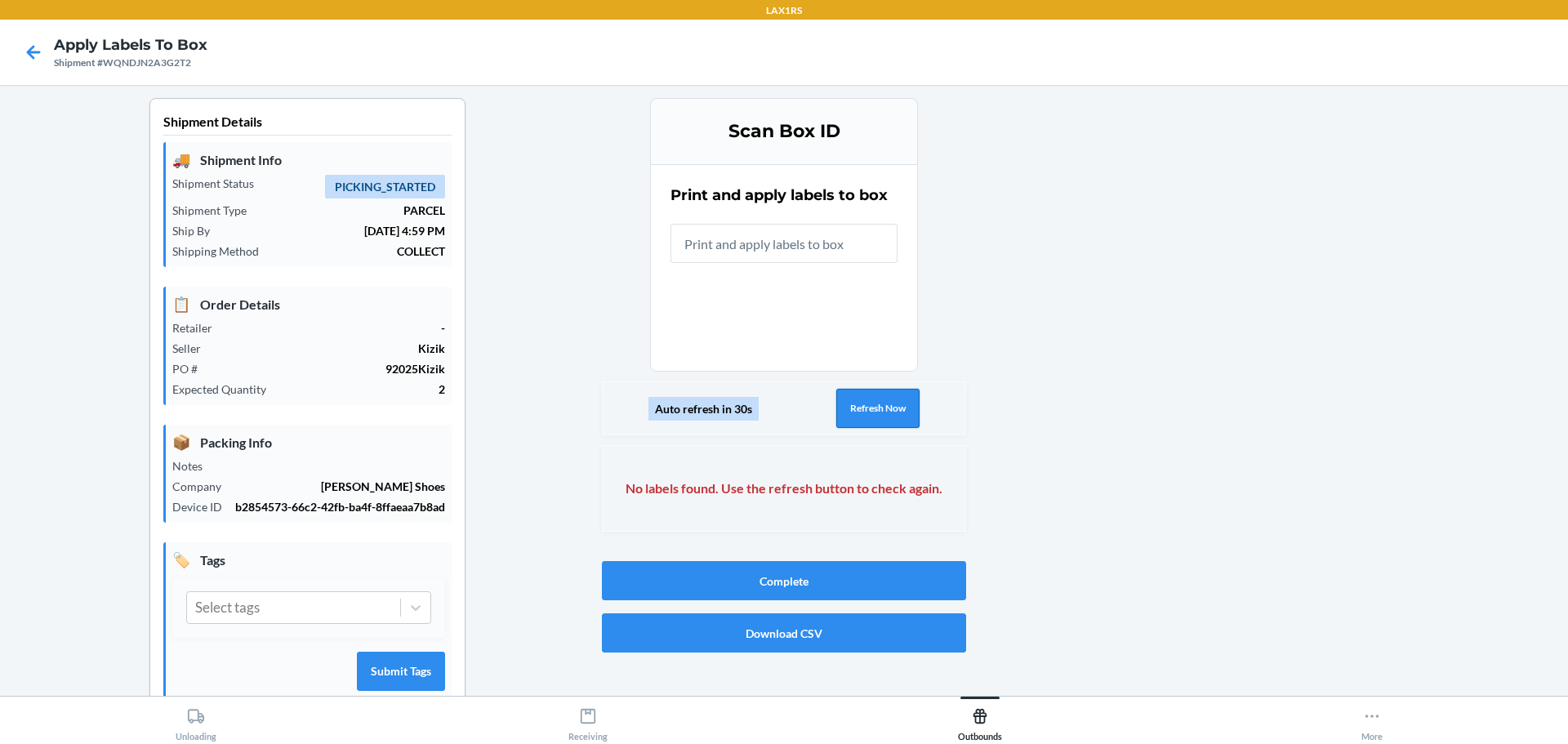
click at [876, 415] on button "Refresh Now" at bounding box center [878, 408] width 83 height 39
click at [34, 56] on icon at bounding box center [34, 52] width 28 height 28
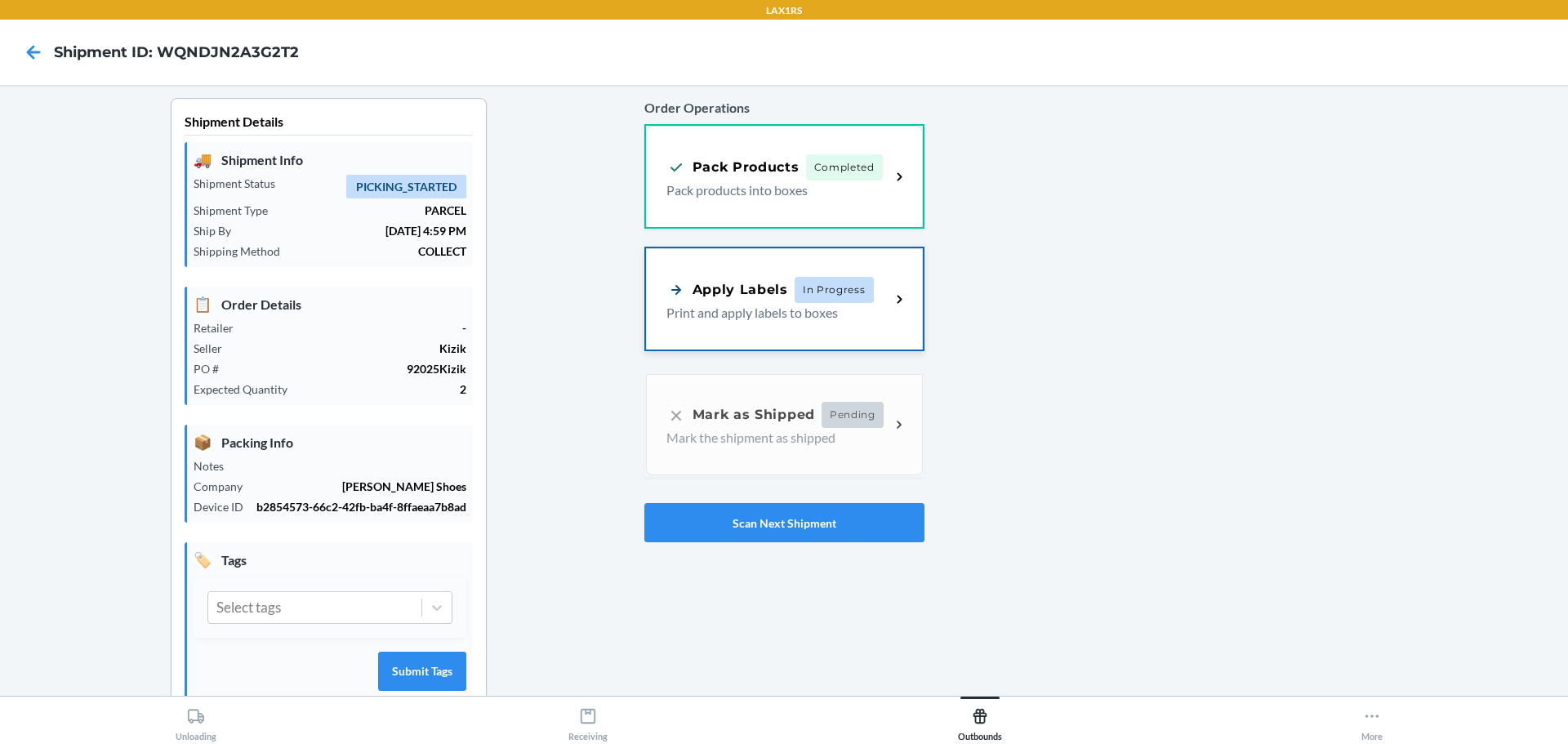
click at [814, 332] on div "Apply Labels In Progress Print and apply labels to boxes" at bounding box center [784, 299] width 277 height 101
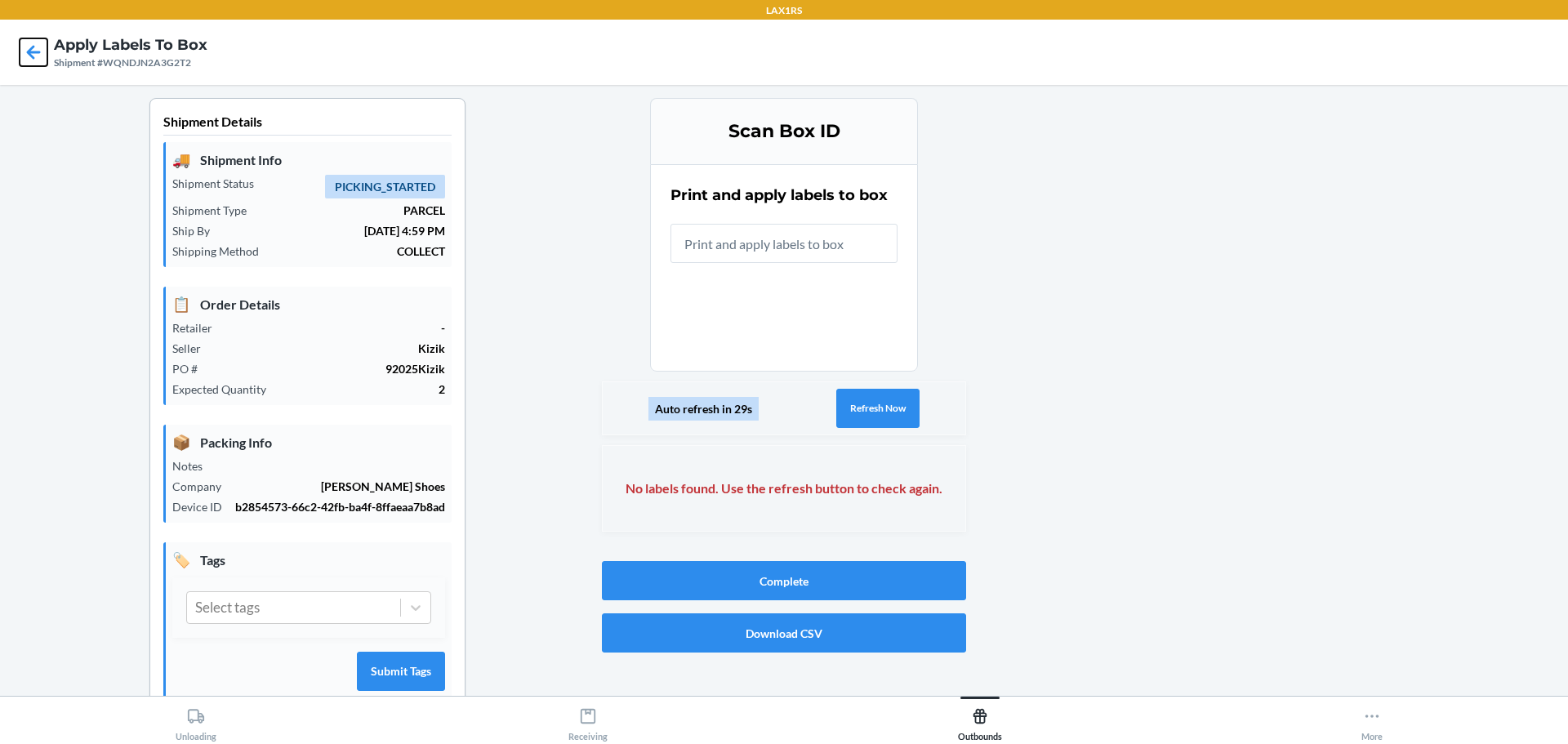
click at [27, 46] on icon at bounding box center [34, 52] width 28 height 28
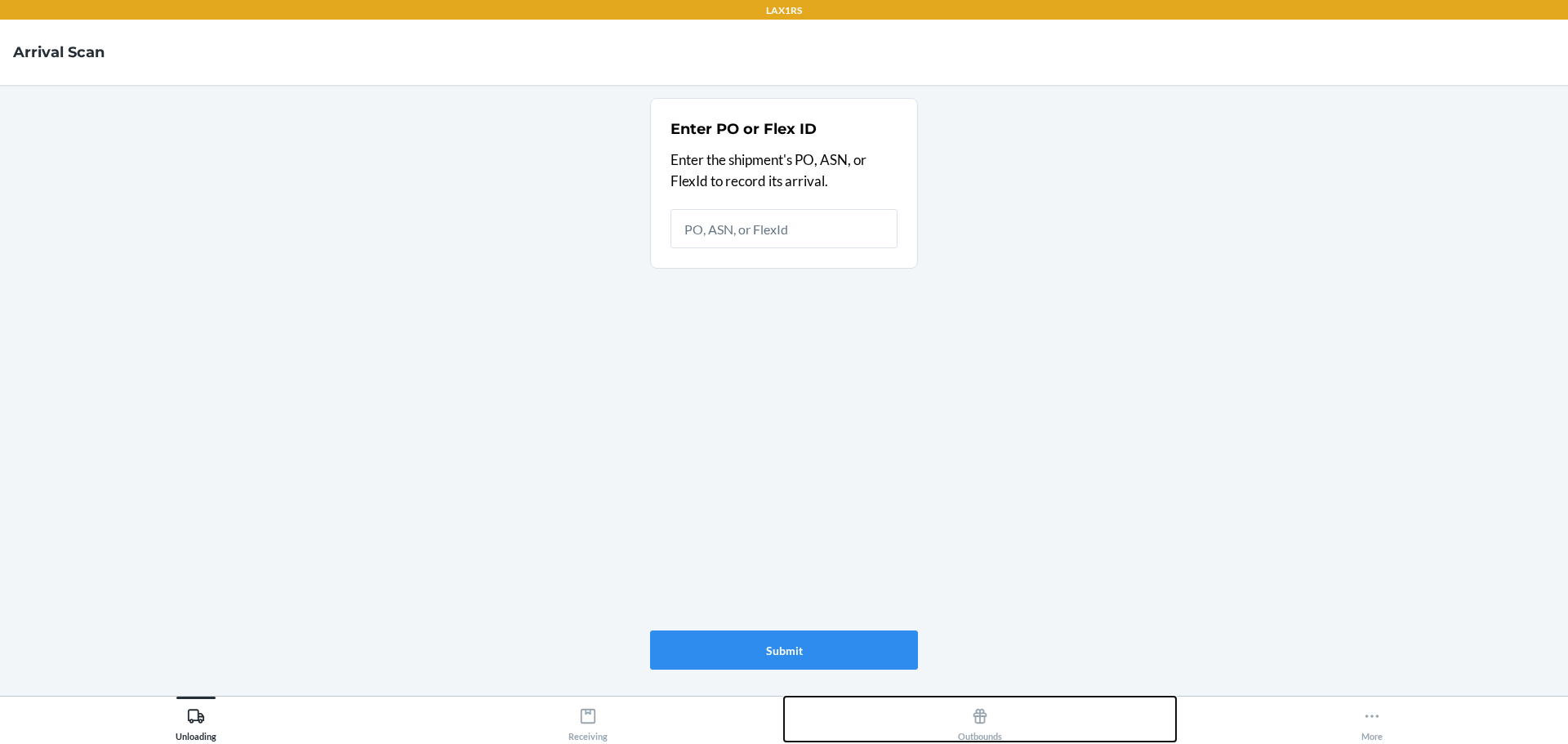
click at [1009, 724] on button "Outbounds" at bounding box center [980, 719] width 392 height 45
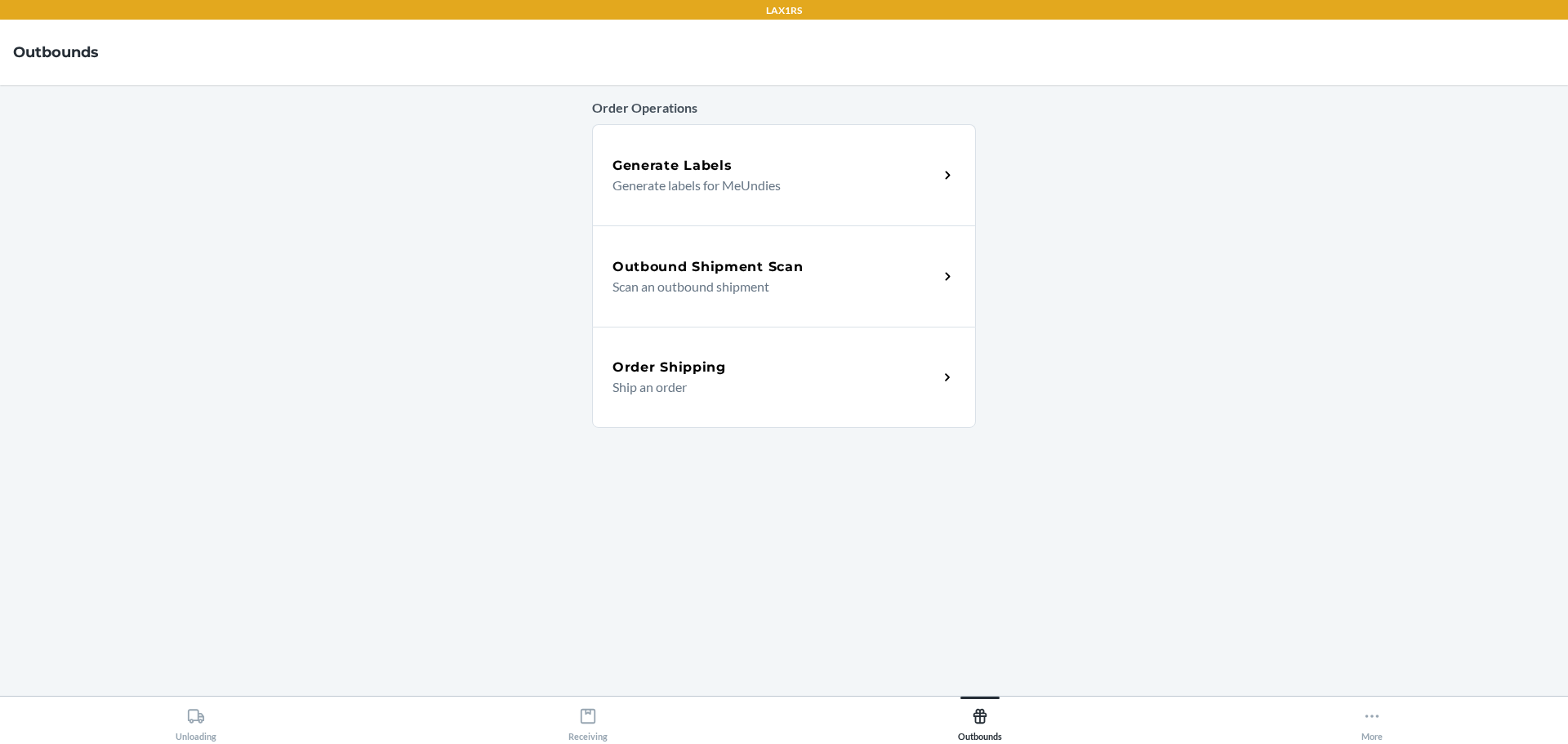
click at [677, 281] on p "Scan an outbound shipment" at bounding box center [768, 286] width 313 height 20
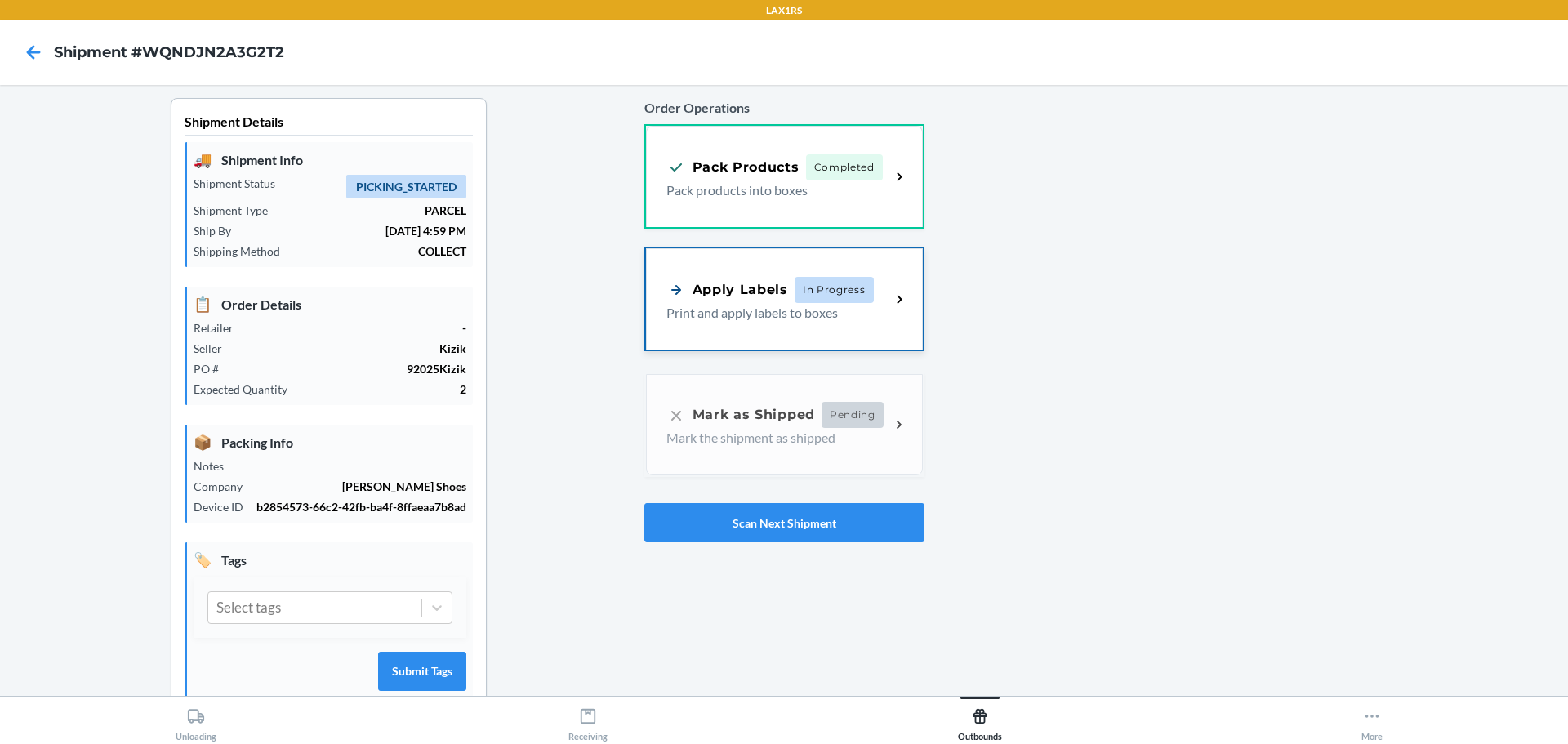
click at [705, 307] on p "Print and apply labels to boxes" at bounding box center [772, 313] width 211 height 20
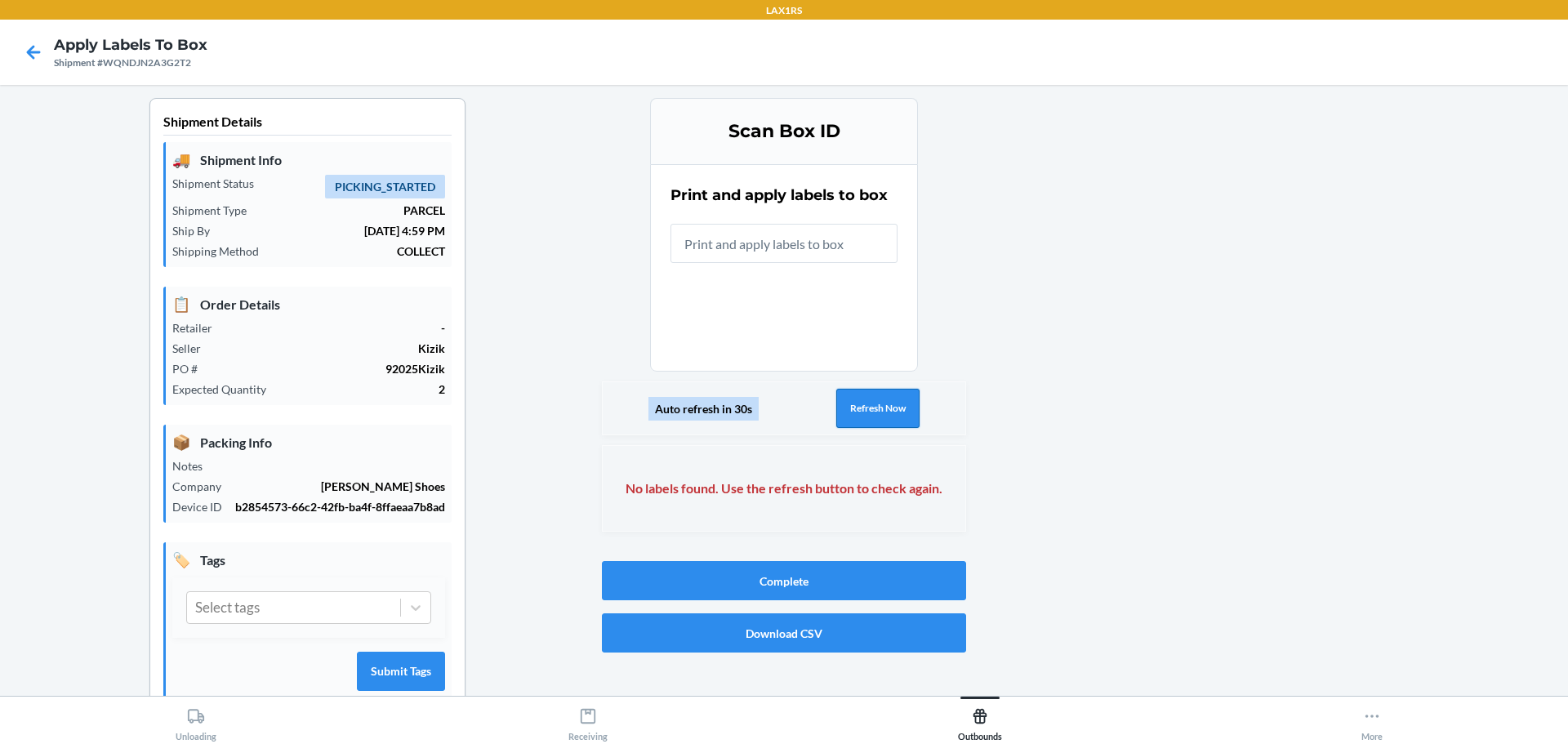
click at [860, 410] on button "Refresh Now" at bounding box center [878, 408] width 83 height 39
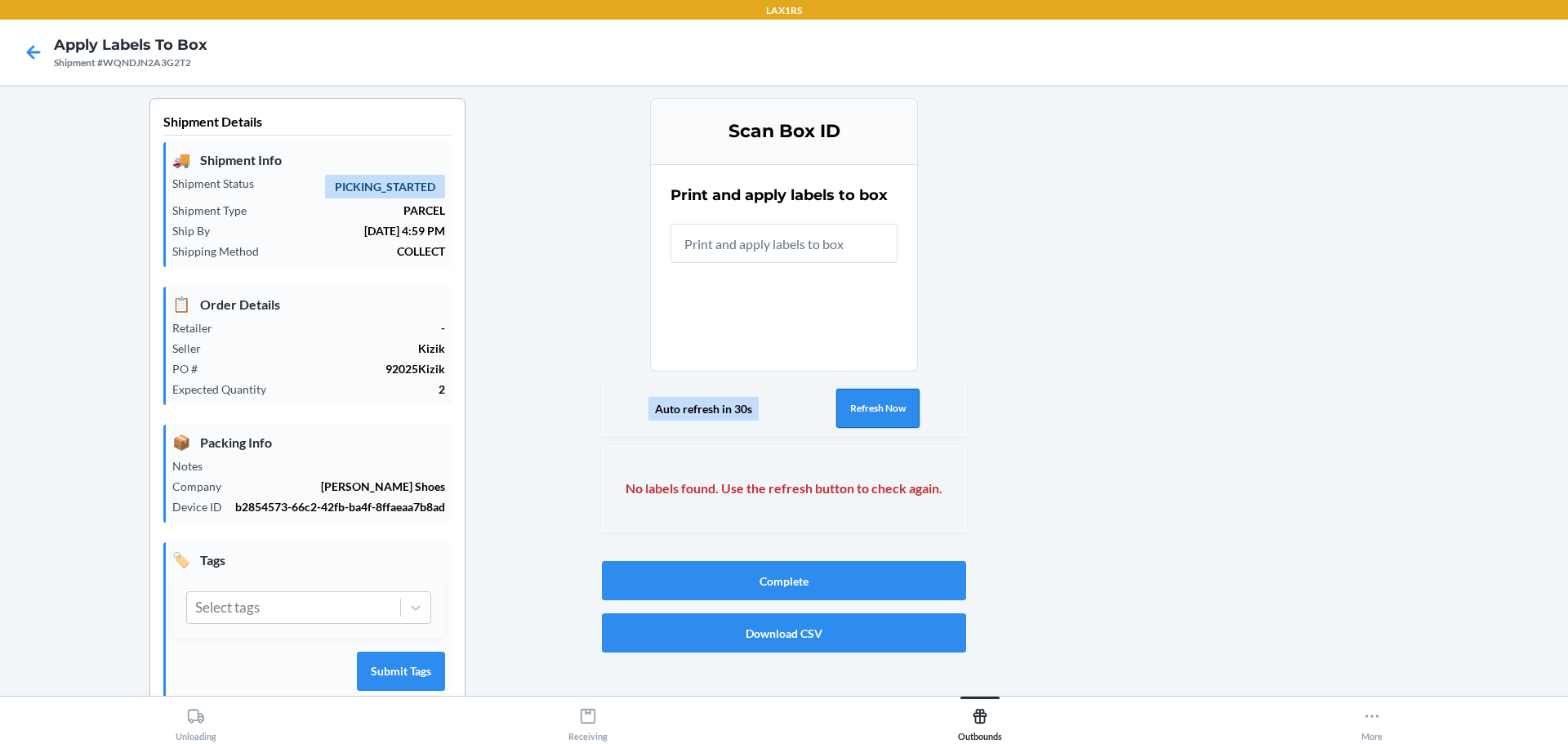
click at [860, 410] on button "Refresh Now" at bounding box center [878, 408] width 83 height 39
click at [38, 49] on icon at bounding box center [34, 52] width 28 height 28
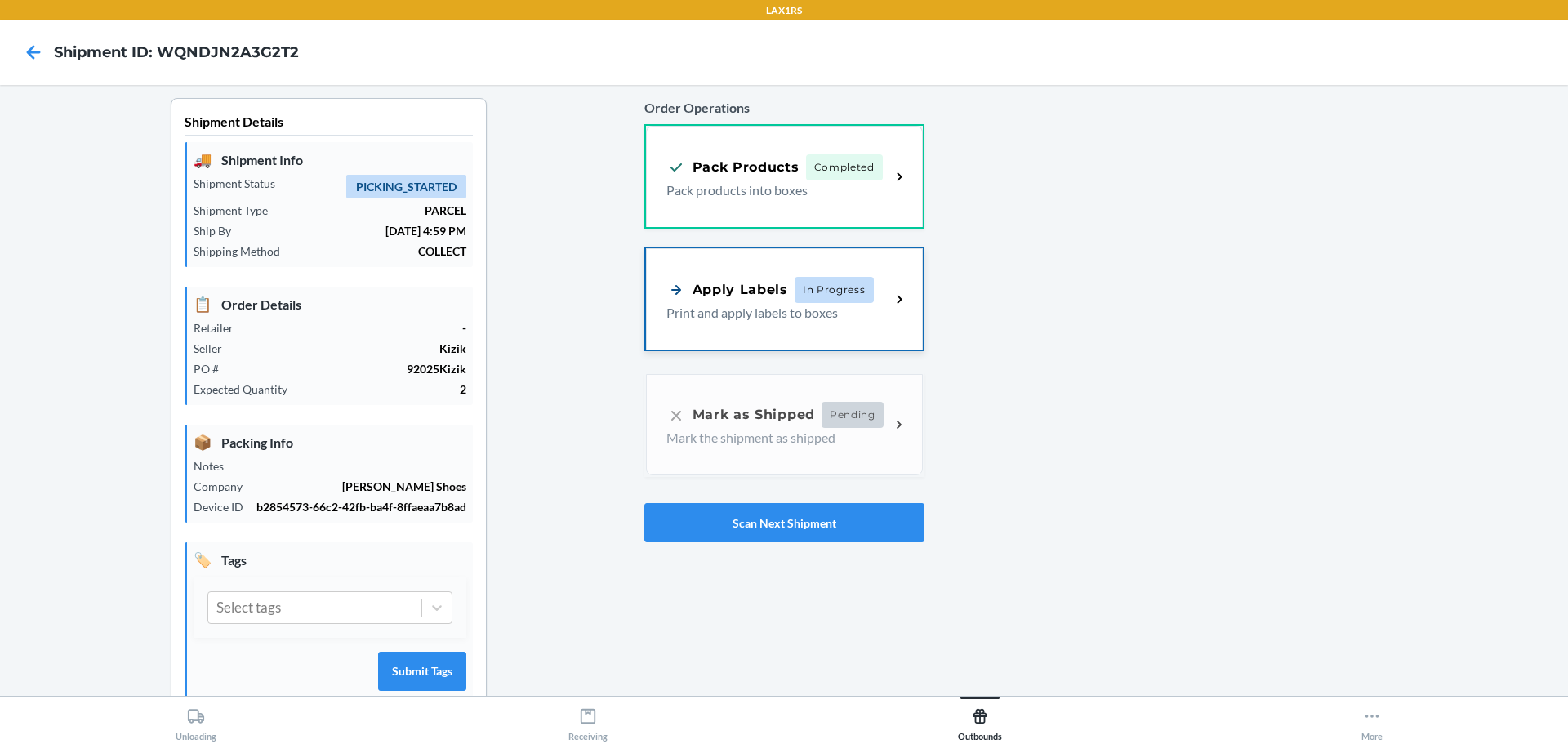
click at [756, 319] on p "Print and apply labels to boxes" at bounding box center [772, 313] width 211 height 20
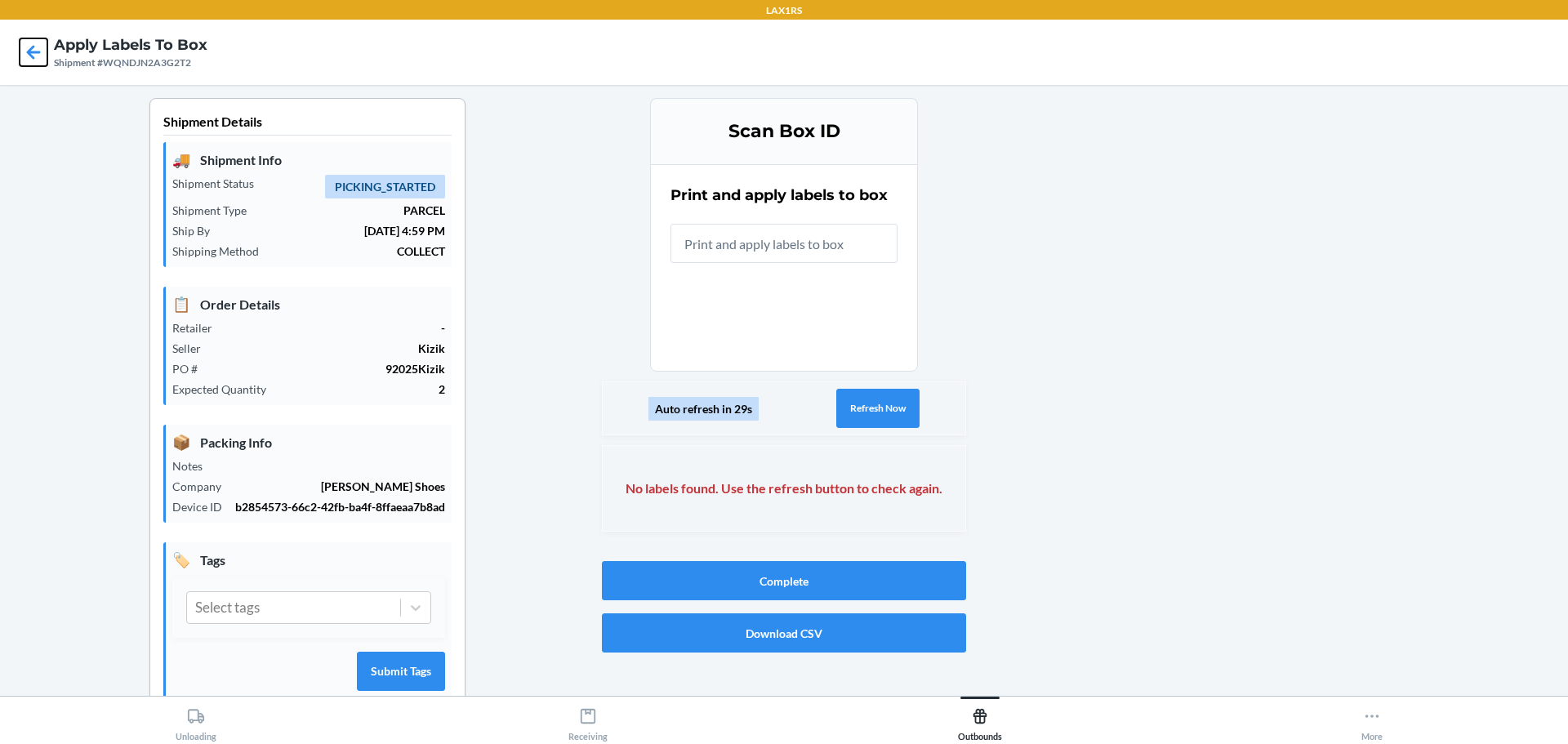
click at [38, 43] on icon at bounding box center [34, 52] width 28 height 28
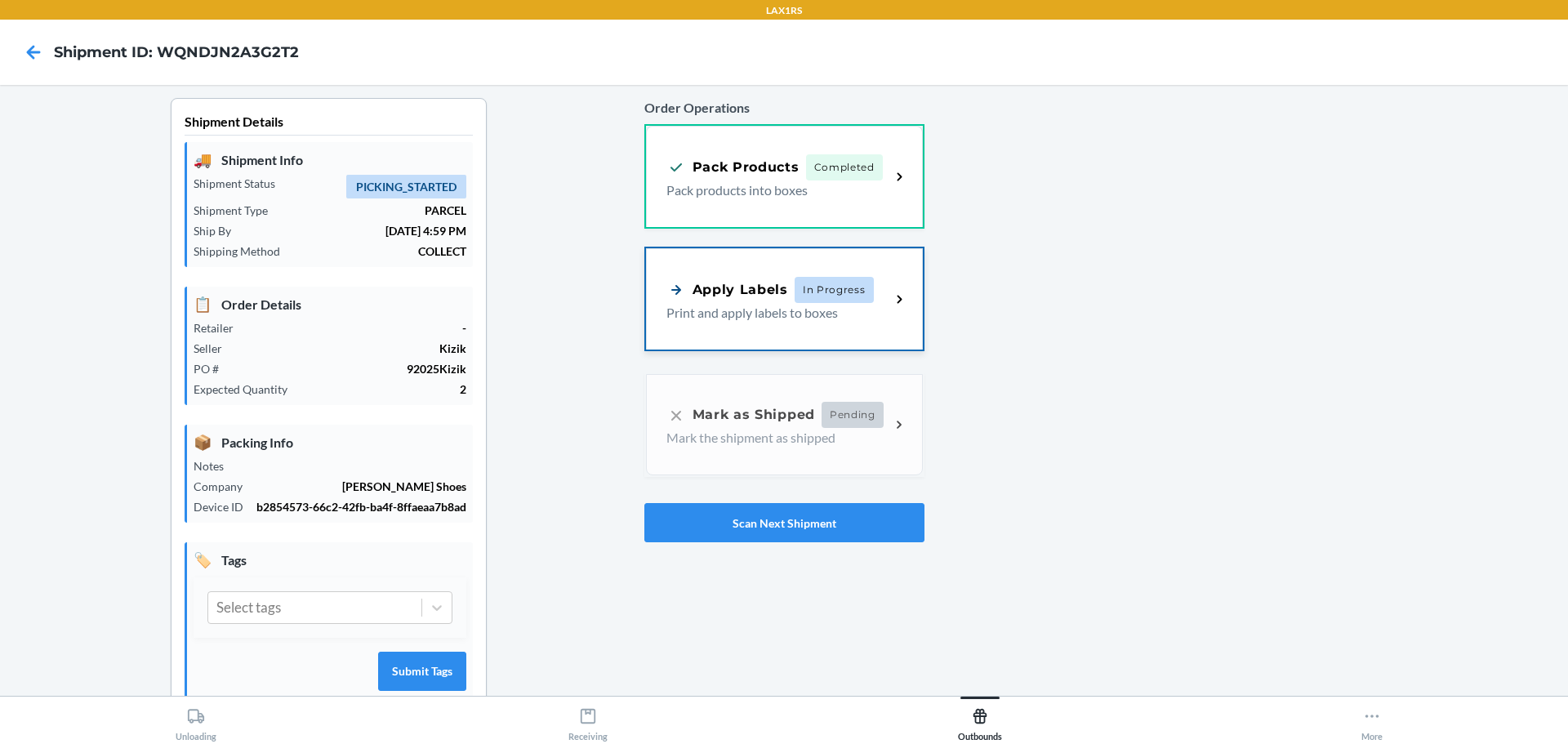
click at [715, 274] on div "Apply Labels In Progress Print and apply labels to boxes" at bounding box center [784, 299] width 277 height 101
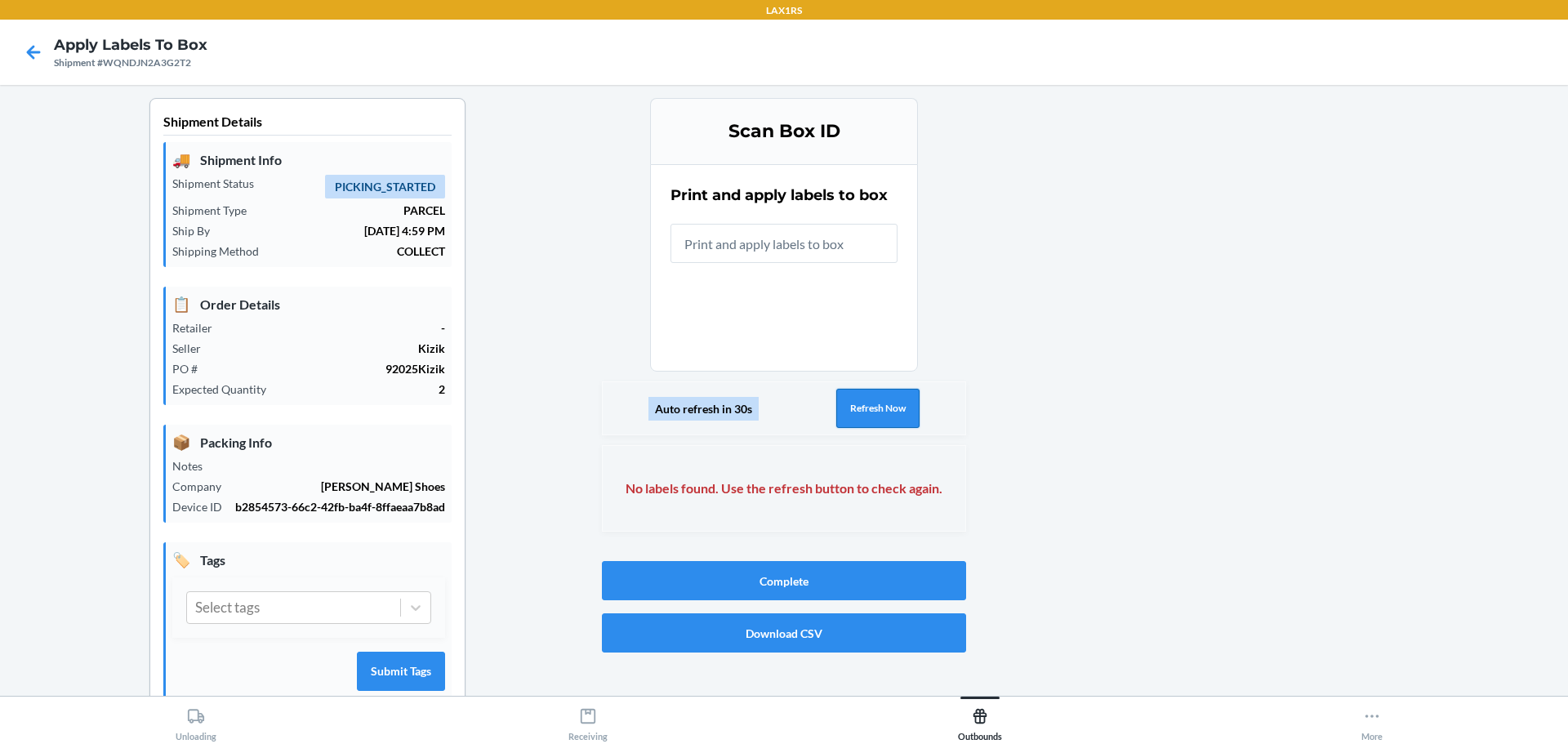
click at [862, 402] on button "Refresh Now" at bounding box center [878, 408] width 83 height 39
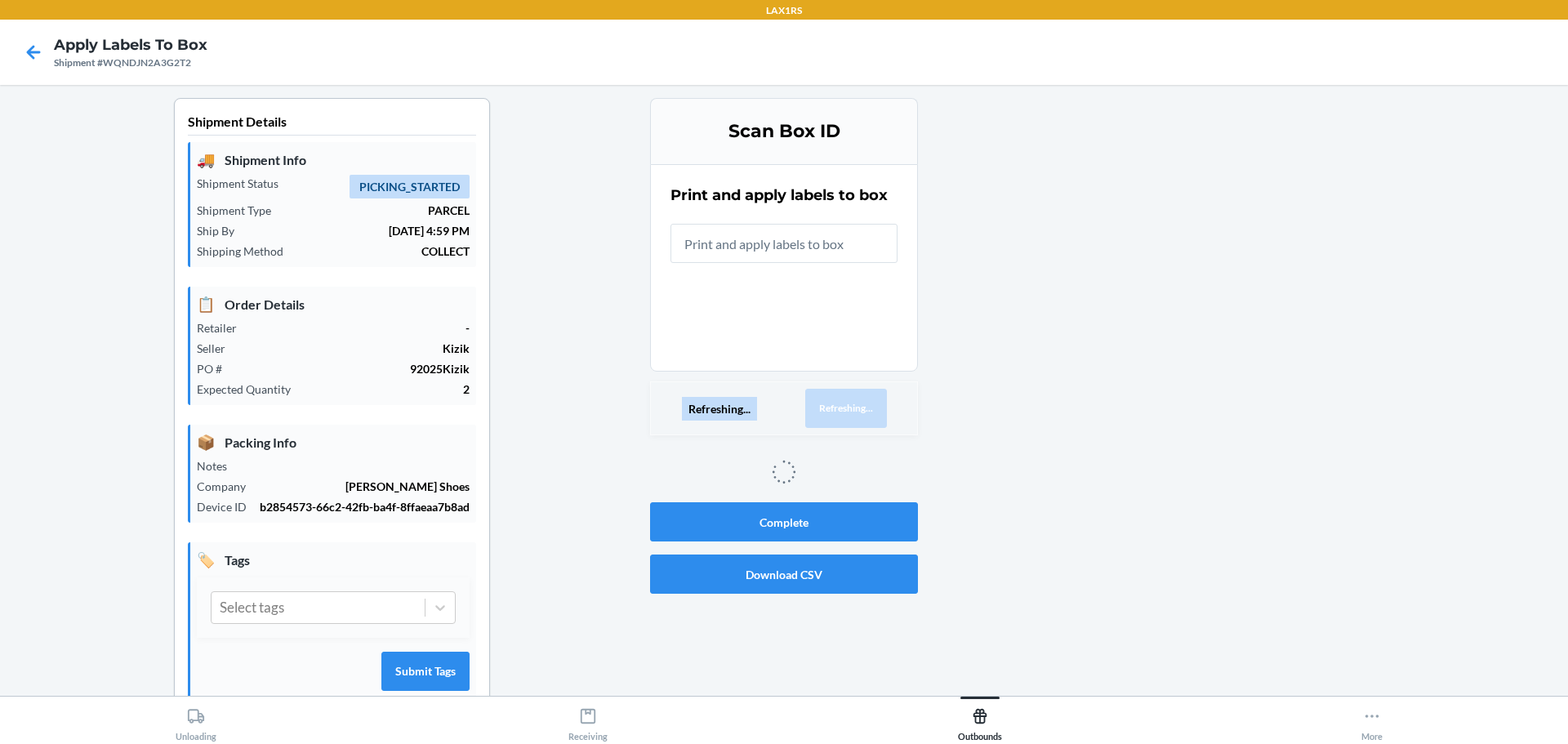
click at [862, 402] on button "Refreshing..." at bounding box center [846, 408] width 82 height 39
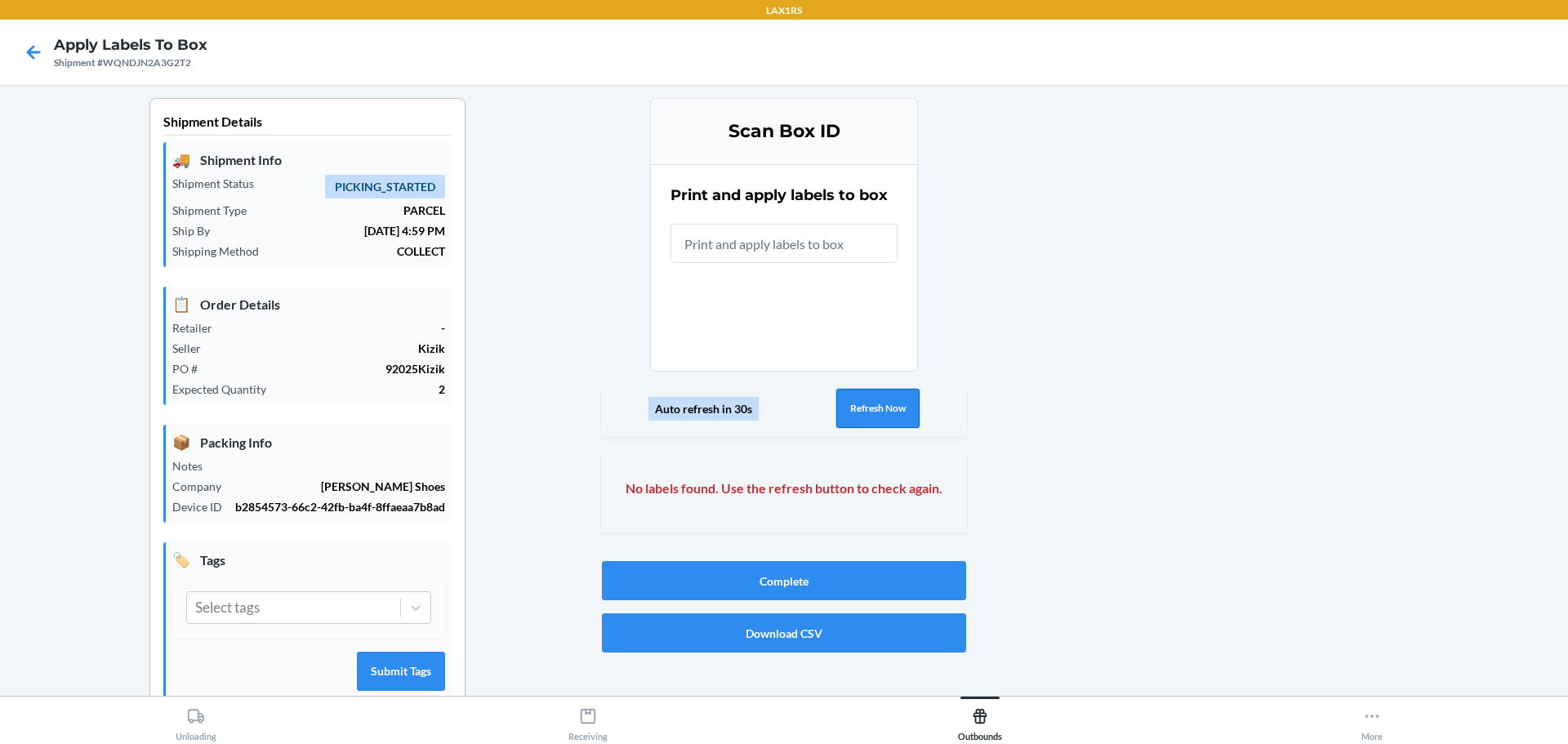
click at [862, 402] on button "Refresh Now" at bounding box center [878, 408] width 83 height 39
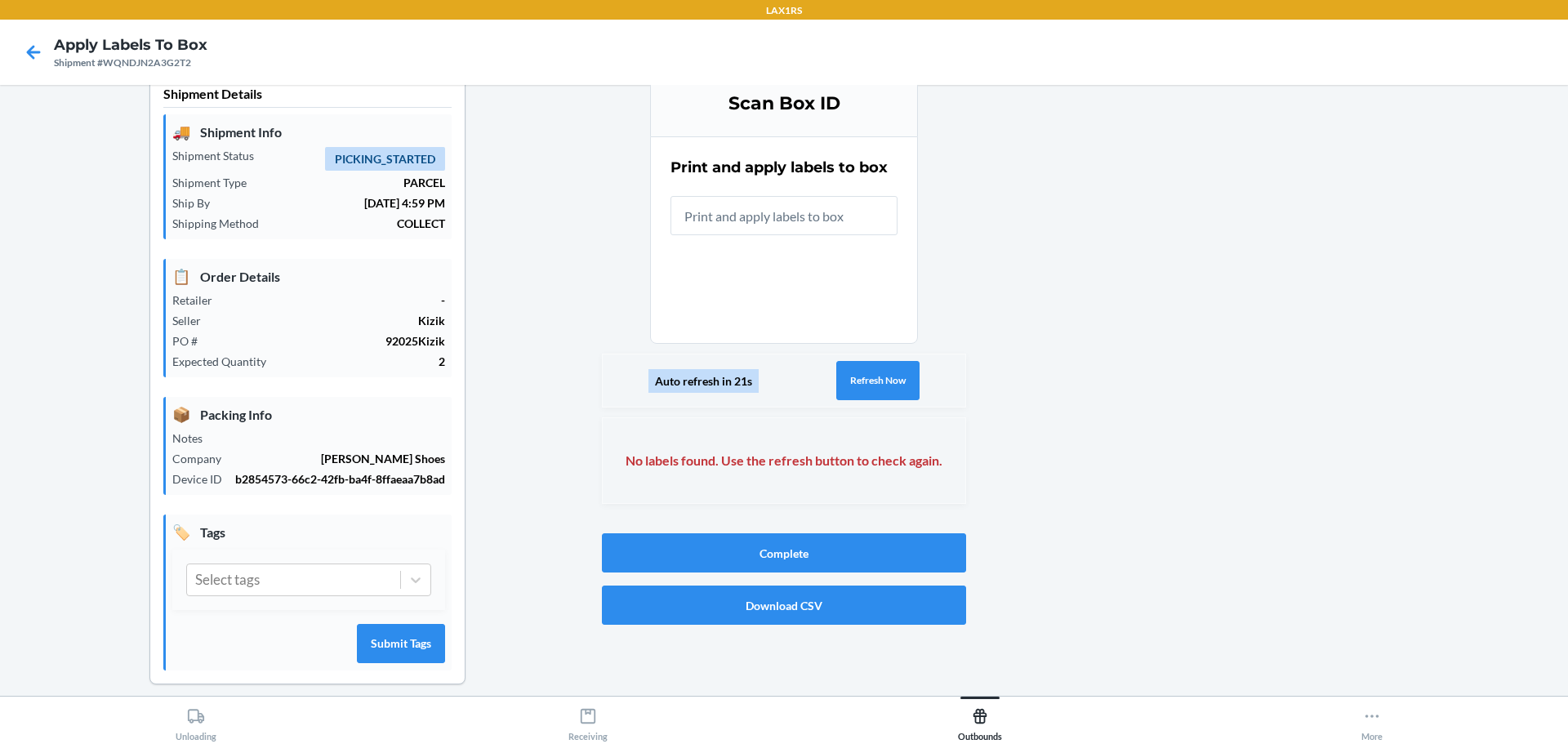
scroll to position [43, 0]
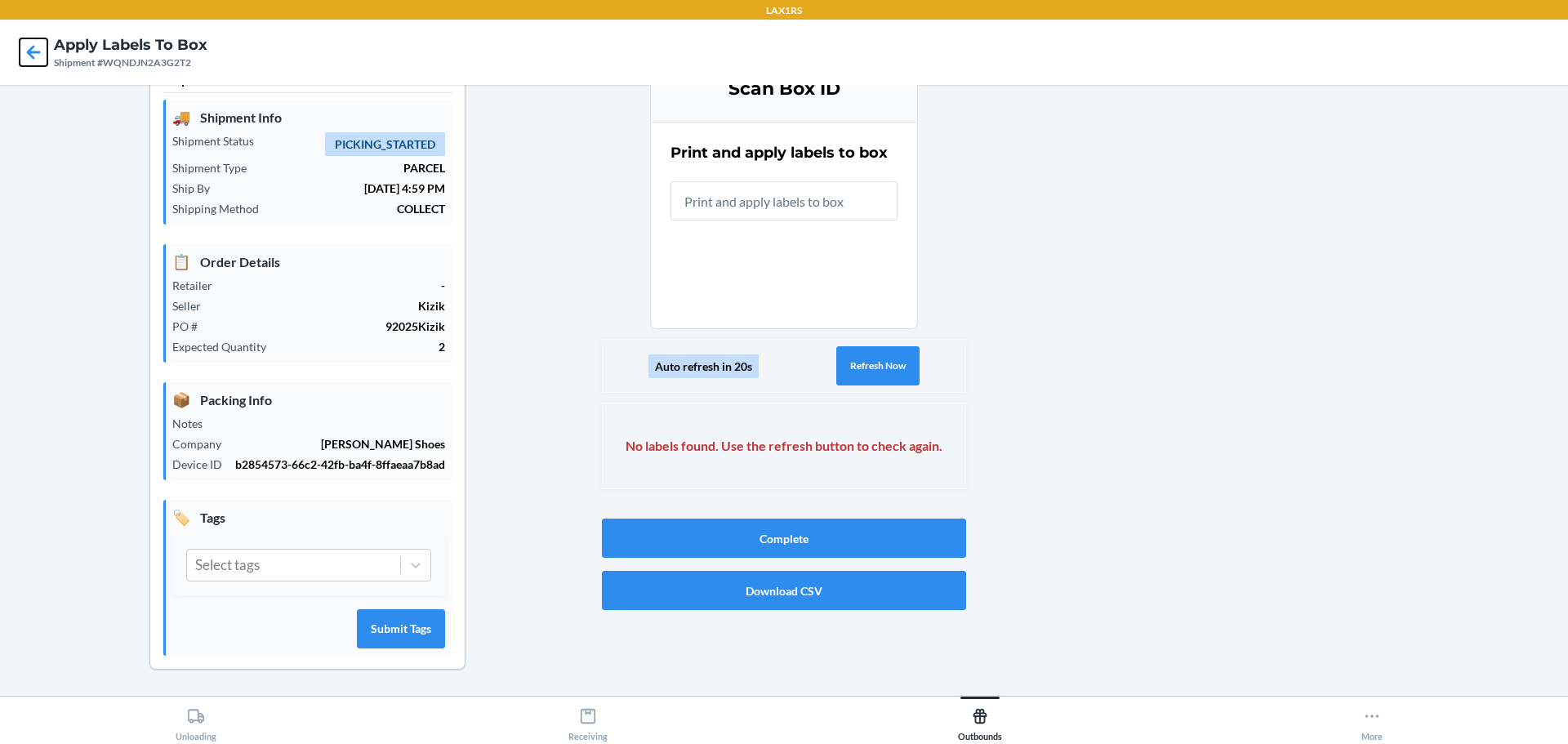
click at [35, 43] on icon at bounding box center [34, 52] width 28 height 28
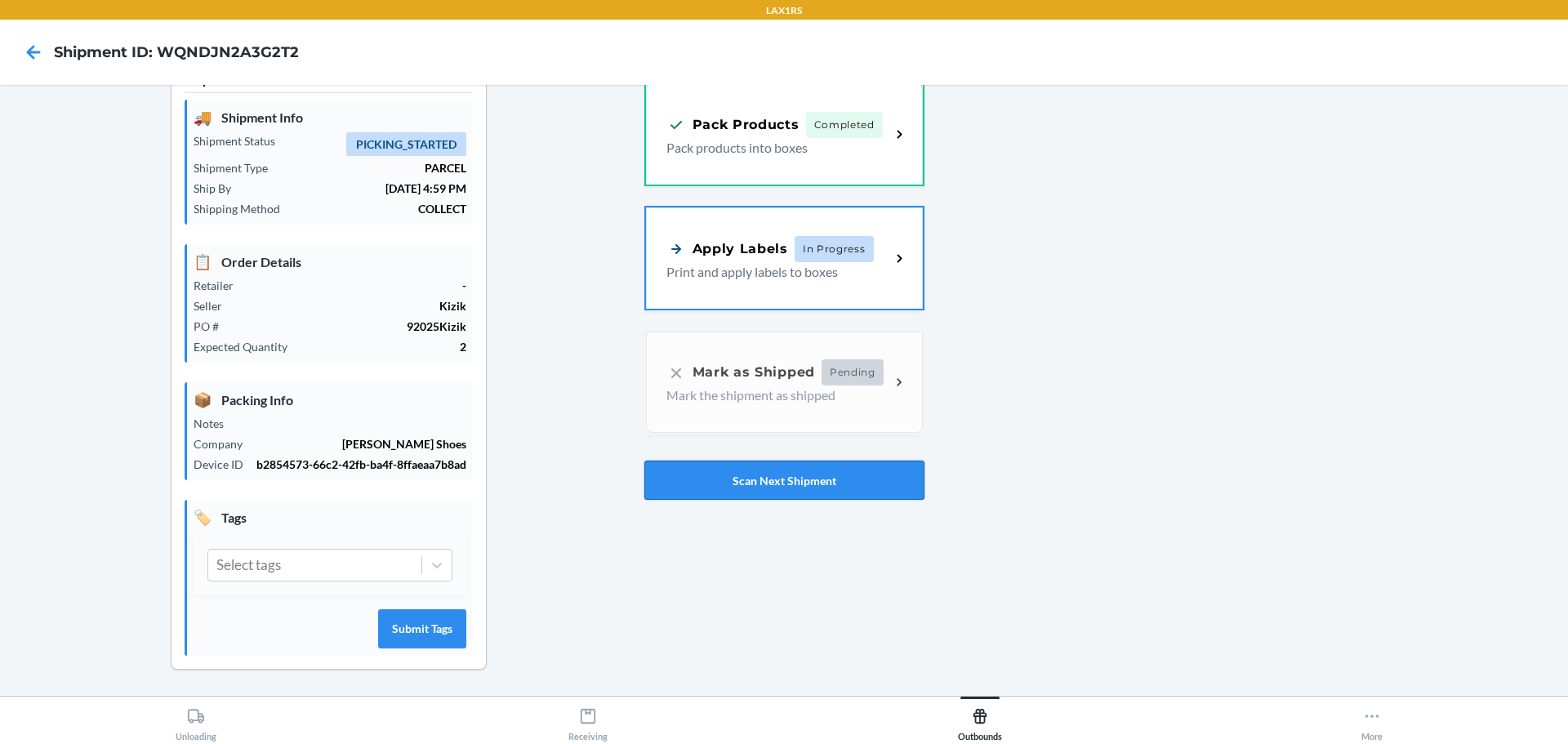
click at [792, 485] on button "Scan Next Shipment" at bounding box center [784, 480] width 280 height 39
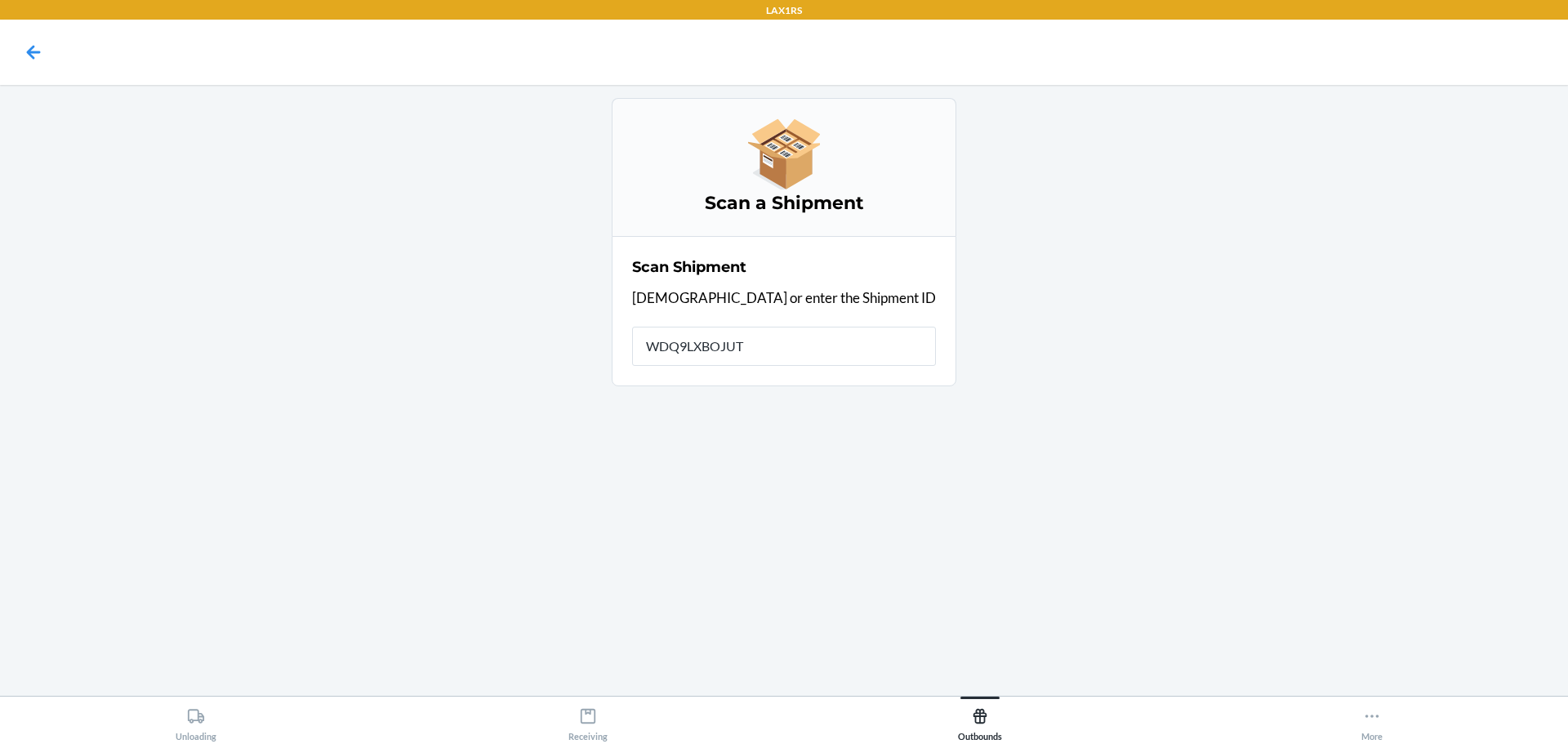
type input "WDQ9LXBOJUTK"
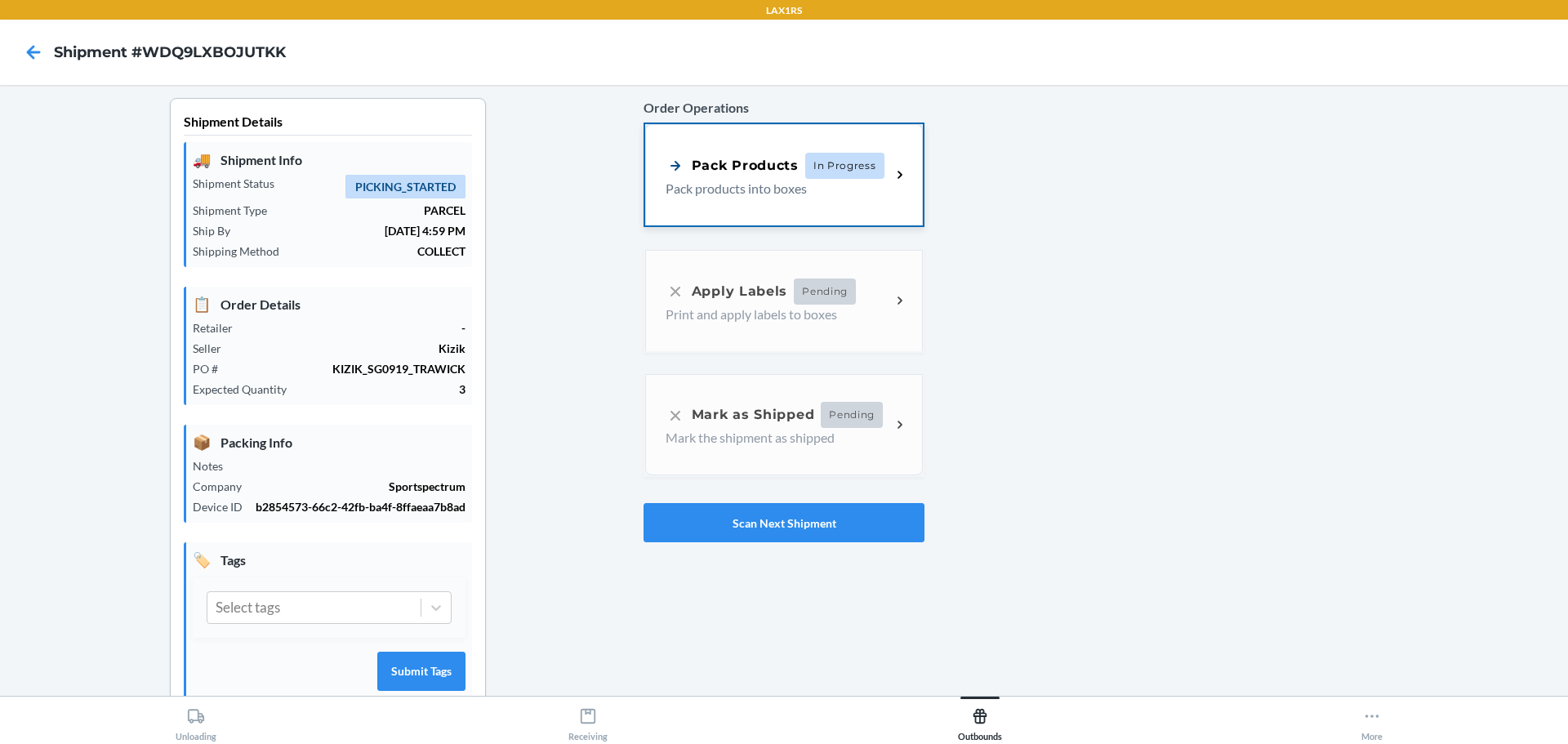
click at [867, 160] on span "In Progress" at bounding box center [845, 166] width 79 height 26
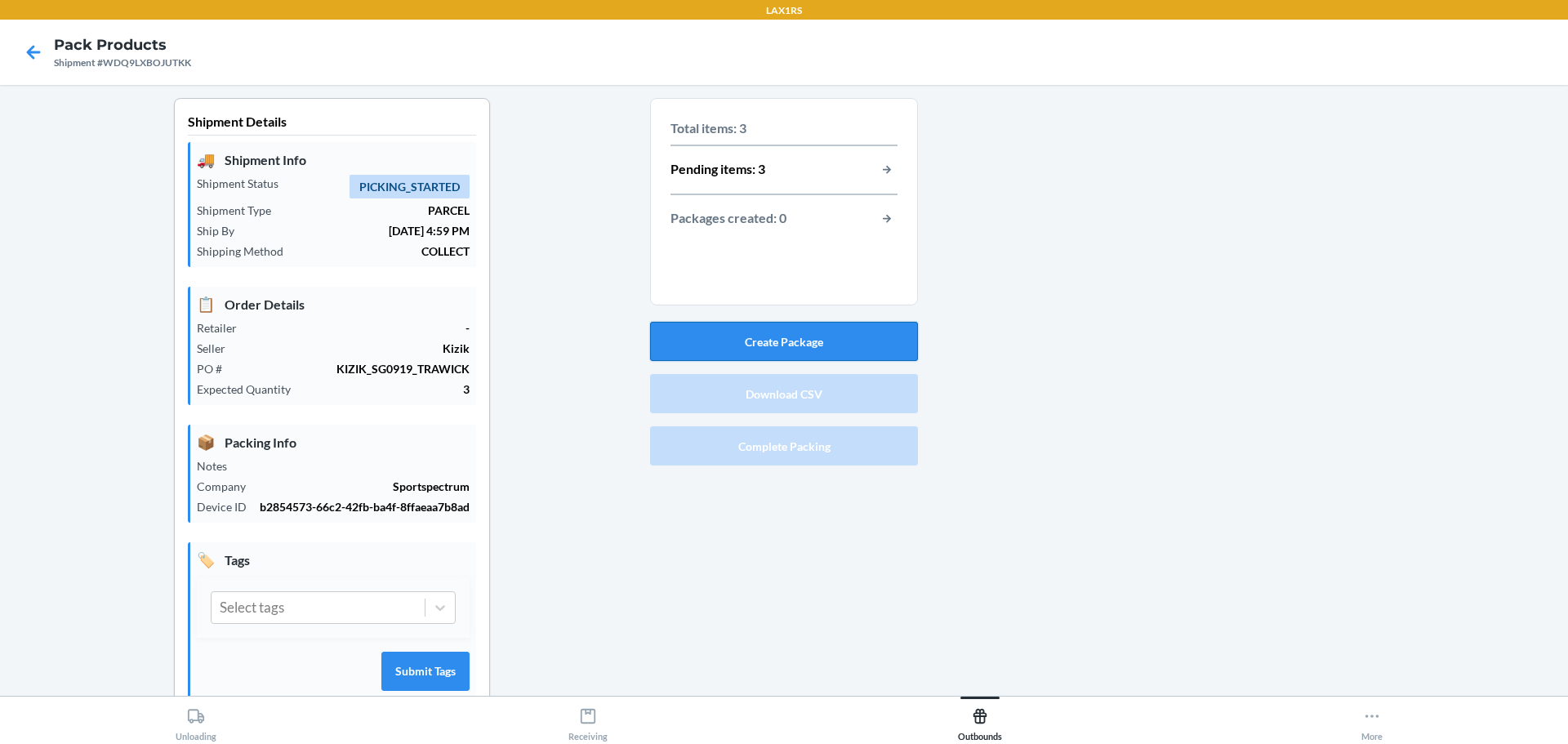
click at [797, 345] on button "Create Package" at bounding box center [783, 341] width 268 height 39
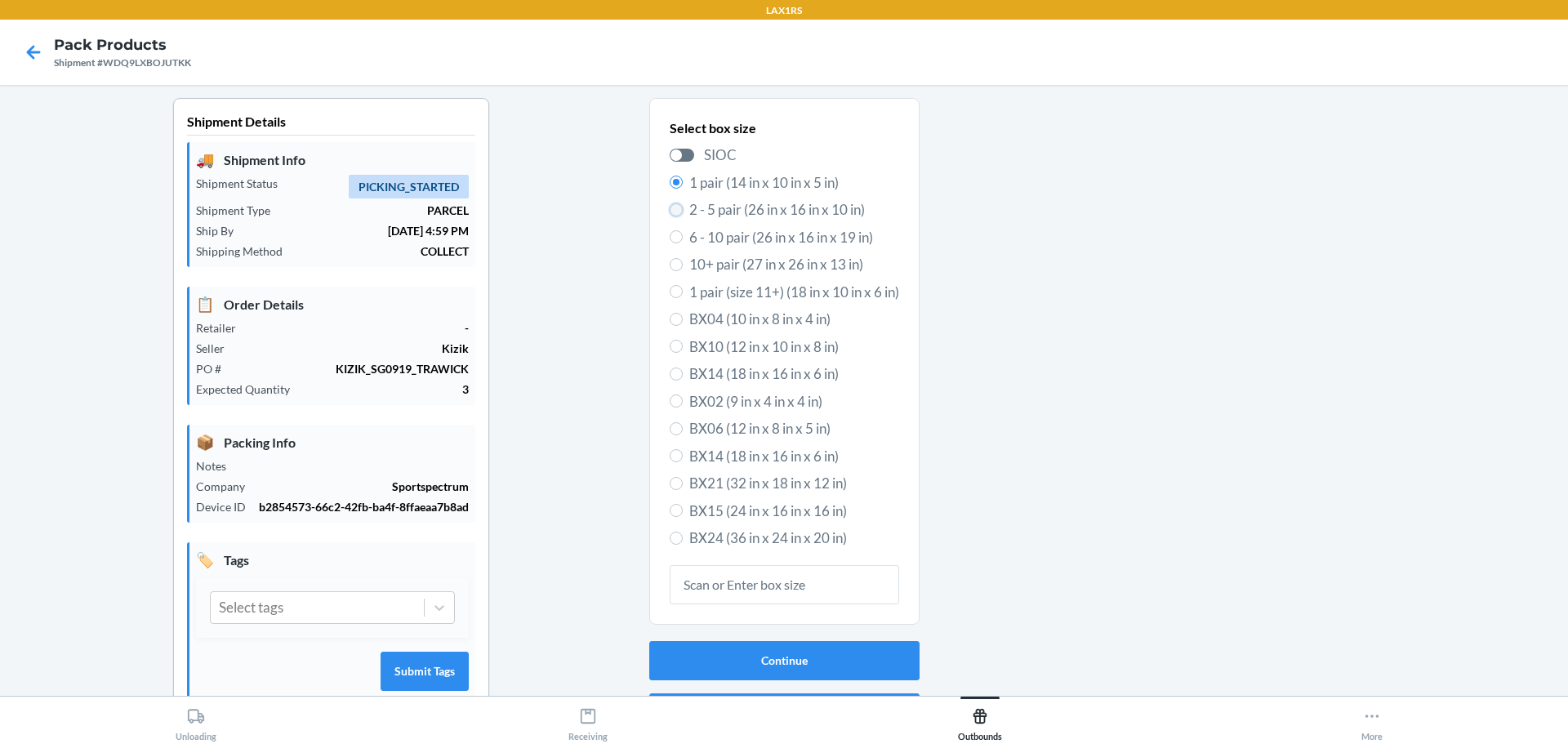
click at [670, 206] on input "2 - 5 pair (26 in x 16 in x 10 in)" at bounding box center [676, 210] width 13 height 13
radio input "true"
radio input "false"
click at [831, 653] on button "Continue" at bounding box center [784, 661] width 270 height 39
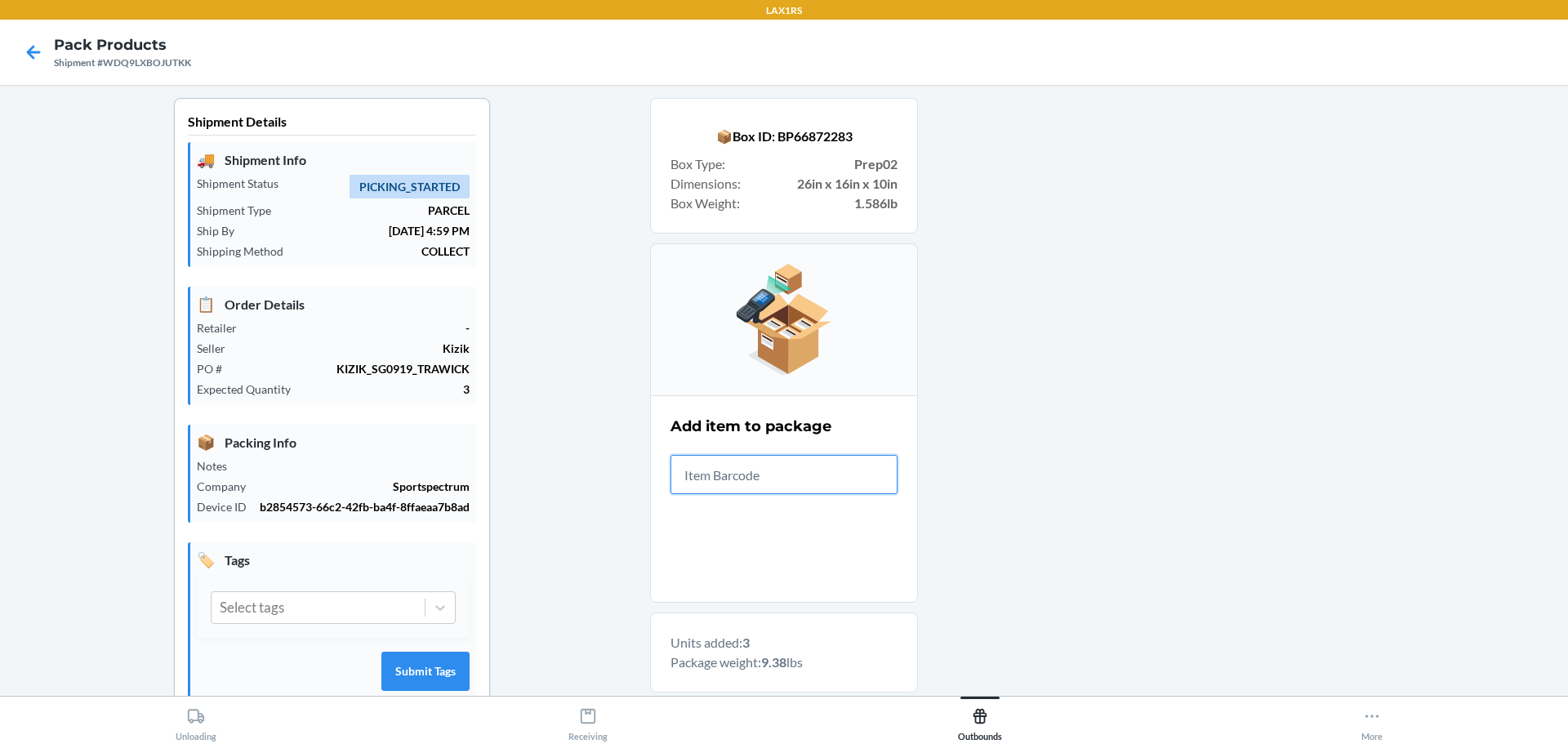
scroll to position [376, 0]
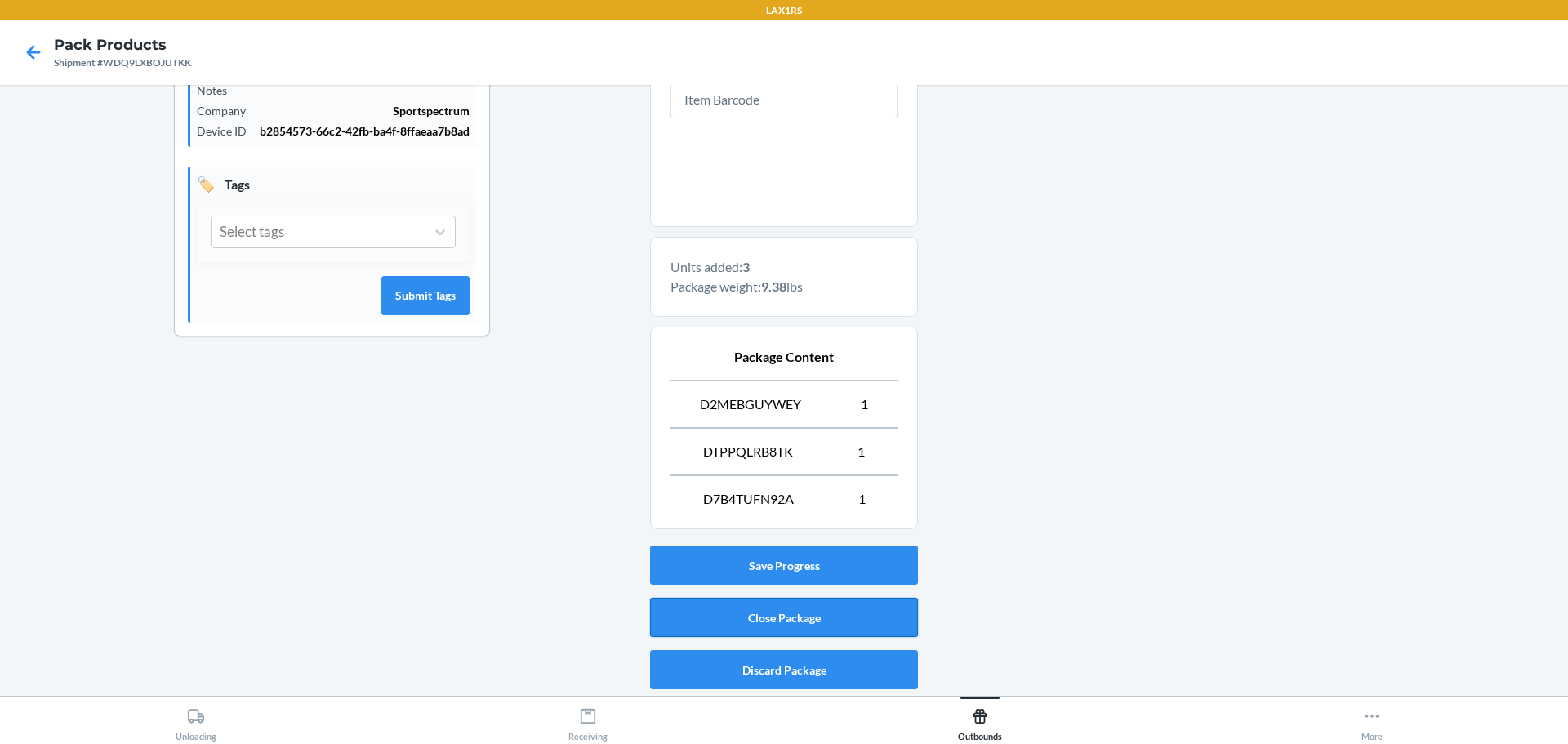
click at [810, 618] on button "Close Package" at bounding box center [783, 617] width 268 height 39
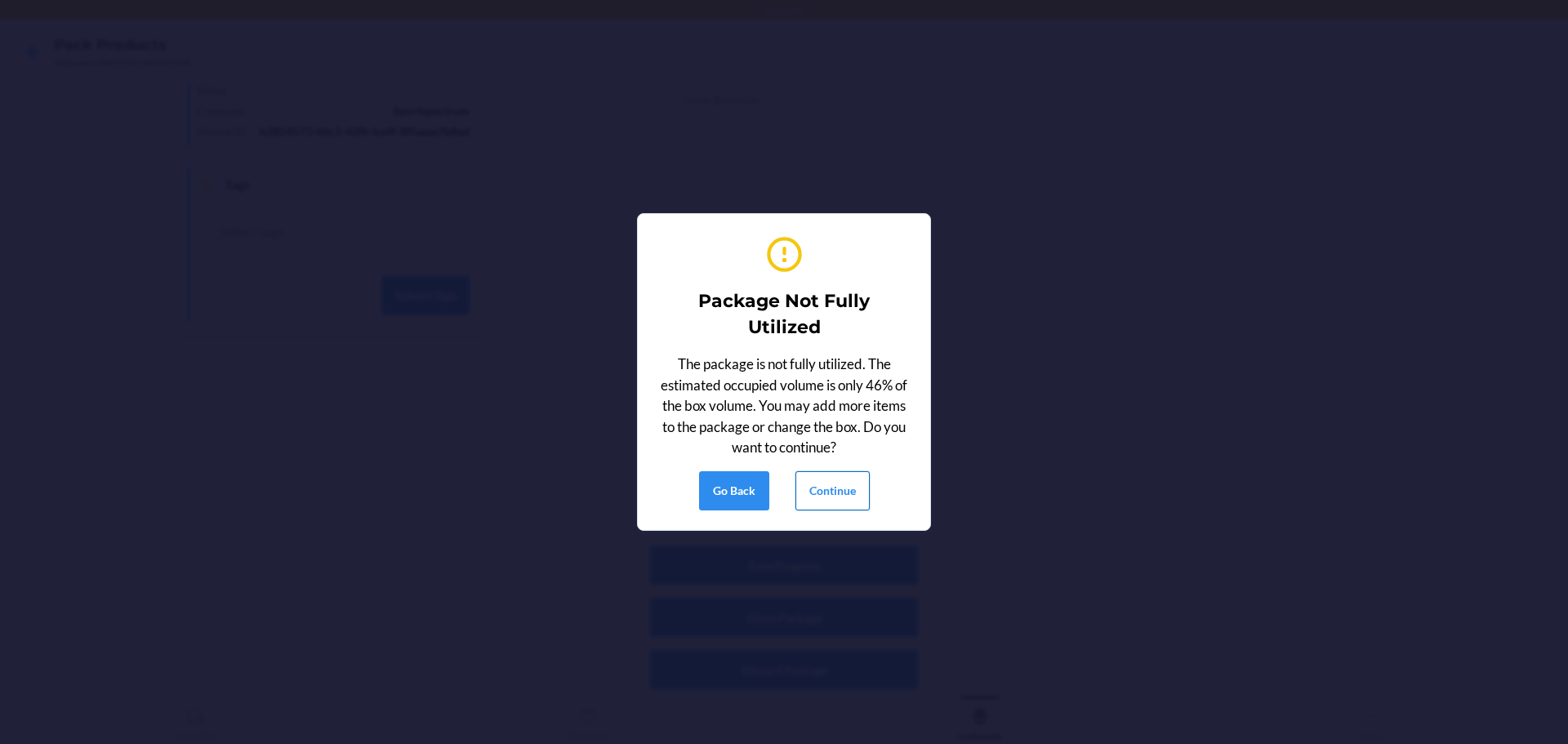
click at [843, 485] on button "Continue" at bounding box center [832, 491] width 74 height 39
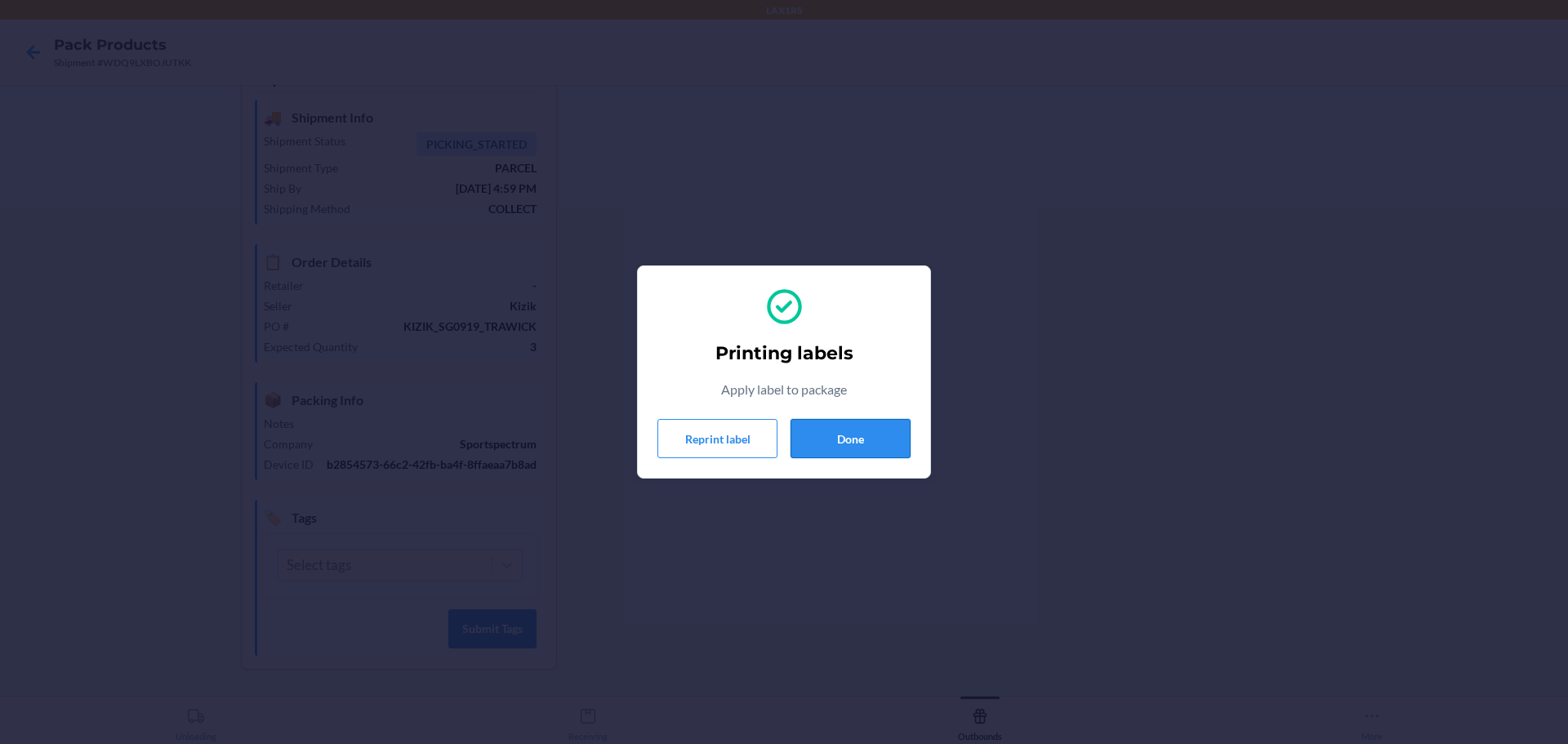
click at [818, 444] on button "Done" at bounding box center [850, 439] width 120 height 39
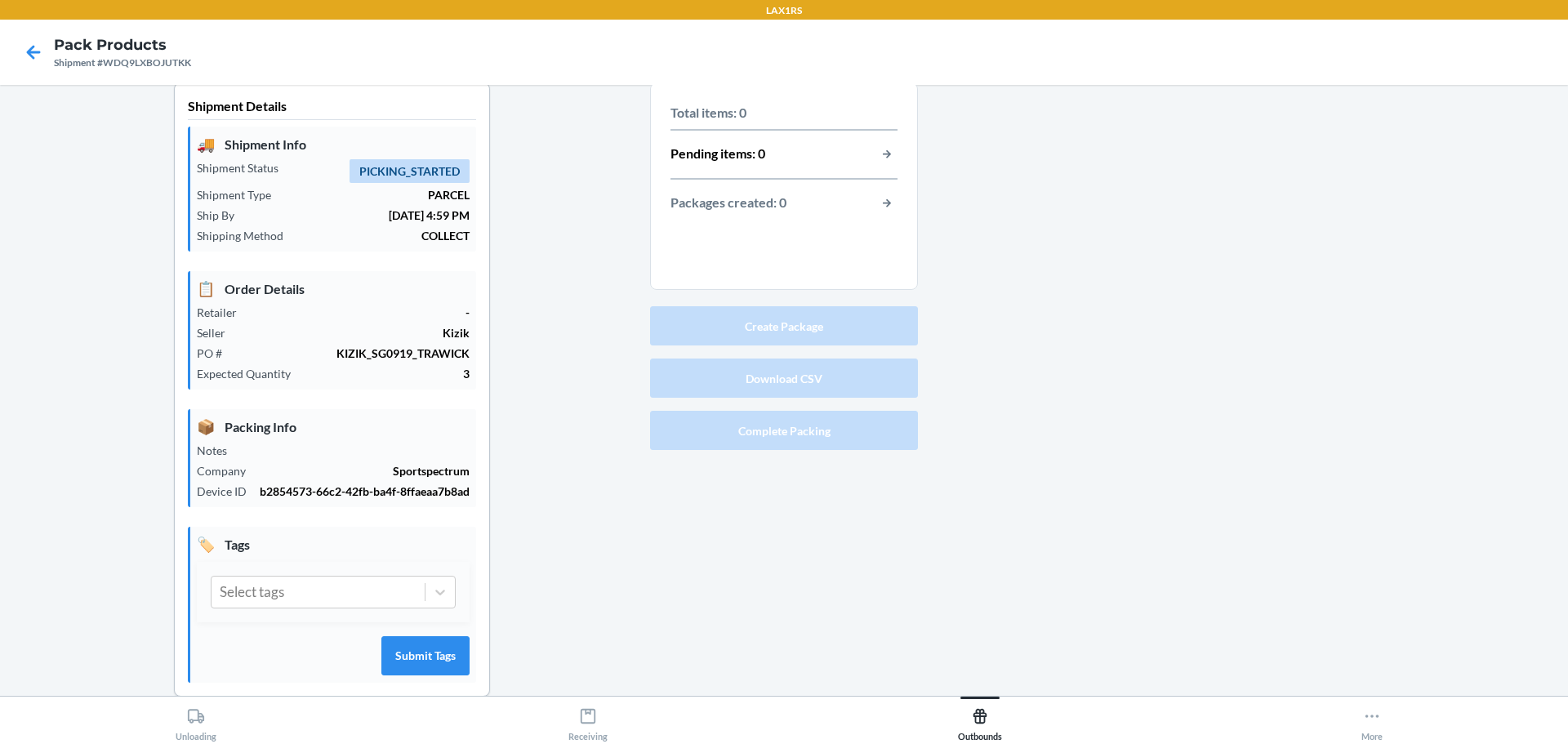
scroll to position [0, 0]
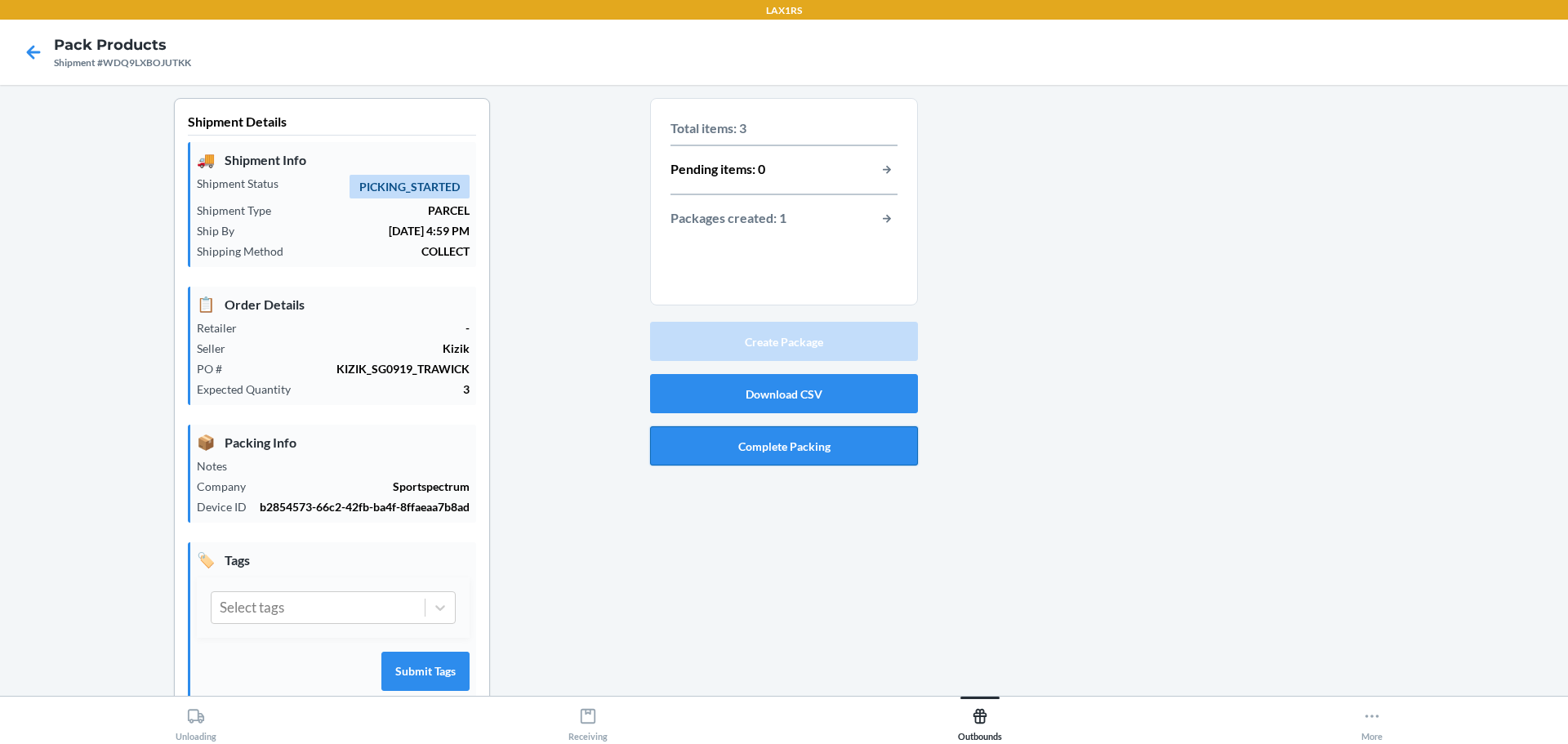
click at [798, 446] on button "Complete Packing" at bounding box center [783, 446] width 268 height 39
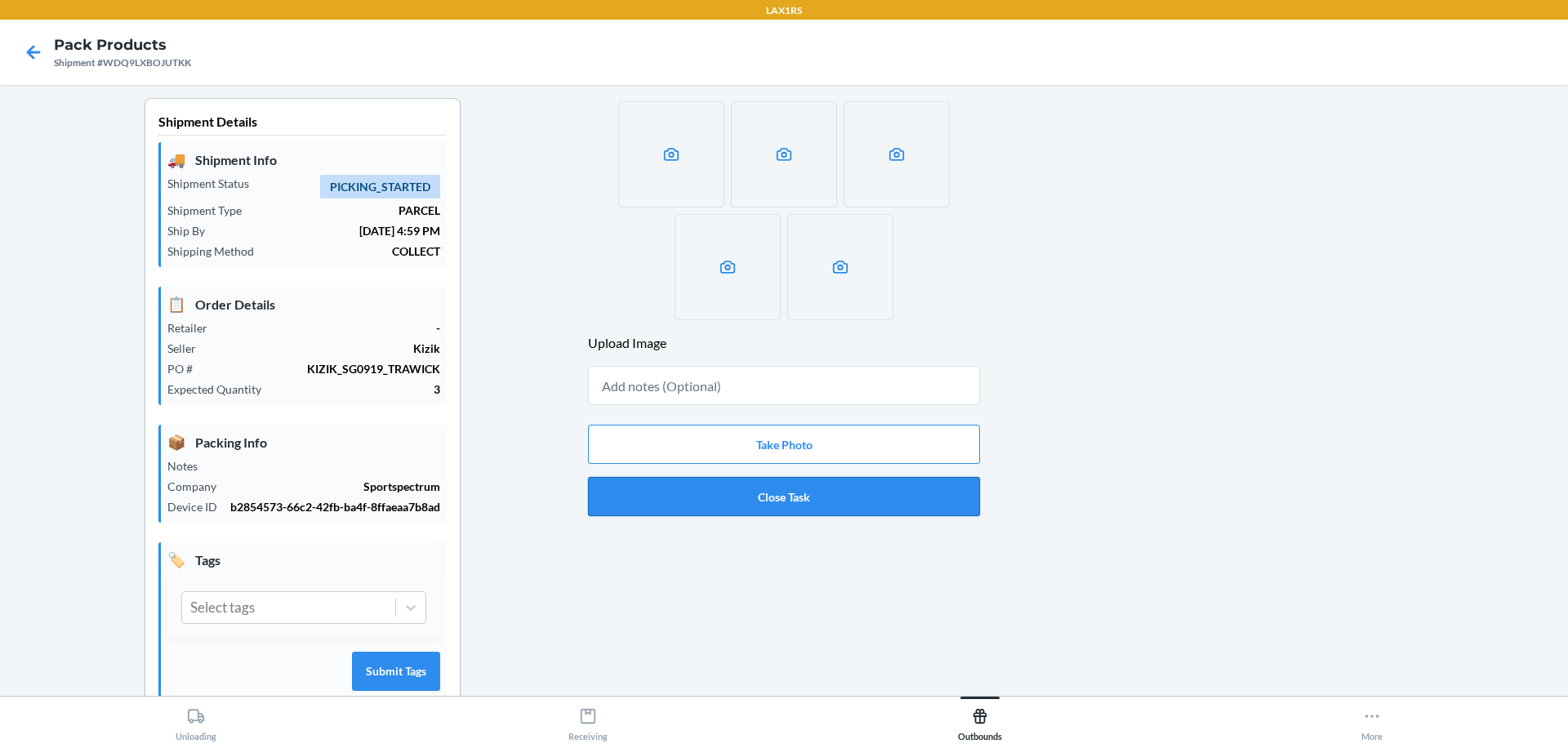
click at [803, 490] on button "Close Task" at bounding box center [783, 497] width 392 height 39
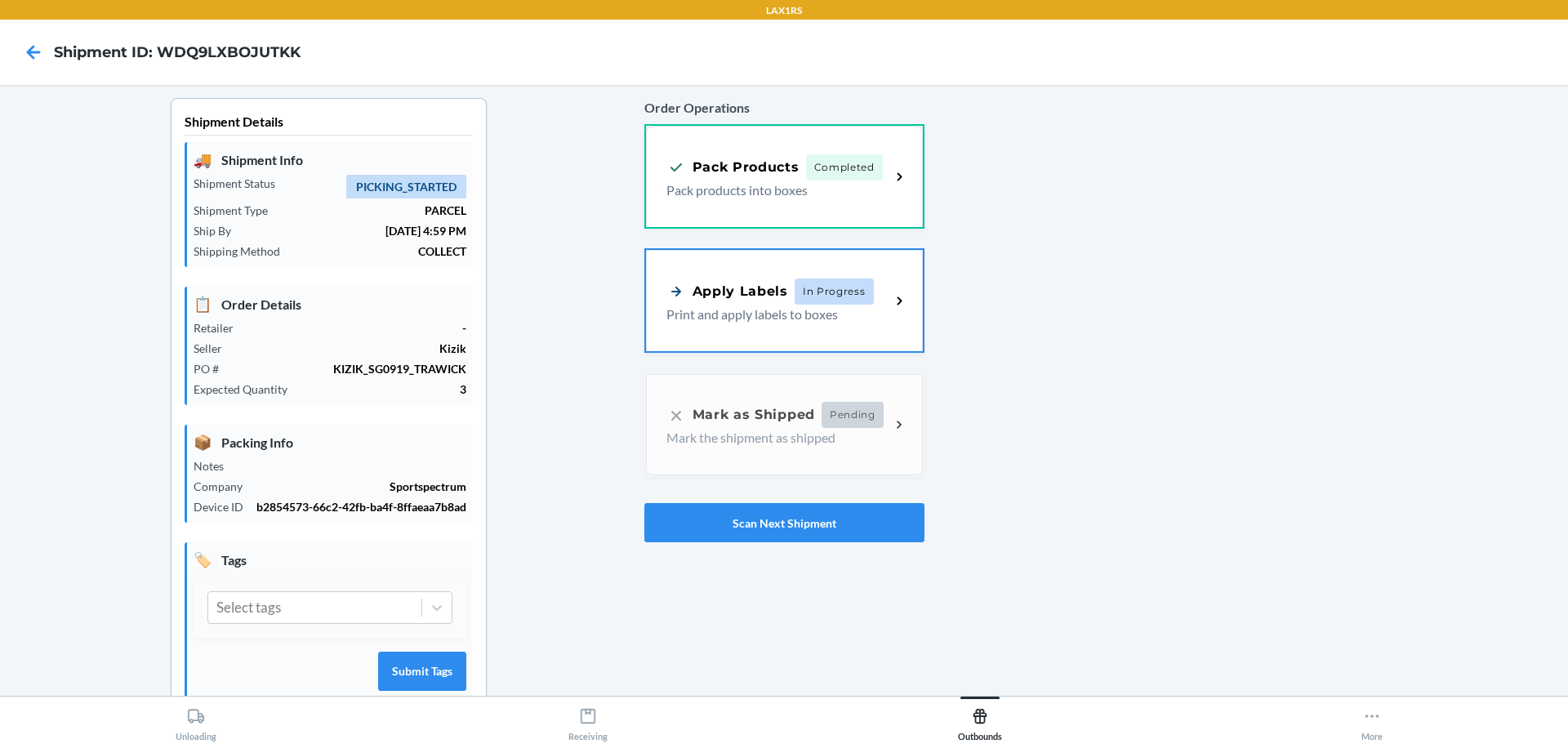
click at [786, 295] on div "Apply Labels In Progress" at bounding box center [769, 291] width 207 height 26
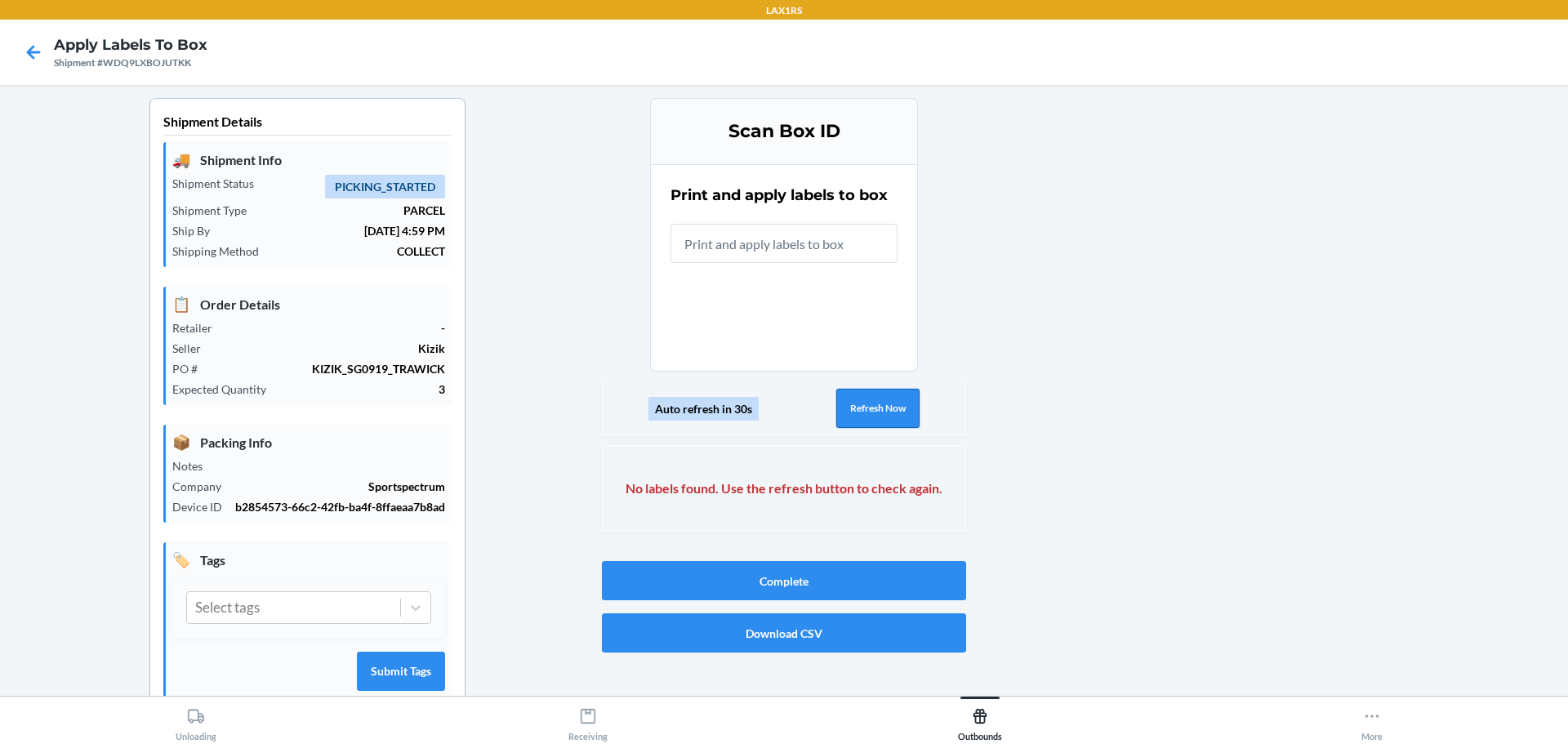
click at [854, 403] on button "Refresh Now" at bounding box center [878, 408] width 83 height 39
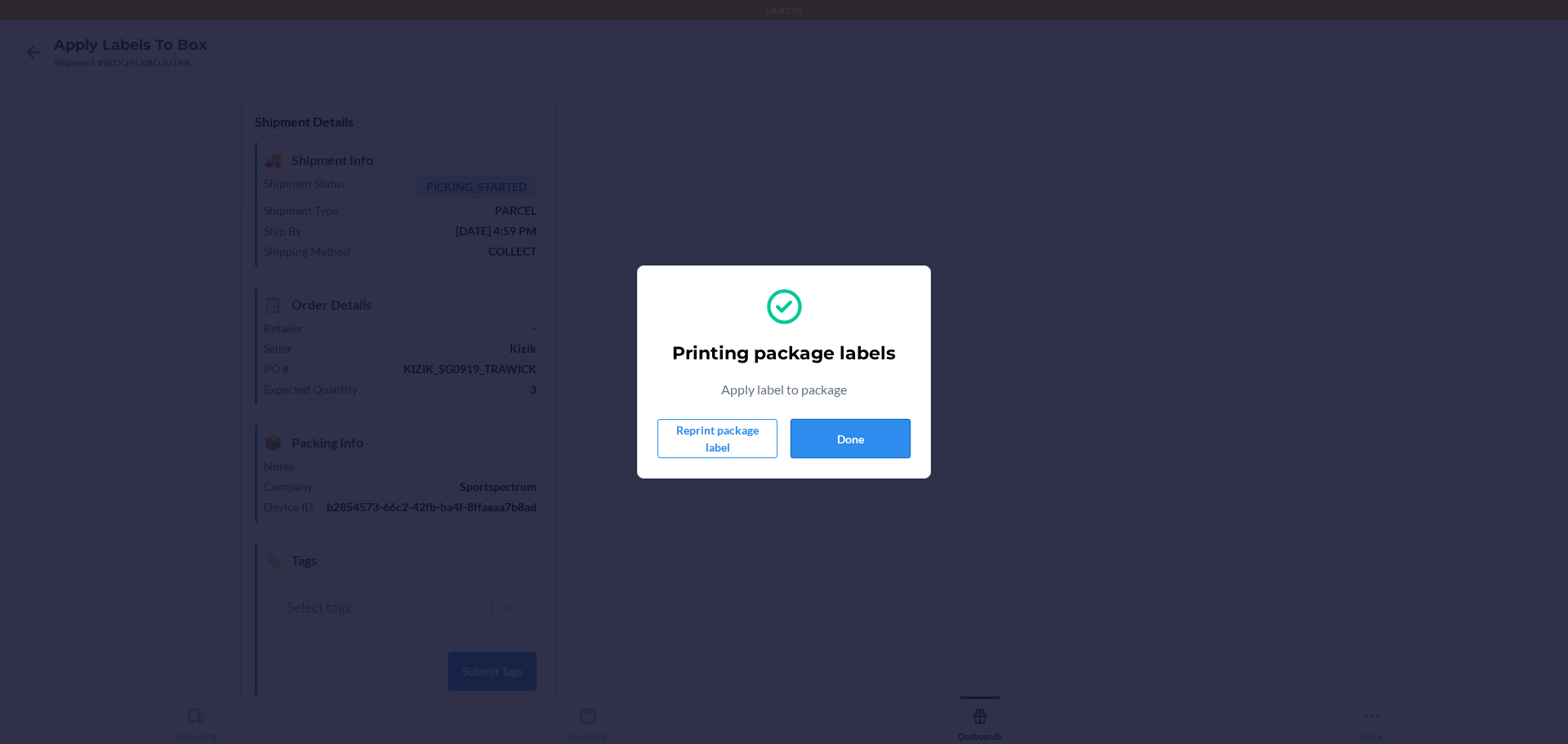
click at [814, 446] on button "Done" at bounding box center [850, 439] width 120 height 39
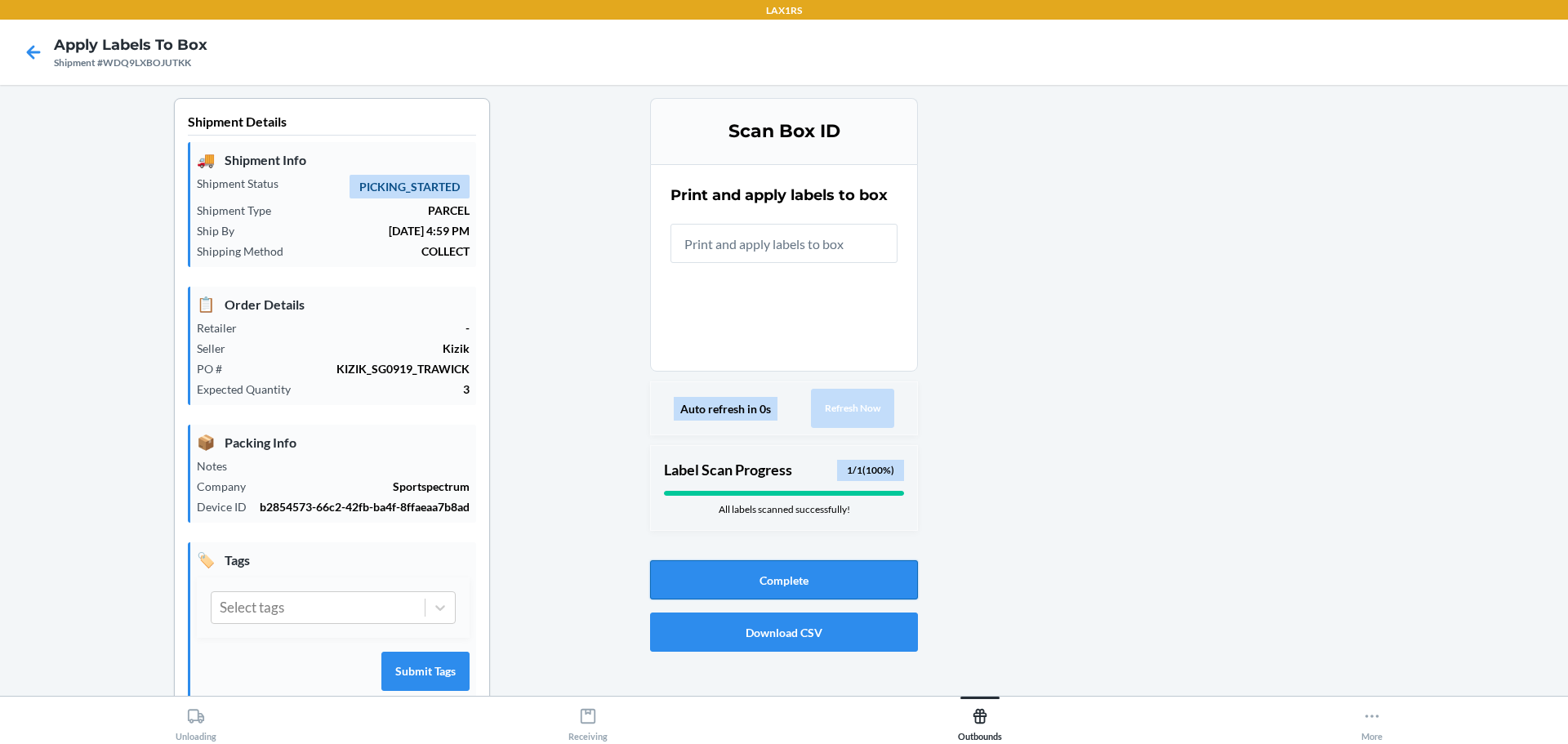
click at [765, 584] on button "Complete" at bounding box center [783, 580] width 268 height 39
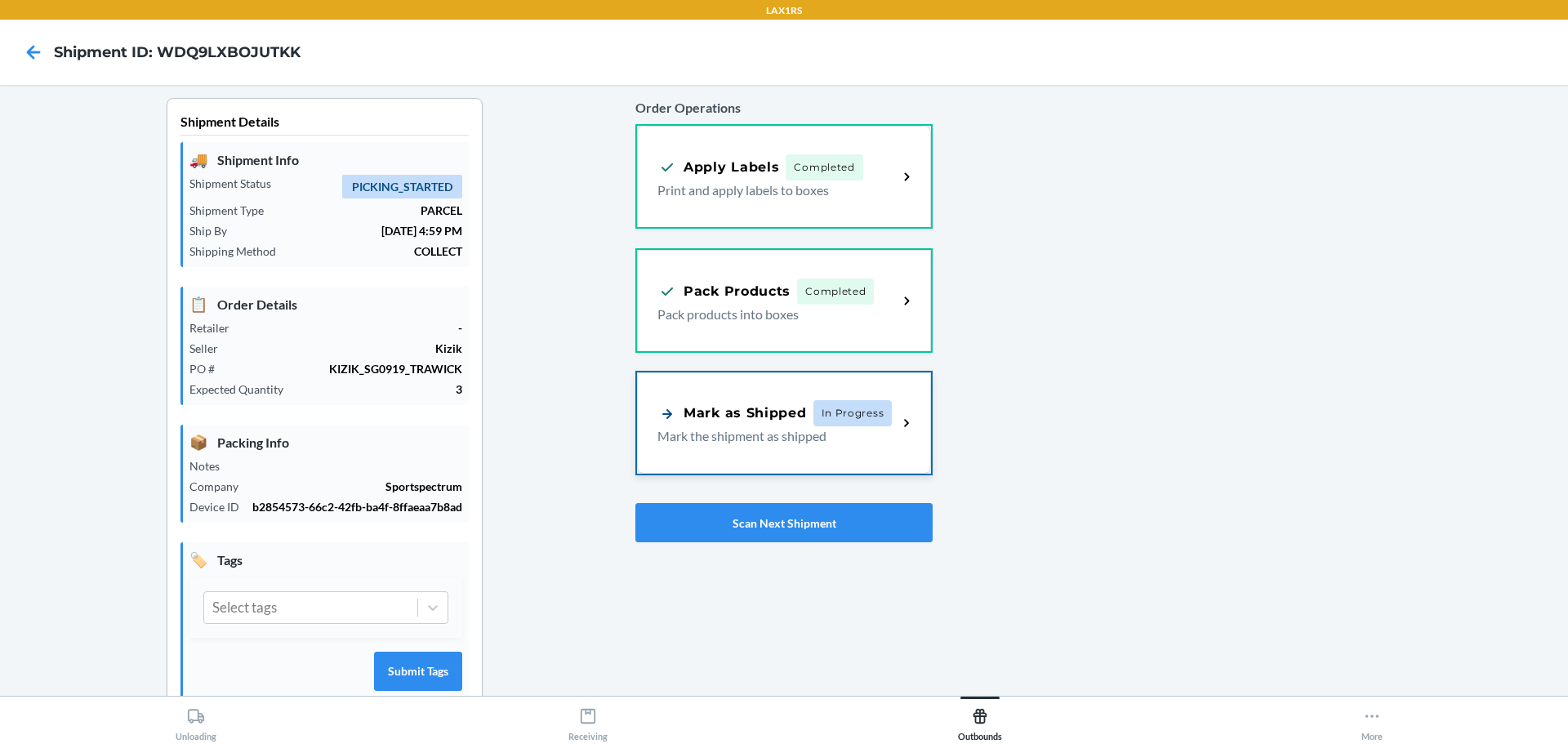
click at [808, 426] on p "Mark the shipment as shipped" at bounding box center [770, 436] width 227 height 20
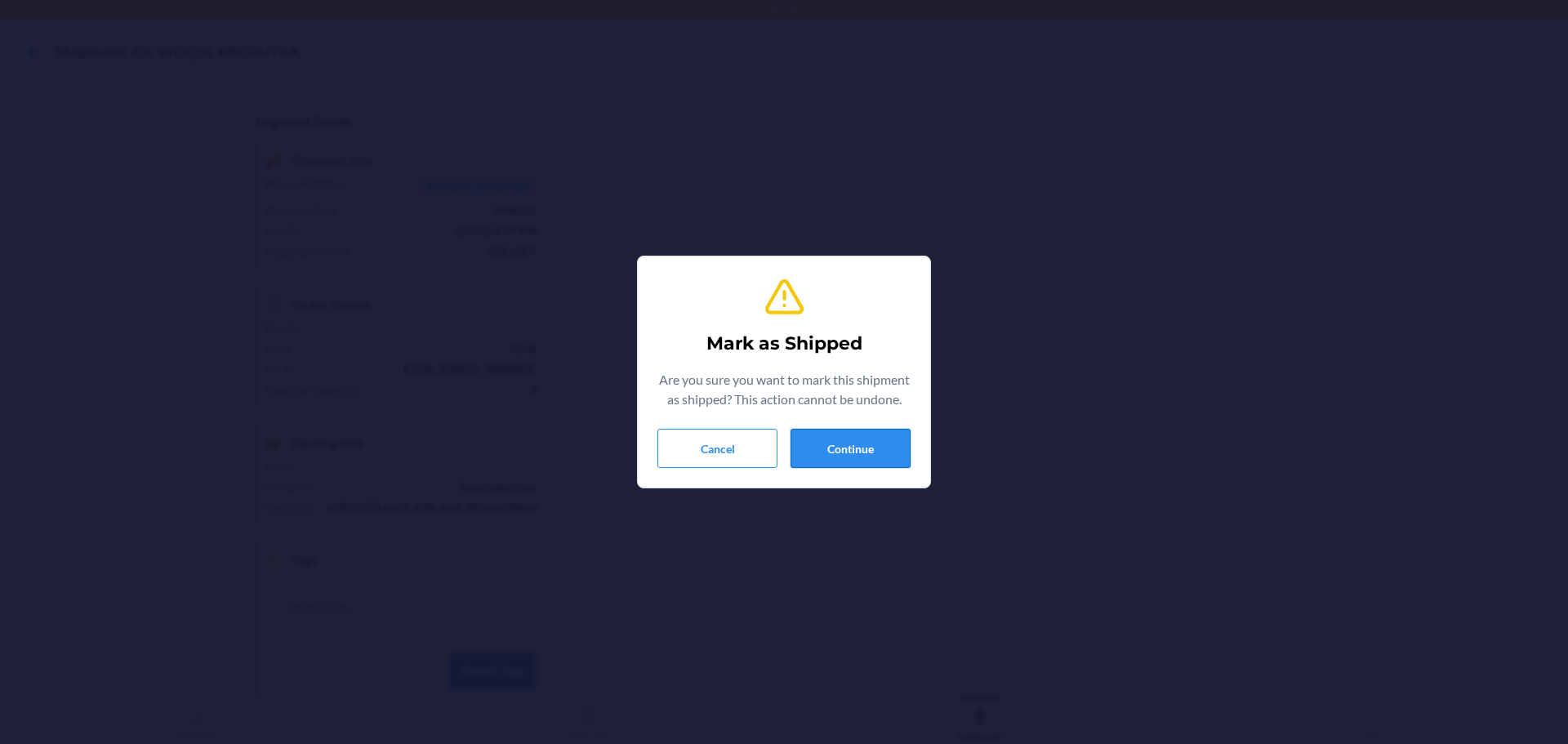
click at [861, 445] on button "Continue" at bounding box center [850, 449] width 120 height 39
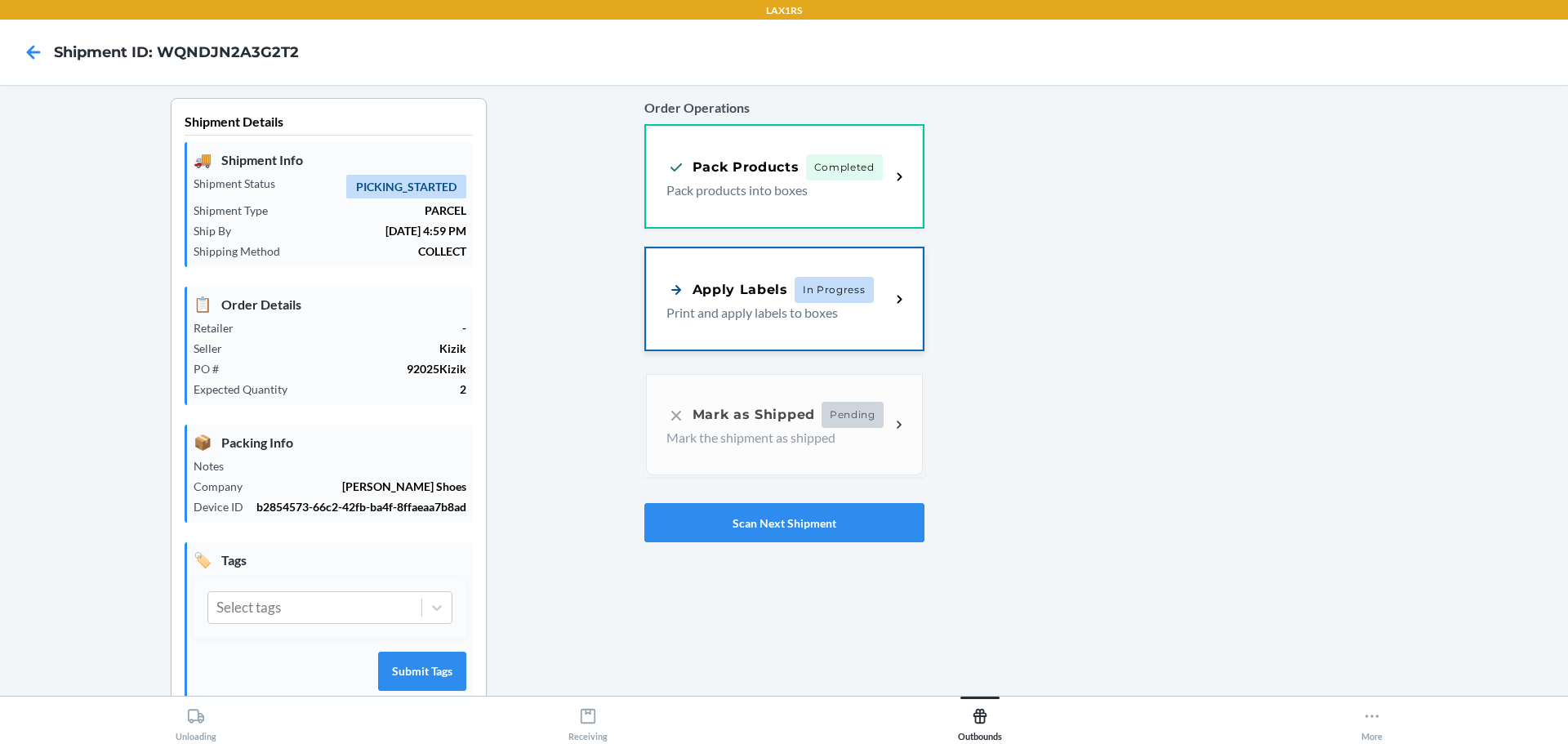
click at [725, 290] on div "Apply Labels" at bounding box center [727, 289] width 122 height 20
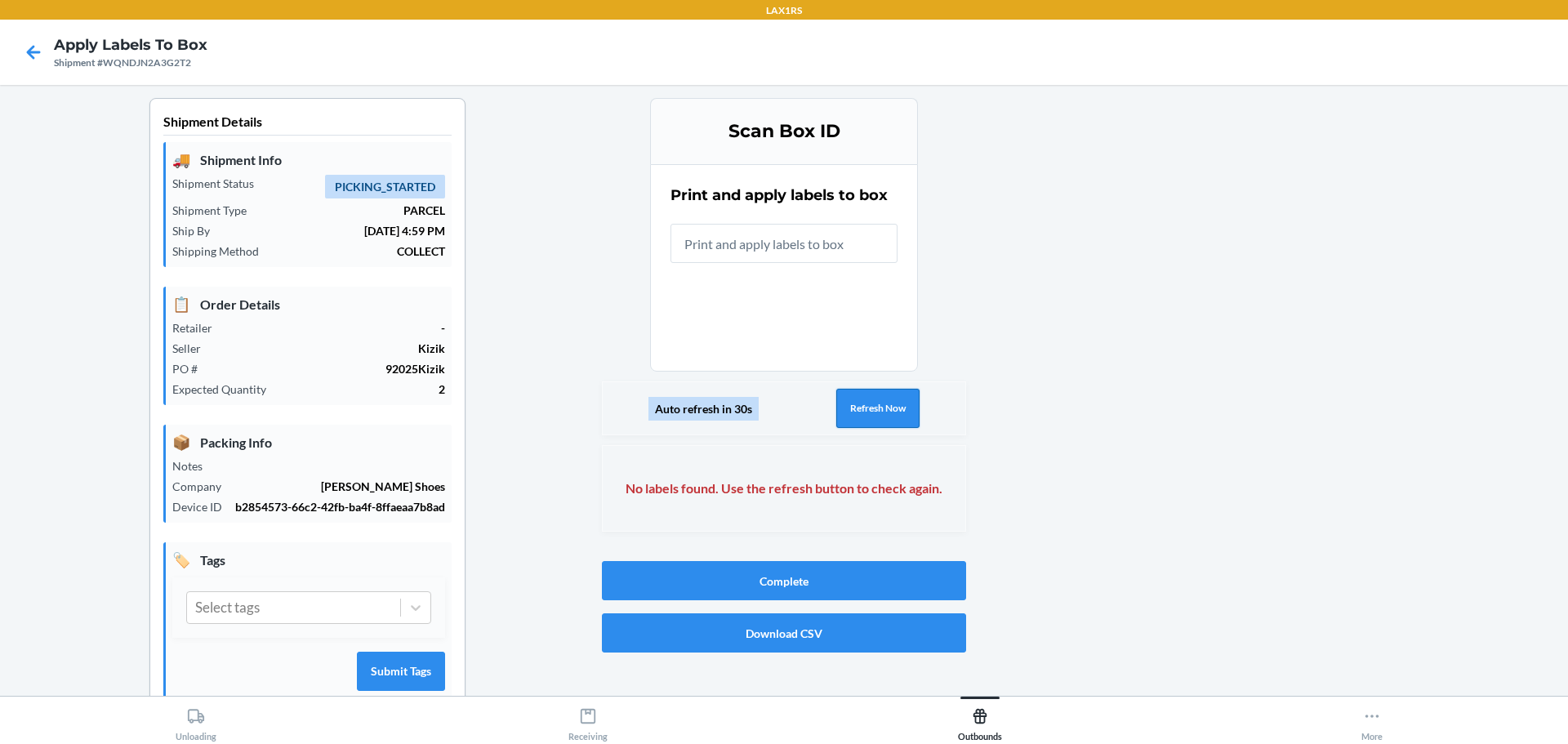
click at [850, 399] on button "Refresh Now" at bounding box center [878, 408] width 83 height 39
click at [863, 405] on button "Refresh Now" at bounding box center [878, 408] width 83 height 39
click at [866, 406] on button "Refresh Now" at bounding box center [878, 408] width 83 height 39
click at [867, 406] on button "Refresh Now" at bounding box center [878, 408] width 83 height 39
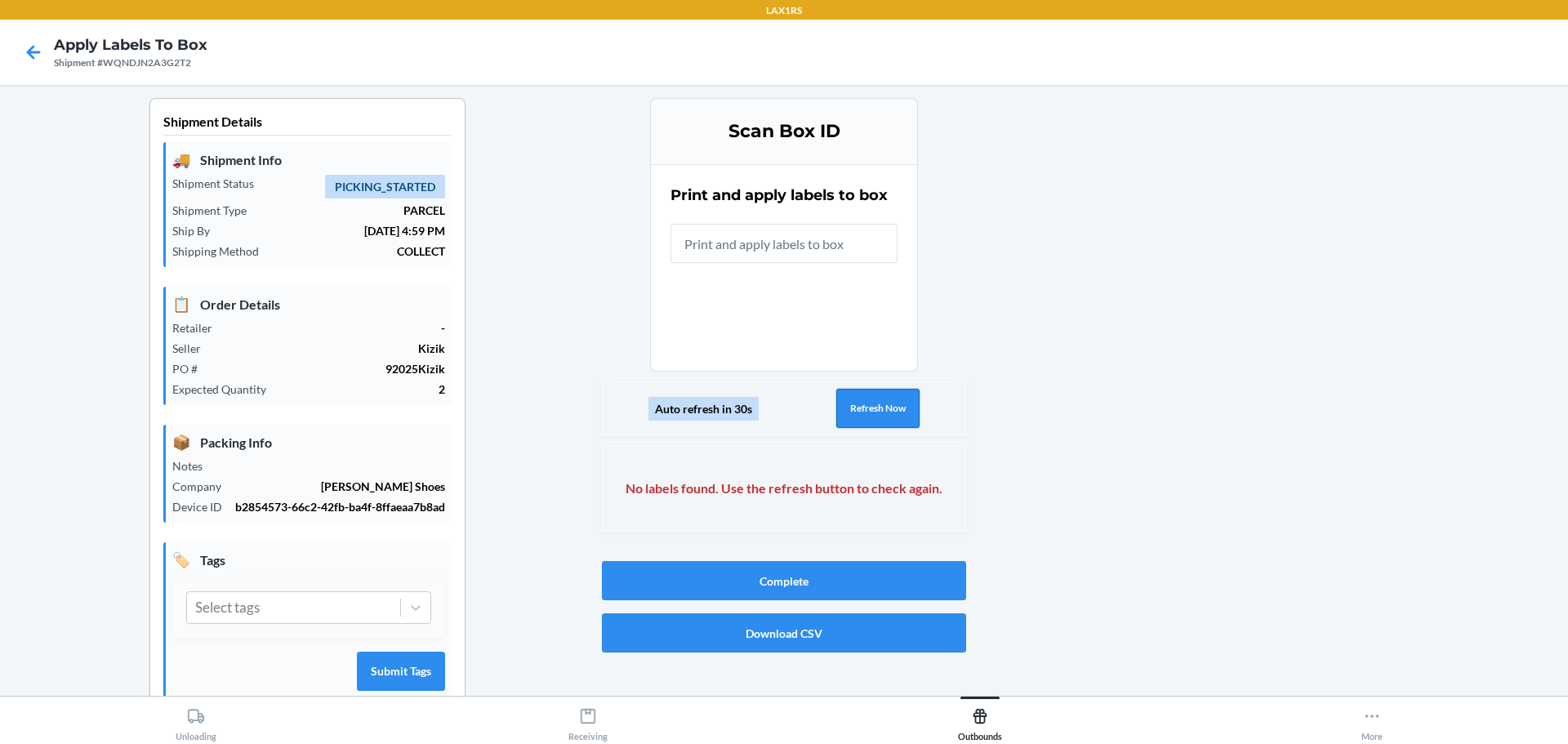
click at [867, 406] on button "Refresh Now" at bounding box center [878, 408] width 83 height 39
click at [888, 417] on button "Refresh Now" at bounding box center [878, 408] width 83 height 39
click at [887, 417] on button "Refresh Now" at bounding box center [878, 408] width 83 height 39
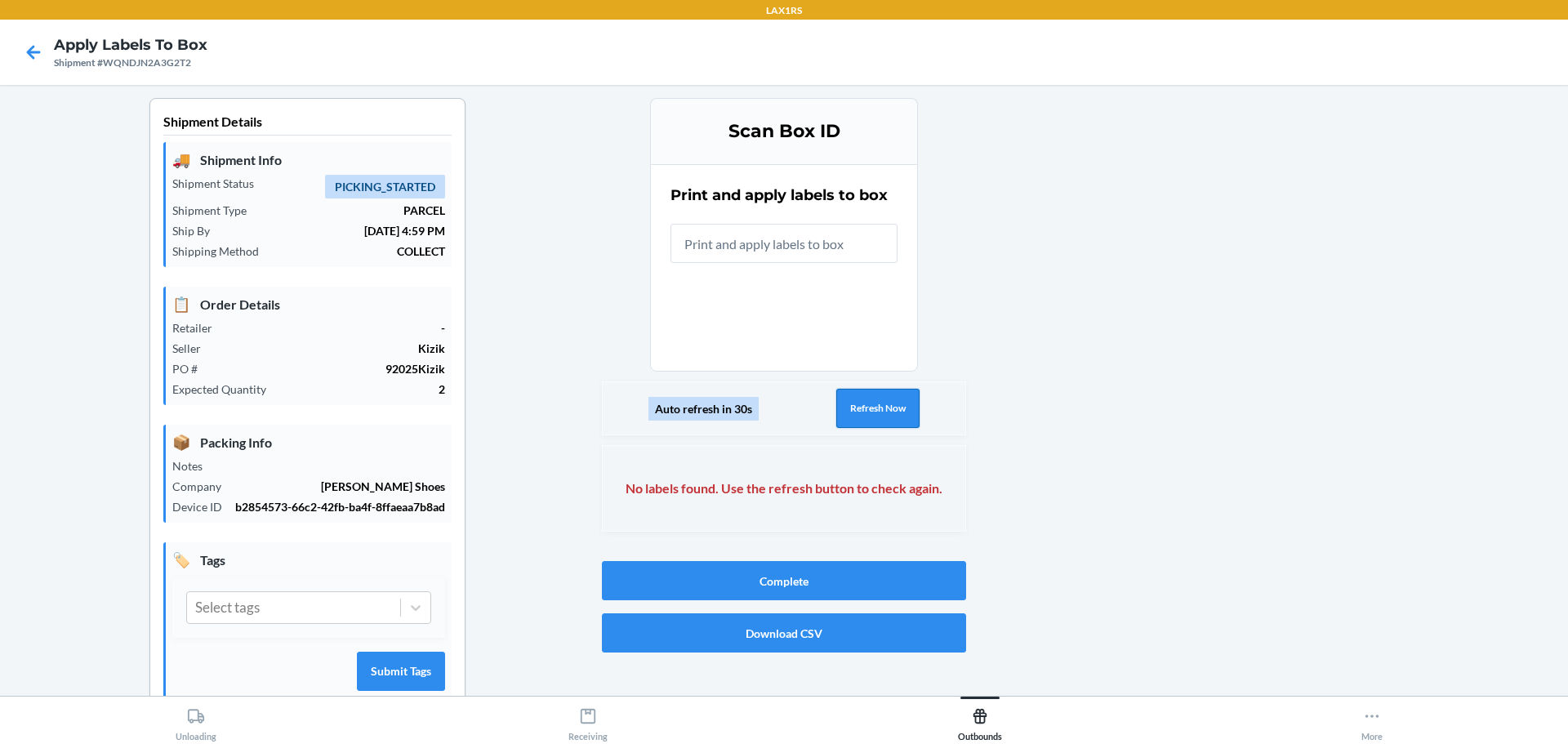
click at [869, 403] on button "Refresh Now" at bounding box center [878, 408] width 83 height 39
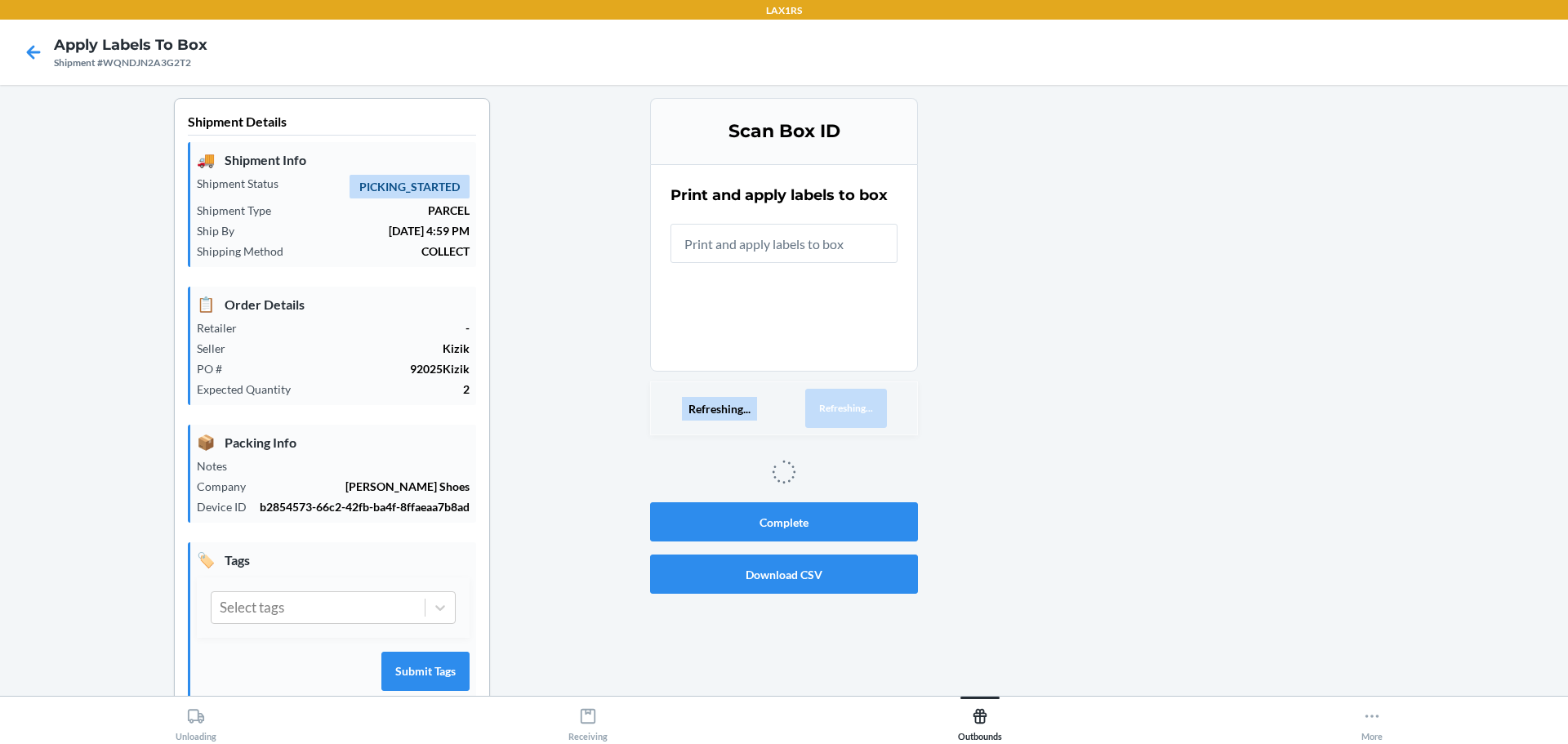
click at [869, 403] on button "Refreshing..." at bounding box center [846, 408] width 82 height 39
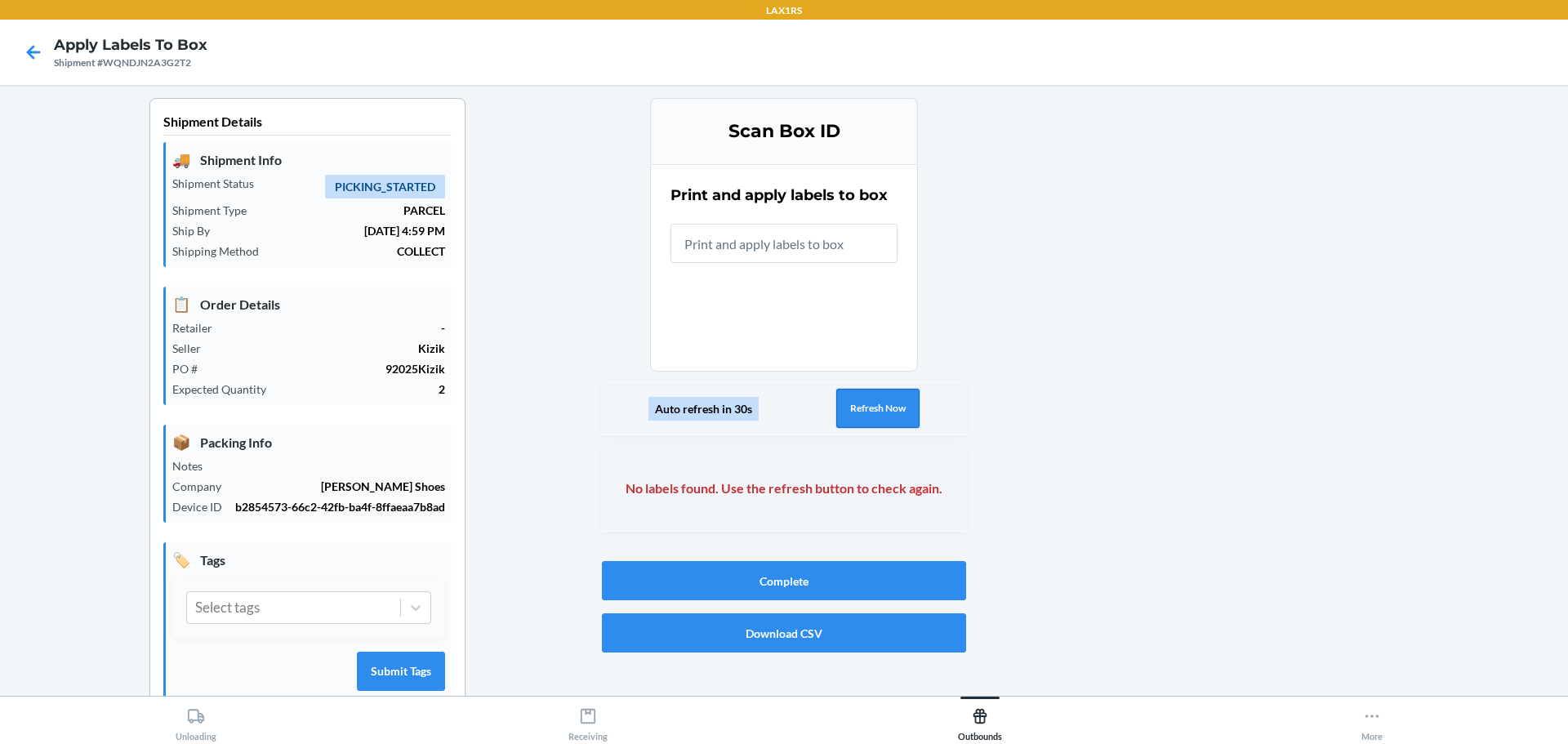
click at [869, 403] on button "Refresh Now" at bounding box center [878, 408] width 83 height 39
click at [30, 61] on icon at bounding box center [34, 52] width 28 height 28
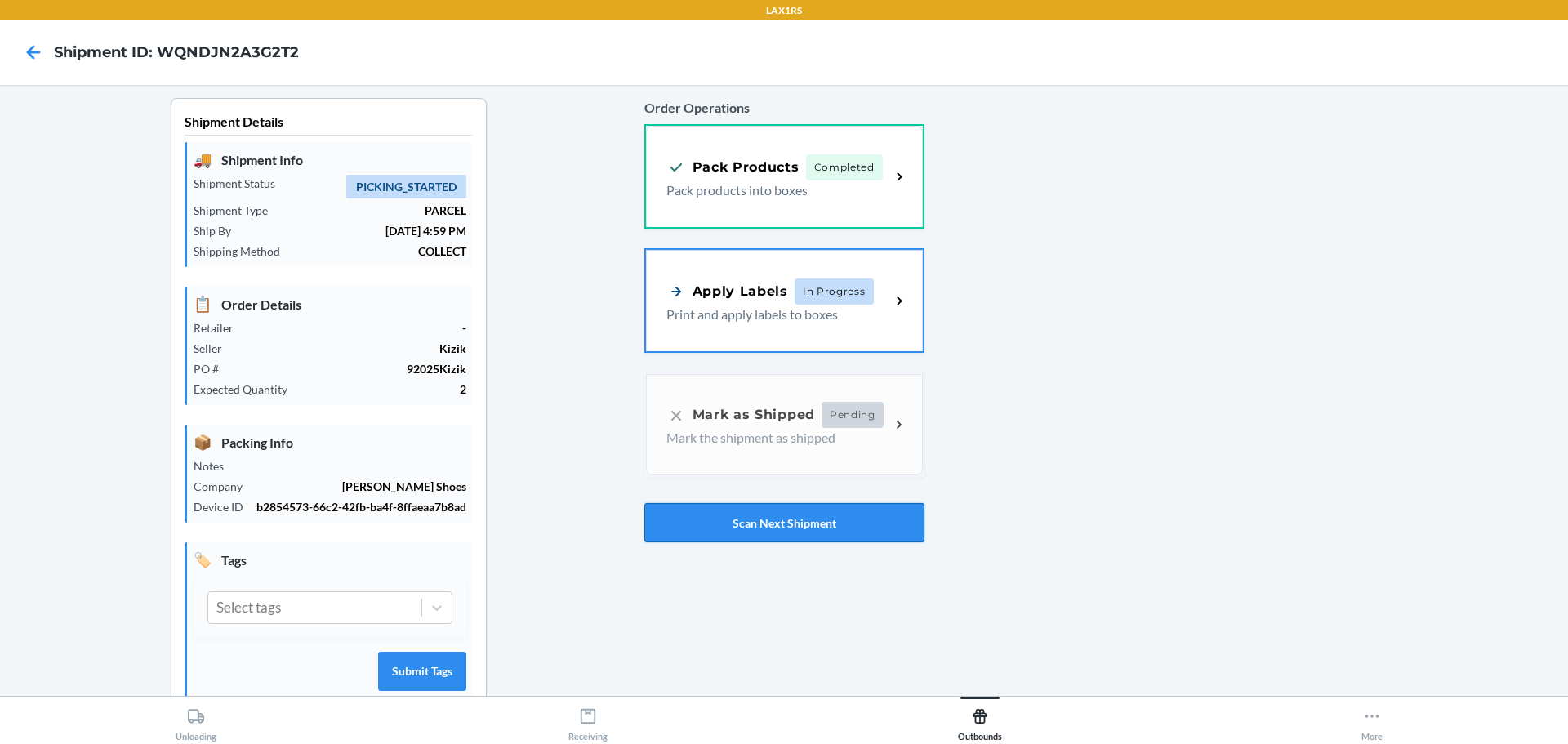
click at [852, 528] on button "Scan Next Shipment" at bounding box center [784, 523] width 280 height 39
click at [782, 208] on div "Pack Products Completed Pack products into boxes" at bounding box center [784, 174] width 277 height 101
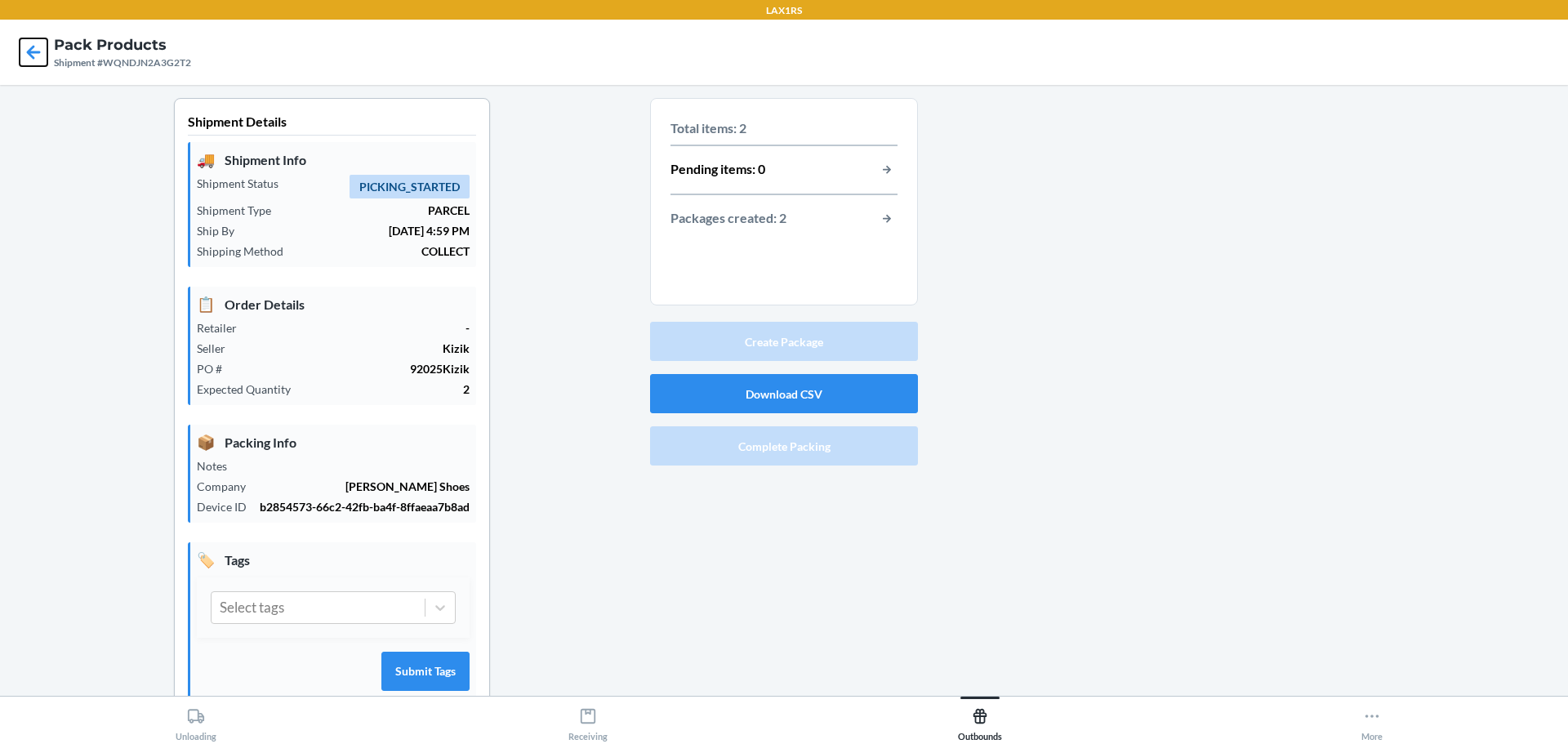
click at [33, 56] on icon at bounding box center [34, 52] width 28 height 28
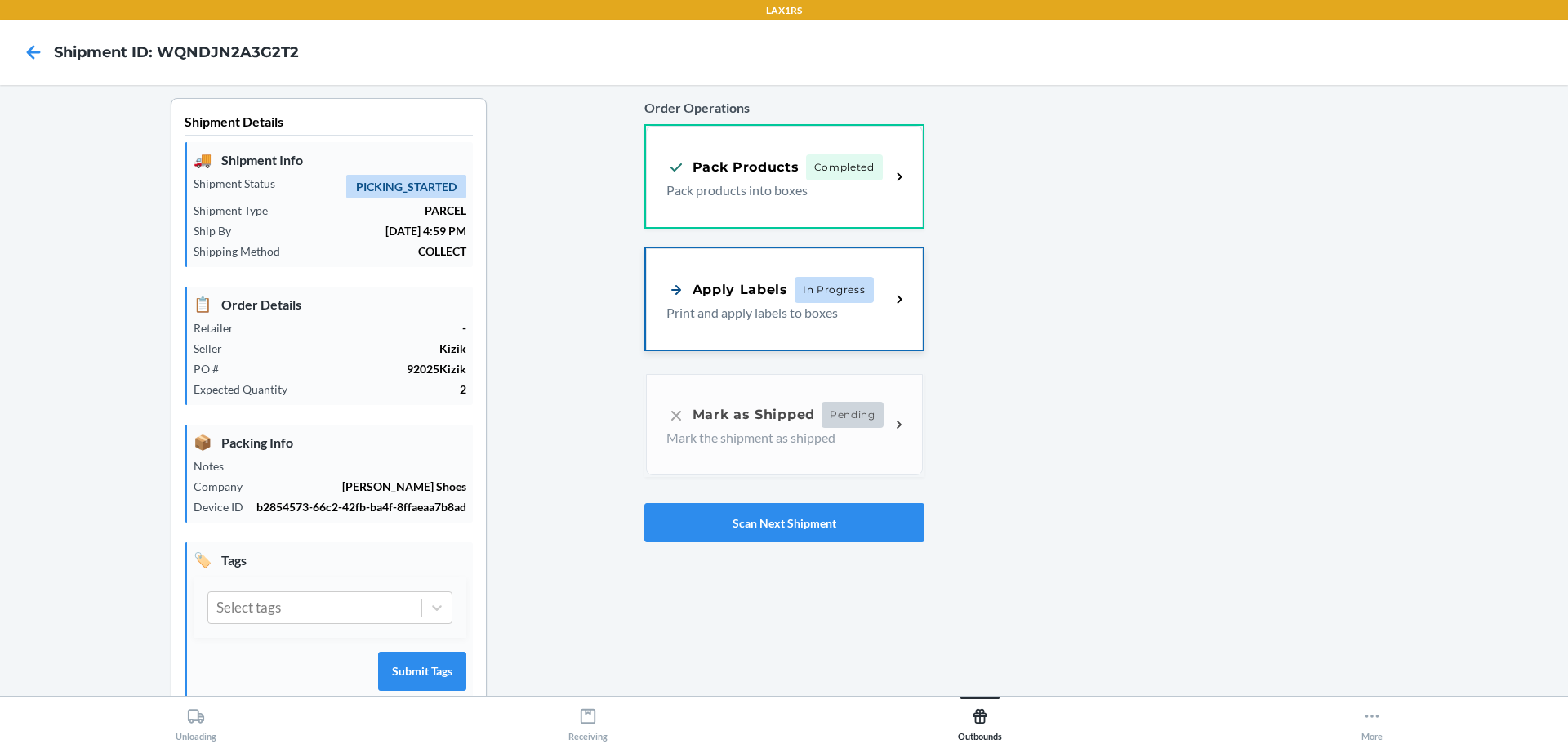
click at [750, 288] on div "Apply Labels" at bounding box center [727, 289] width 122 height 20
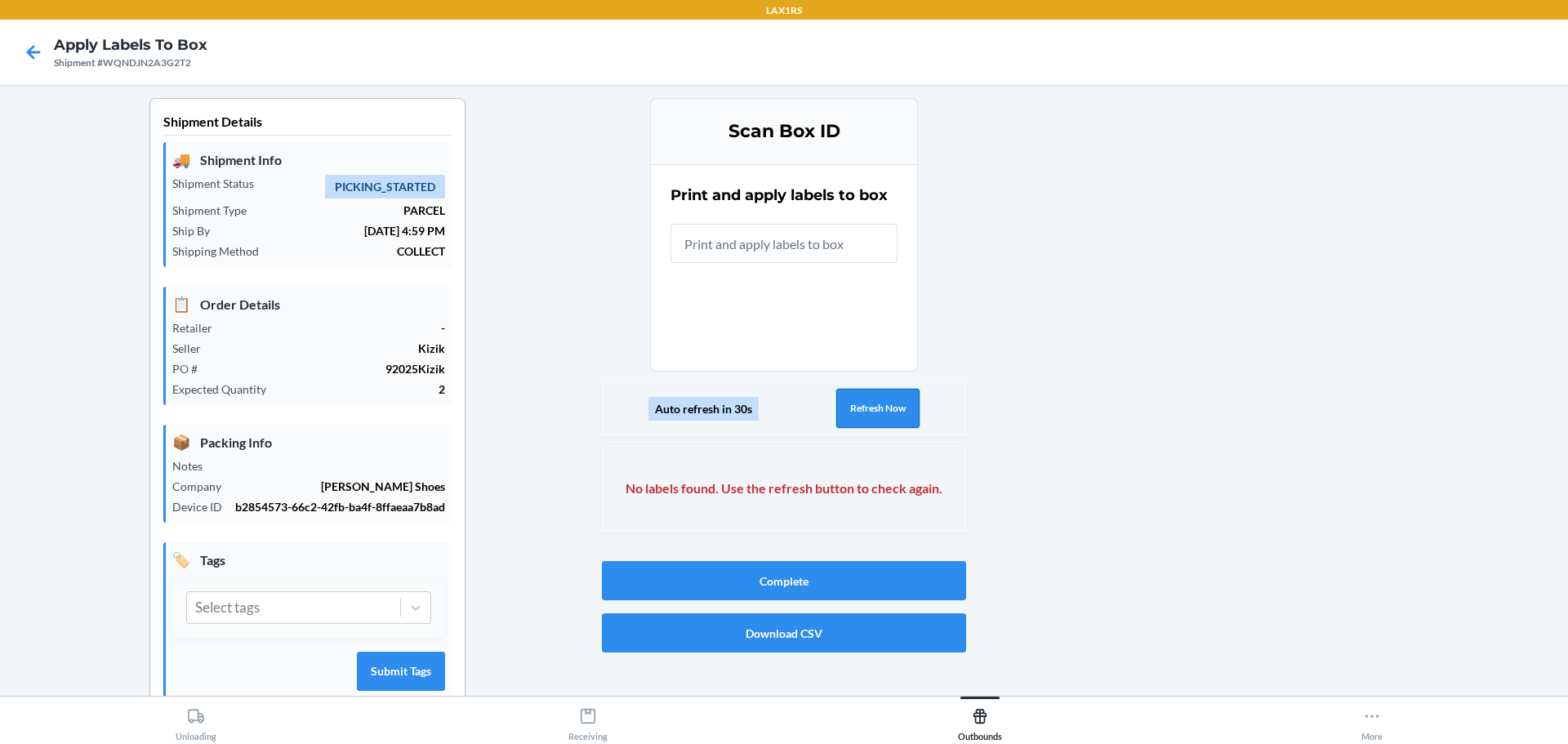
click at [891, 401] on button "Refresh Now" at bounding box center [878, 408] width 83 height 39
click at [870, 401] on button "Refresh Now" at bounding box center [876, 408] width 83 height 39
click at [879, 404] on button "Refresh Now" at bounding box center [878, 408] width 83 height 39
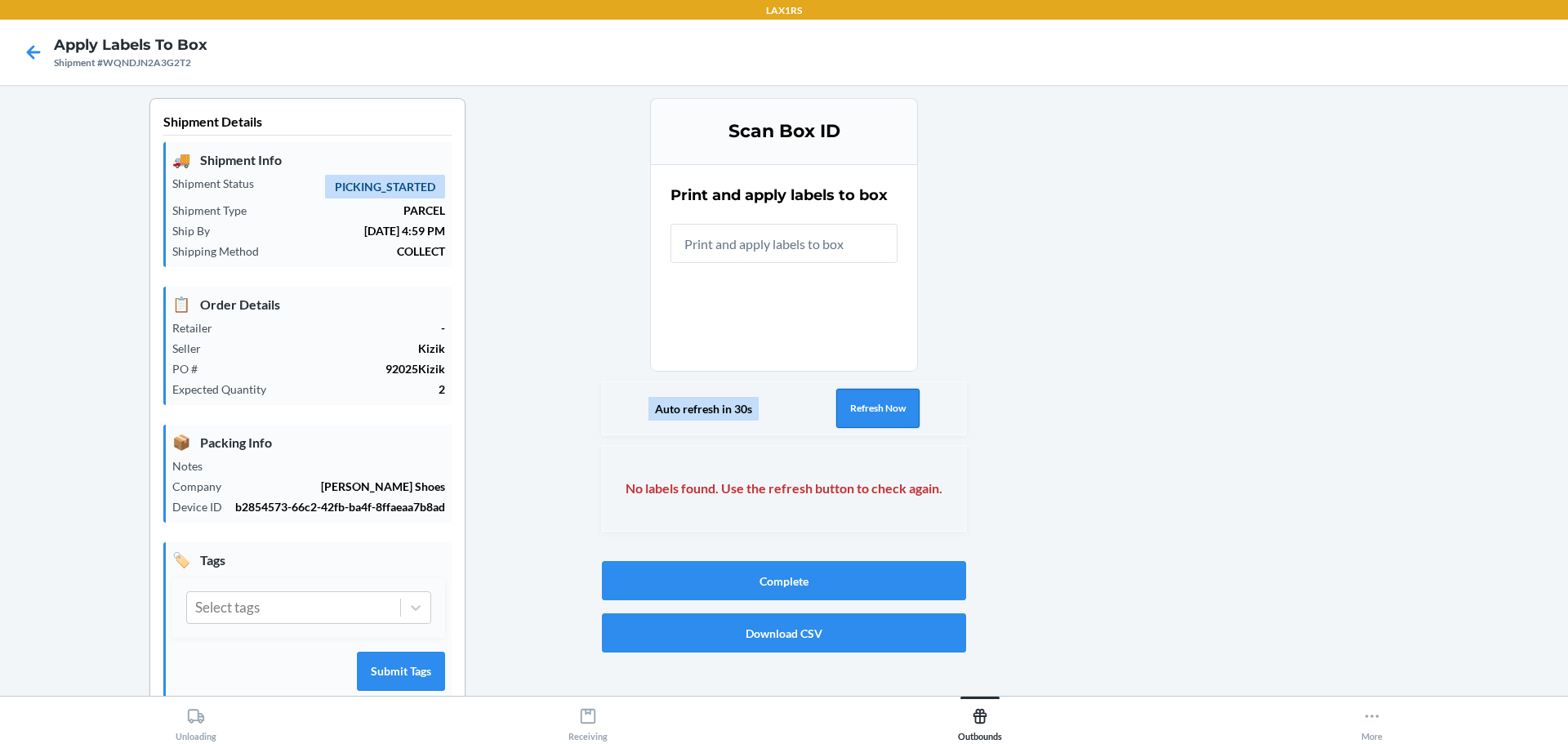
click at [879, 404] on button "Refresh Now" at bounding box center [878, 408] width 83 height 39
click at [890, 429] on div "Auto refresh in 30s Refresh Now" at bounding box center [783, 408] width 364 height 54
click at [877, 406] on button "Refresh Now" at bounding box center [878, 408] width 83 height 39
click at [21, 50] on icon at bounding box center [34, 52] width 28 height 28
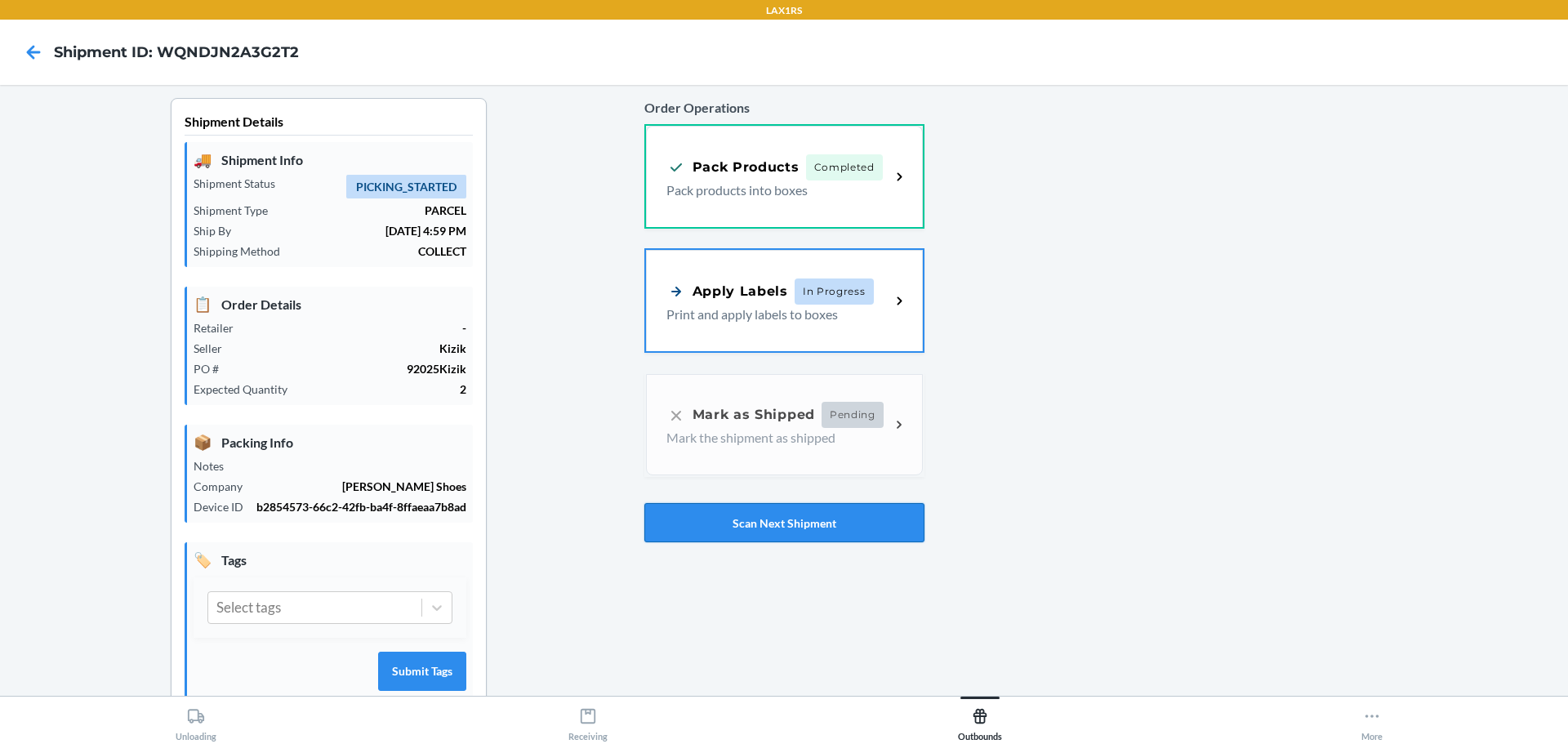
click at [804, 516] on button "Scan Next Shipment" at bounding box center [784, 523] width 280 height 39
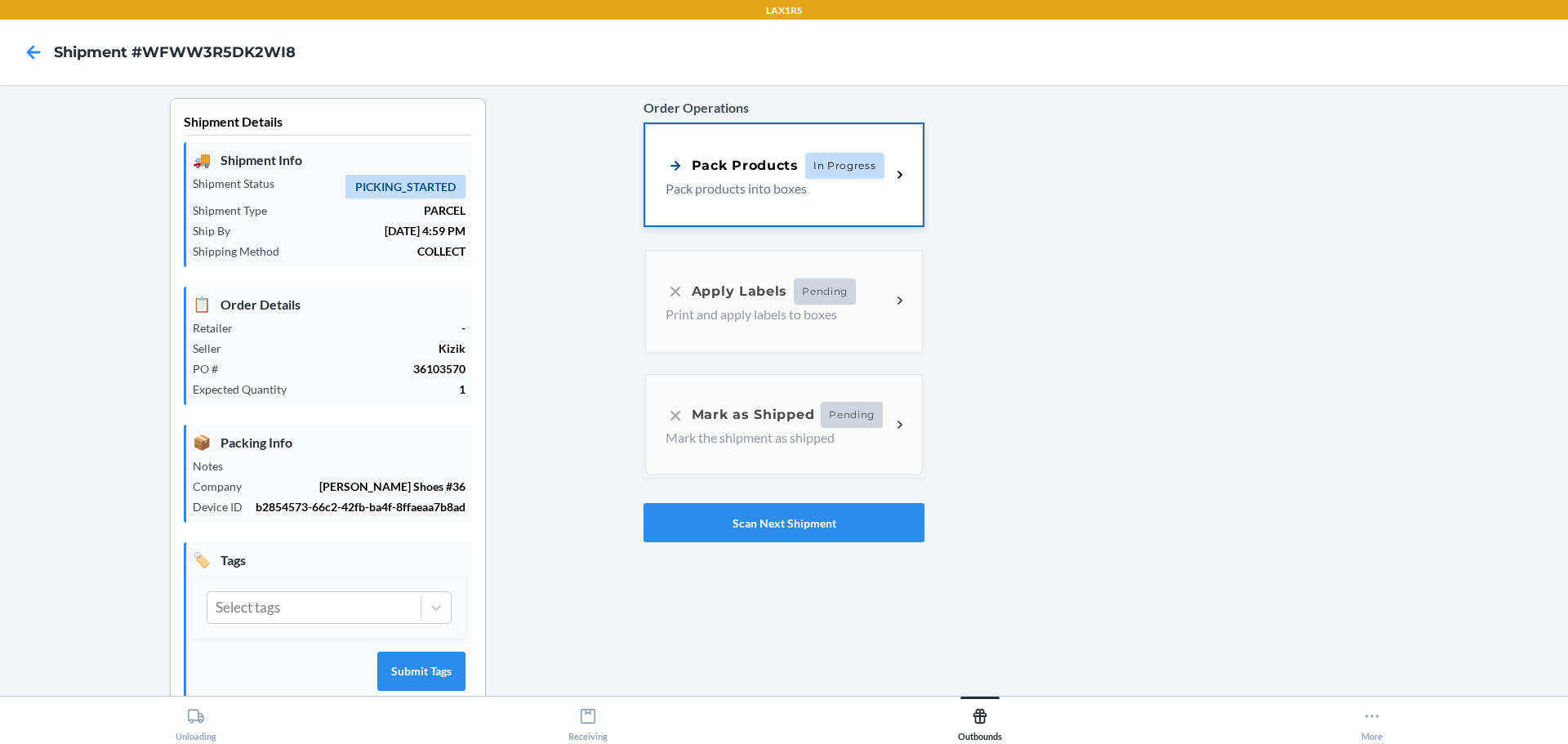
click at [794, 160] on div "Pack Products In Progress" at bounding box center [774, 166] width 219 height 26
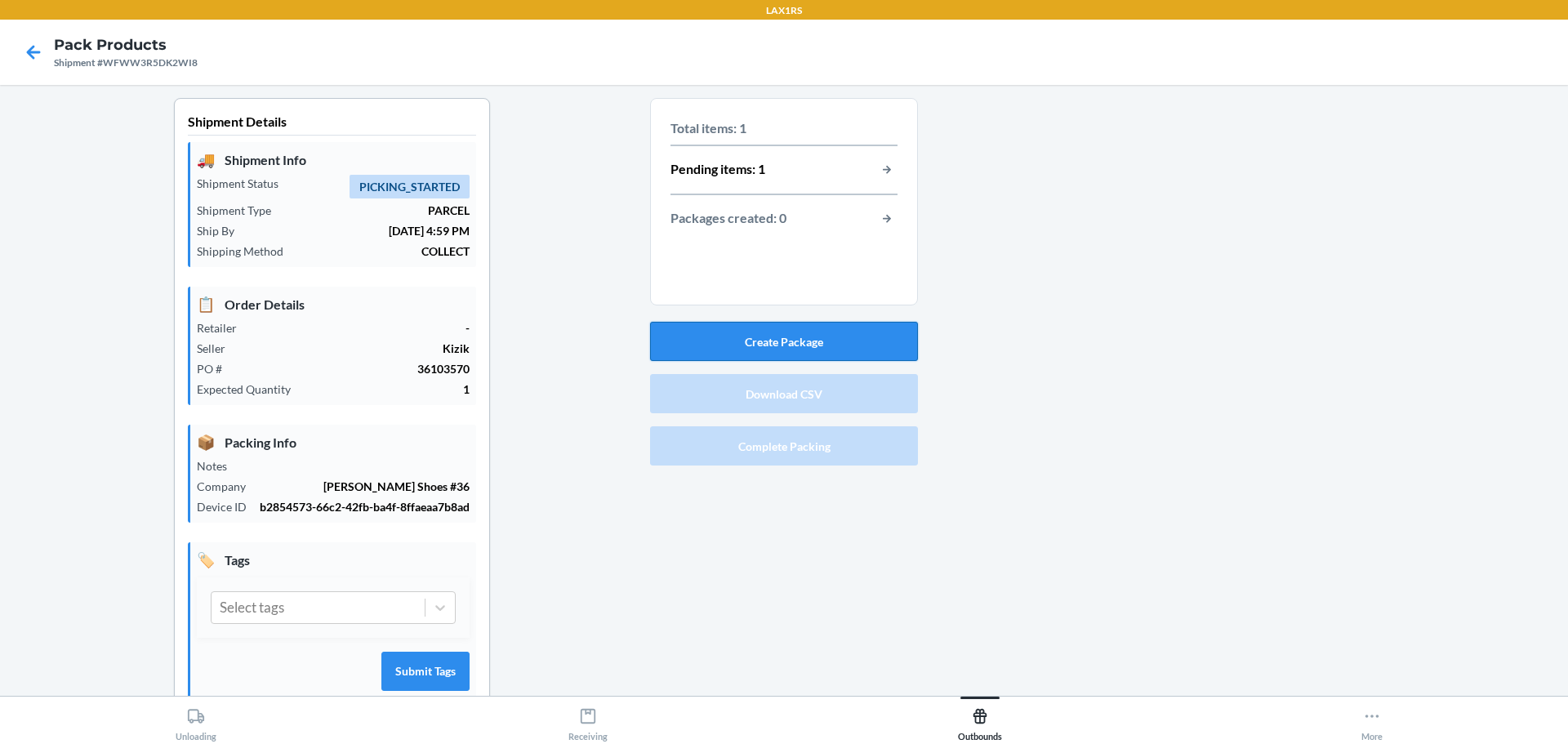
click at [825, 340] on button "Create Package" at bounding box center [783, 341] width 268 height 39
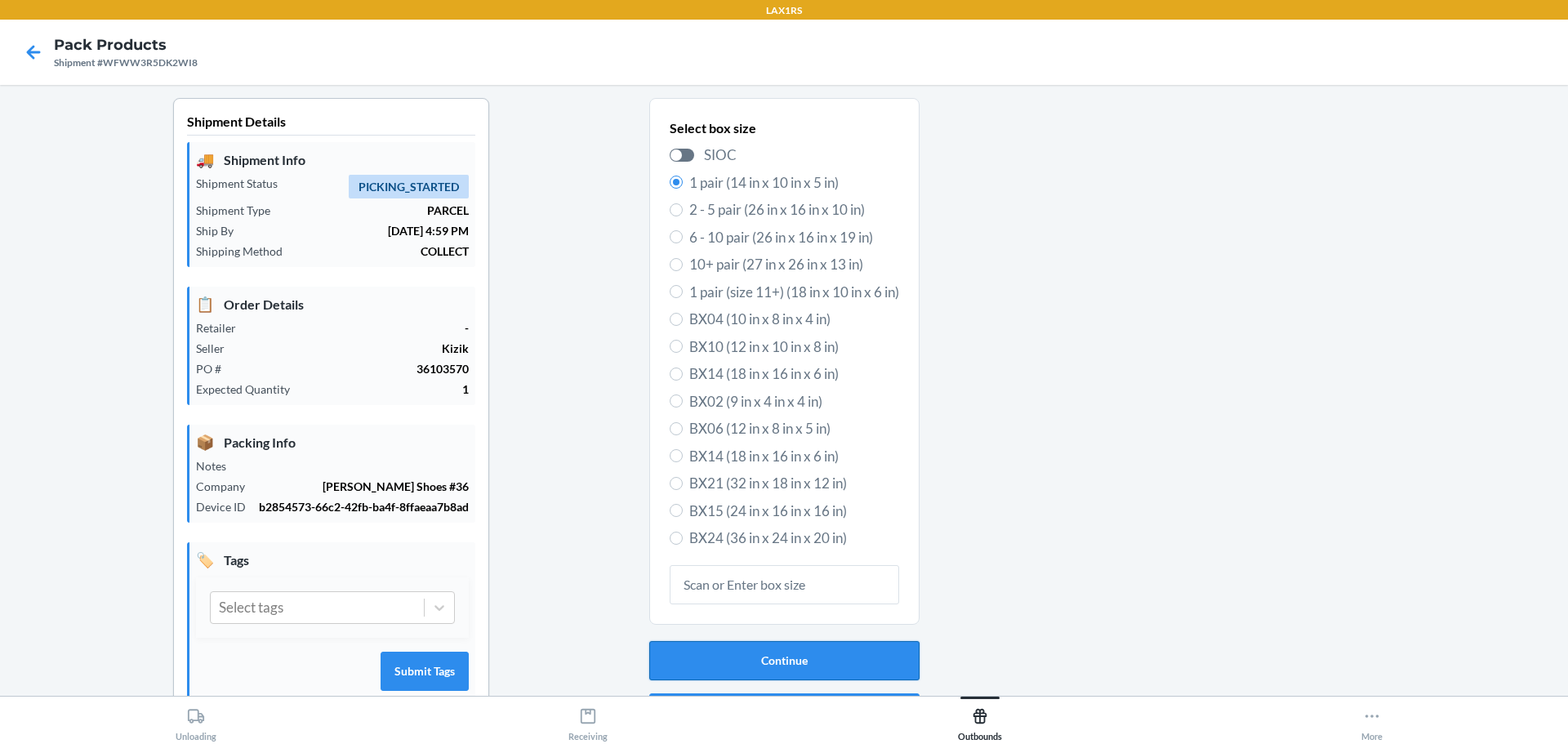
click at [801, 646] on button "Continue" at bounding box center [784, 661] width 270 height 39
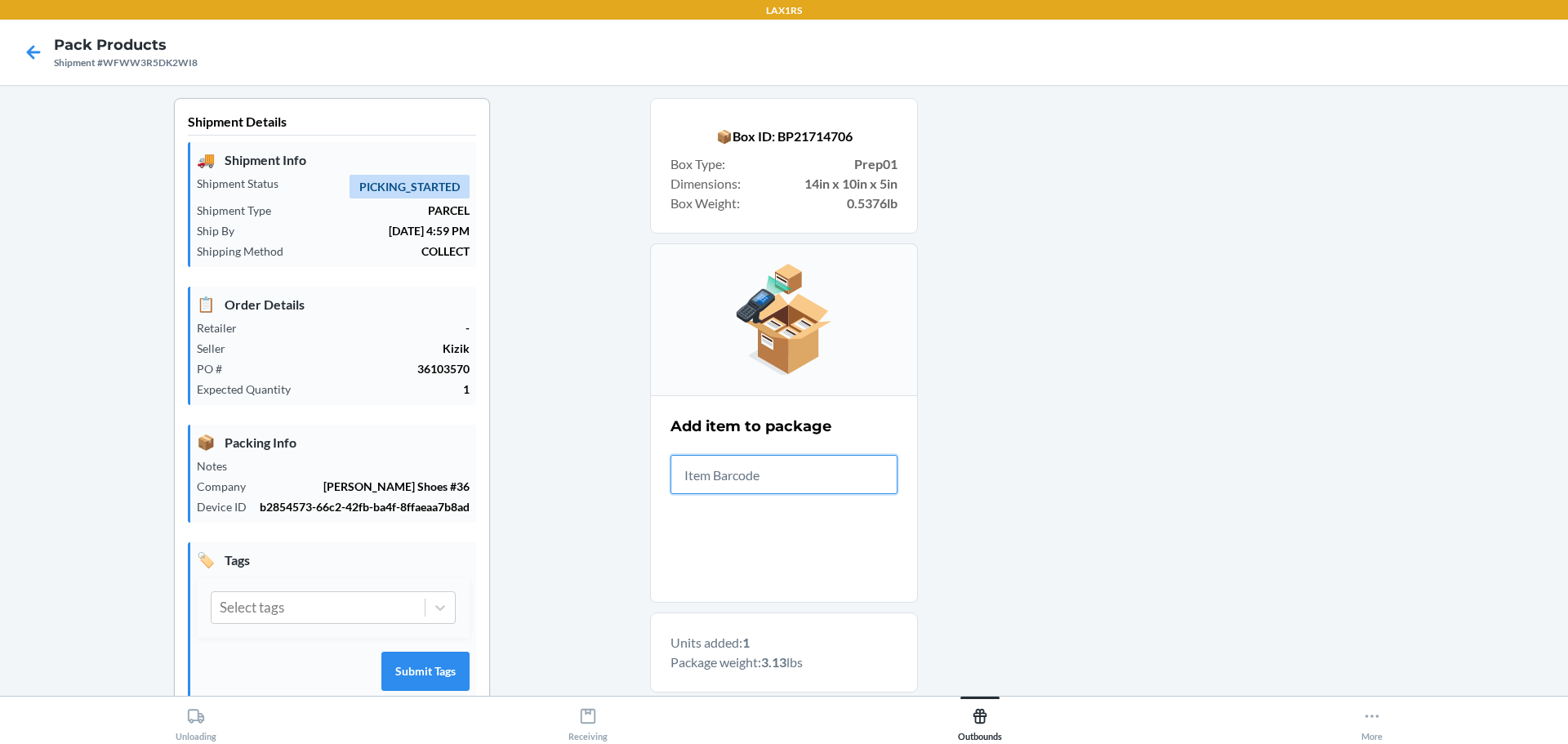
scroll to position [281, 0]
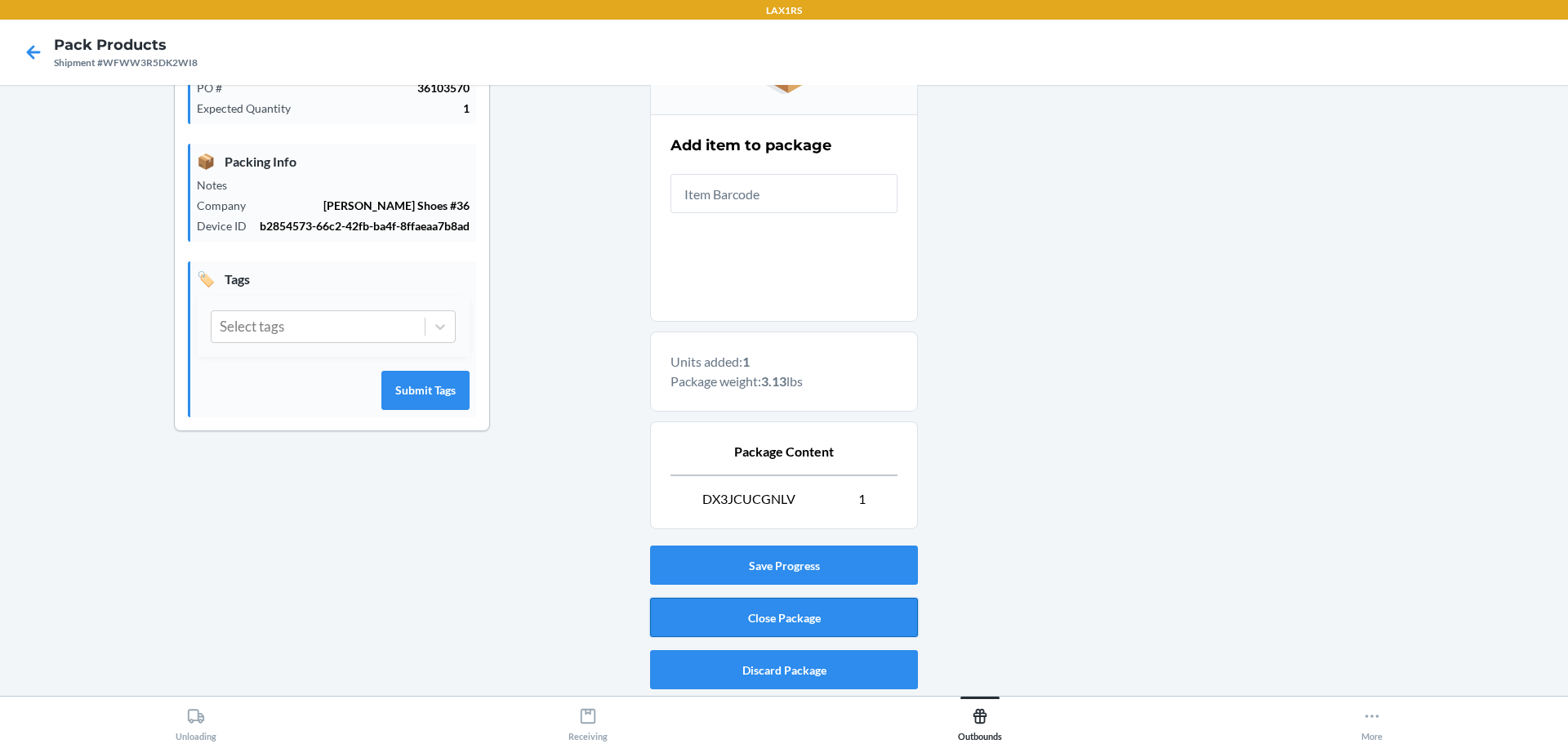
click at [839, 620] on button "Close Package" at bounding box center [783, 617] width 268 height 39
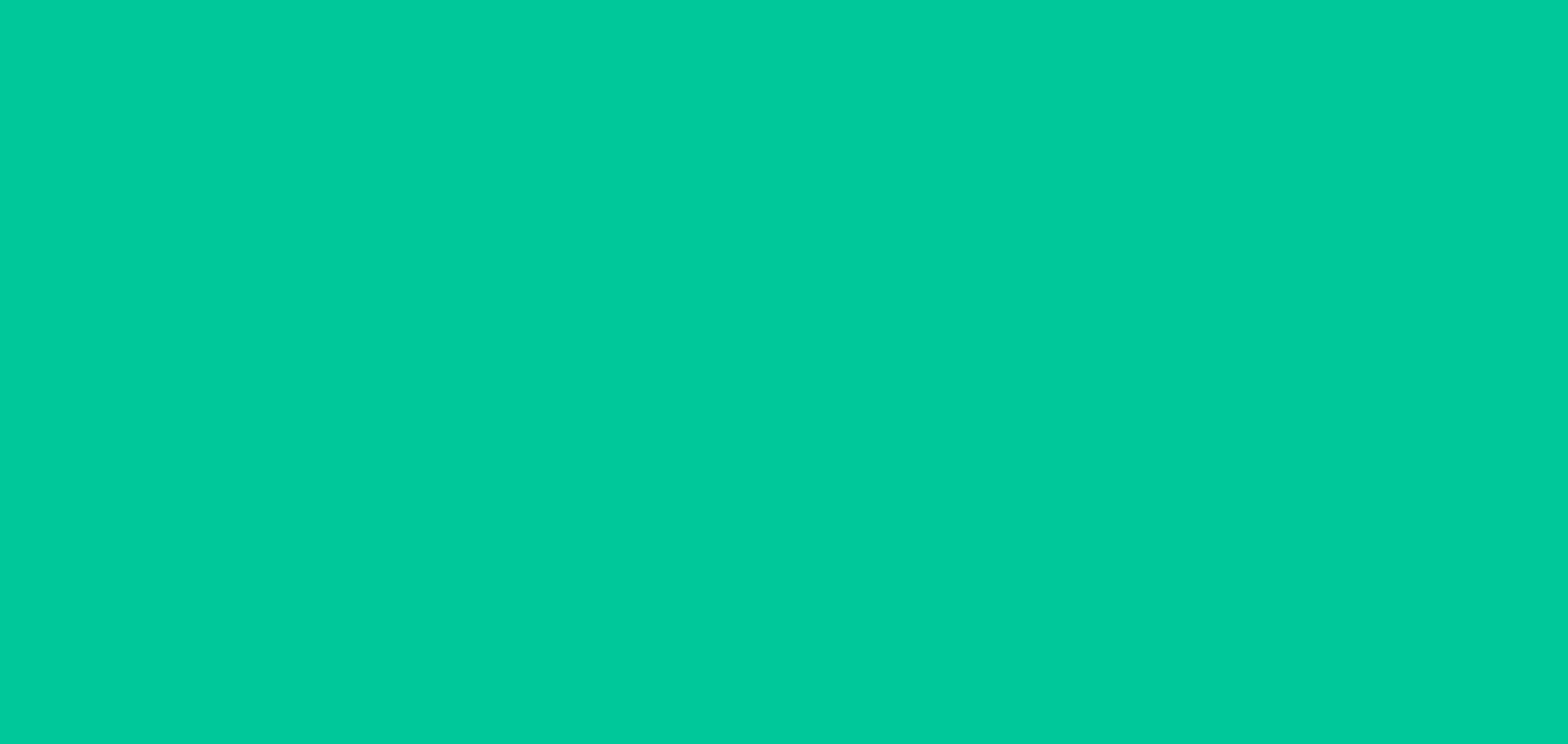
scroll to position [43, 0]
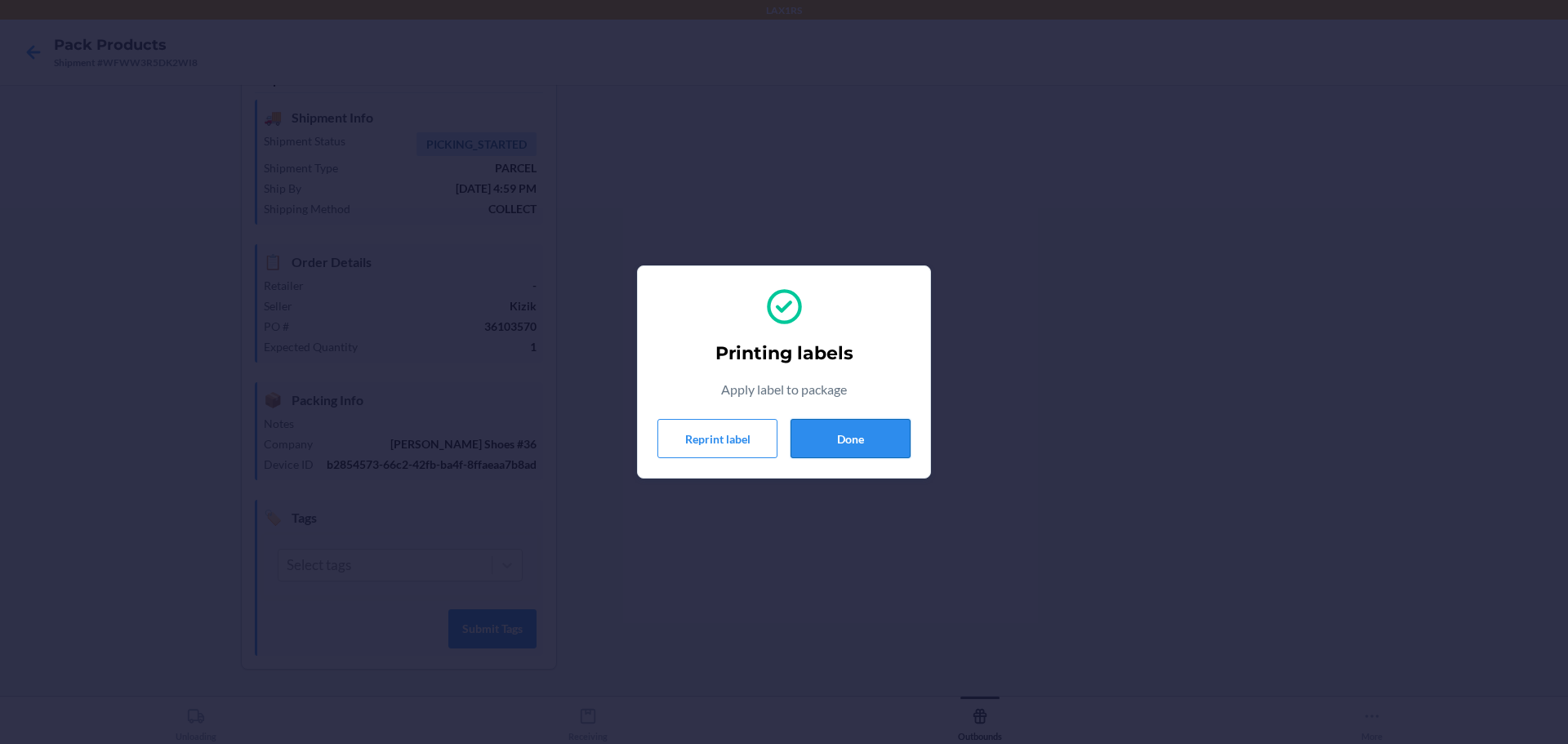
click at [867, 440] on button "Done" at bounding box center [850, 439] width 120 height 39
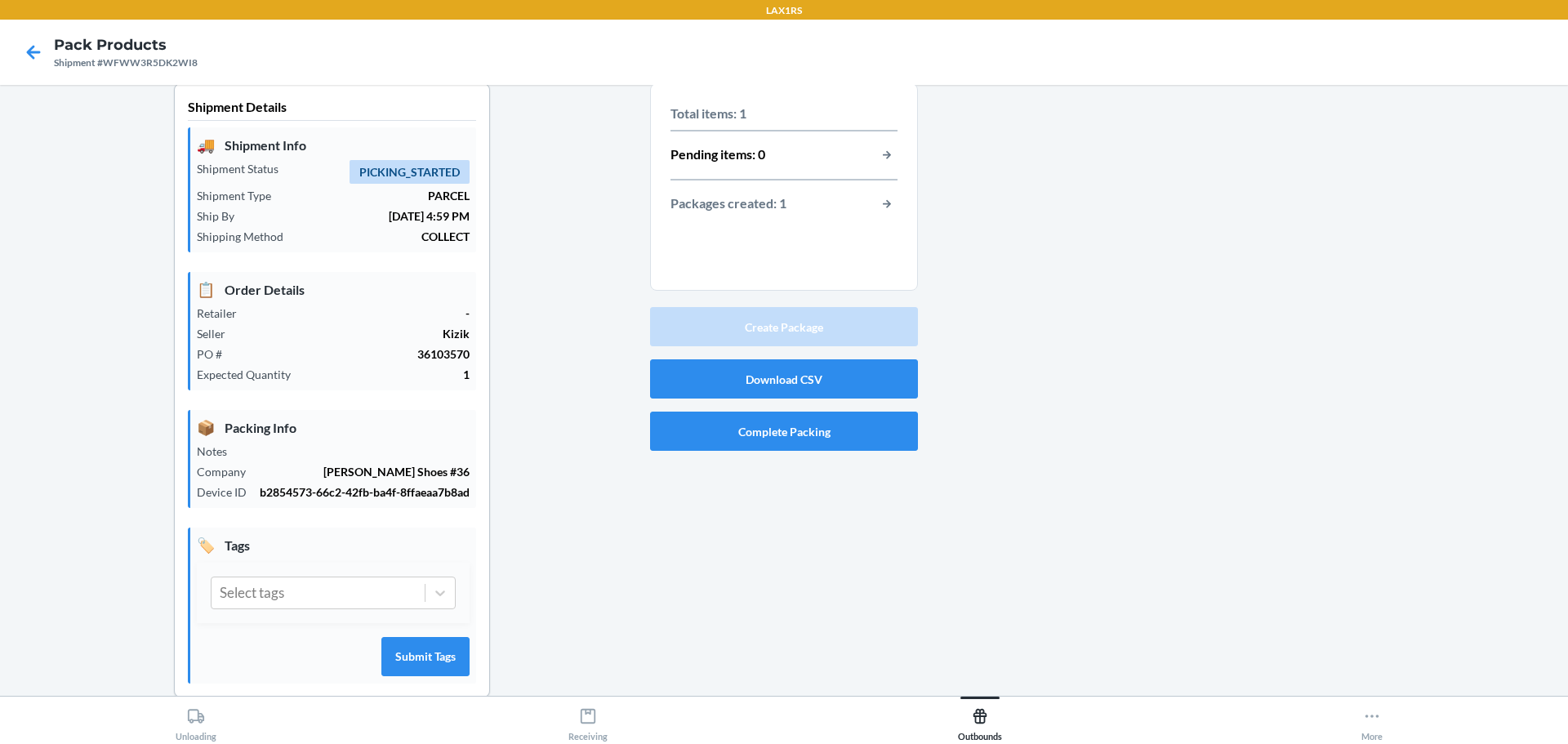
scroll to position [0, 0]
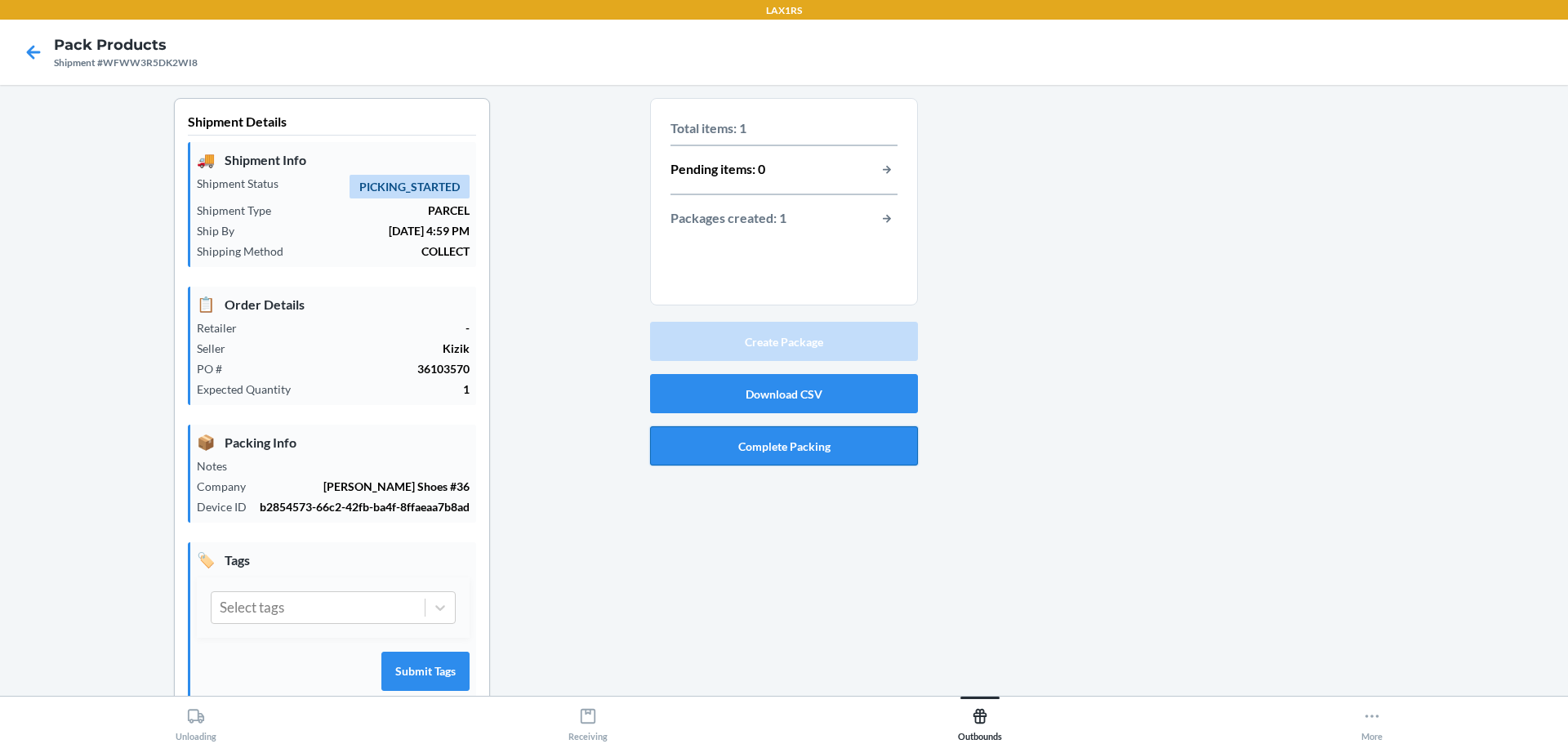
click at [844, 451] on button "Complete Packing" at bounding box center [783, 446] width 268 height 39
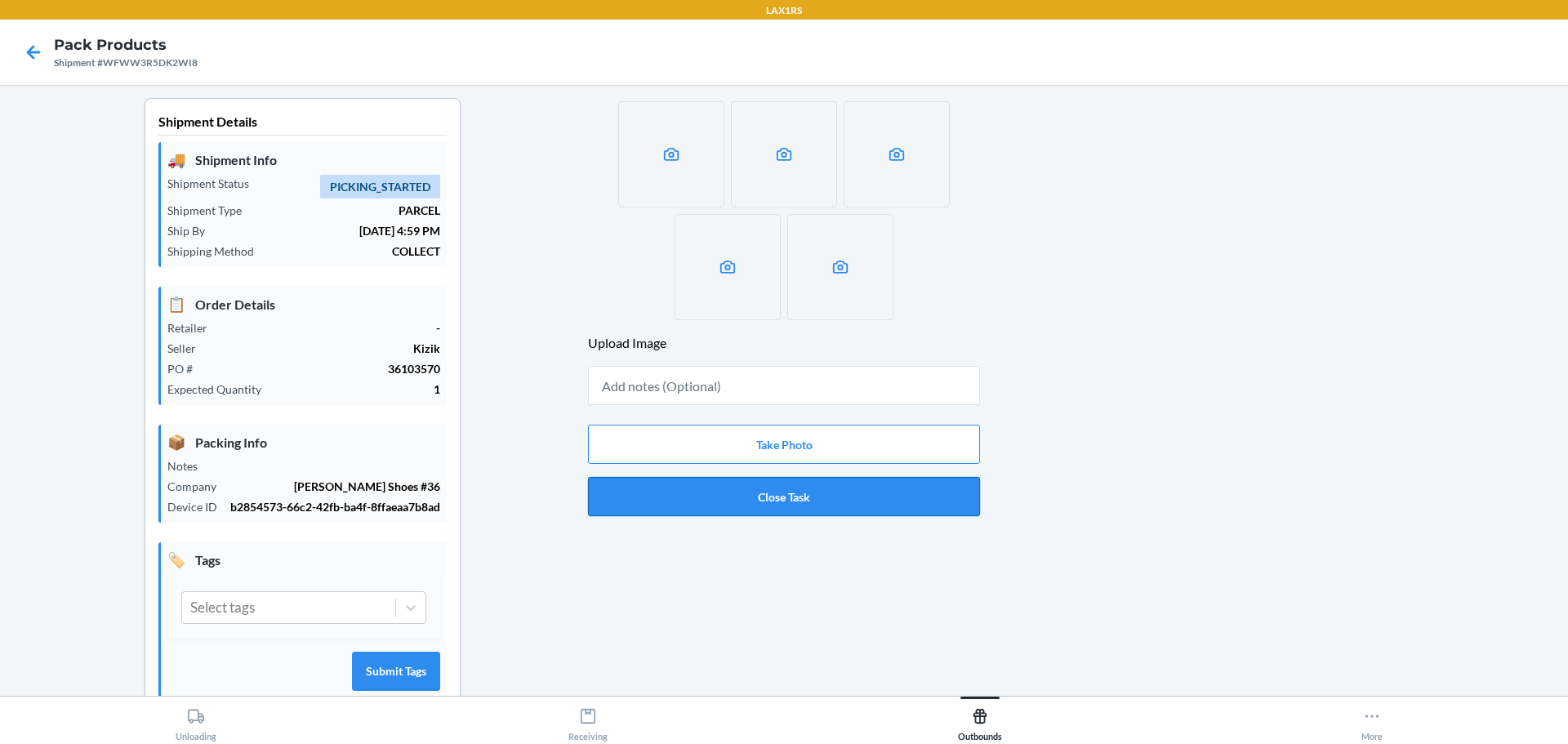
click at [809, 494] on button "Close Task" at bounding box center [783, 497] width 392 height 39
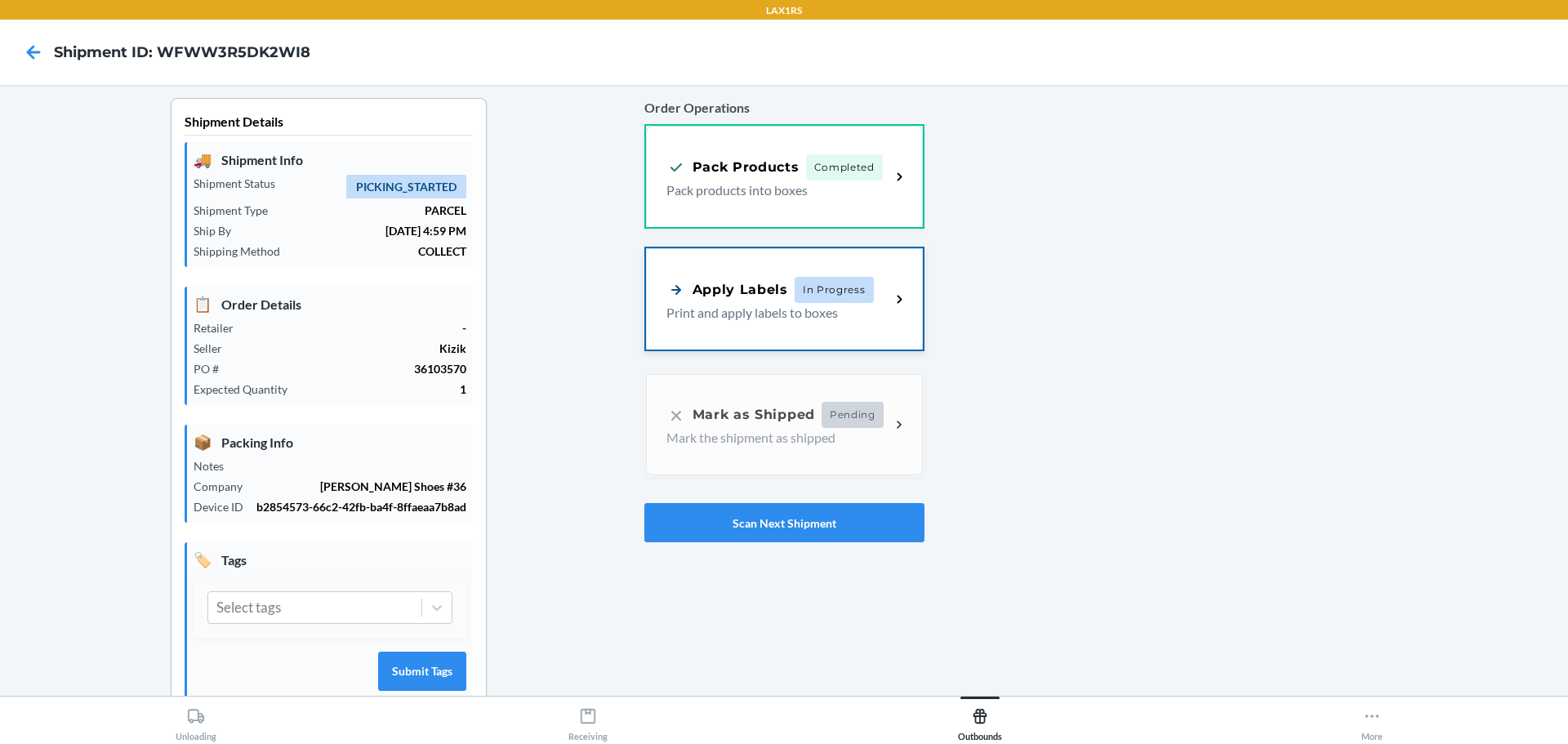
click at [755, 300] on div "Apply Labels In Progress" at bounding box center [769, 290] width 207 height 26
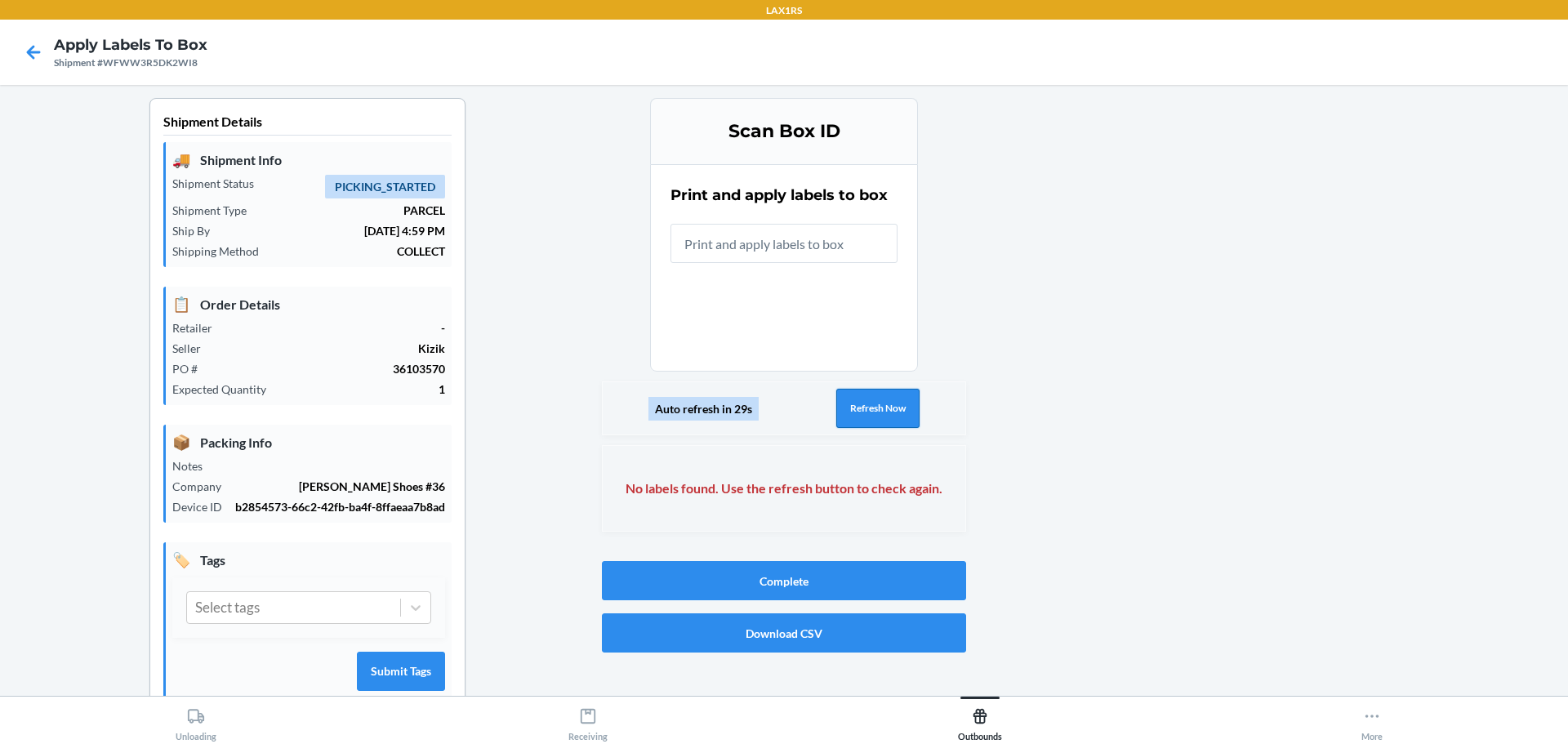
click at [873, 411] on button "Refresh Now" at bounding box center [878, 408] width 83 height 39
click at [875, 412] on button "Refresh Now" at bounding box center [878, 408] width 83 height 39
drag, startPoint x: 876, startPoint y: 413, endPoint x: 880, endPoint y: 422, distance: 9.8
click at [880, 422] on button "Refresh Now" at bounding box center [878, 408] width 83 height 39
click at [874, 411] on button "Refresh Now" at bounding box center [878, 408] width 83 height 39
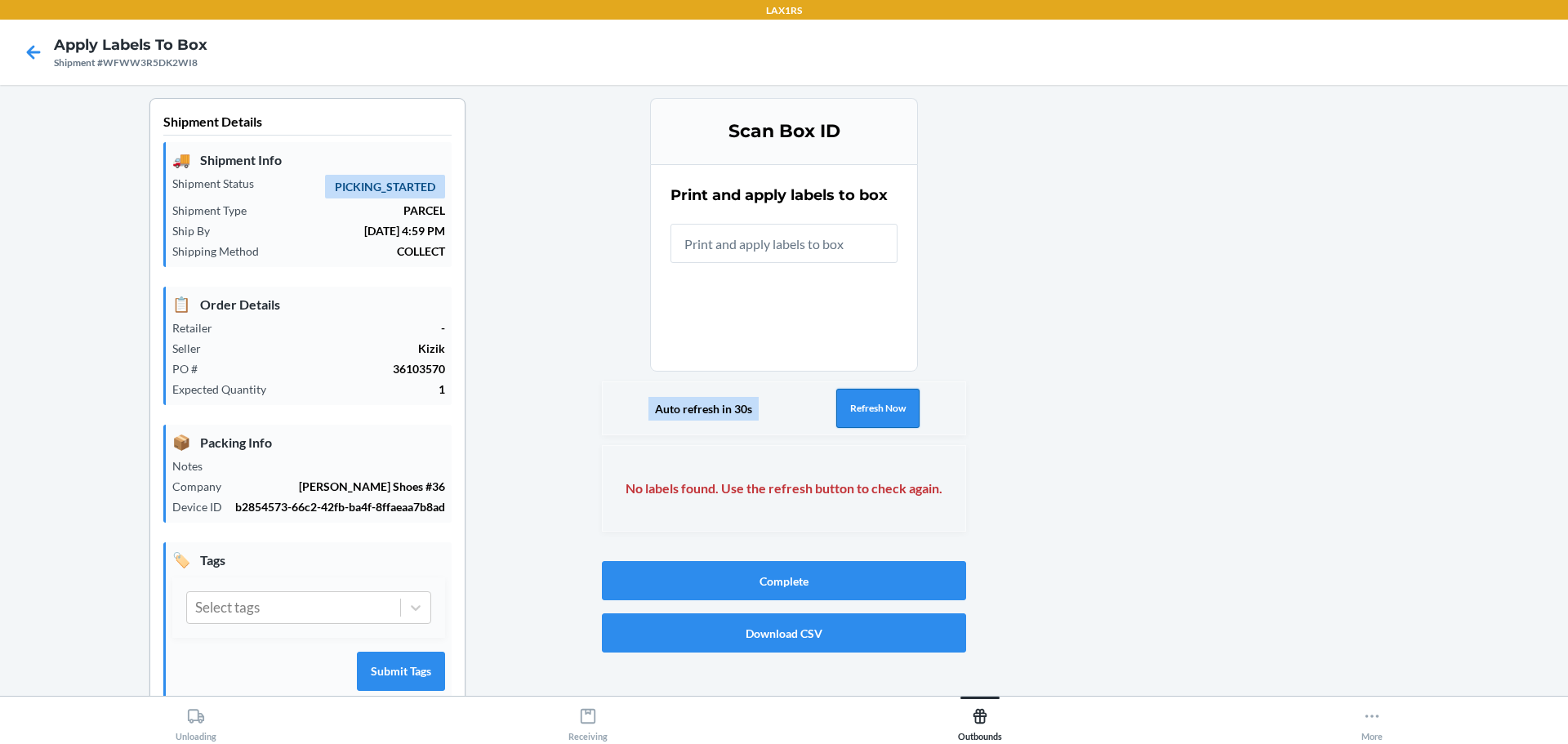
click at [879, 421] on button "Refresh Now" at bounding box center [878, 408] width 83 height 39
click at [869, 415] on button "Refresh Now" at bounding box center [878, 408] width 83 height 39
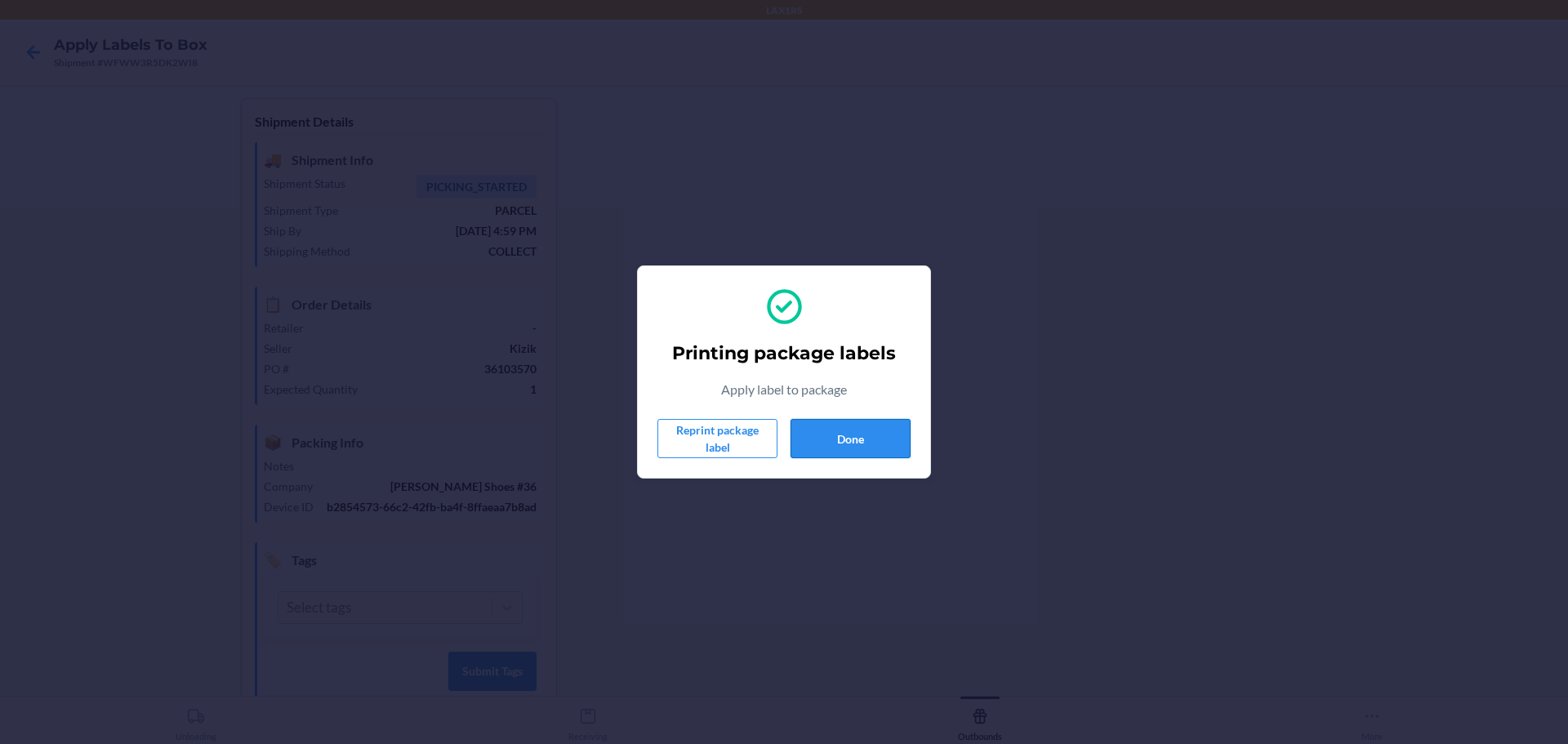
click at [865, 439] on button "Done" at bounding box center [850, 439] width 120 height 39
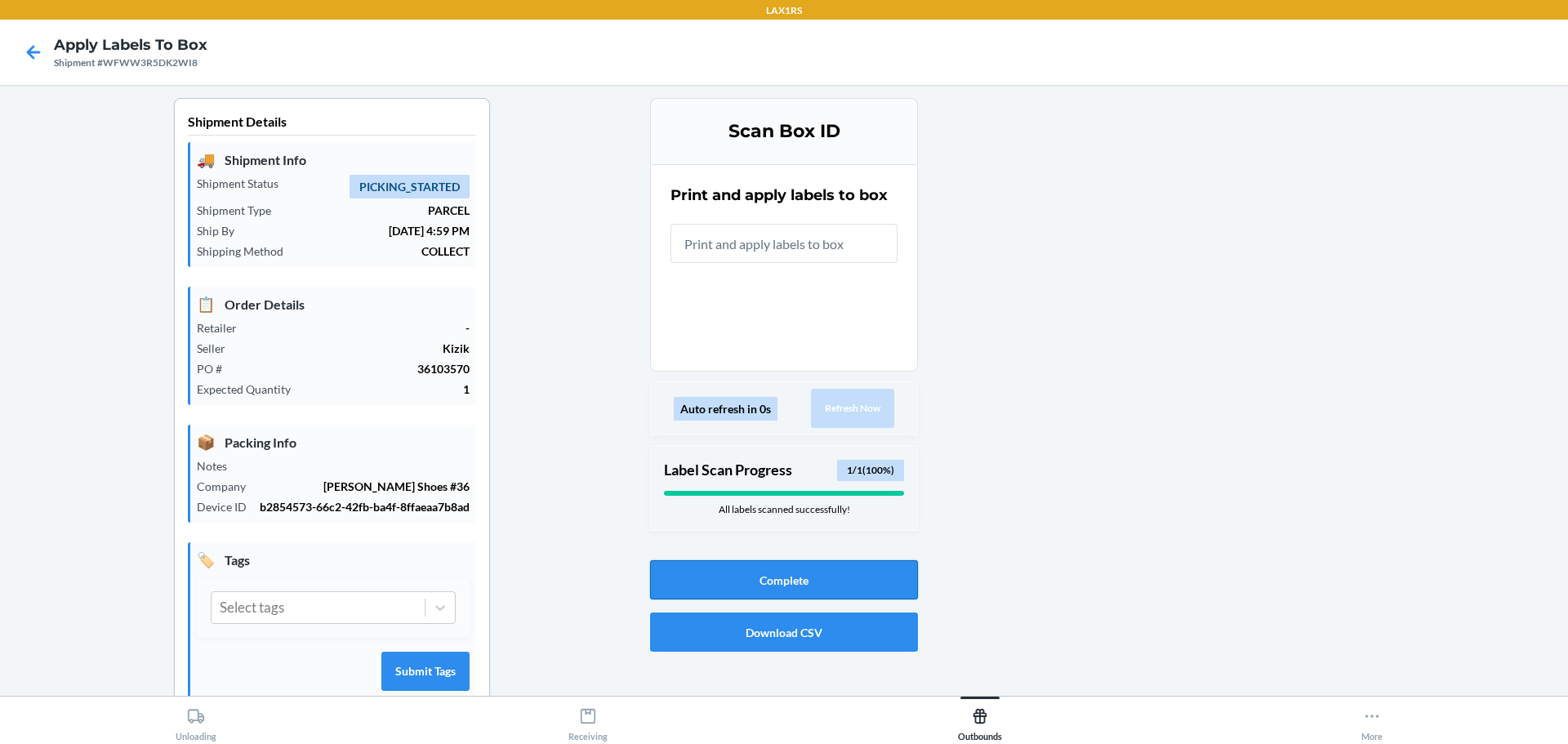
click at [825, 571] on button "Complete" at bounding box center [783, 580] width 268 height 39
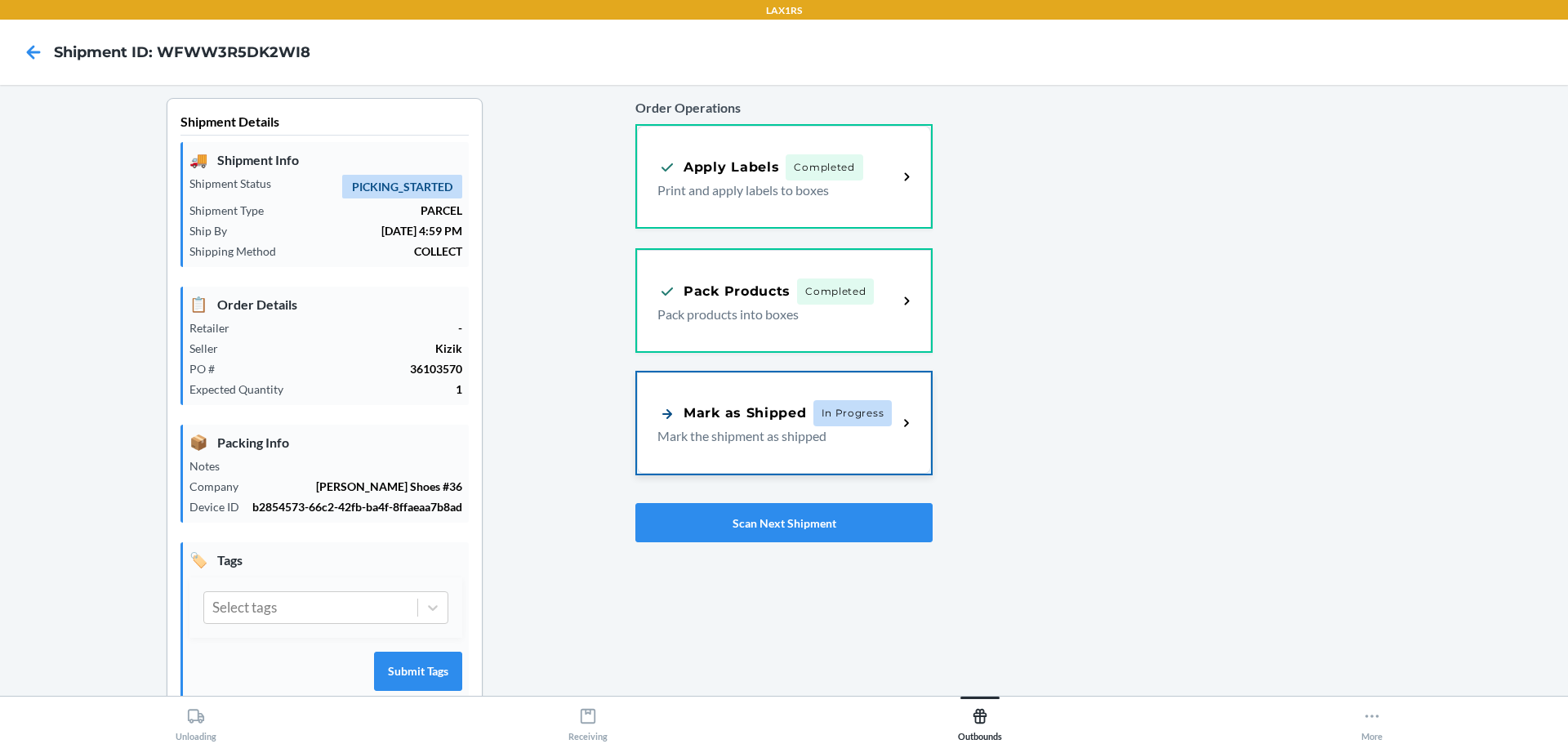
click at [786, 435] on p "Mark the shipment as shipped" at bounding box center [770, 436] width 227 height 20
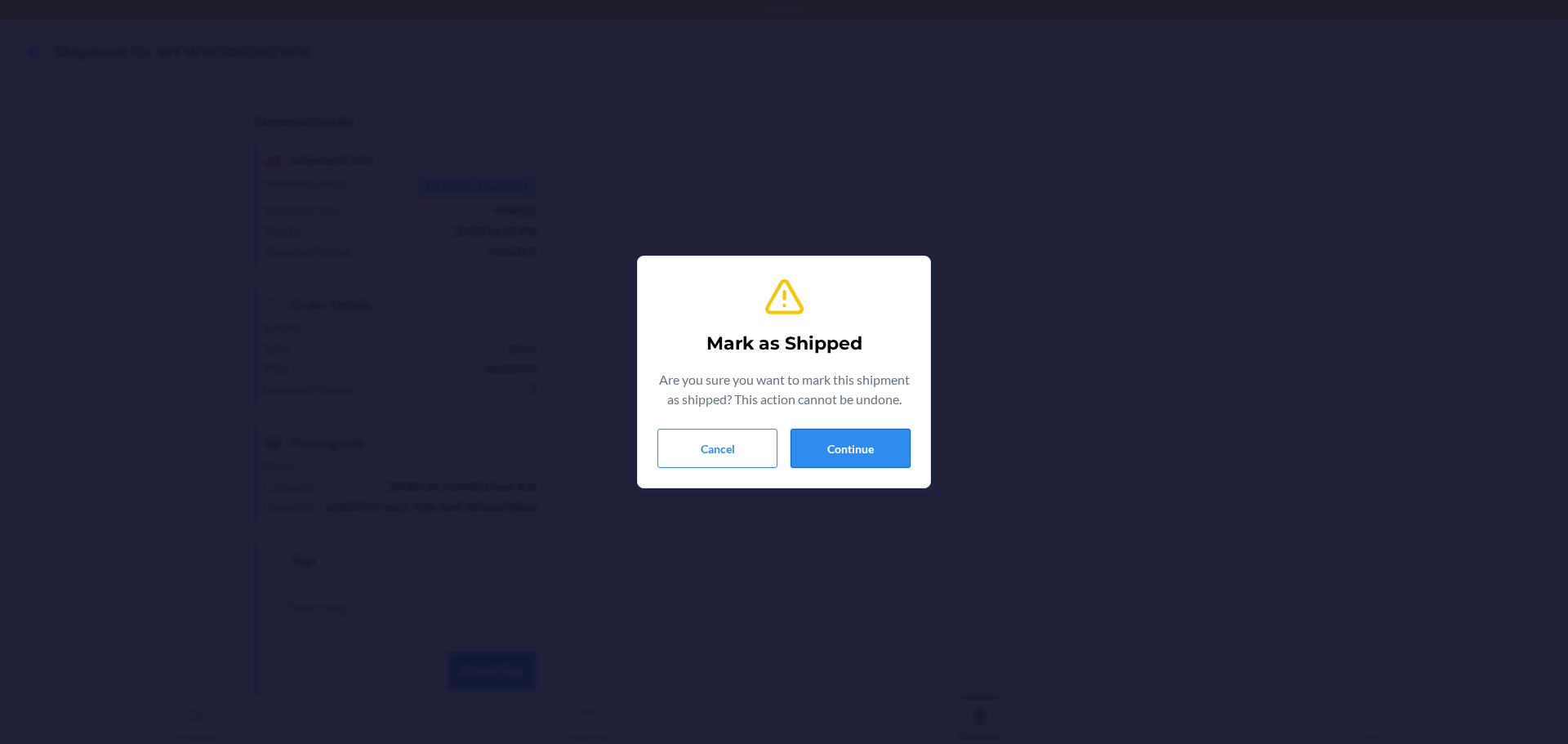
click at [849, 452] on button "Continue" at bounding box center [850, 449] width 120 height 39
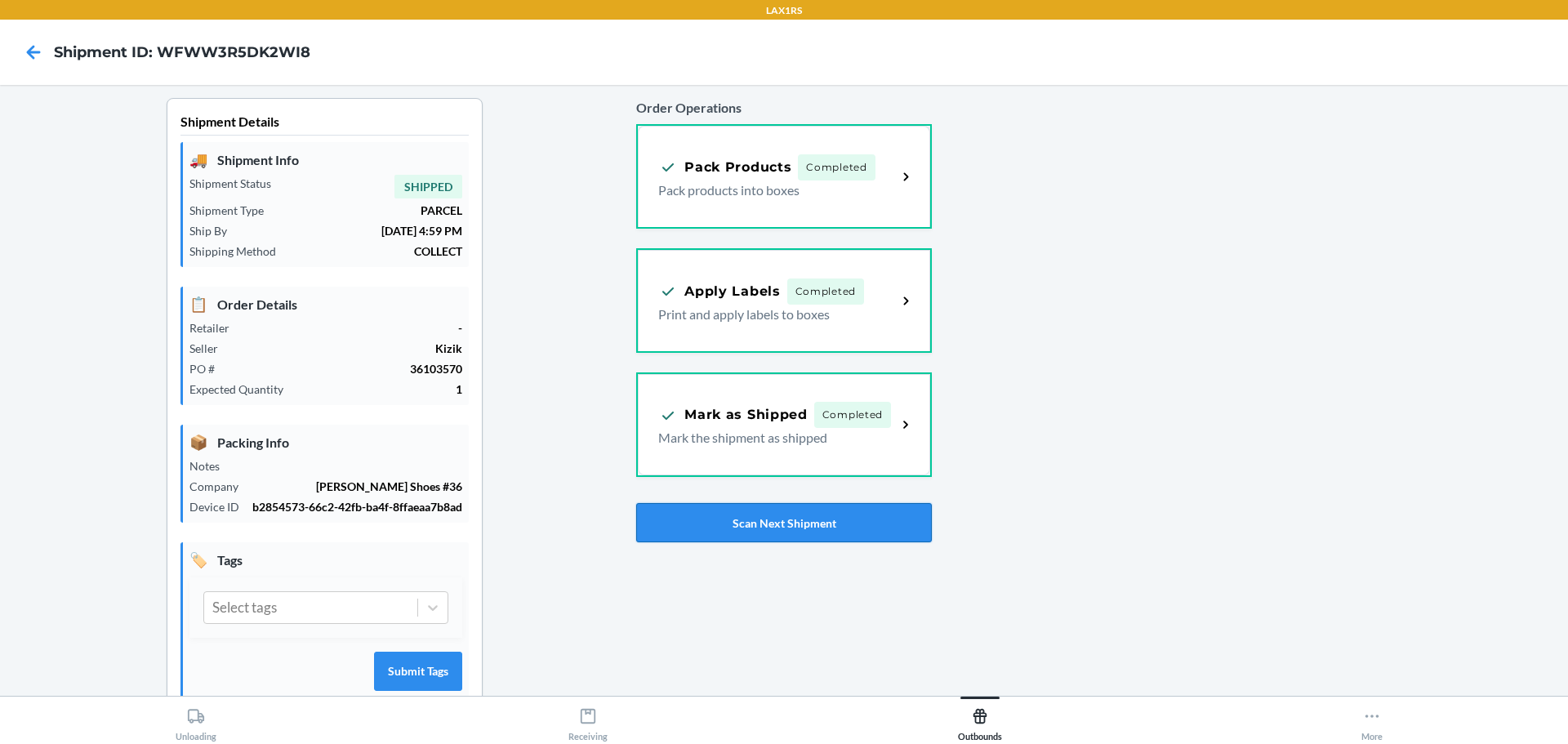
click at [817, 530] on button "Scan Next Shipment" at bounding box center [783, 523] width 295 height 39
click at [834, 517] on button "Scan Next Shipment" at bounding box center [783, 523] width 295 height 39
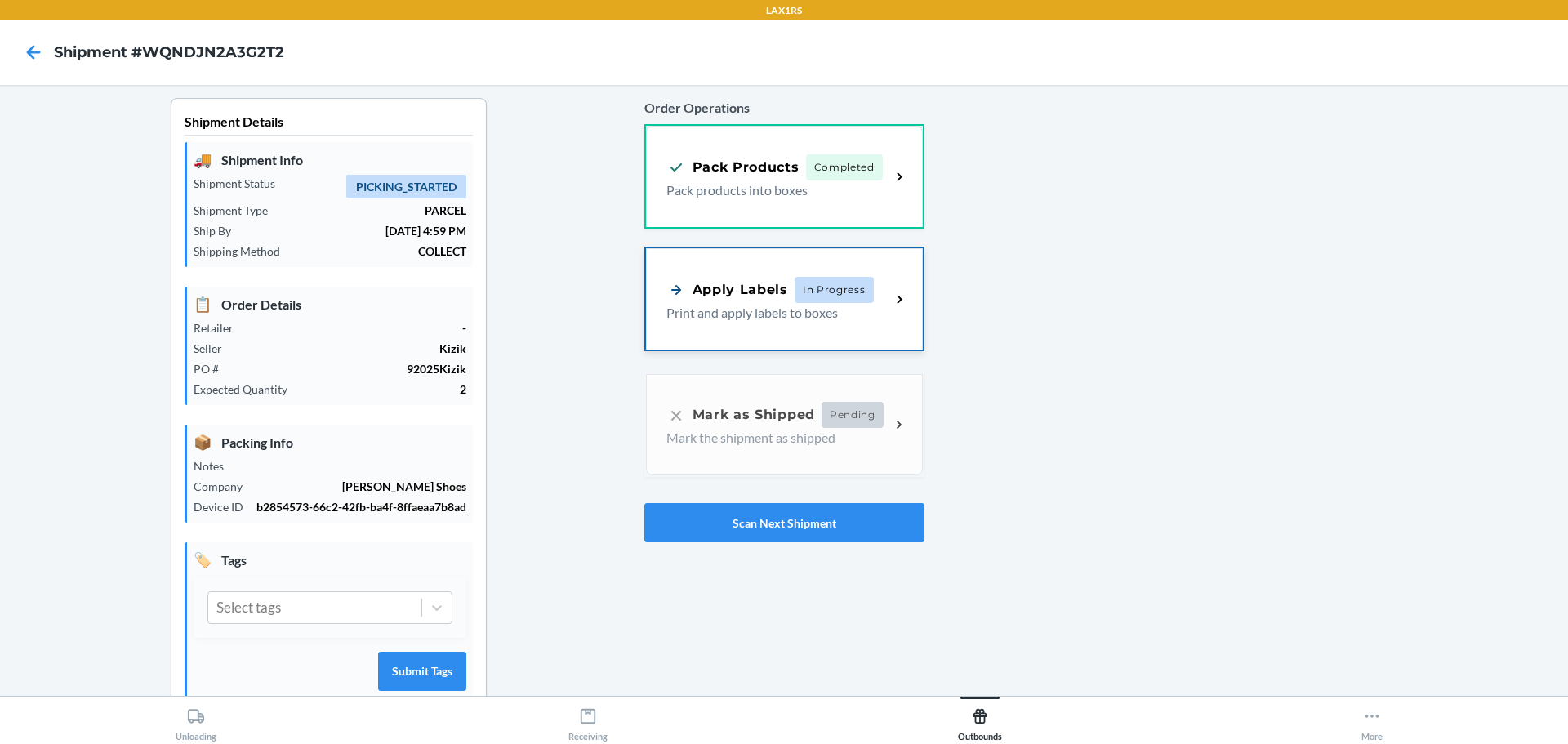
click at [888, 311] on div "Apply Labels In Progress Print and apply labels to boxes" at bounding box center [784, 299] width 277 height 101
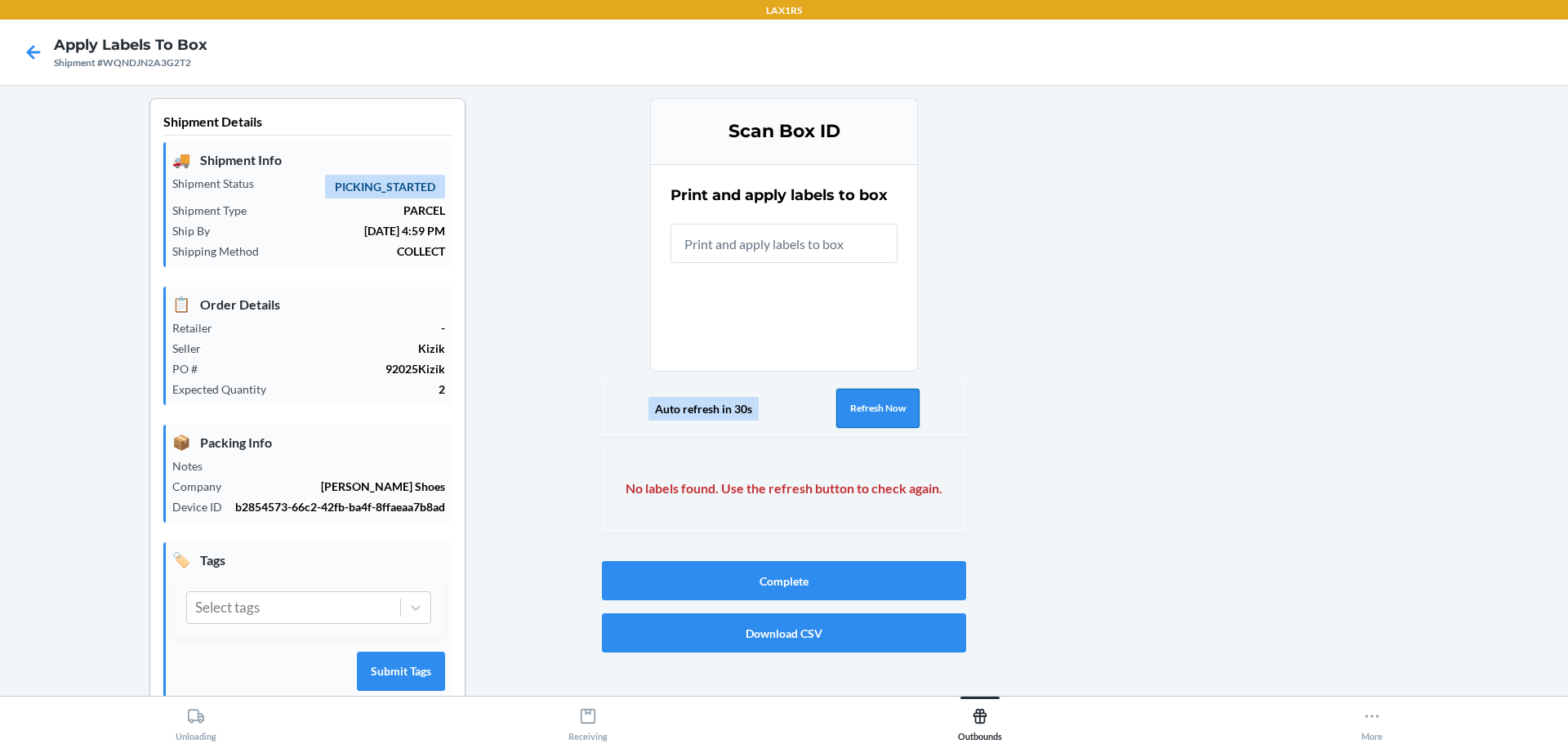
click at [881, 416] on button "Refresh Now" at bounding box center [878, 408] width 83 height 39
click at [896, 415] on button "Refresh Now" at bounding box center [878, 408] width 83 height 39
click at [889, 413] on button "Refresh Now" at bounding box center [878, 408] width 83 height 39
click at [38, 53] on icon at bounding box center [34, 52] width 14 height 14
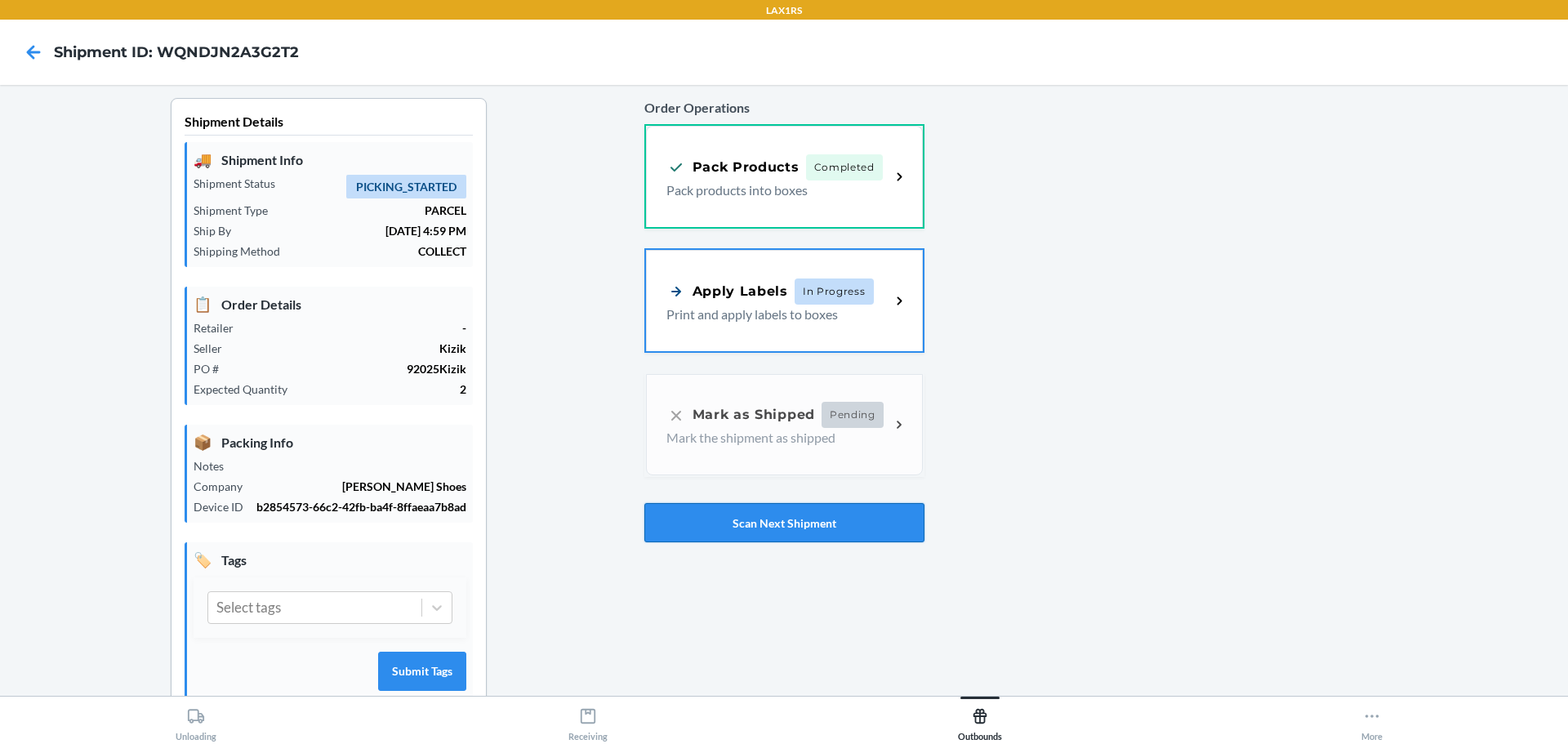
click at [733, 542] on button "Scan Next Shipment" at bounding box center [784, 523] width 280 height 39
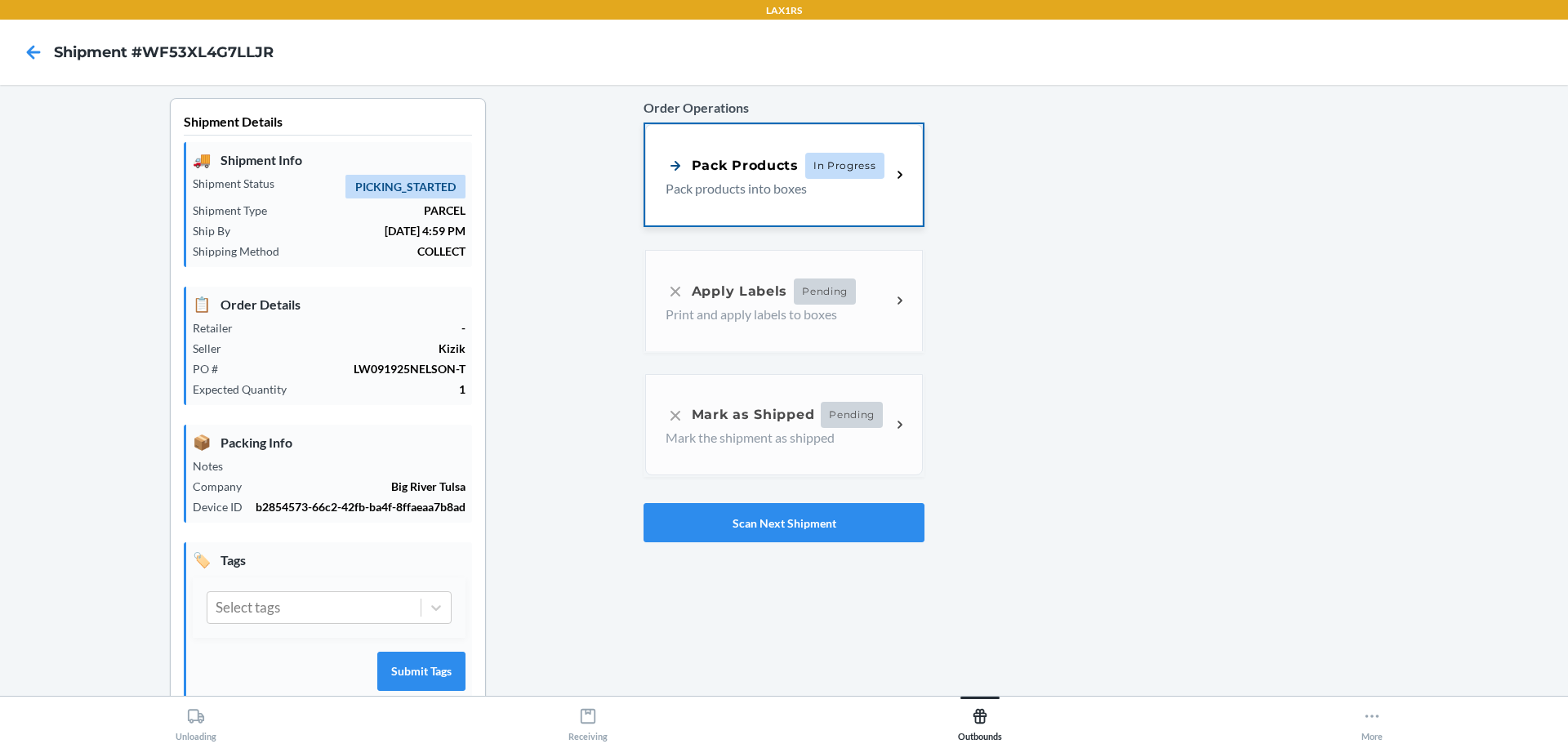
click at [723, 176] on div "Pack Products" at bounding box center [732, 165] width 133 height 20
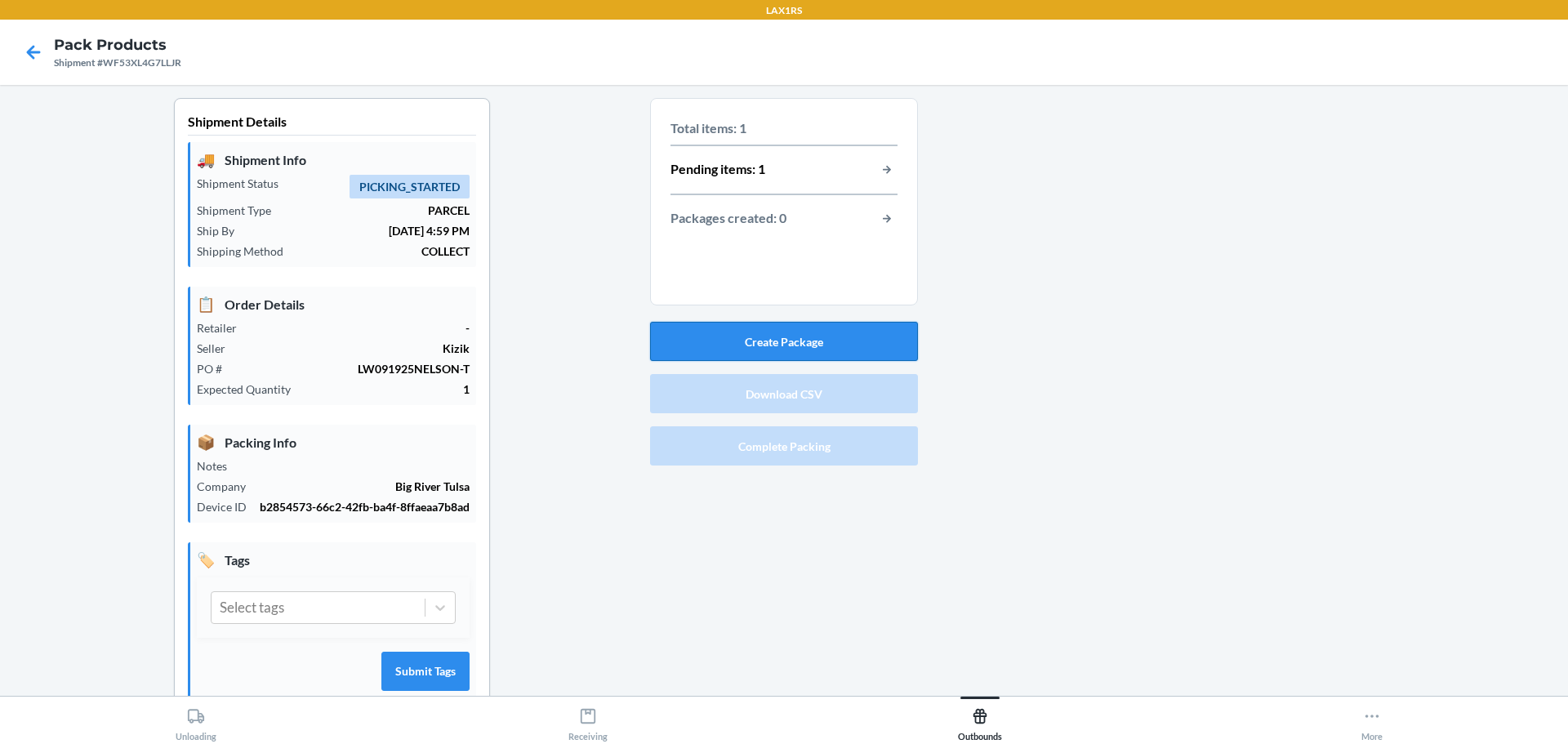
click at [803, 340] on button "Create Package" at bounding box center [783, 341] width 268 height 39
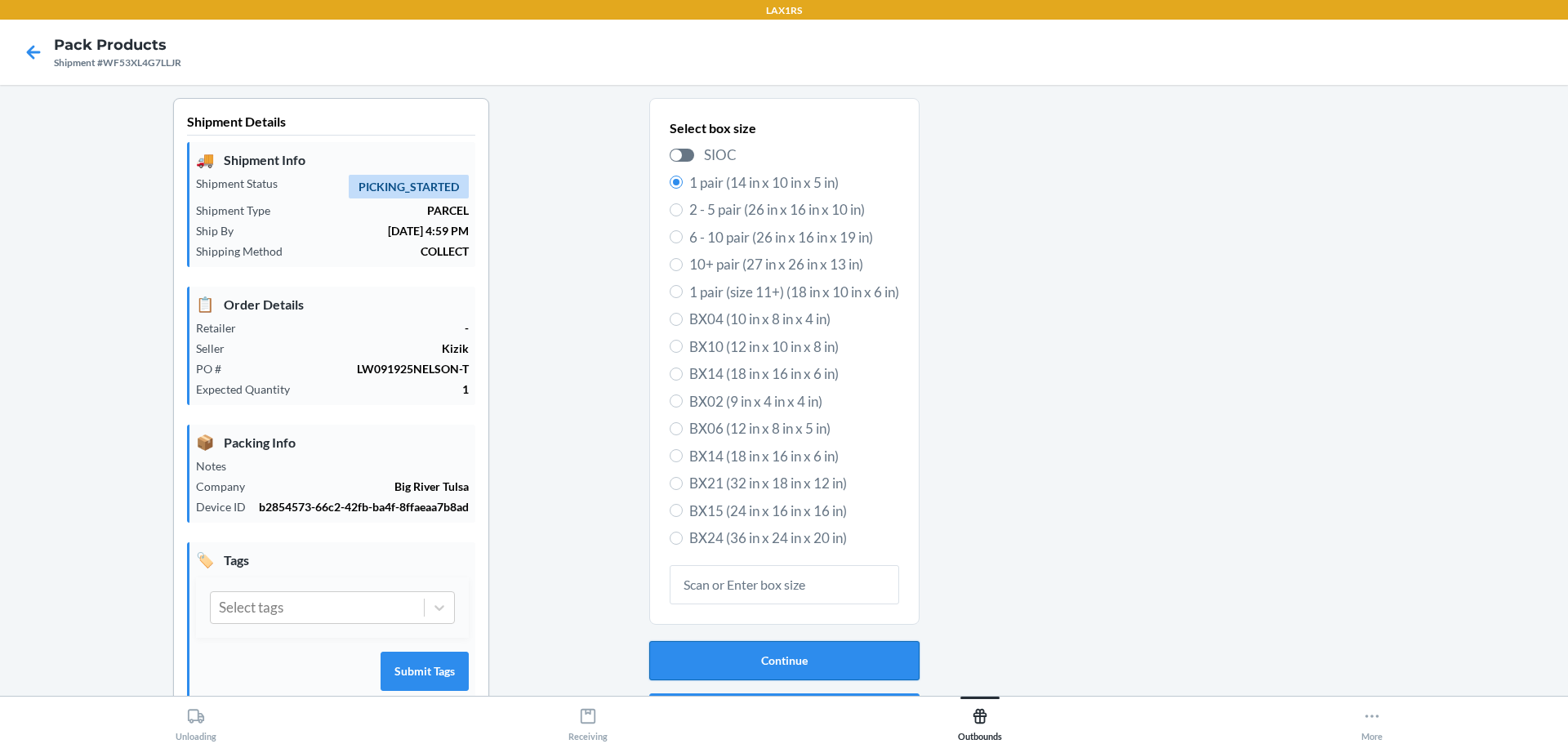
click at [811, 663] on button "Continue" at bounding box center [784, 661] width 270 height 39
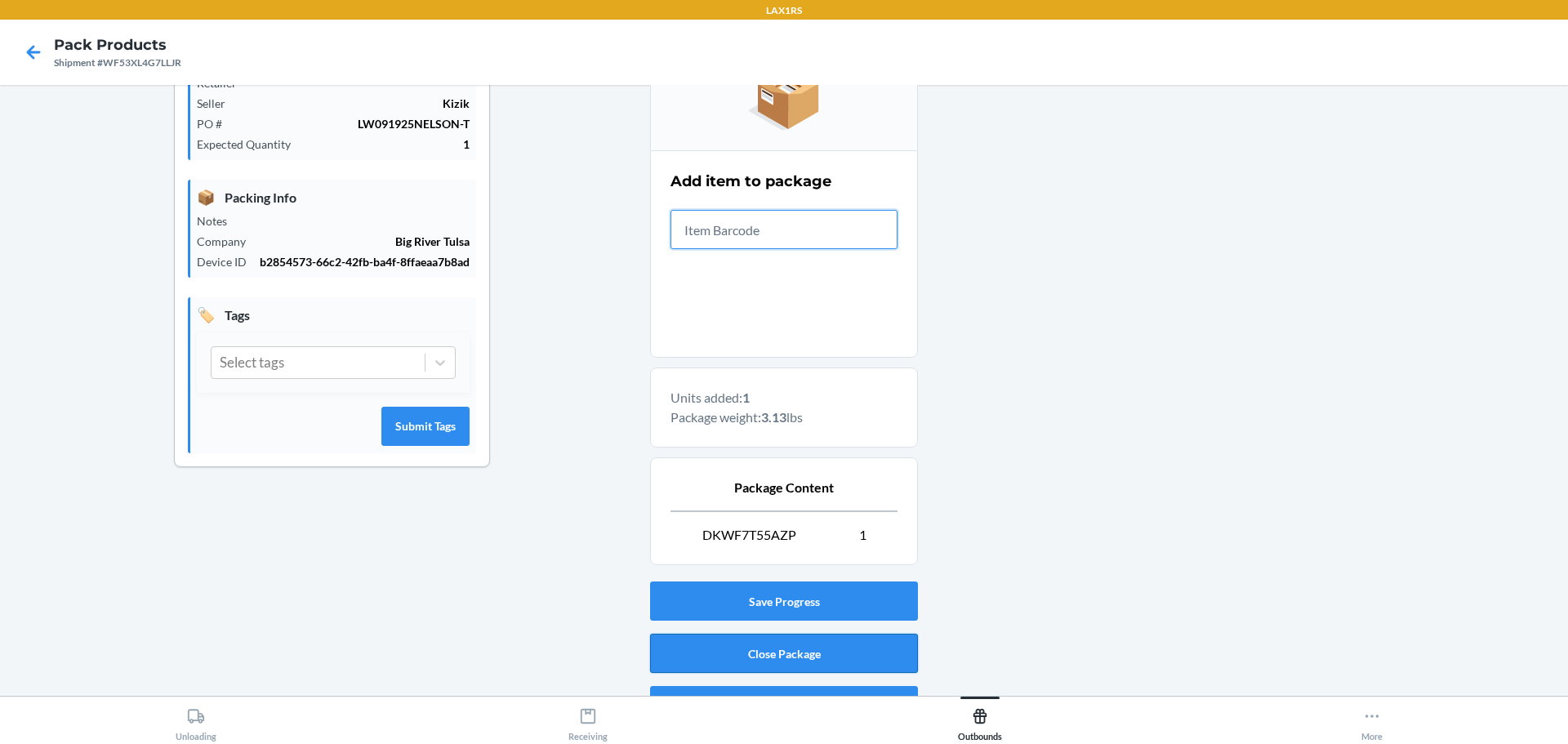
scroll to position [281, 0]
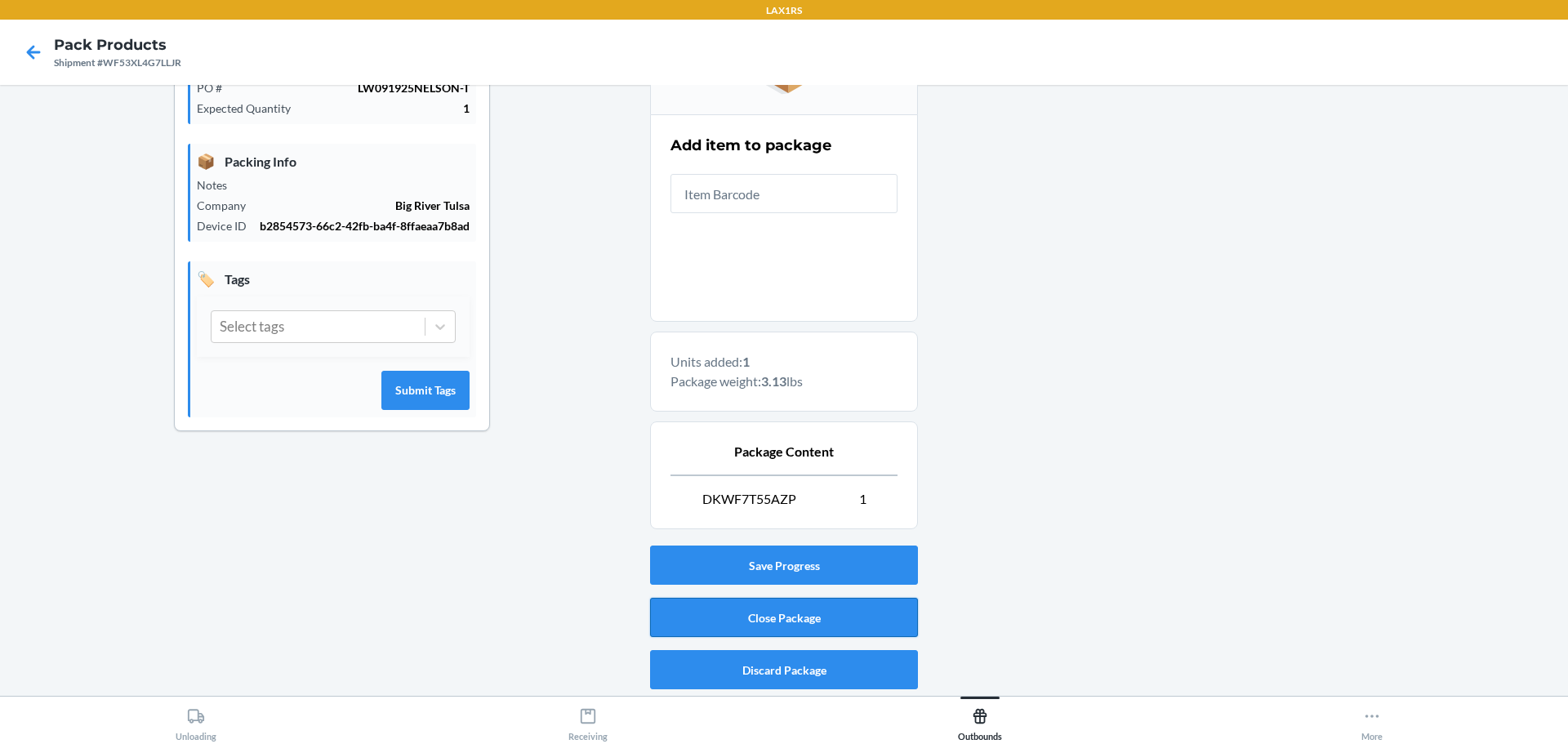
click at [836, 617] on button "Close Package" at bounding box center [783, 617] width 268 height 39
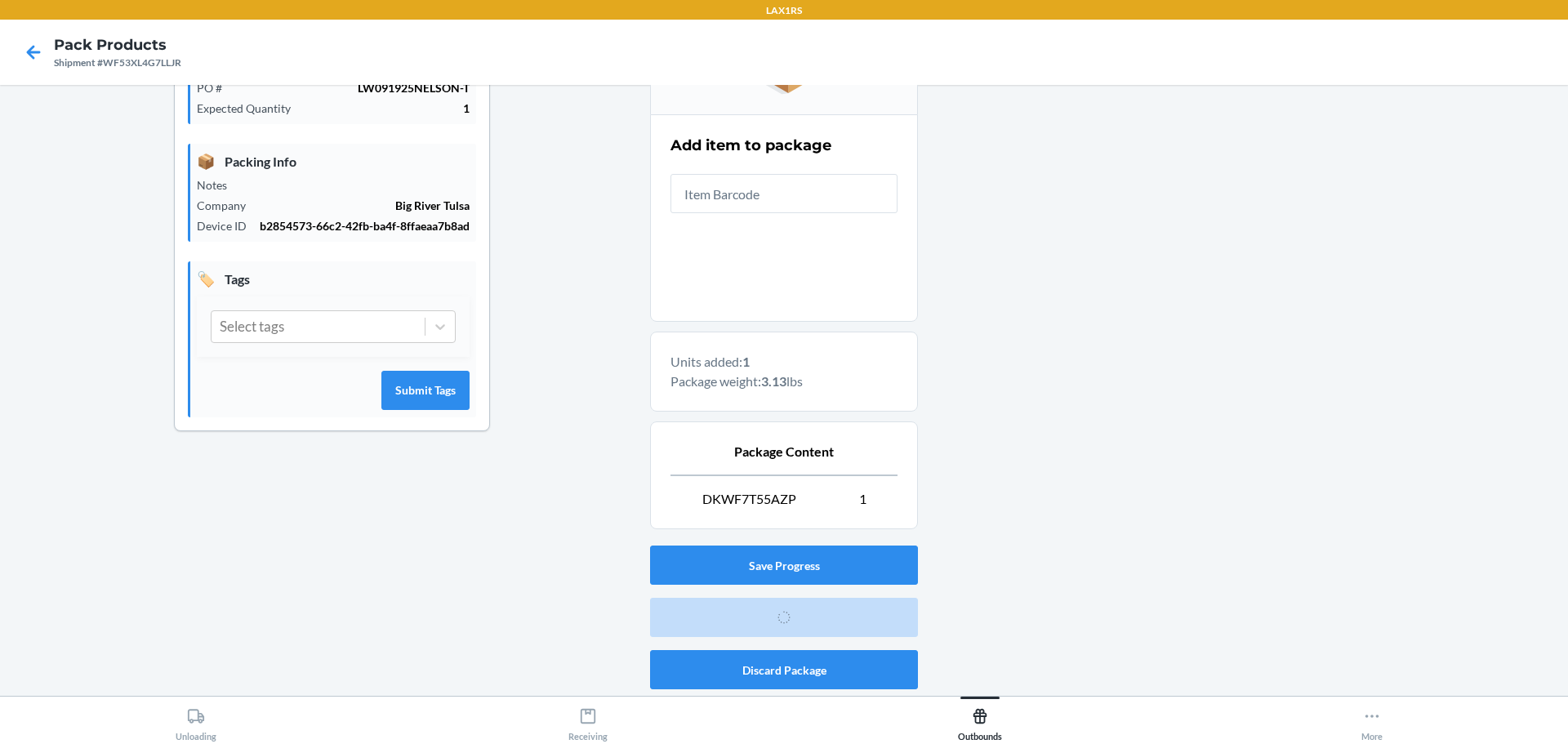
scroll to position [43, 0]
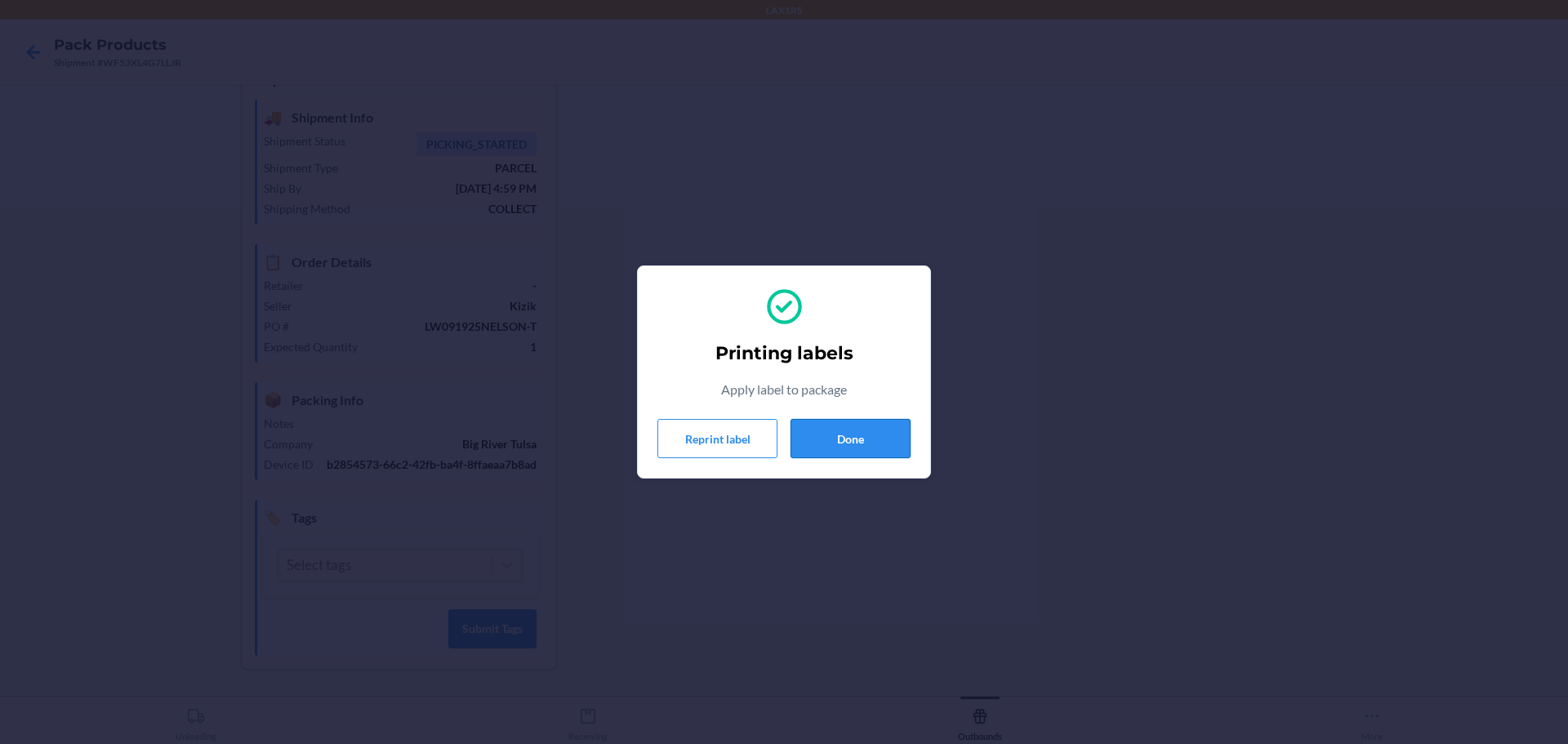
click at [840, 438] on button "Done" at bounding box center [850, 439] width 120 height 39
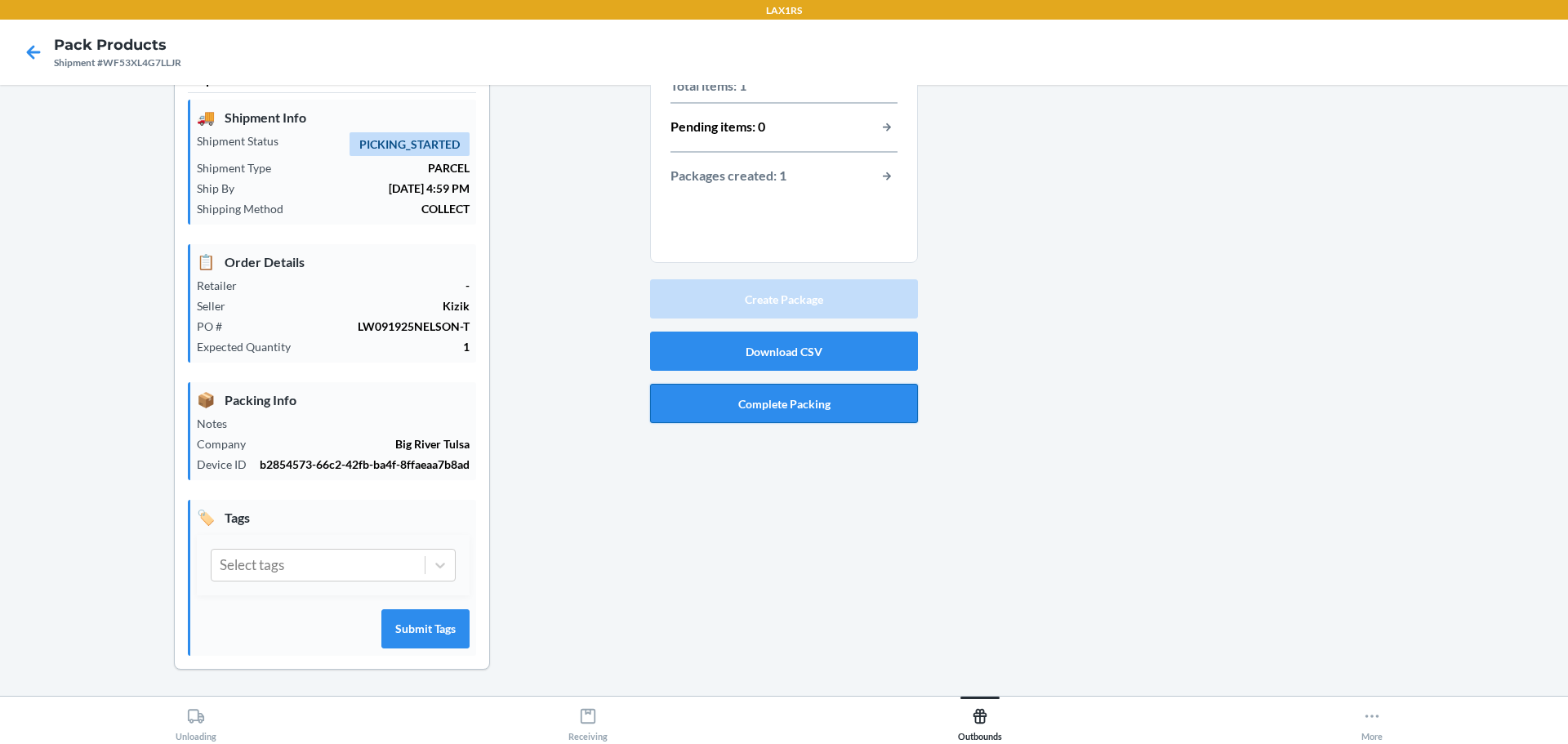
click at [782, 414] on button "Complete Packing" at bounding box center [783, 404] width 268 height 39
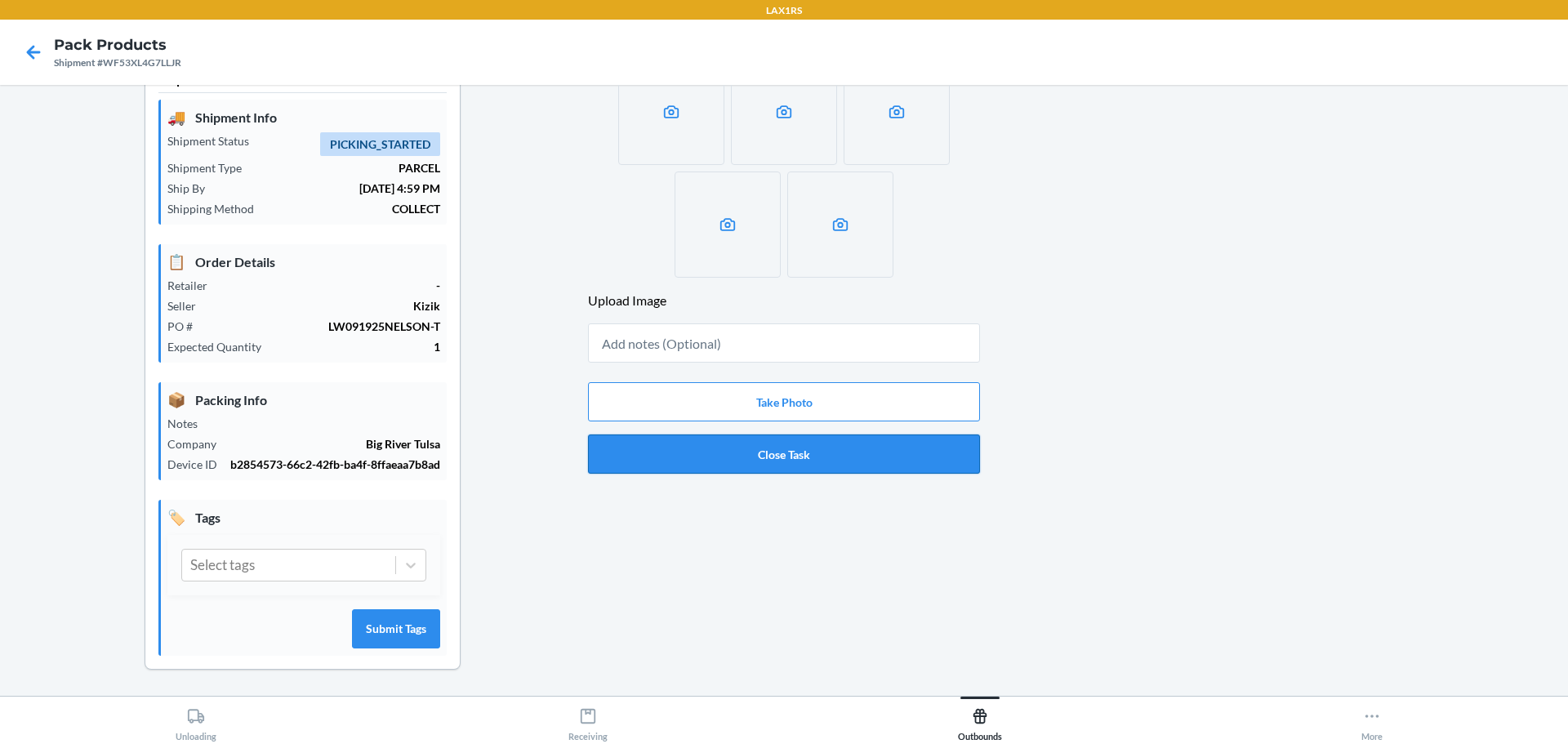
click at [813, 447] on button "Close Task" at bounding box center [783, 454] width 392 height 39
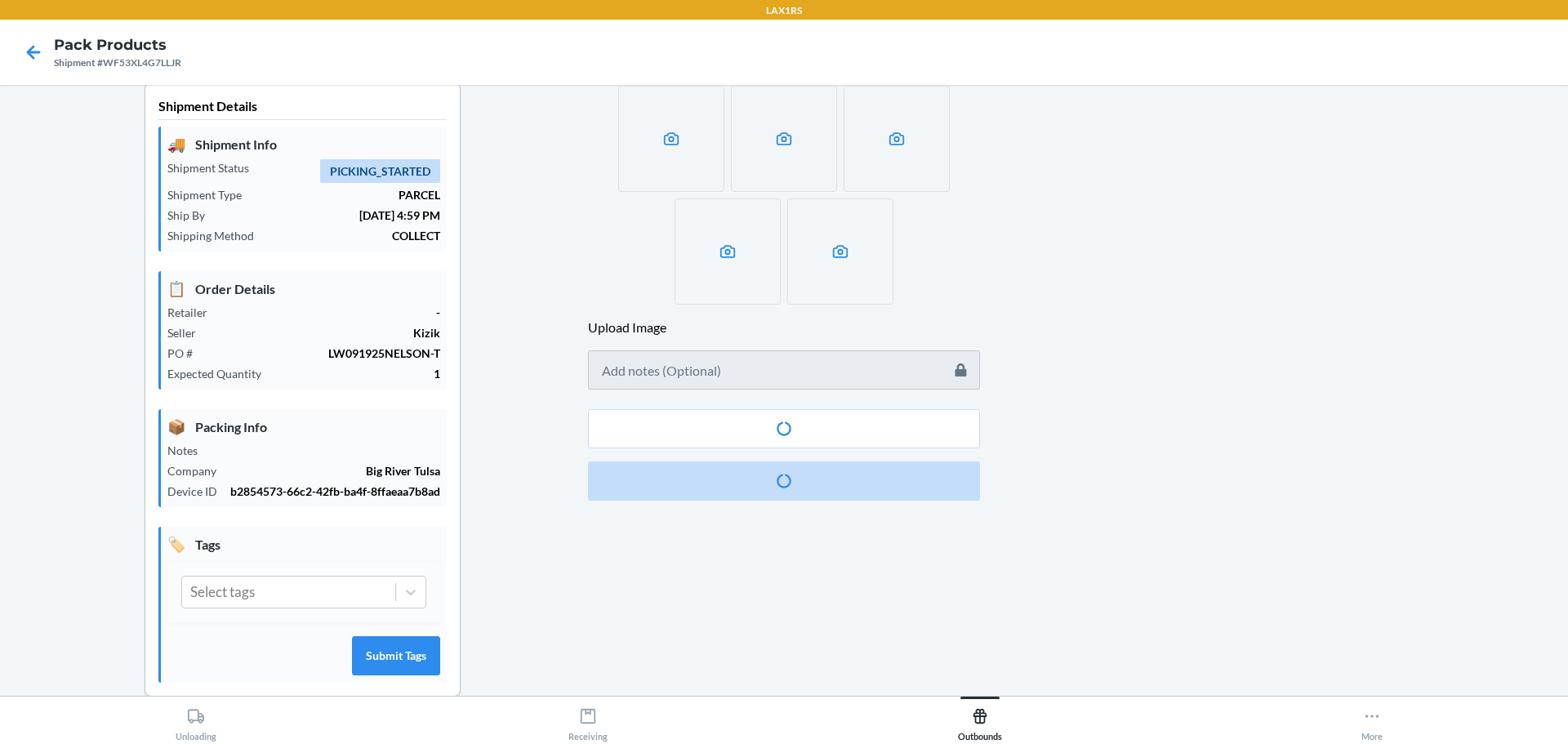
scroll to position [0, 0]
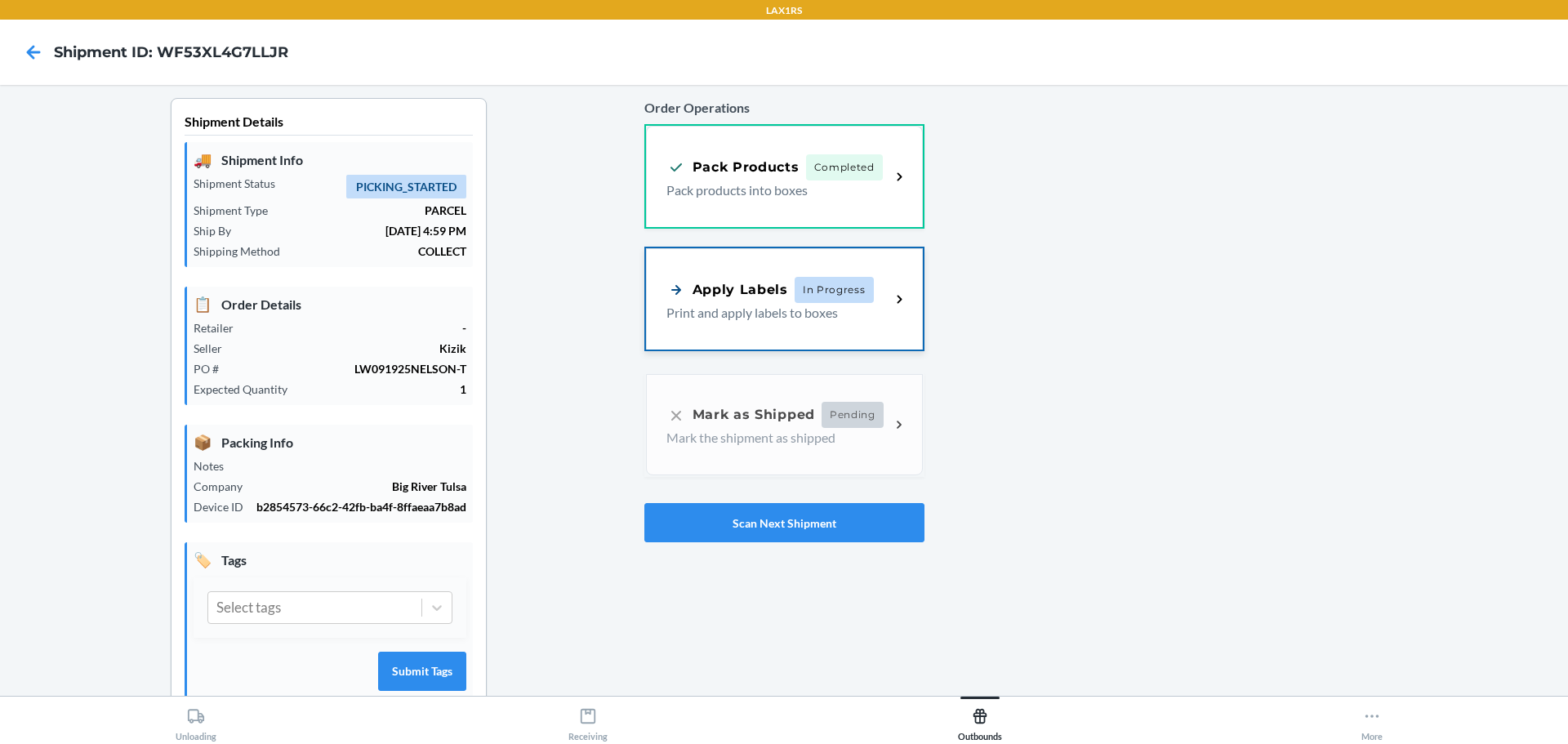
click at [765, 290] on div "Apply Labels" at bounding box center [727, 289] width 122 height 20
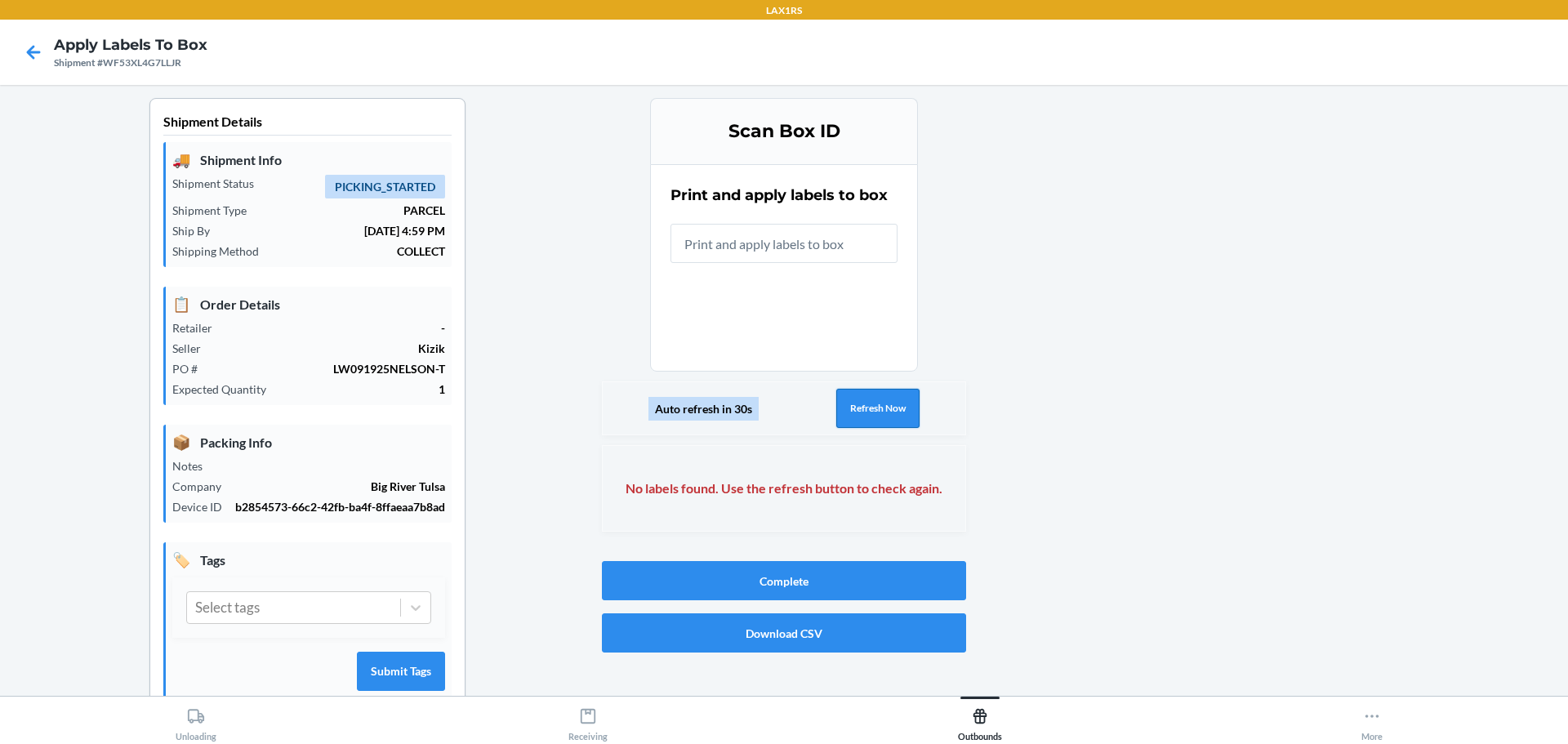
click at [902, 392] on button "Refresh Now" at bounding box center [878, 408] width 83 height 39
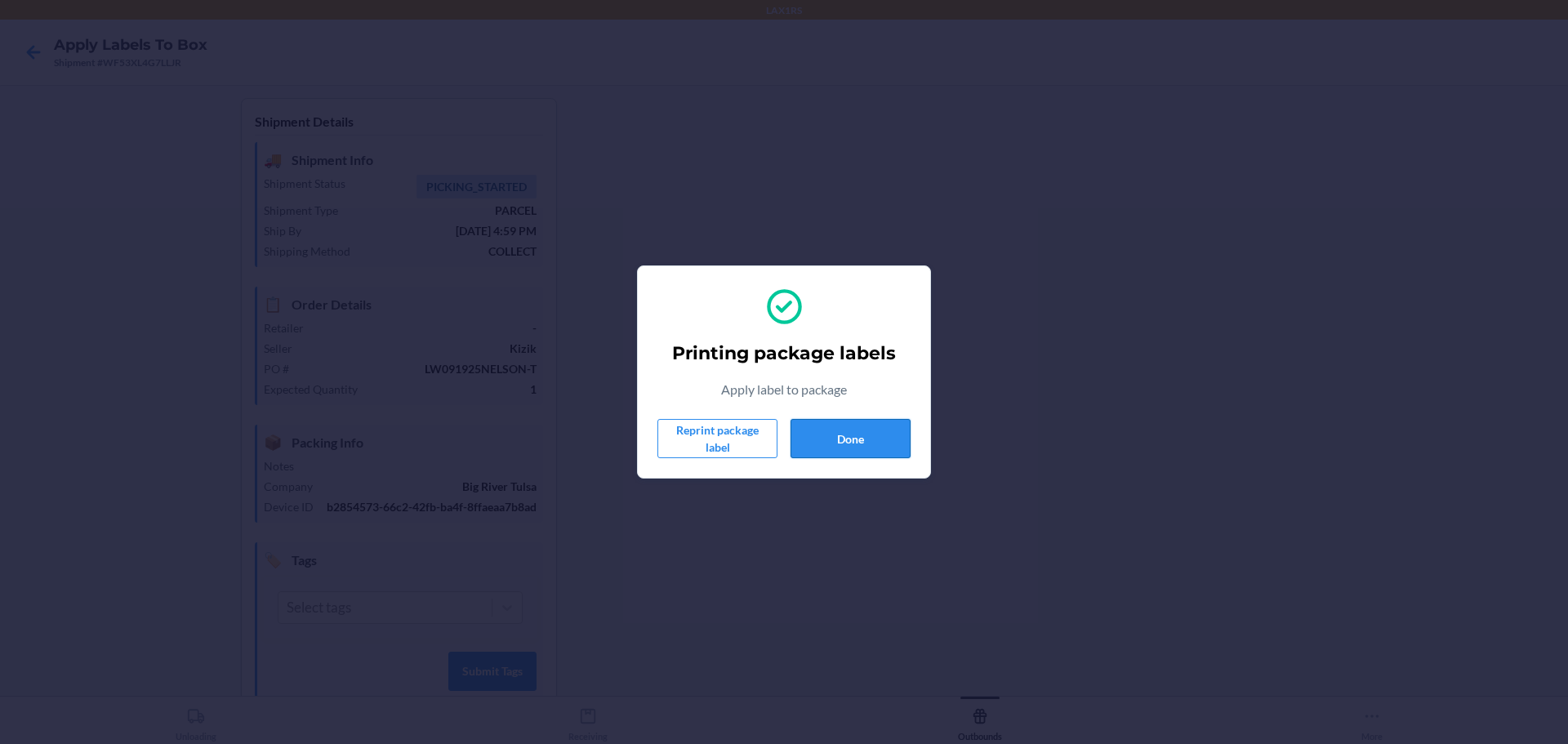
click at [881, 437] on button "Done" at bounding box center [850, 439] width 120 height 39
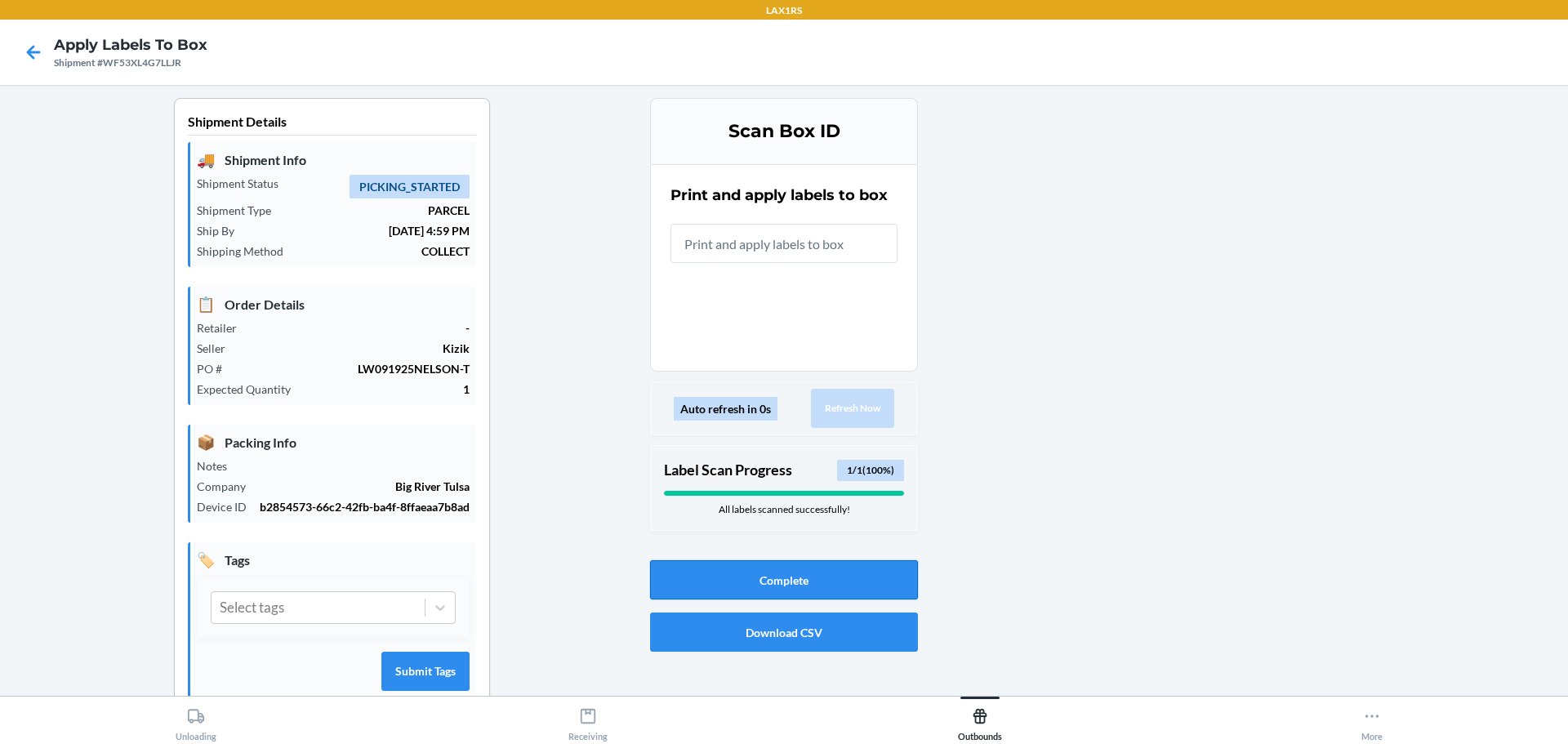
click at [837, 586] on button "Complete" at bounding box center [783, 580] width 268 height 39
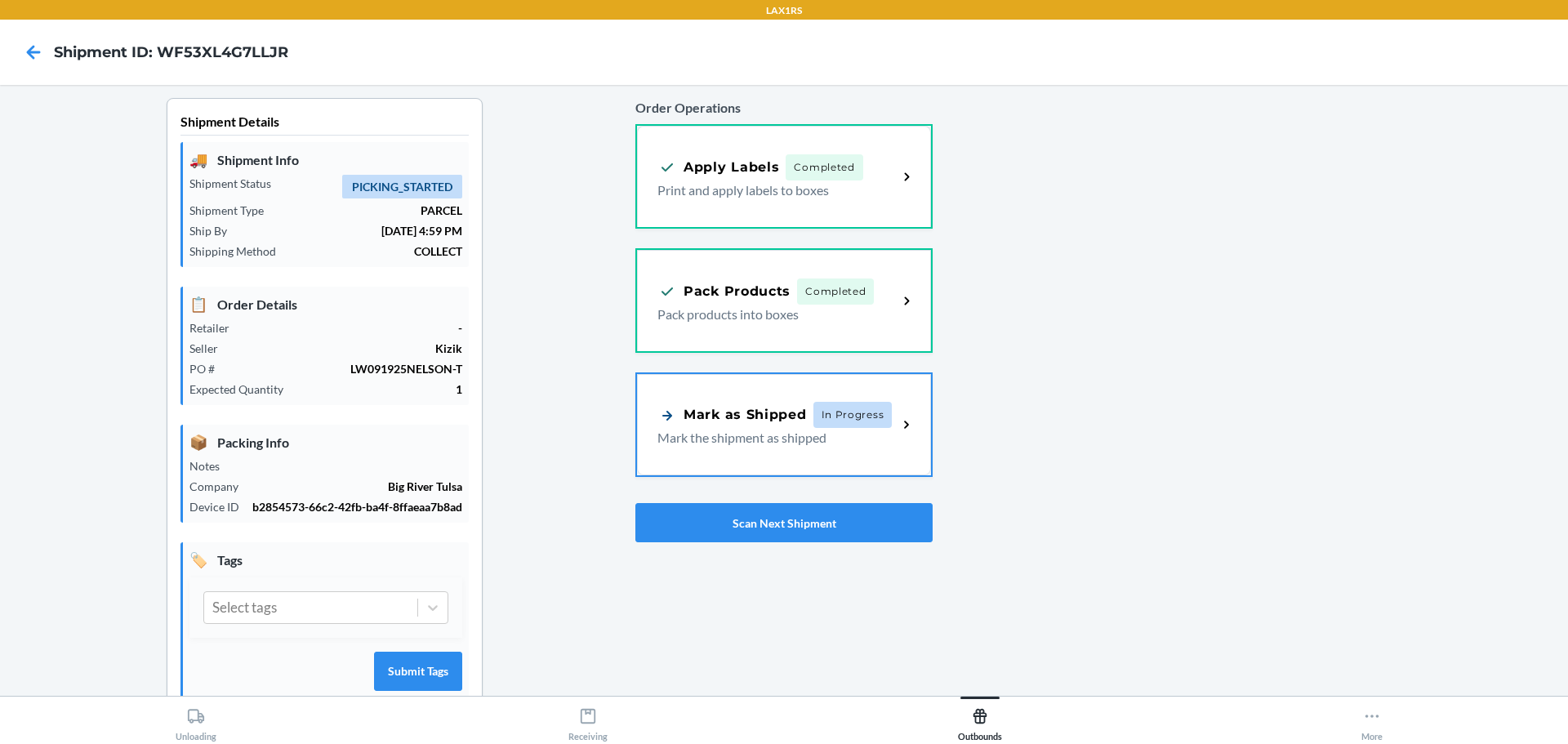
click at [840, 432] on p "Mark the shipment as shipped" at bounding box center [770, 438] width 227 height 20
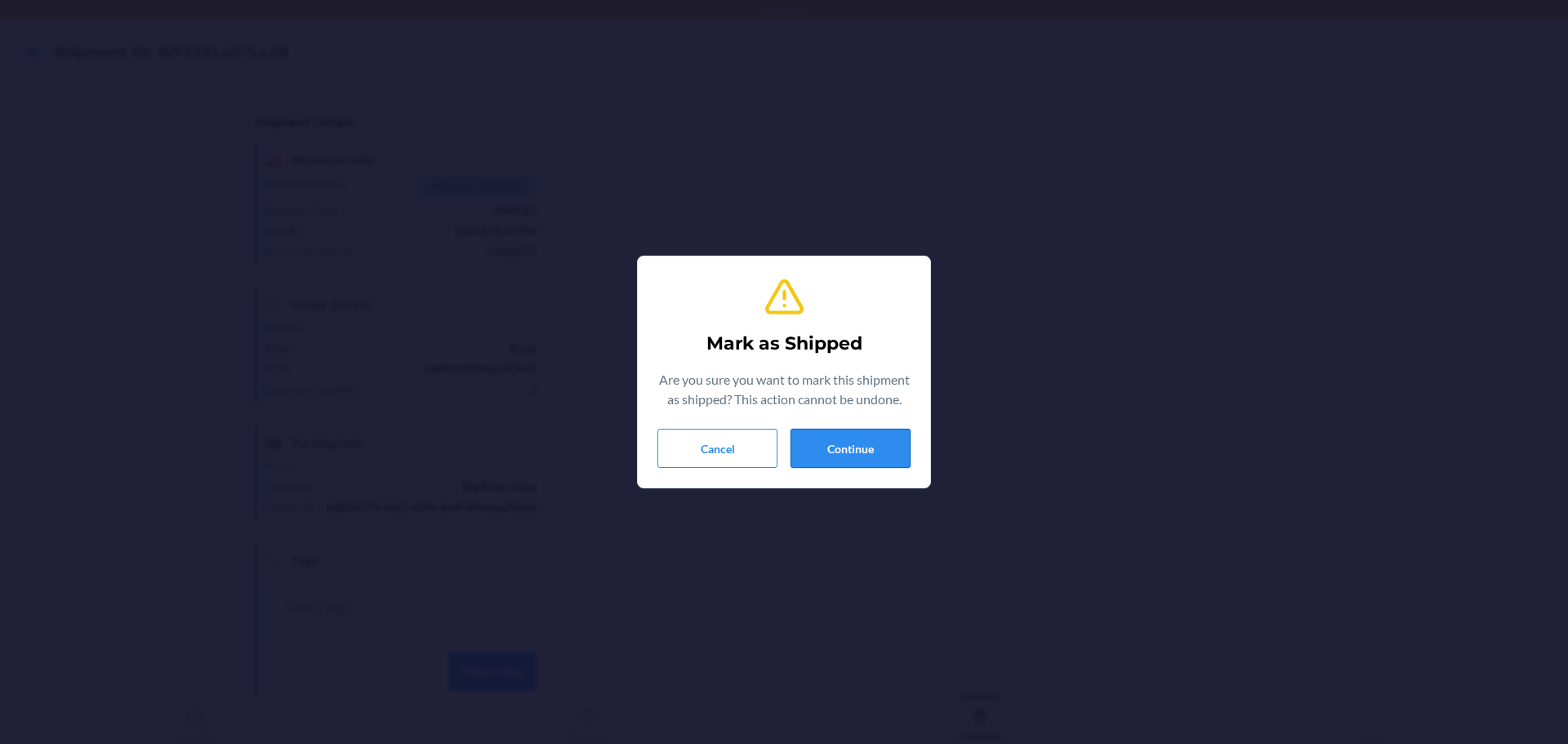
click at [843, 449] on button "Continue" at bounding box center [850, 449] width 120 height 39
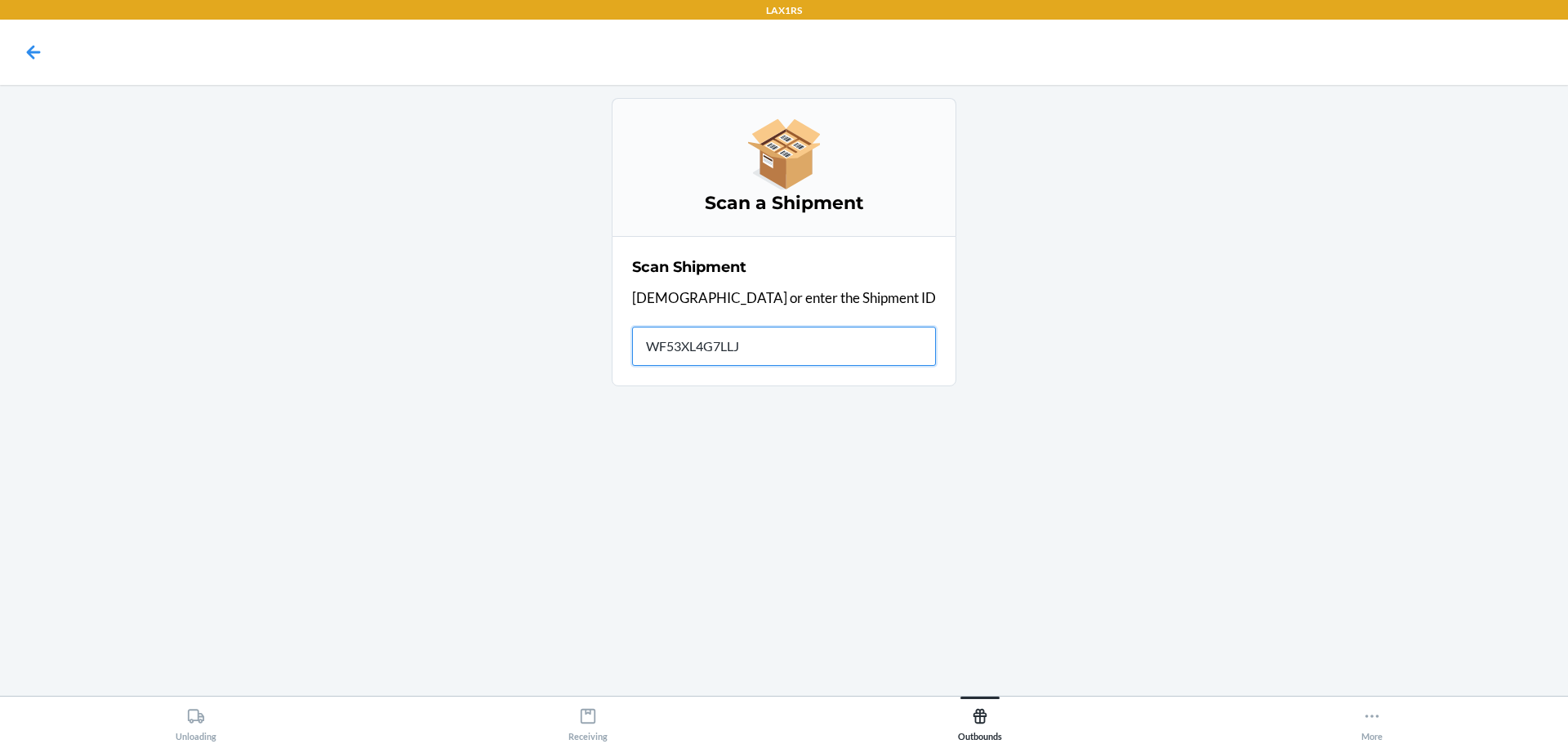
type input "WF53XL4G7LLJR"
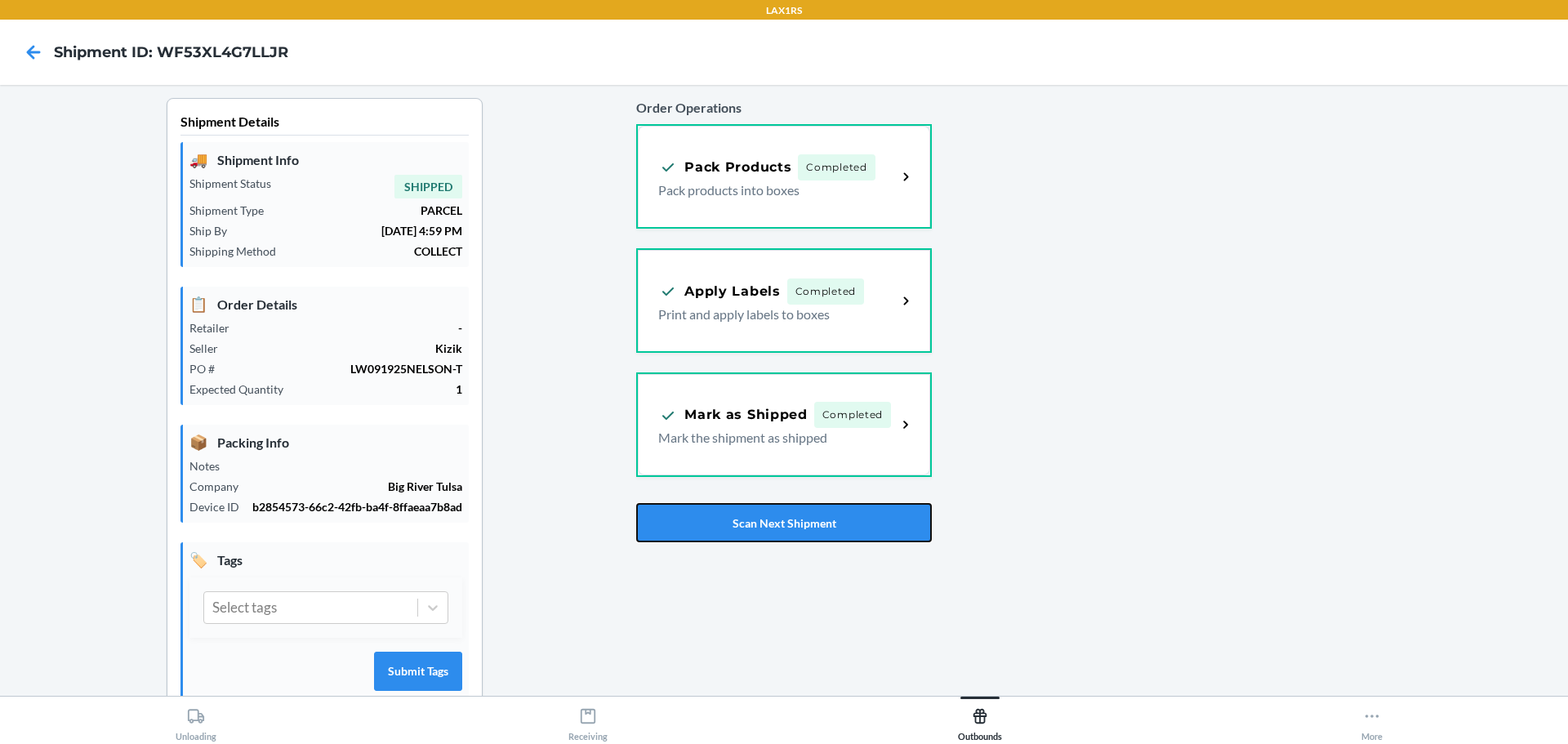
click at [769, 531] on button "Scan Next Shipment" at bounding box center [783, 523] width 295 height 39
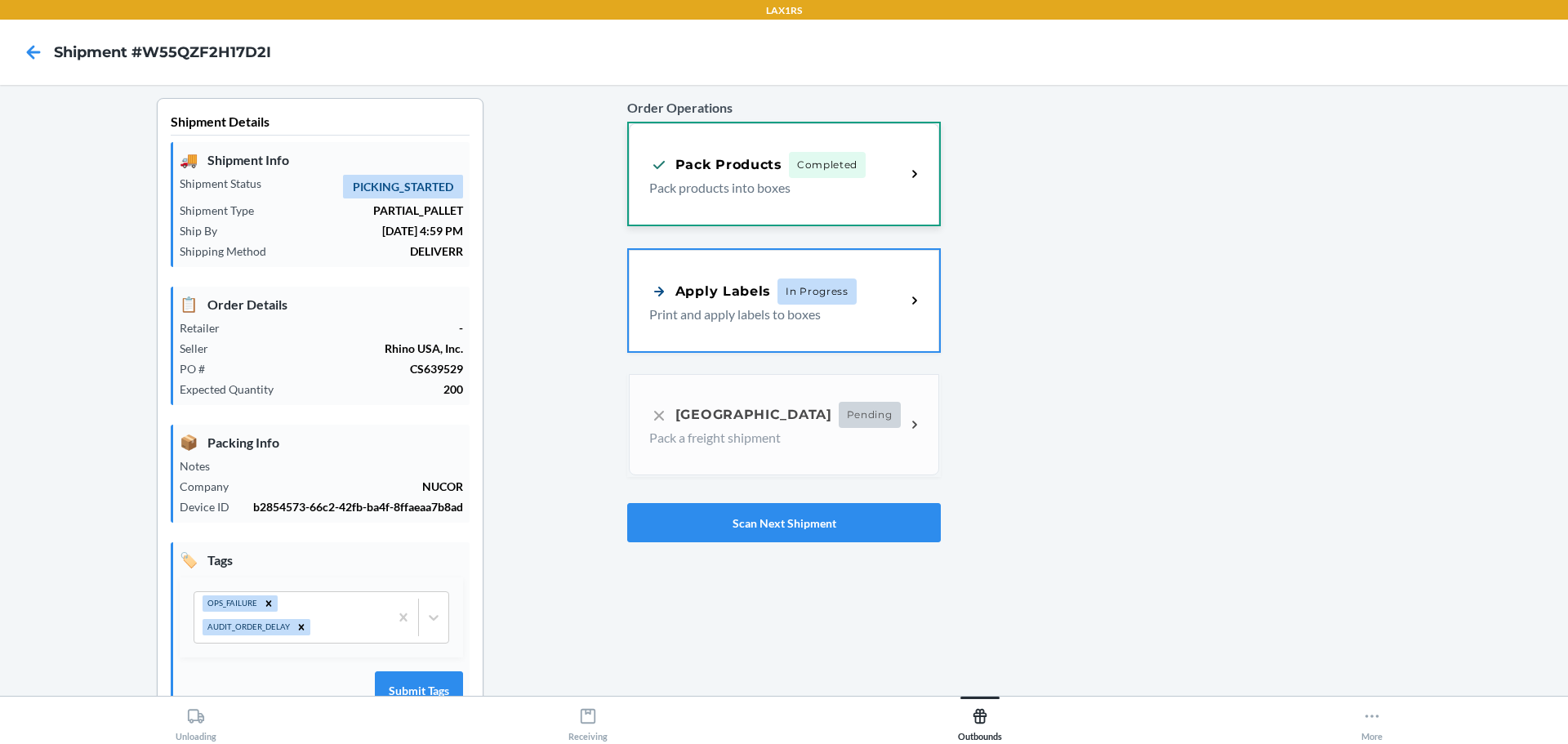
click at [860, 178] on span "Completed" at bounding box center [827, 165] width 77 height 26
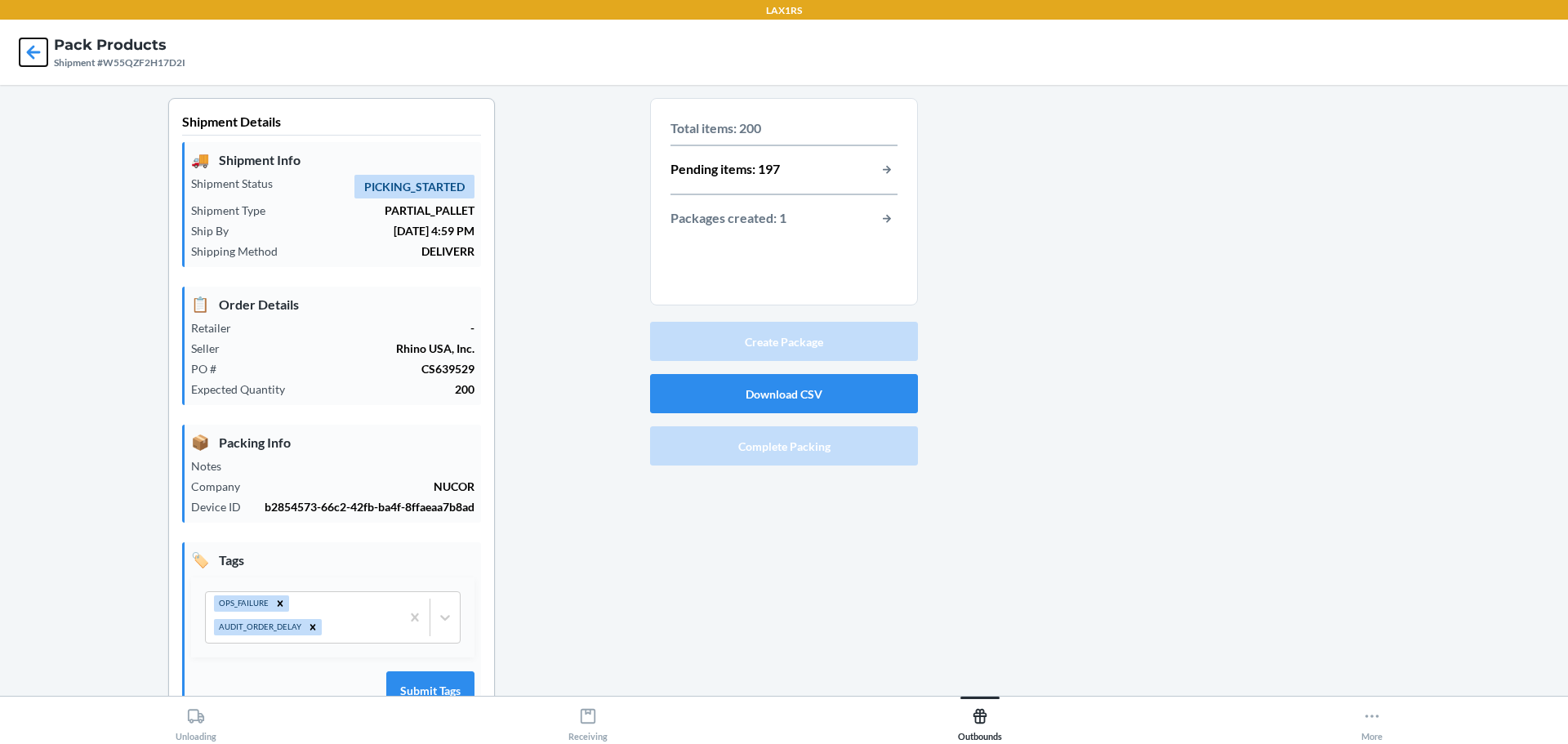
click at [38, 52] on icon at bounding box center [34, 52] width 14 height 14
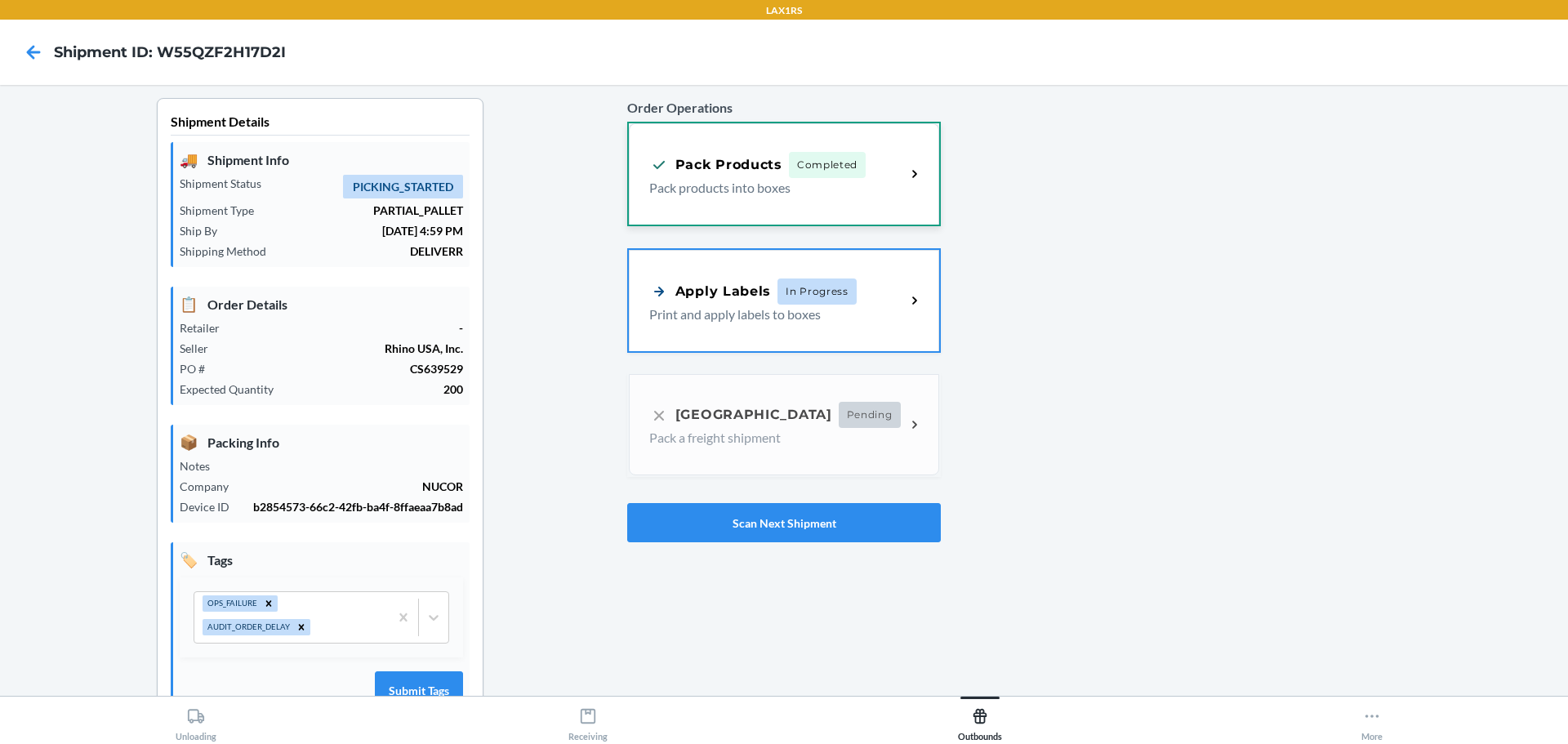
click at [740, 192] on p "Pack products into boxes" at bounding box center [770, 188] width 243 height 20
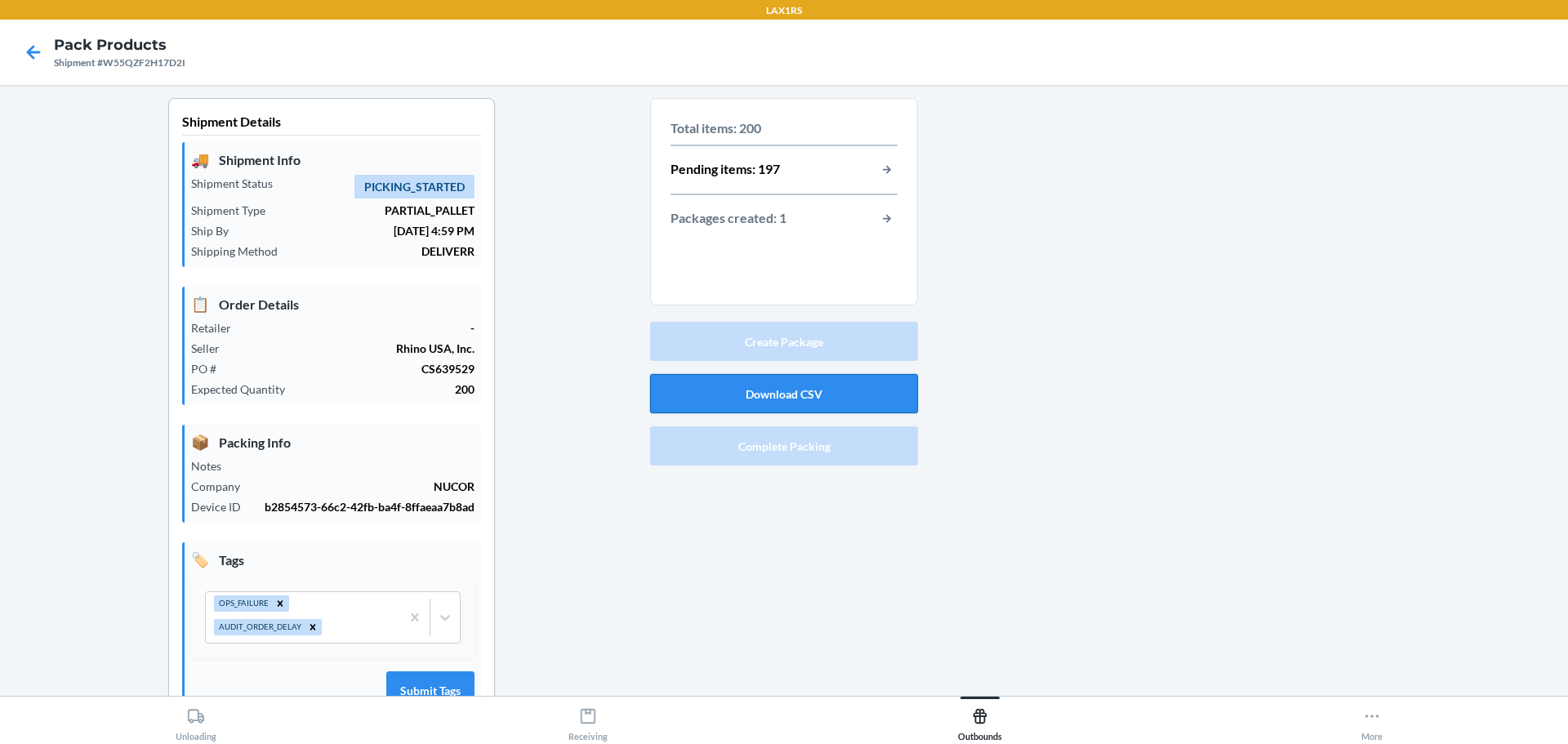
click at [813, 393] on button "Download CSV" at bounding box center [783, 394] width 268 height 39
click at [29, 56] on icon at bounding box center [34, 52] width 28 height 28
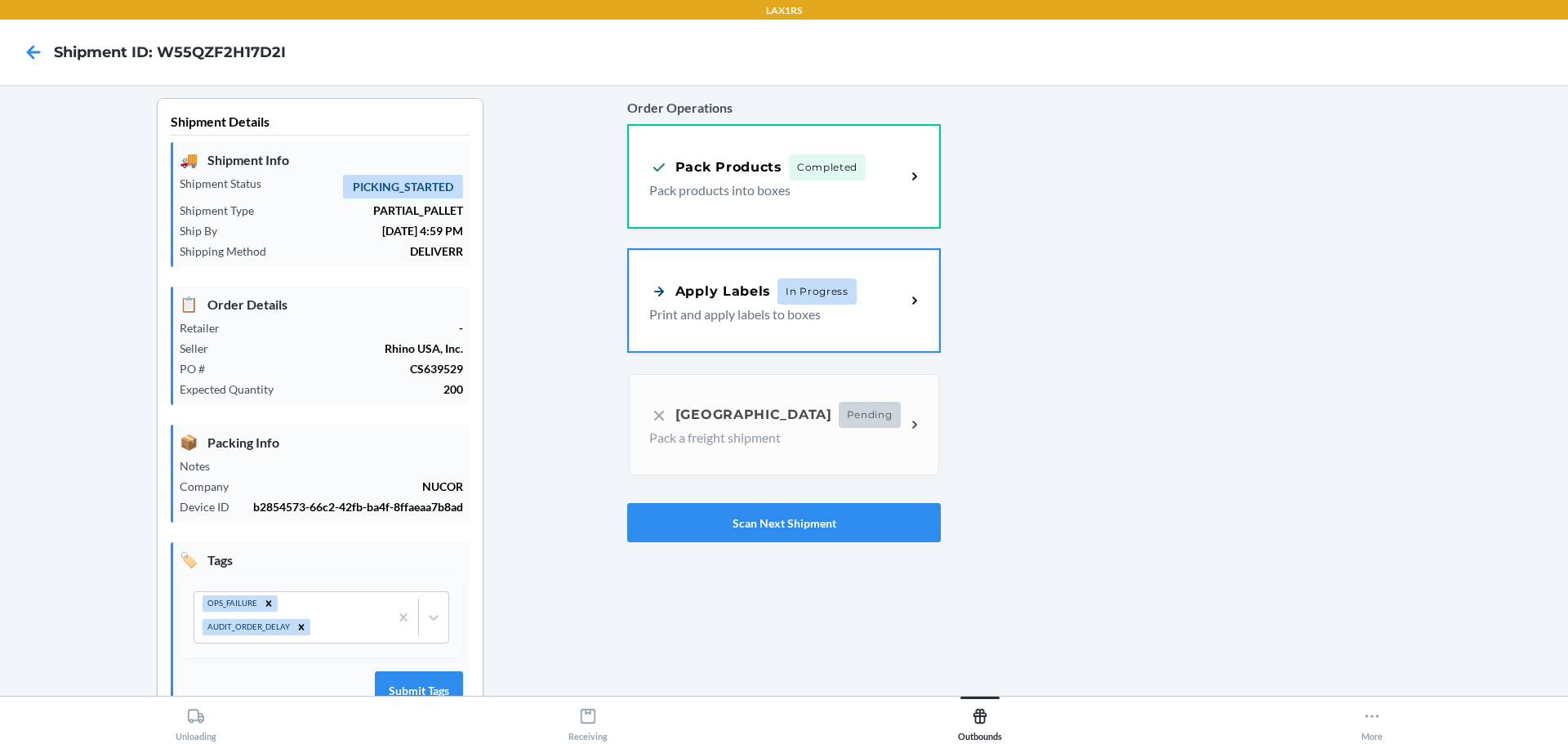
click at [735, 297] on div "Apply Labels" at bounding box center [710, 291] width 122 height 20
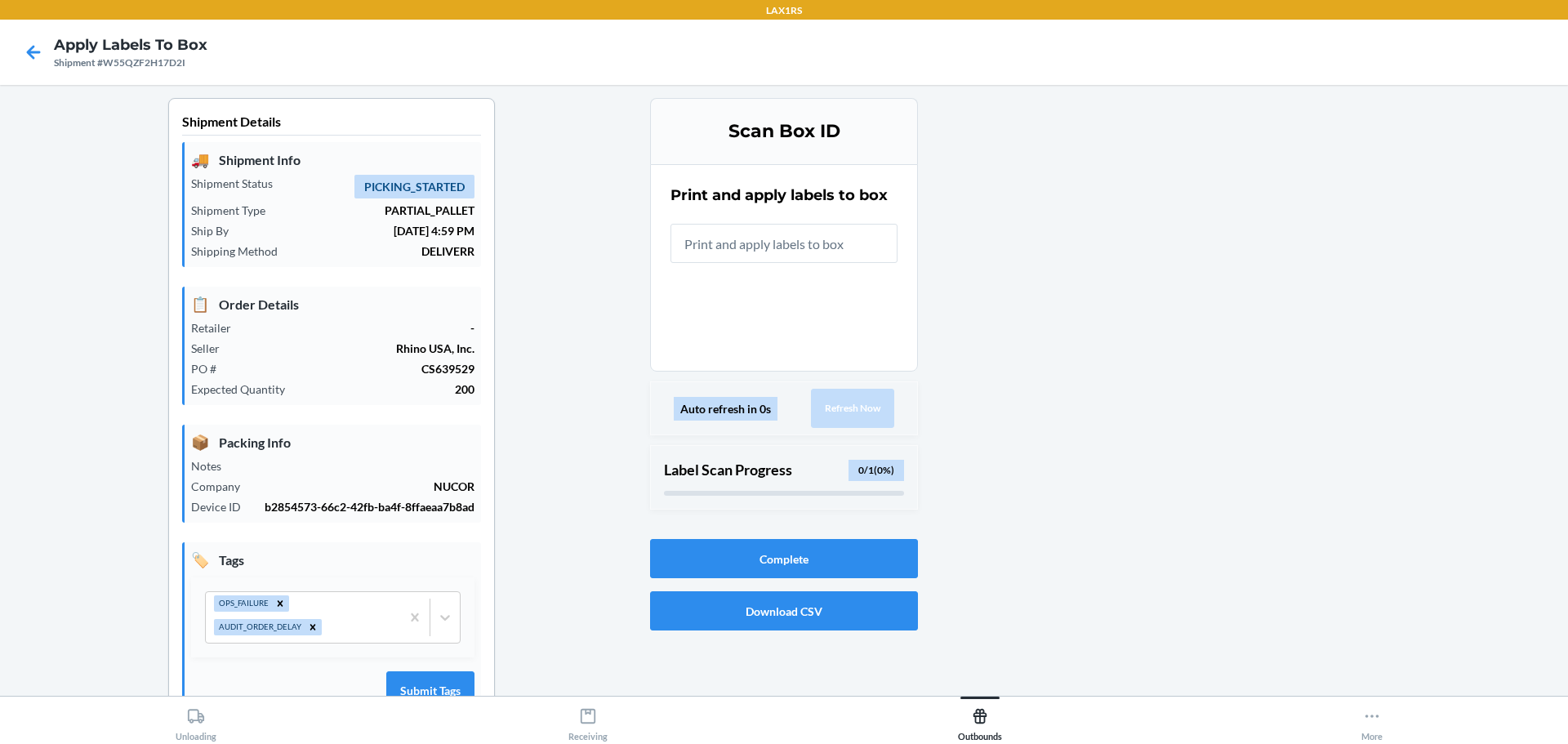
click at [137, 63] on div "Shipment #W55QZF2H17D2I" at bounding box center [131, 63] width 154 height 15
copy div "W55QZF2H17D2I"
click at [30, 53] on icon at bounding box center [34, 52] width 14 height 14
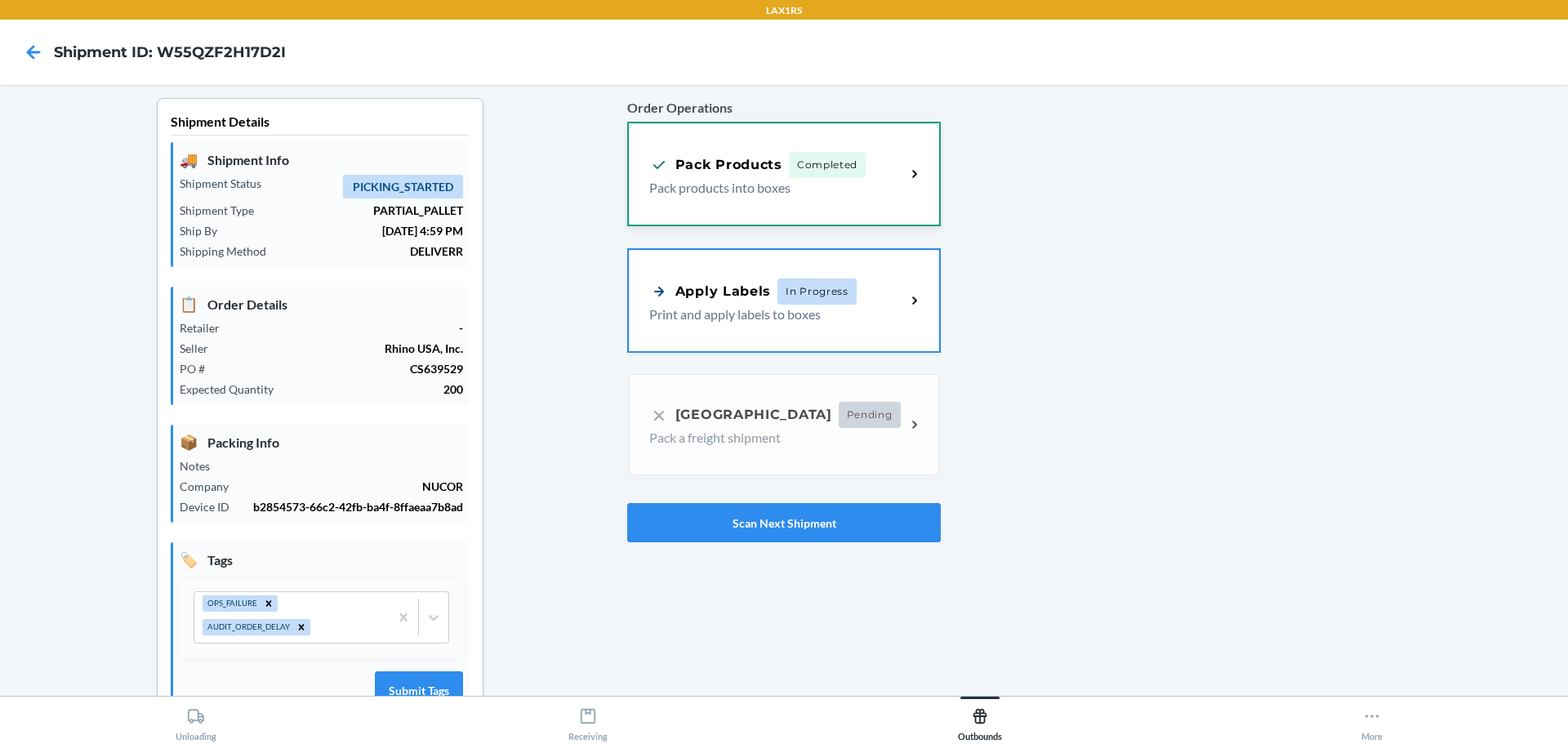
click at [828, 187] on p "Pack products into boxes" at bounding box center [770, 188] width 243 height 20
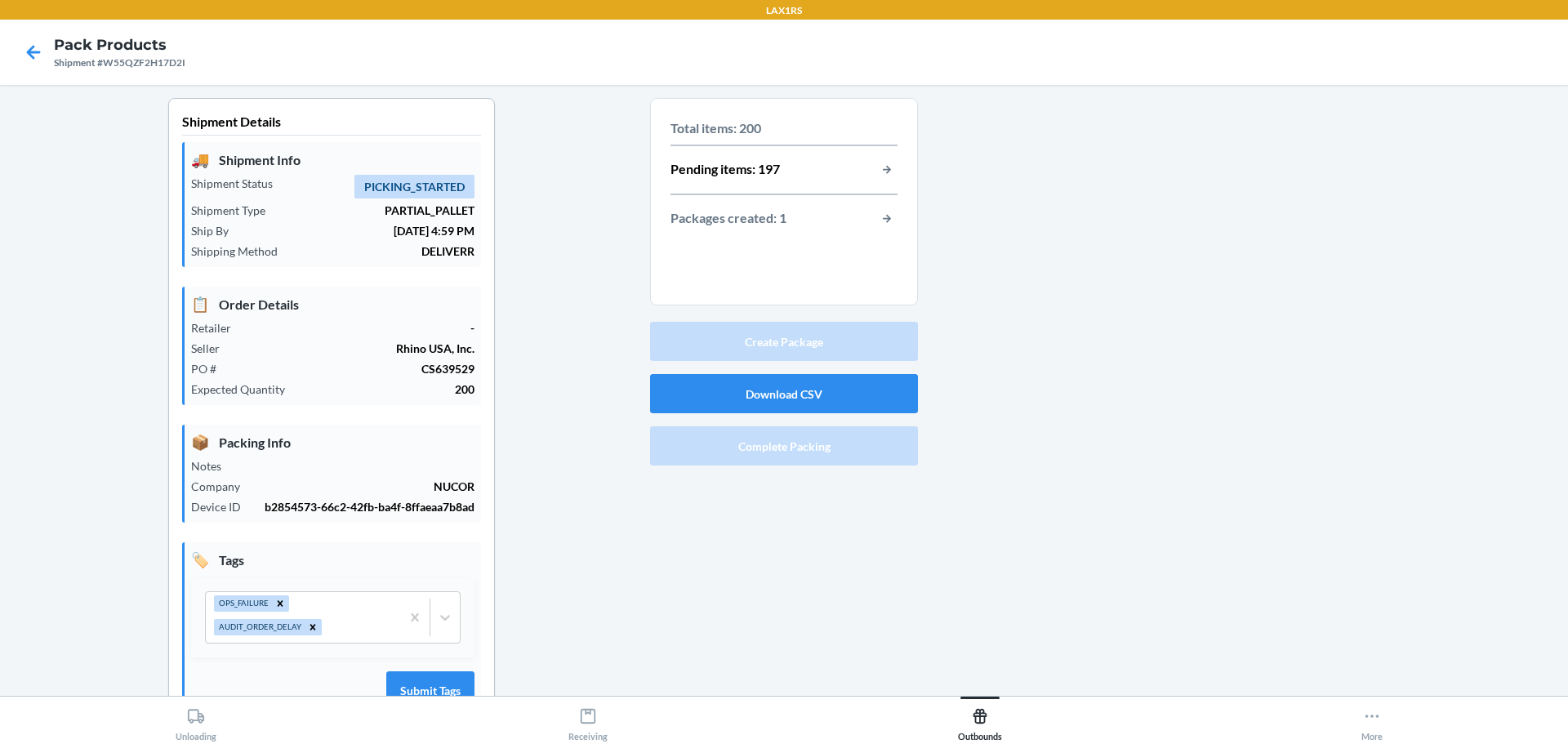
click at [126, 60] on div "Shipment #W55QZF2H17D2I" at bounding box center [119, 63] width 132 height 15
copy div "W55QZF2H17D2I"
click at [32, 47] on icon at bounding box center [34, 52] width 14 height 14
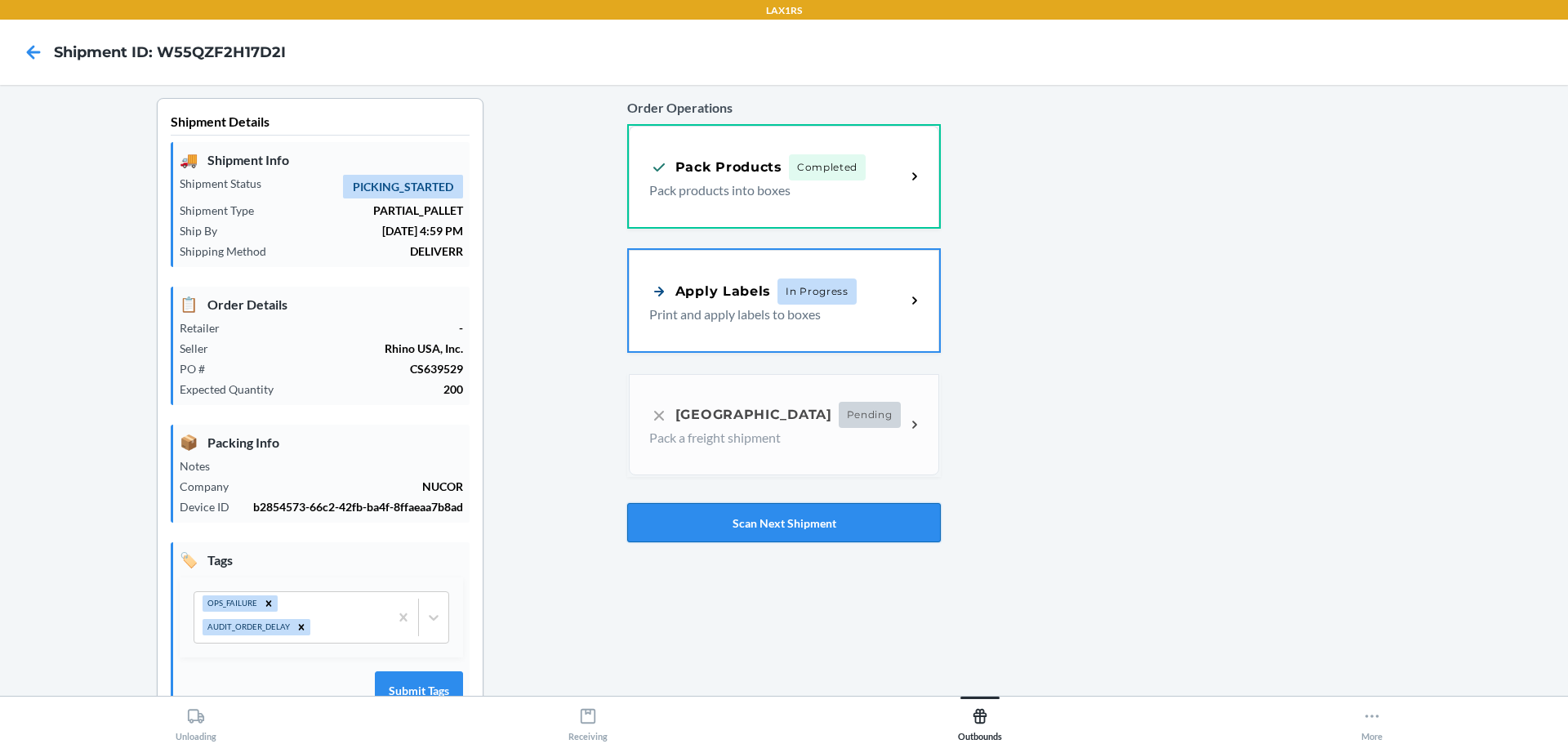
click at [761, 523] on button "Scan Next Shipment" at bounding box center [783, 523] width 313 height 39
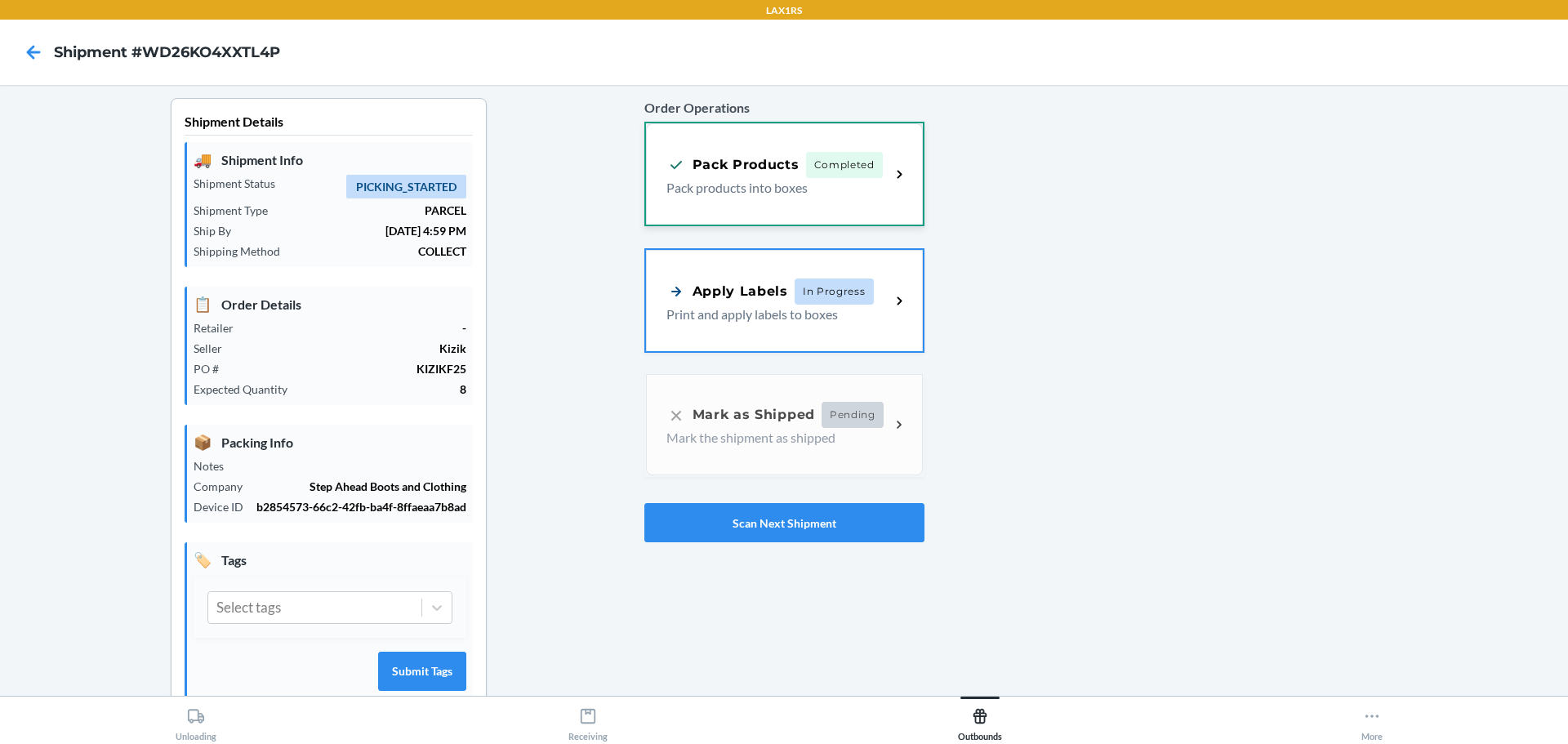
click at [788, 205] on div "Pack Products Completed Pack products into boxes" at bounding box center [784, 174] width 277 height 101
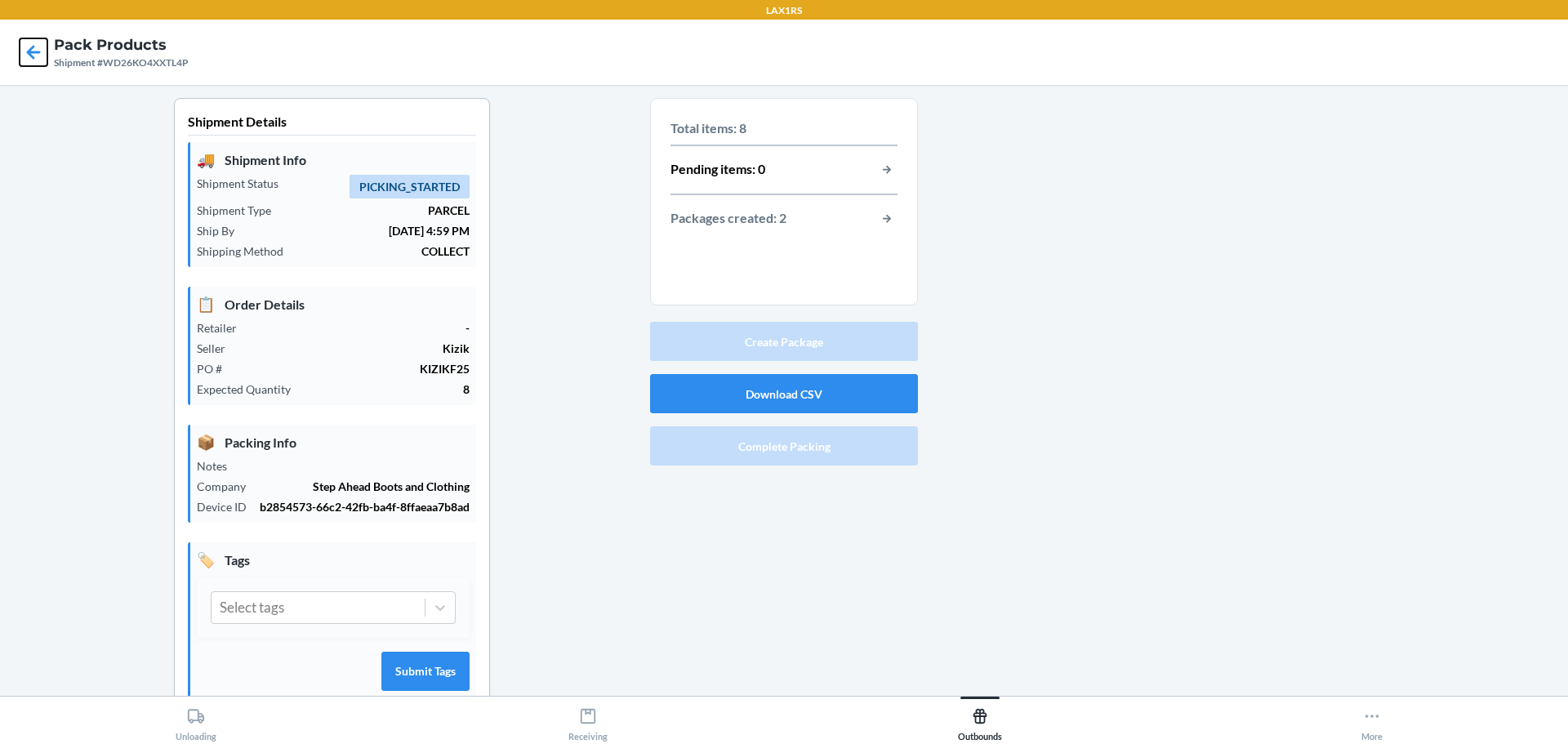
click at [36, 47] on icon at bounding box center [34, 52] width 28 height 28
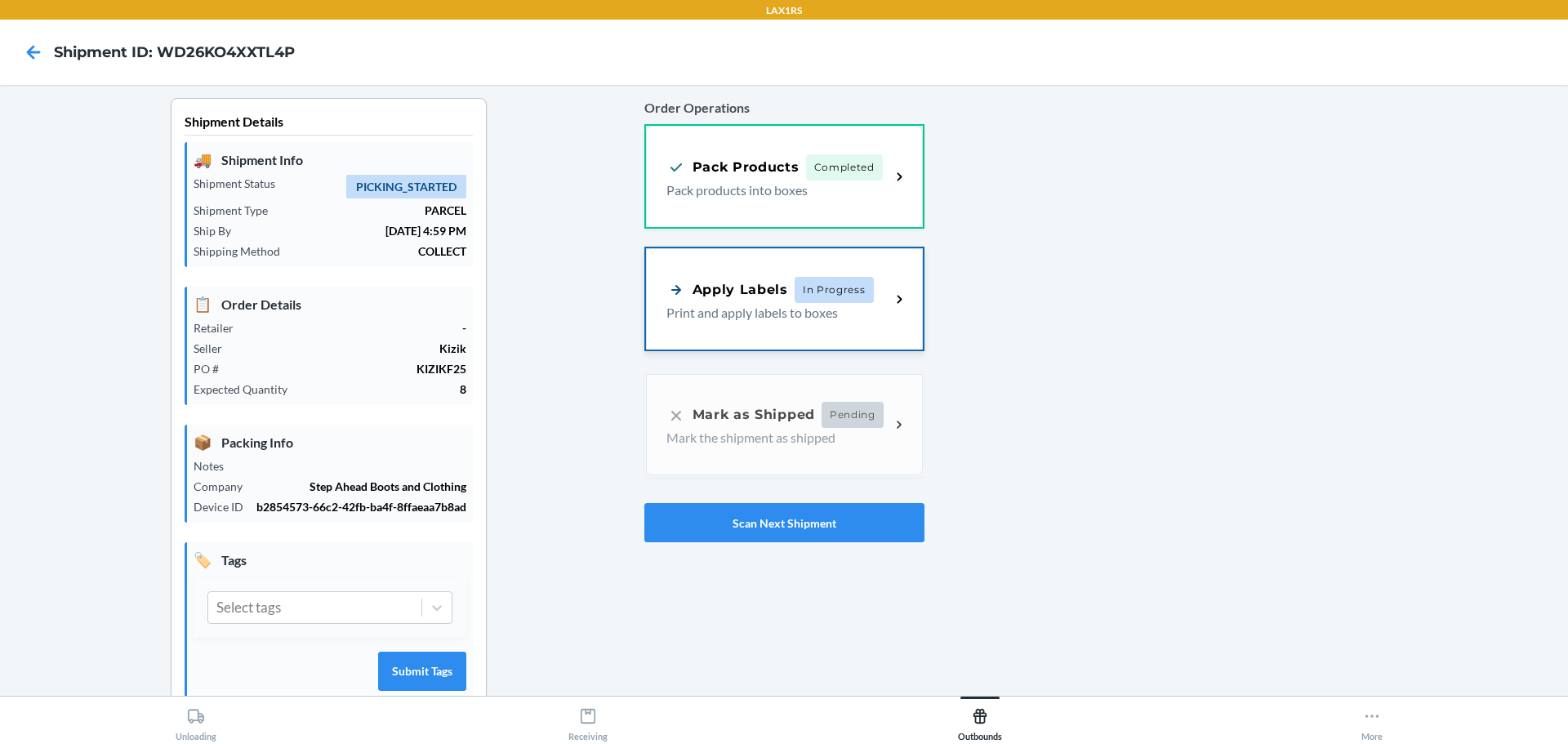
click at [743, 328] on div "Apply Labels In Progress Print and apply labels to boxes" at bounding box center [784, 299] width 277 height 101
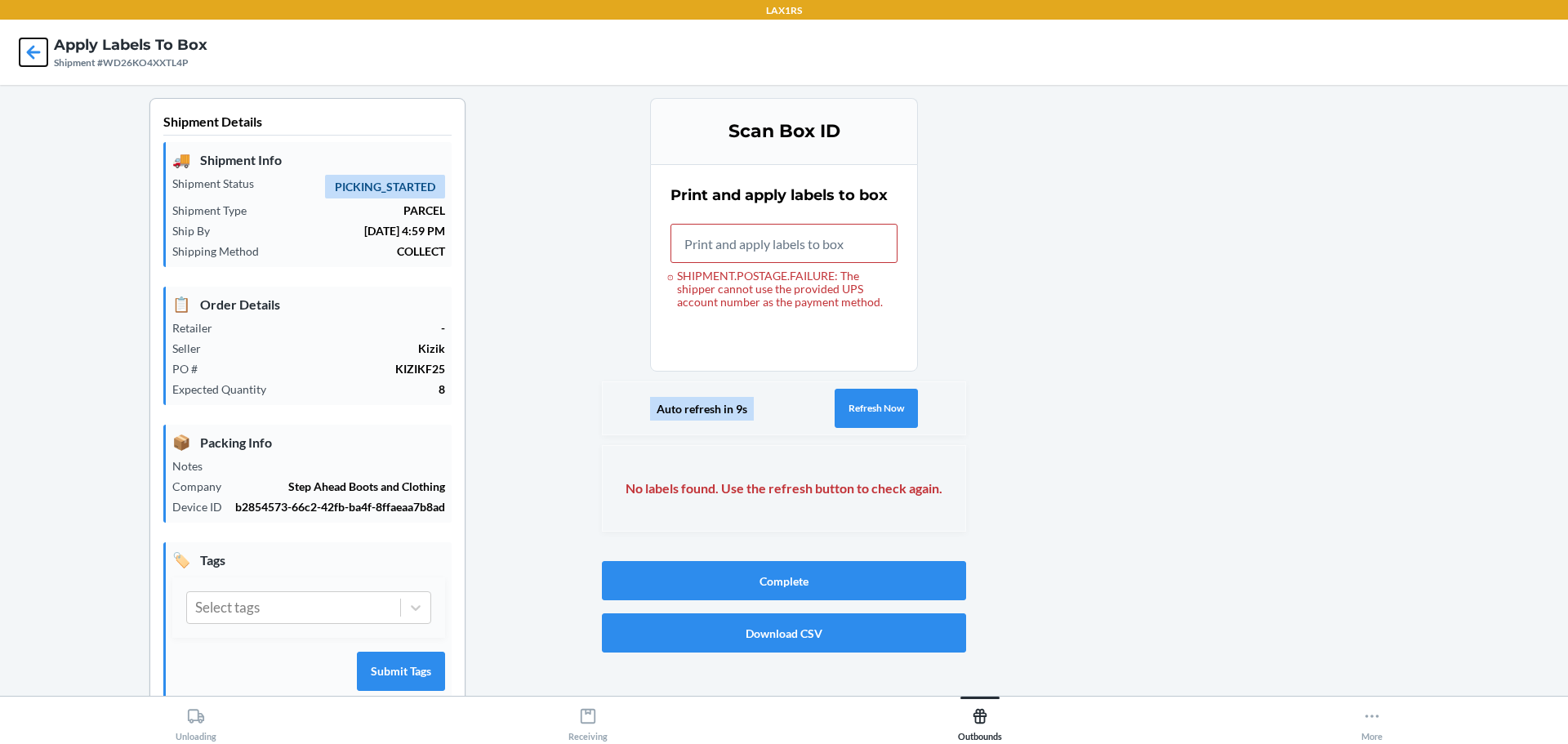
click at [21, 42] on icon at bounding box center [34, 52] width 28 height 28
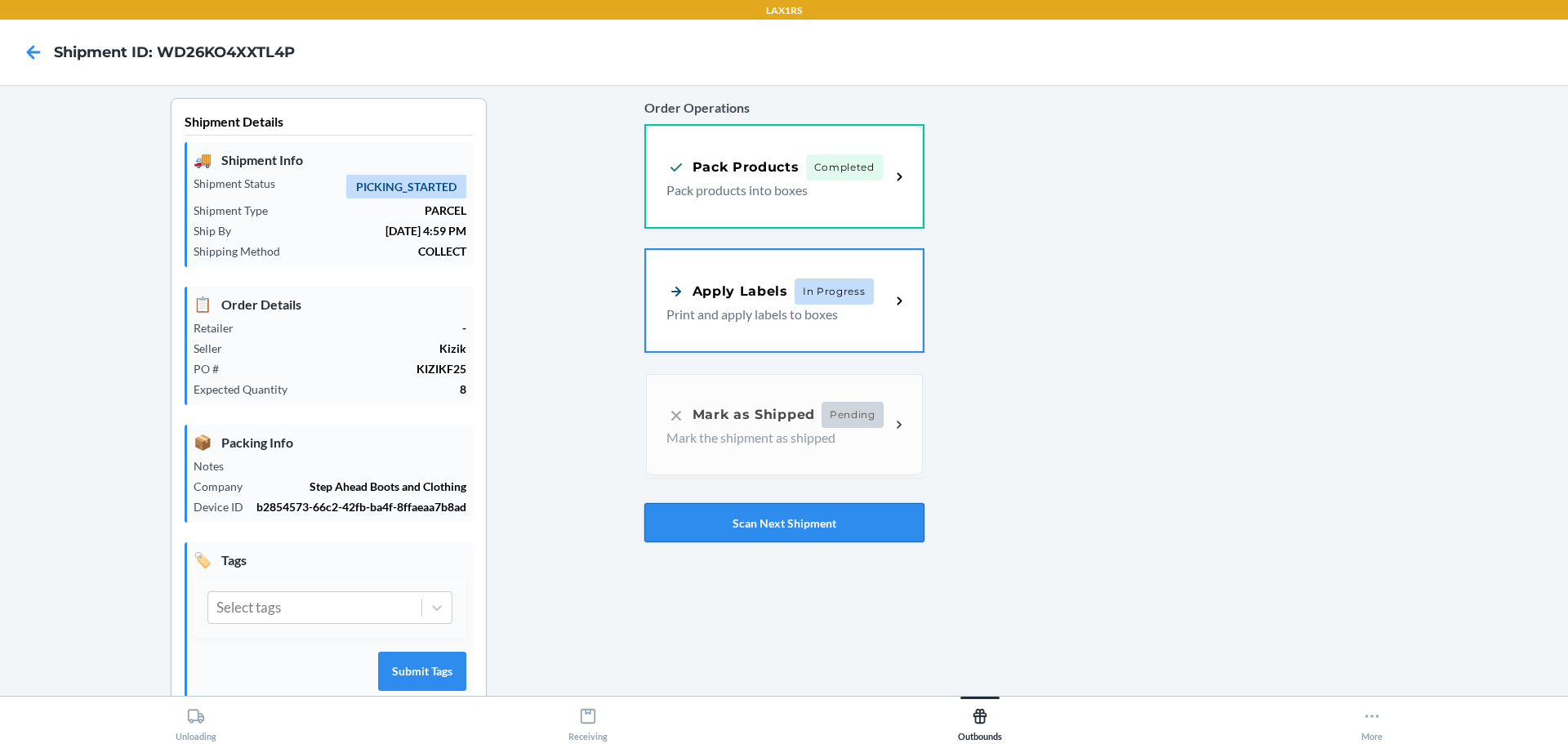
click at [818, 516] on button "Scan Next Shipment" at bounding box center [784, 523] width 280 height 39
click at [782, 314] on p "Print and apply labels to boxes" at bounding box center [772, 313] width 211 height 20
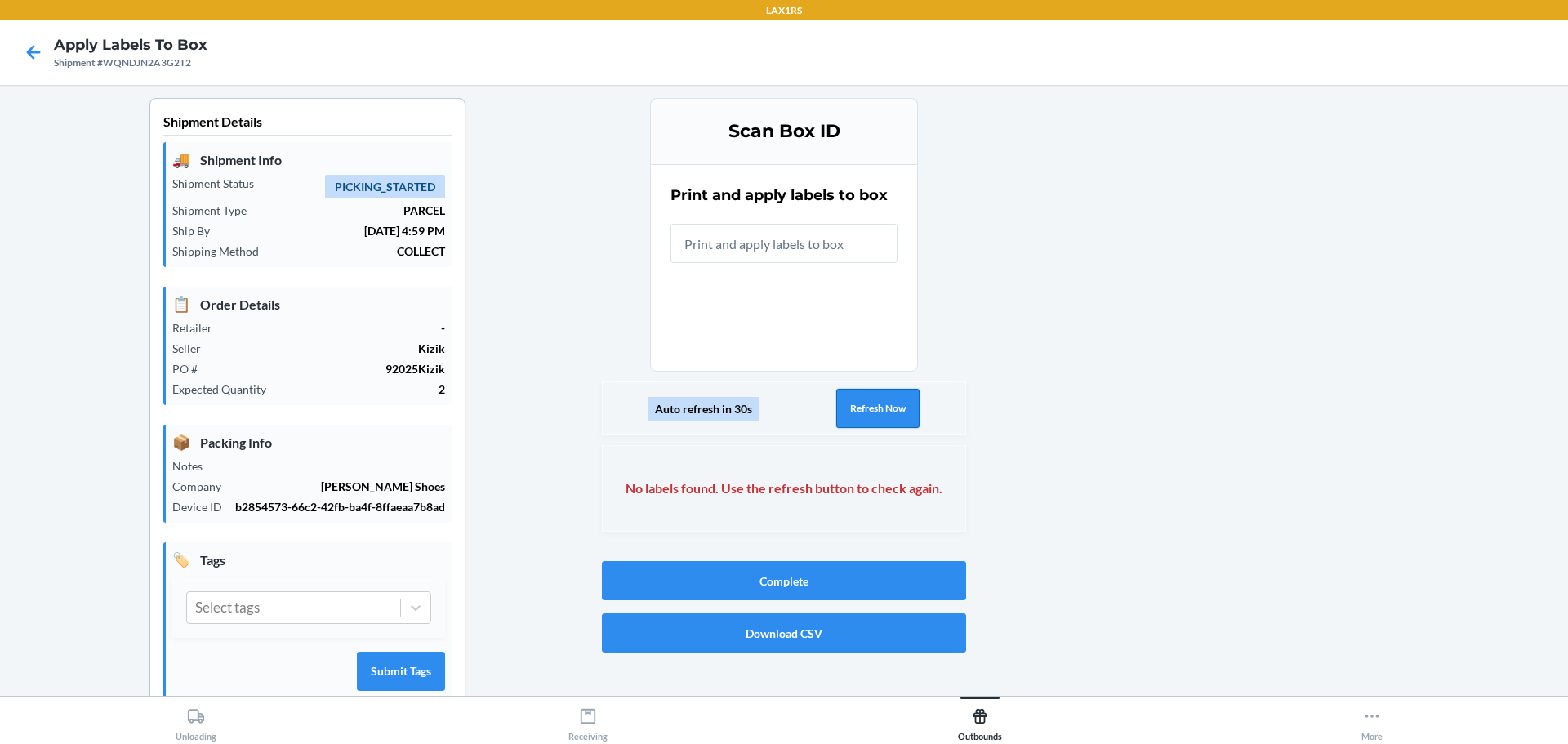
click at [879, 406] on button "Refresh Now" at bounding box center [878, 408] width 83 height 39
click at [879, 405] on button "Refresh Now" at bounding box center [878, 408] width 83 height 39
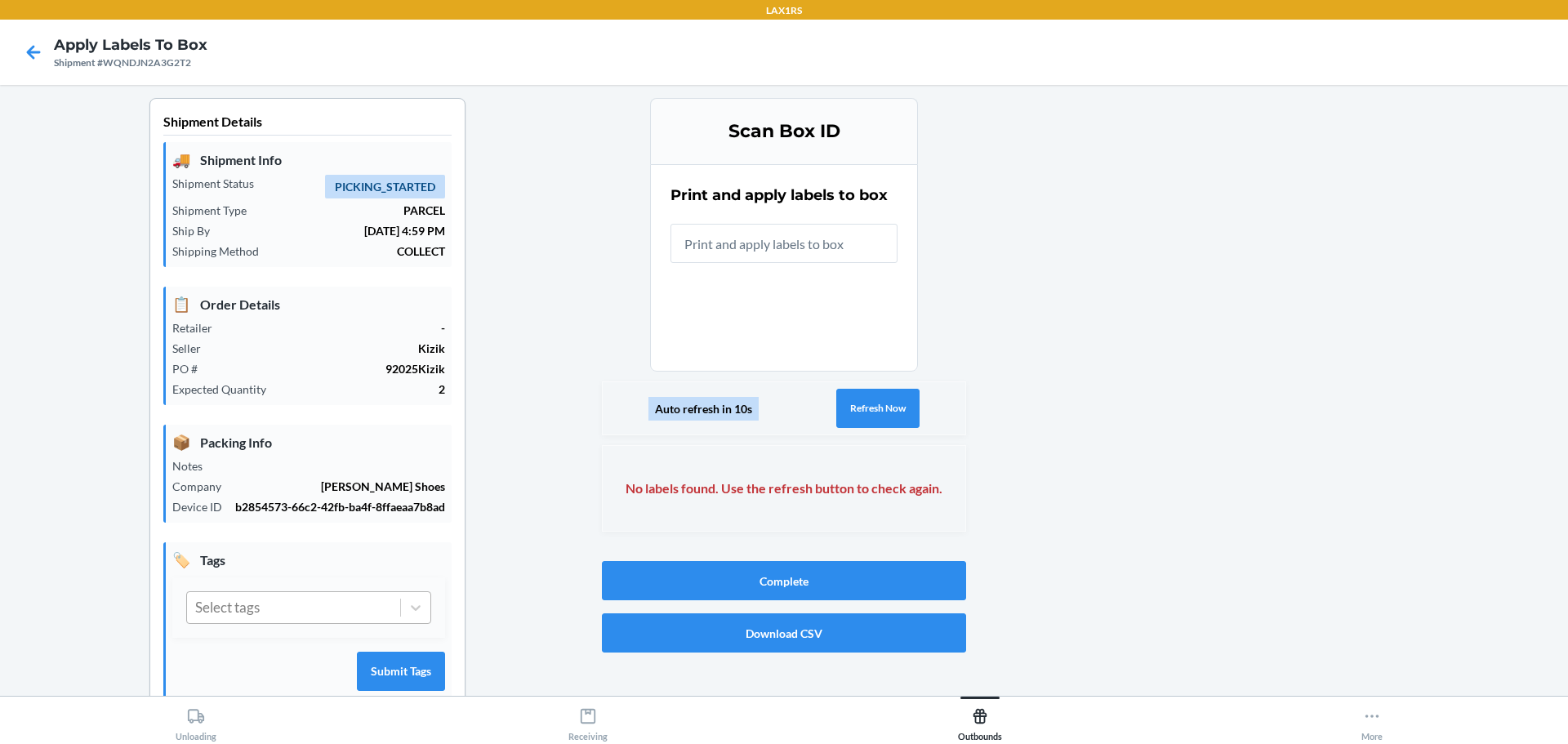
click at [355, 611] on div "Select tags" at bounding box center [293, 607] width 213 height 31
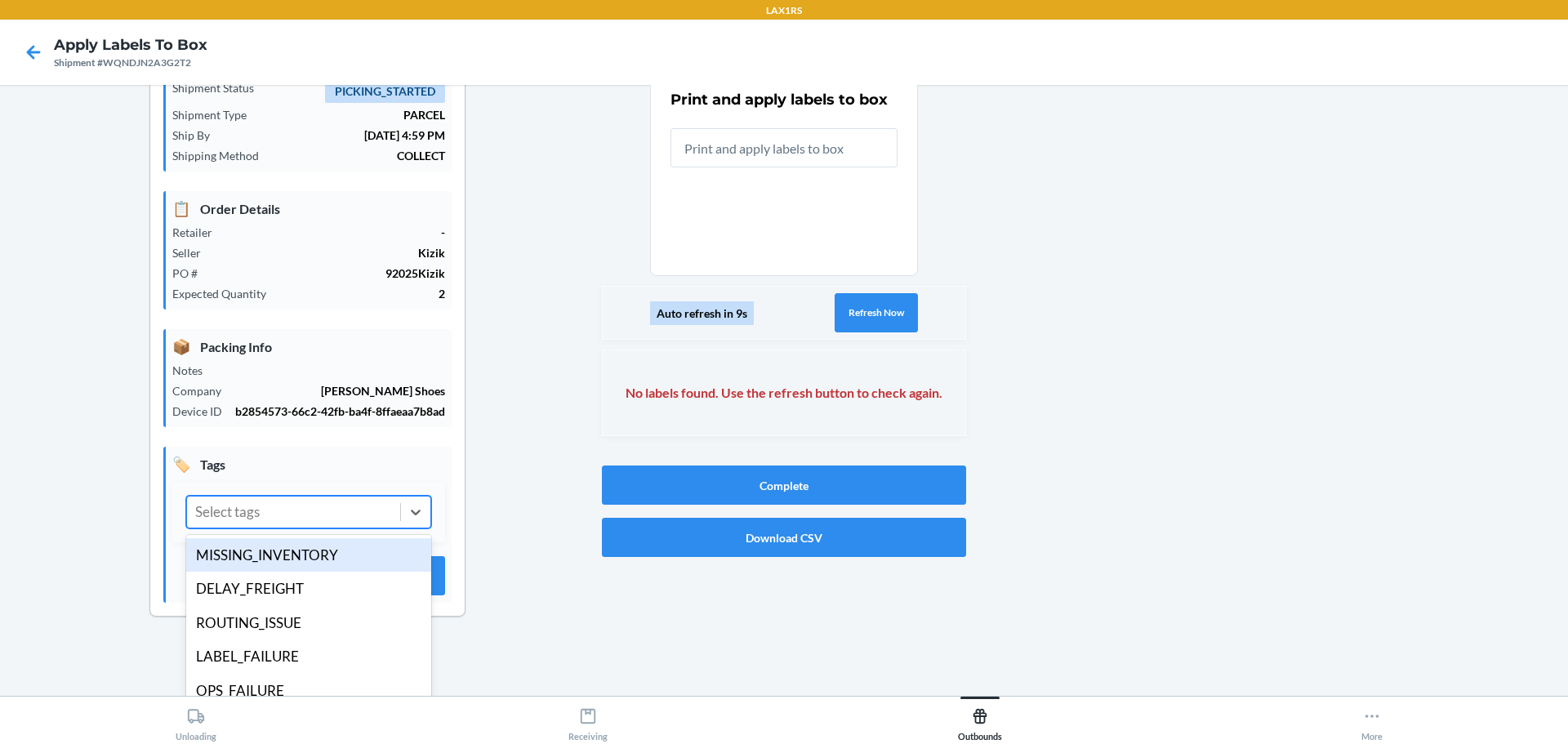
scroll to position [98, 0]
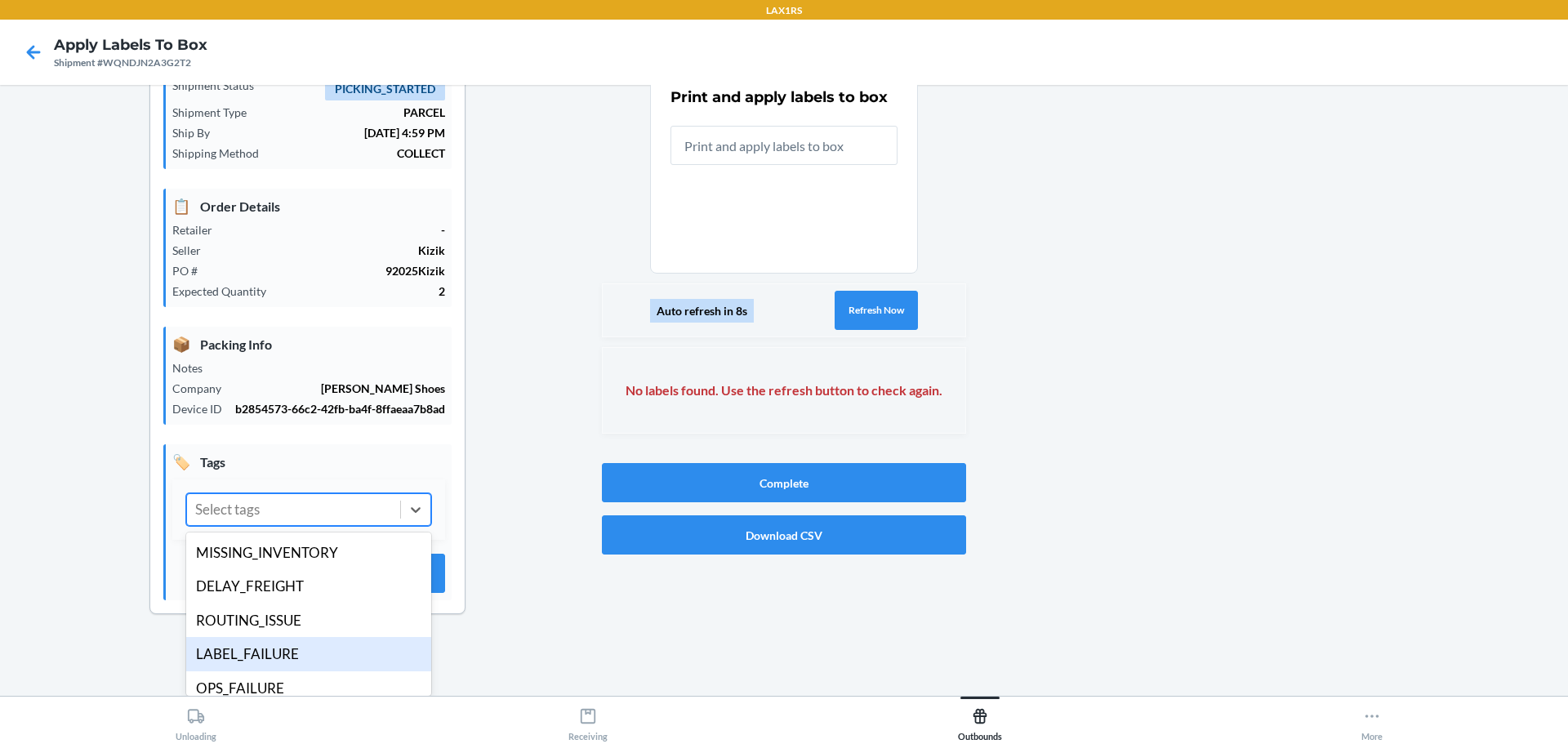
click at [250, 650] on div "LABEL_FAILURE" at bounding box center [309, 654] width 245 height 34
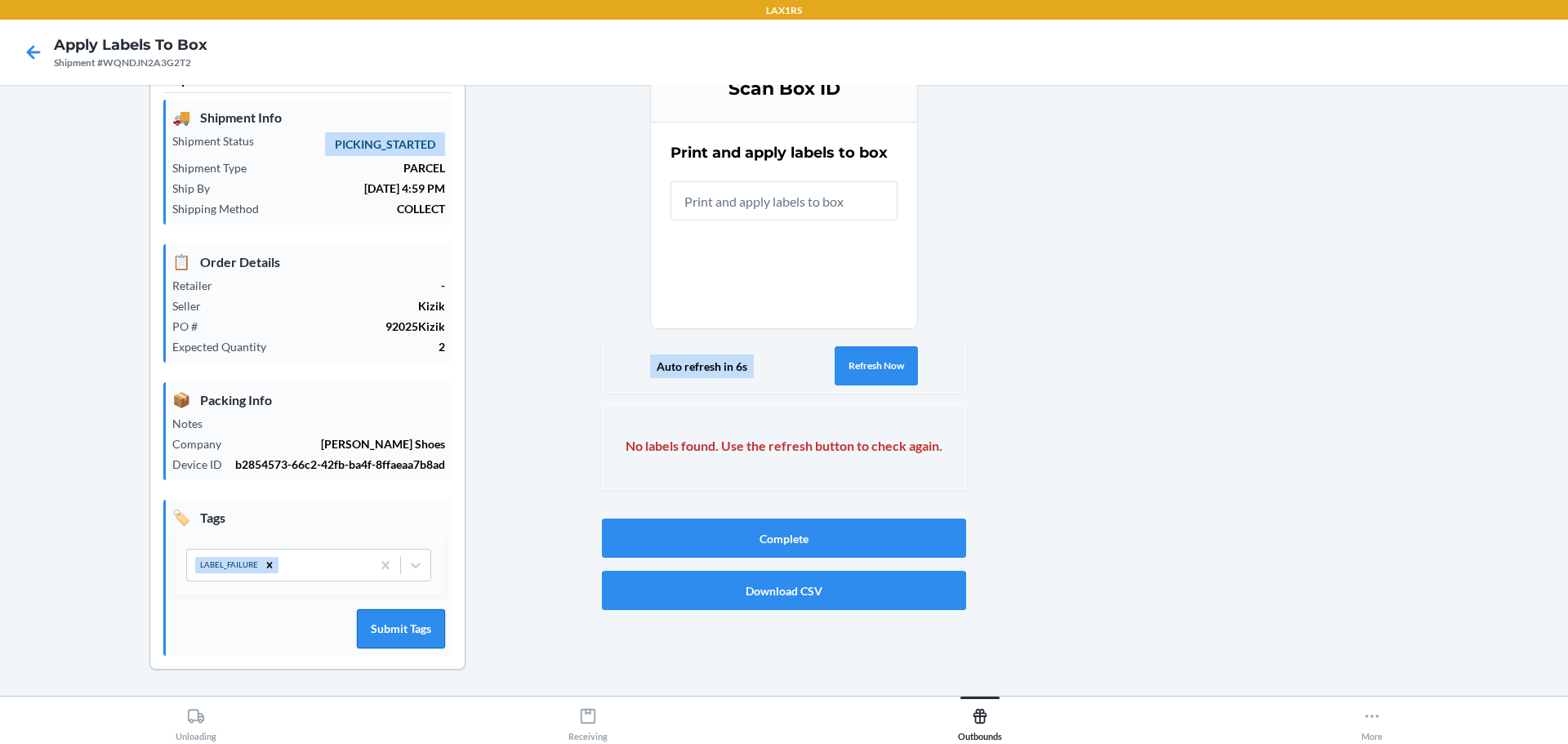
click at [432, 629] on button "Submit Tags" at bounding box center [401, 629] width 88 height 39
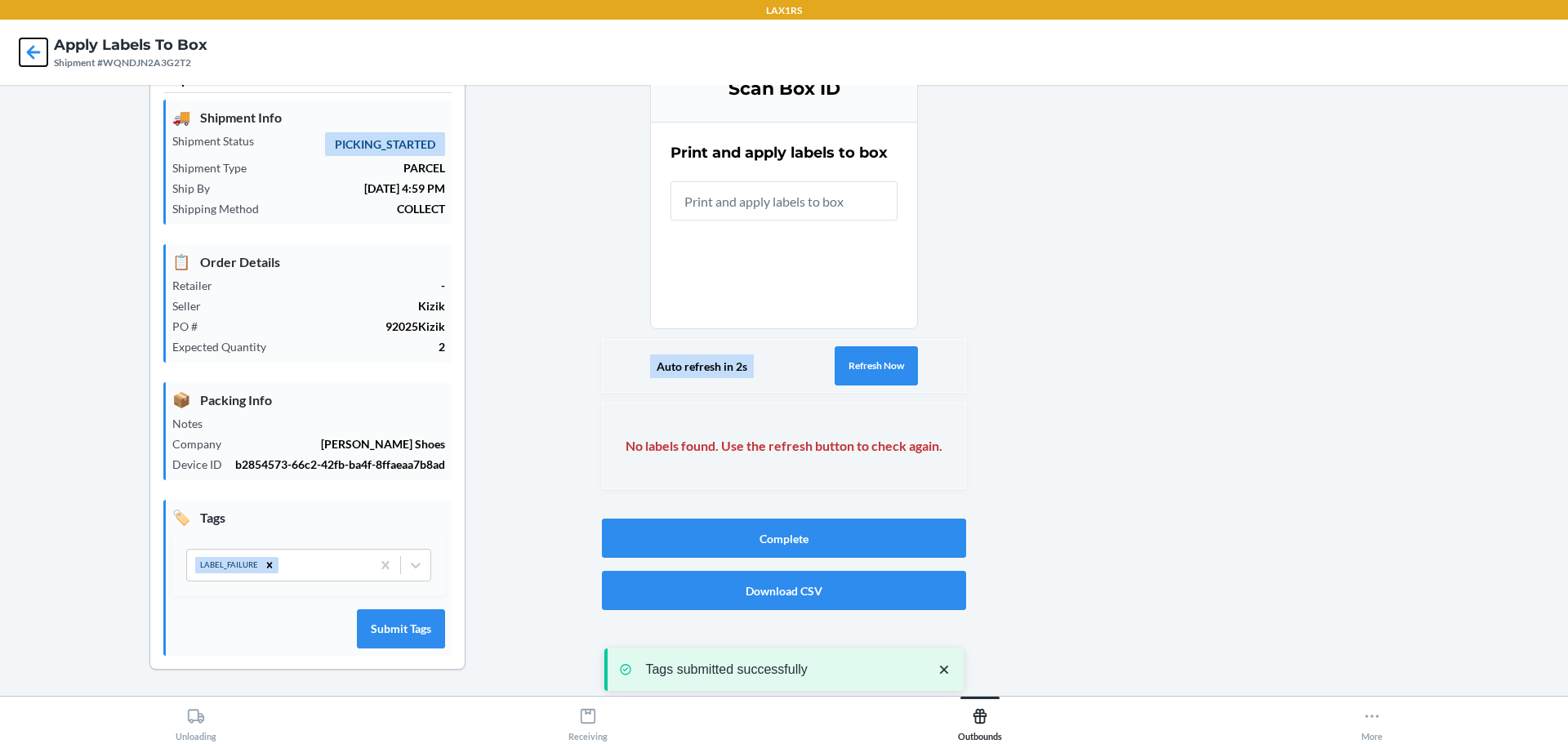
click at [28, 47] on icon at bounding box center [34, 52] width 28 height 28
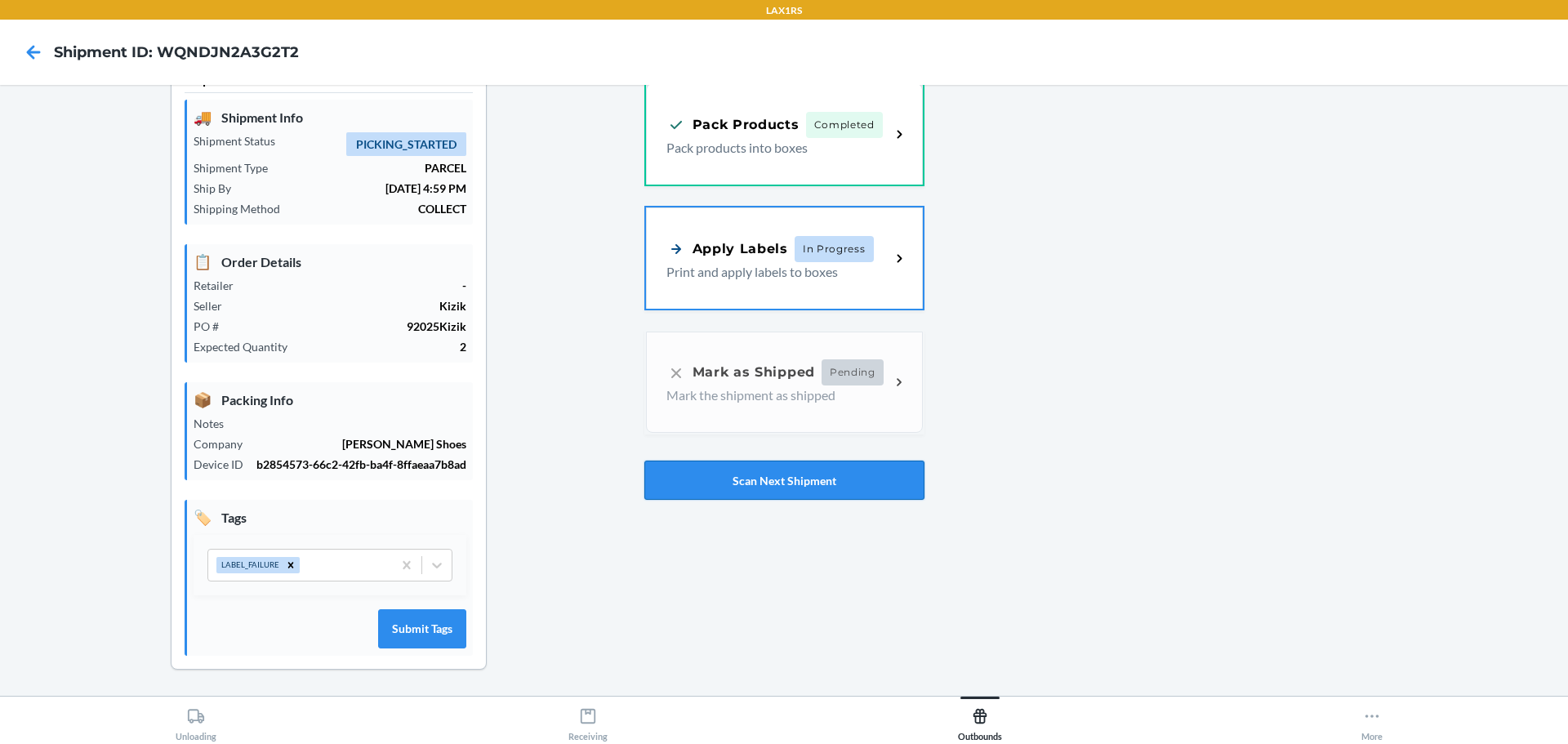
click at [726, 486] on button "Scan Next Shipment" at bounding box center [784, 480] width 280 height 39
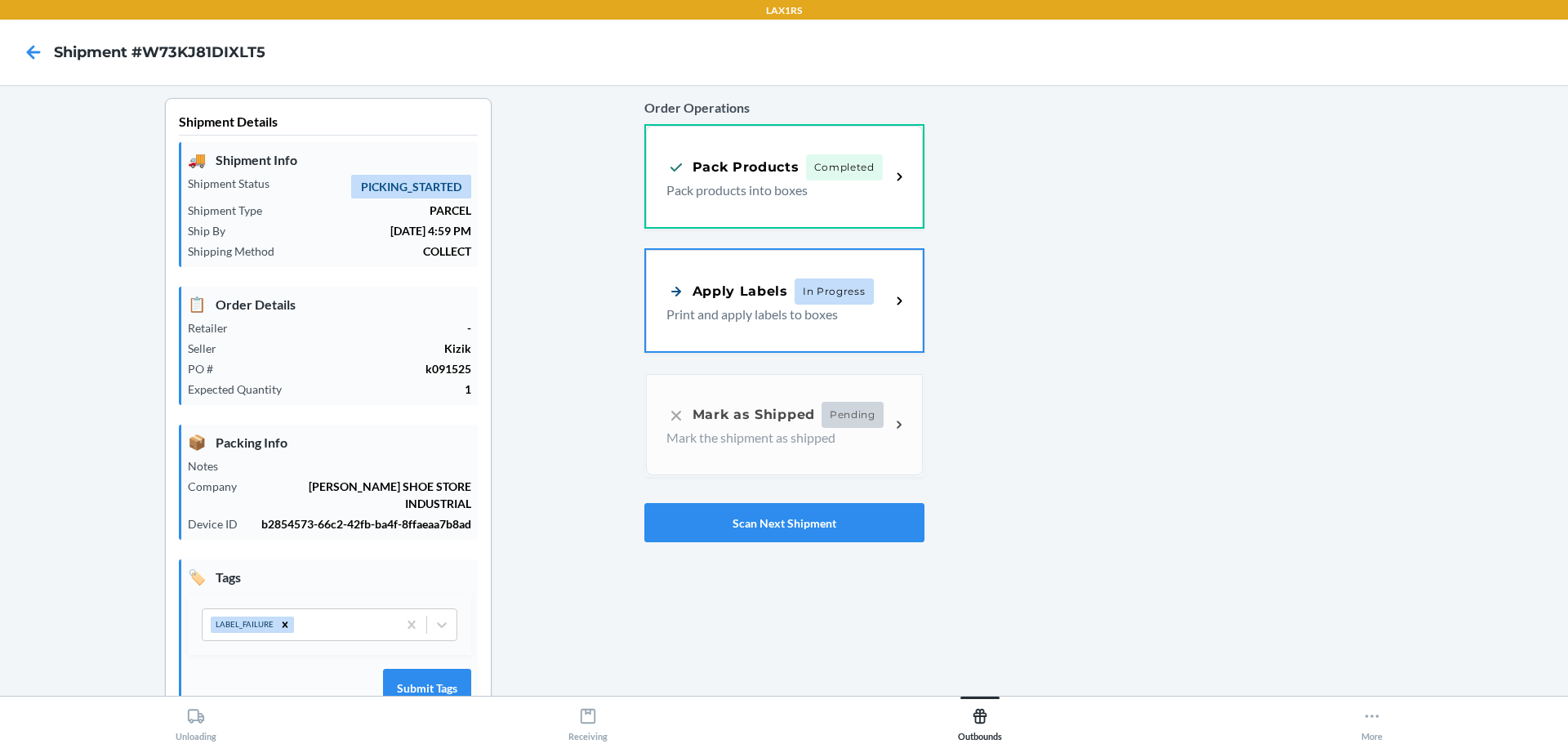
click at [746, 326] on div "Apply Labels In Progress Print and apply labels to boxes" at bounding box center [784, 300] width 277 height 101
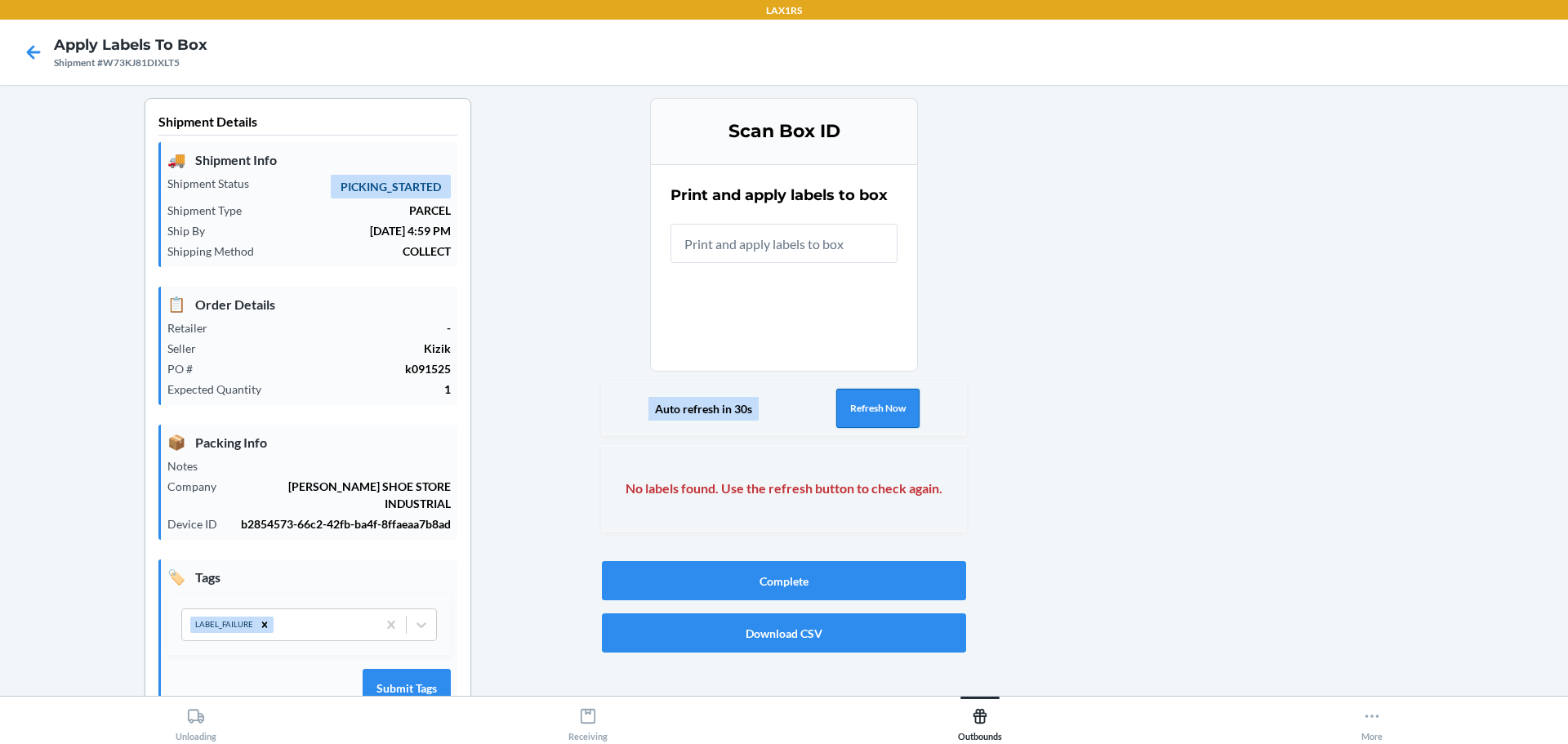
click at [868, 411] on button "Refresh Now" at bounding box center [878, 408] width 83 height 39
click at [861, 406] on button "Refresh Now" at bounding box center [878, 408] width 83 height 39
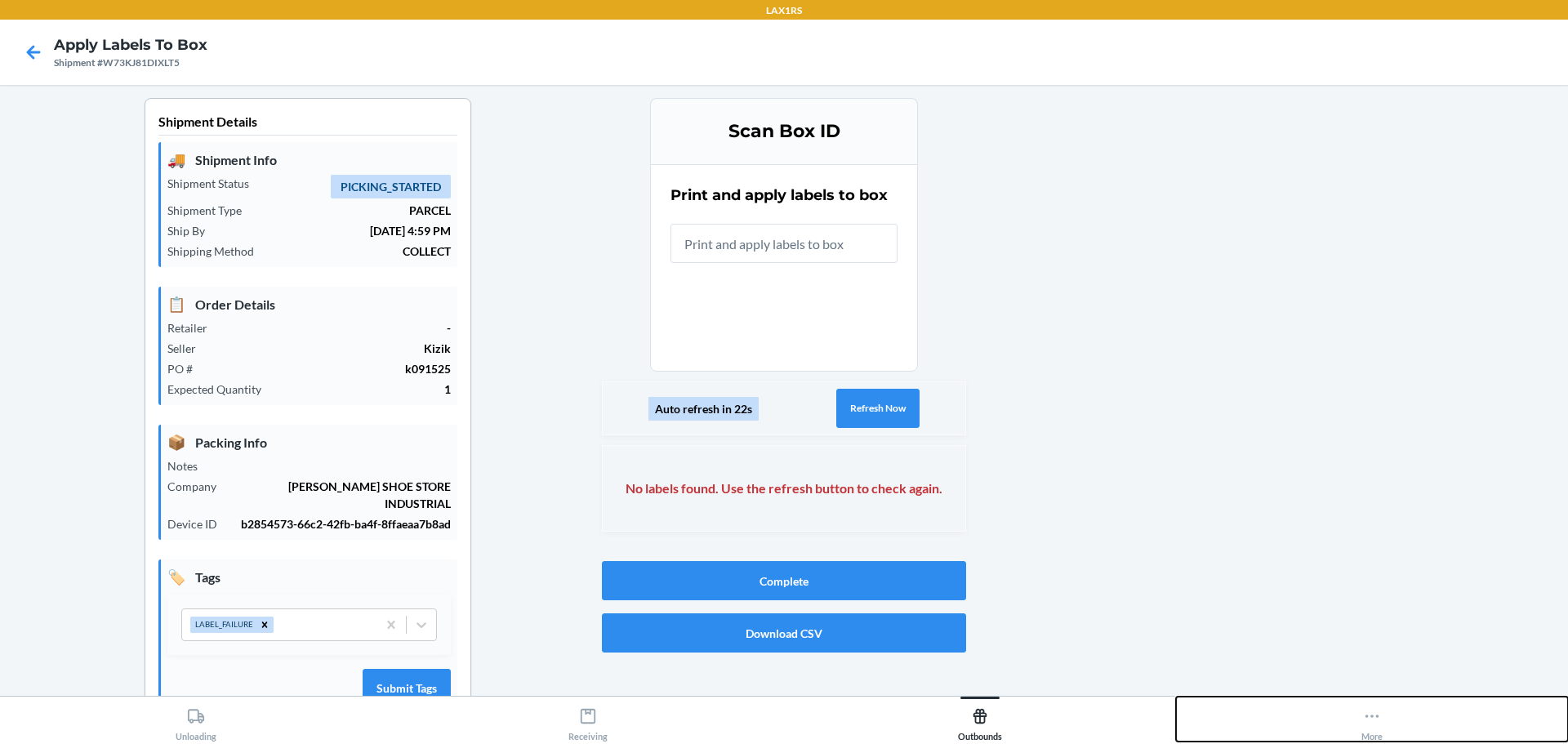
click at [1370, 717] on icon at bounding box center [1372, 716] width 18 height 18
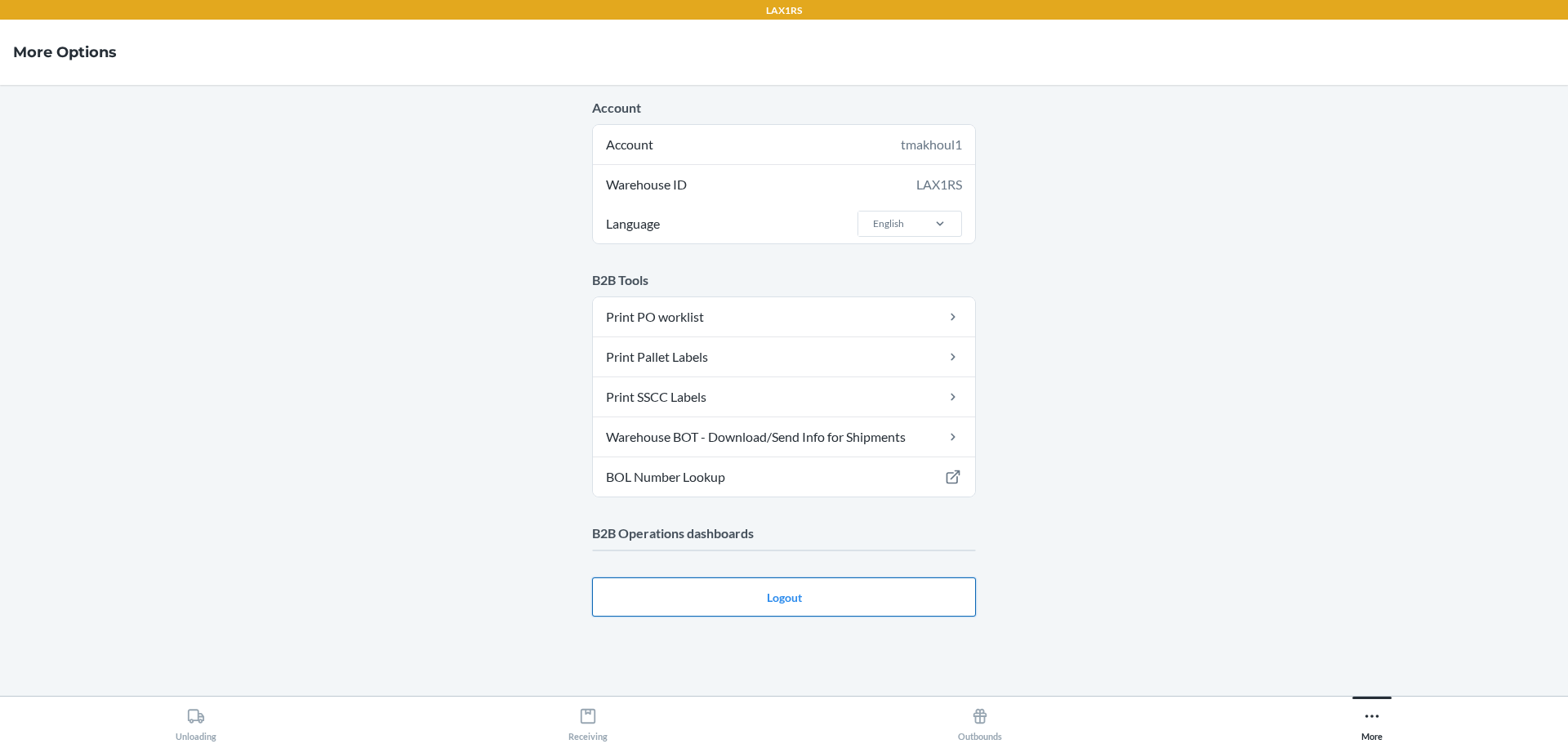
click at [831, 602] on main "Account Account tmakhoul1 Warehouse ID LAX1RS Language English B2B Tools Print …" at bounding box center [784, 390] width 1568 height 611
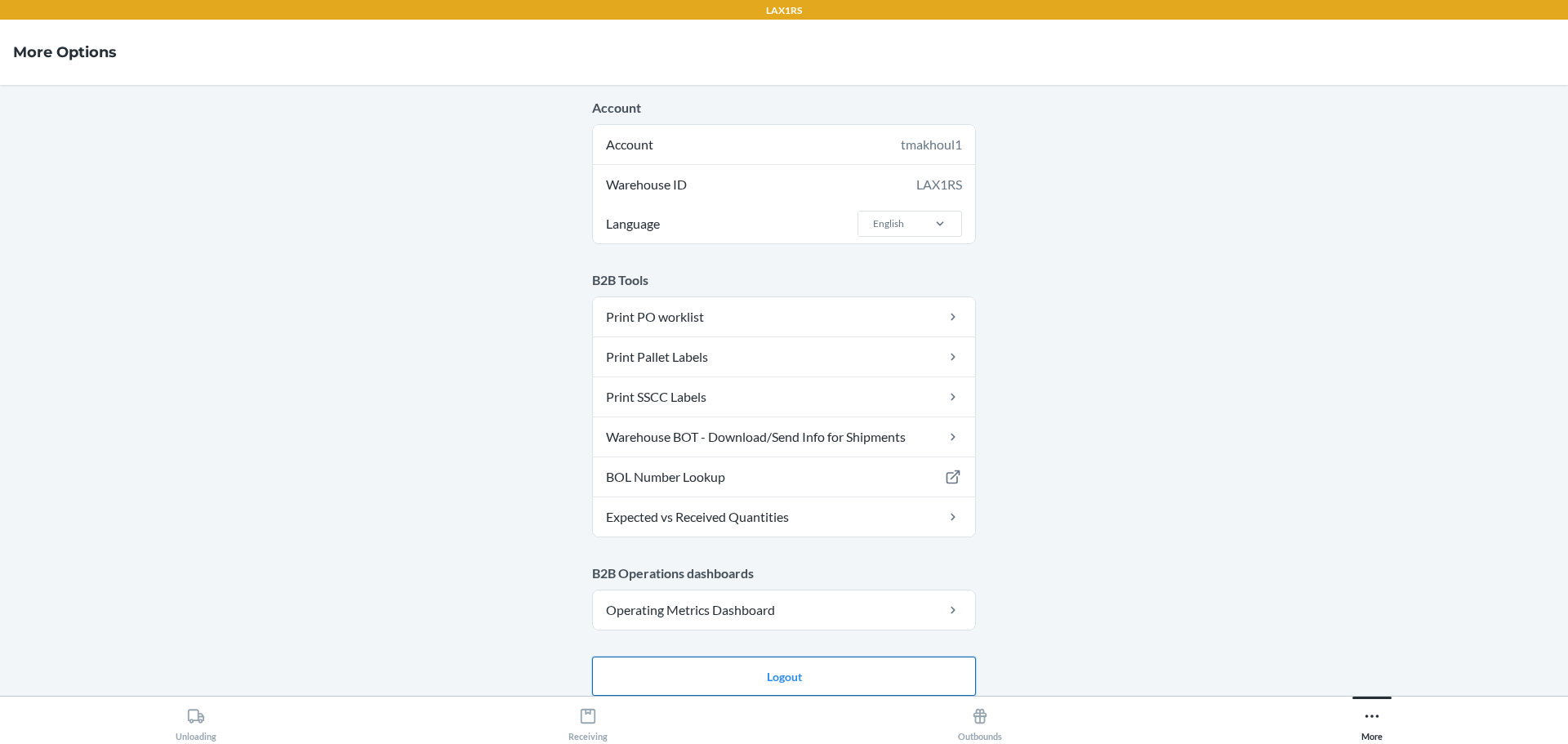
click at [849, 683] on button "Logout" at bounding box center [783, 676] width 384 height 39
